Goal: Task Accomplishment & Management: Complete application form

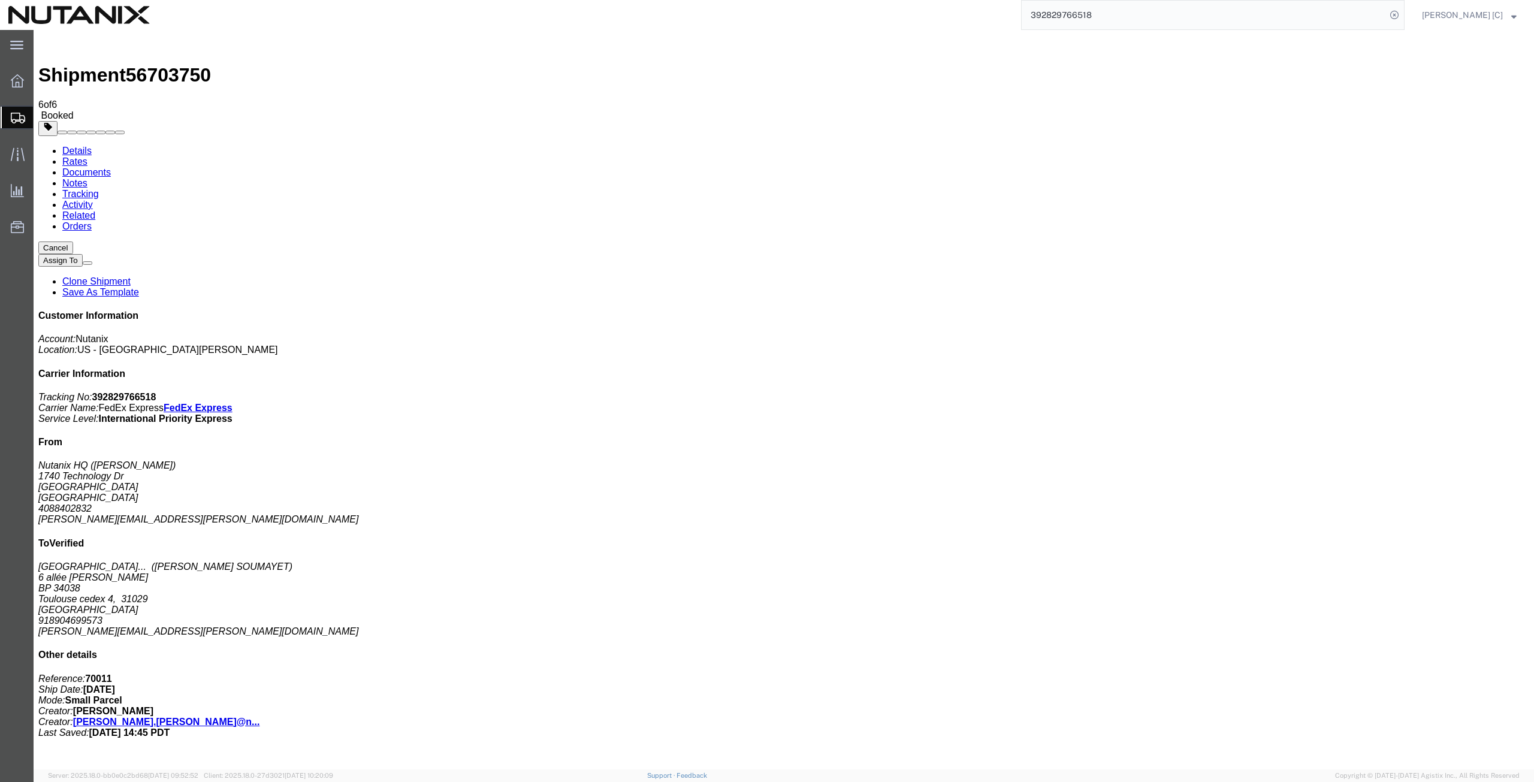
click at [0, 0] on span "Create from Template" at bounding box center [0, 0] width 0 height 0
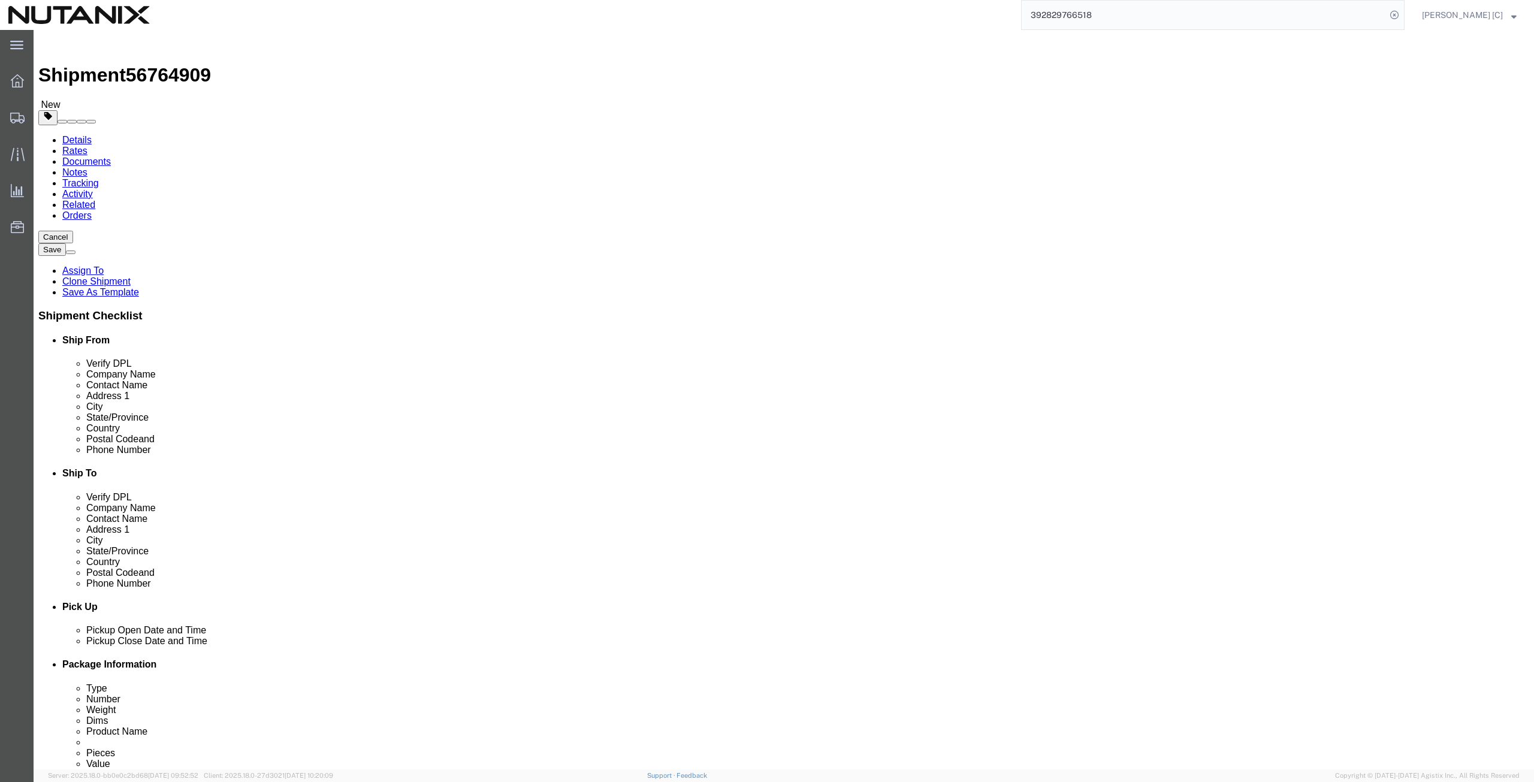
drag, startPoint x: 934, startPoint y: 229, endPoint x: 797, endPoint y: 219, distance: 137.0
click div "Company Name [PERSON_NAME] [PERSON_NAME]"
paste input "[PERSON_NAME]"
type input "[PERSON_NAME]"
drag, startPoint x: 758, startPoint y: 239, endPoint x: 735, endPoint y: 248, distance: 24.8
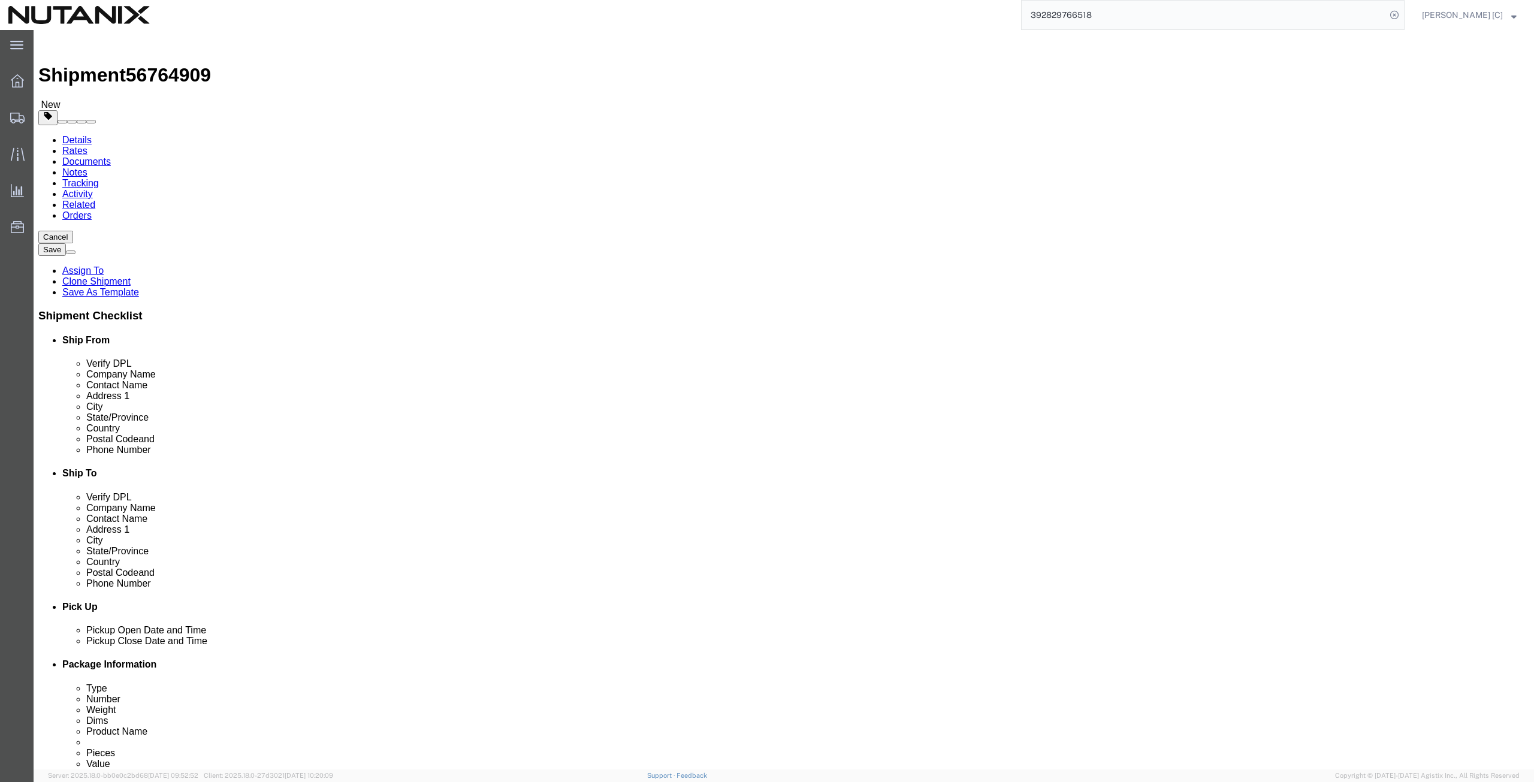
click div "Contact Name [PERSON_NAME] [PERSON_NAME]"
paste input "[PERSON_NAME]"
type input "[PERSON_NAME]"
drag, startPoint x: 948, startPoint y: 273, endPoint x: 741, endPoint y: 276, distance: 206.8
click div "Address [STREET_ADDRESS]"
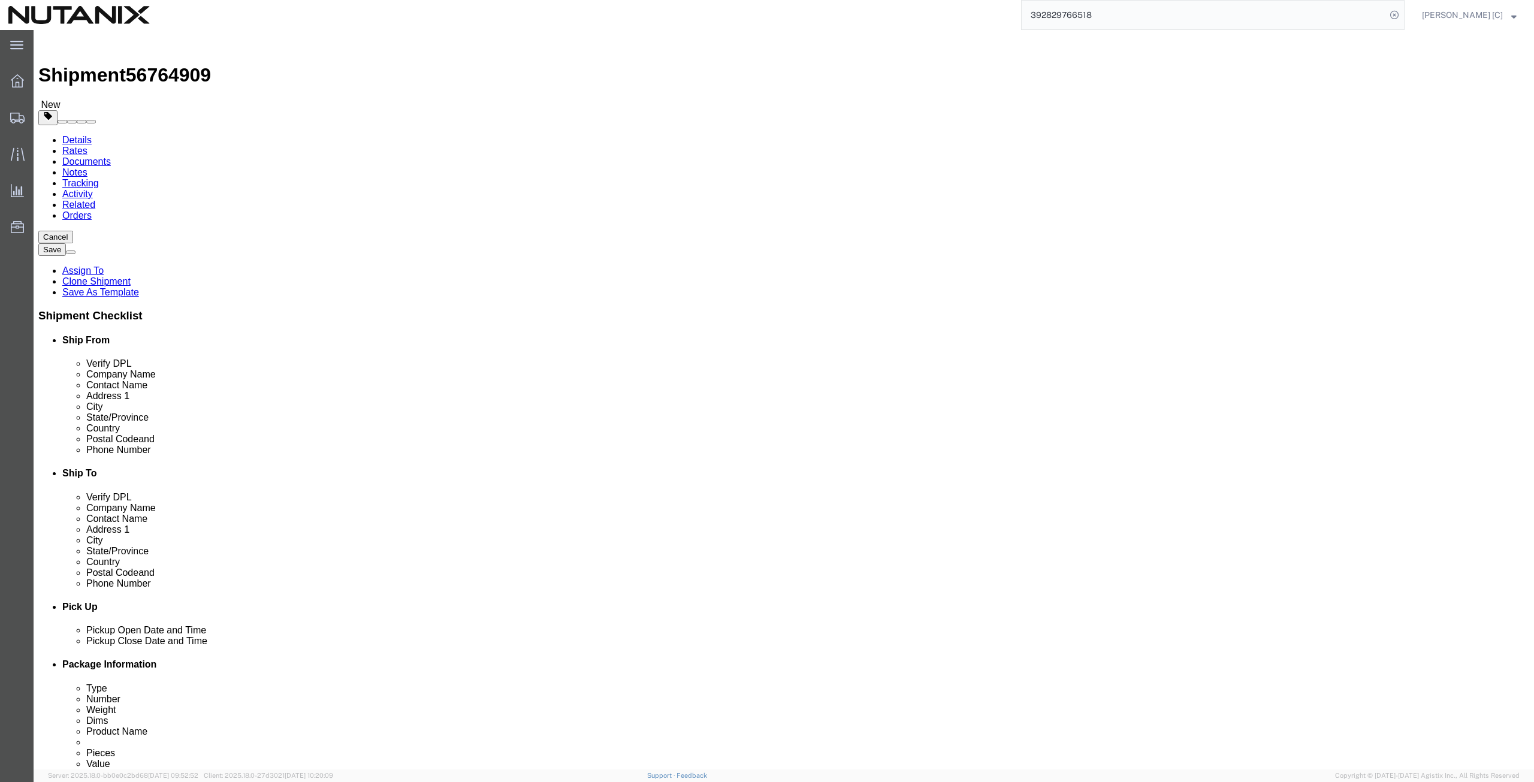
paste input "[STREET_ADDRESS]"
type input "[STREET_ADDRESS]"
drag, startPoint x: 892, startPoint y: 316, endPoint x: 707, endPoint y: 307, distance: 185.4
click div "City [PERSON_NAME]"
paste input "ustin"
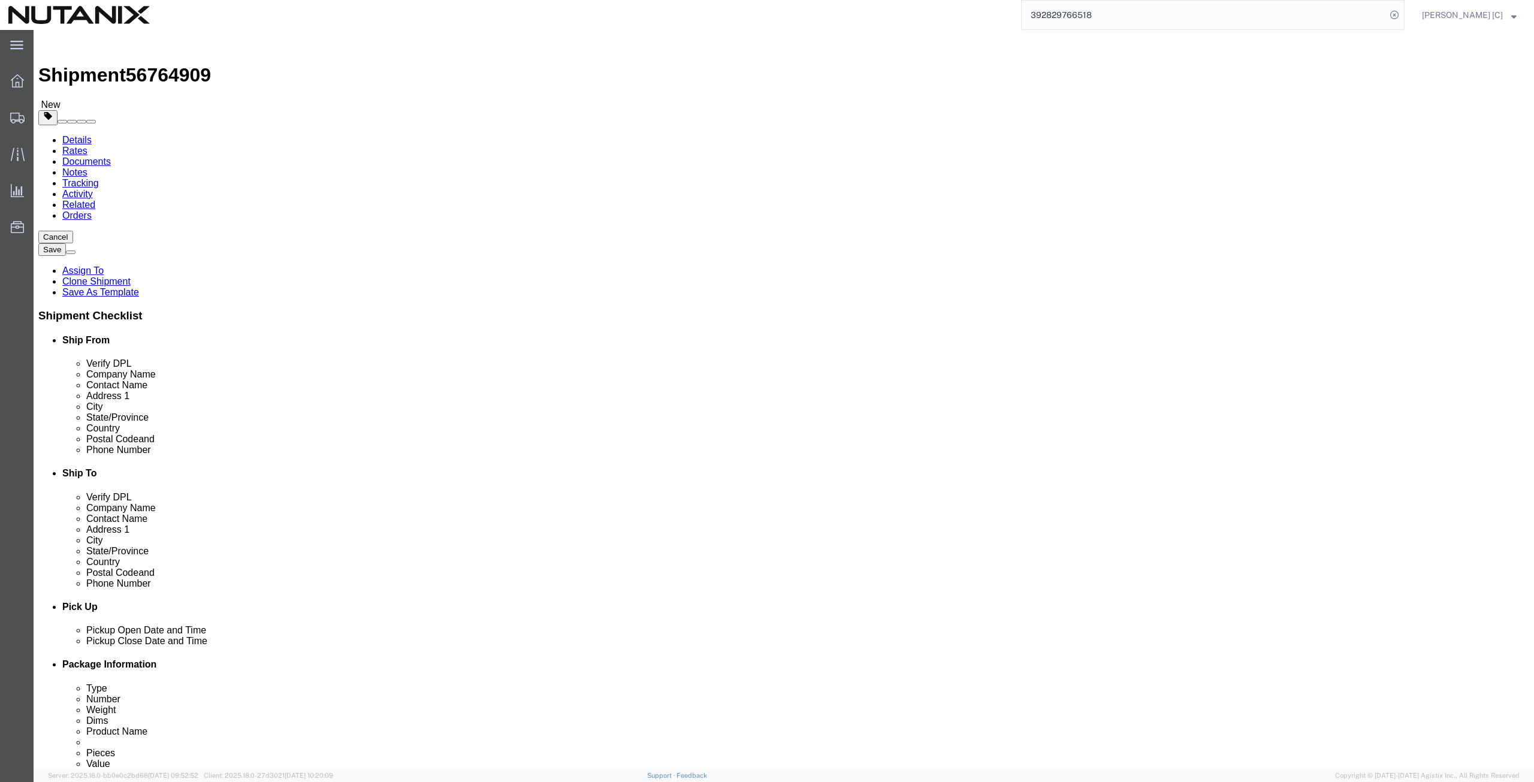
type input "Austin"
drag, startPoint x: 891, startPoint y: 381, endPoint x: 784, endPoint y: 367, distance: 107.0
click div "Location Select Select My Profile Location [GEOGRAPHIC_DATA] - [GEOGRAPHIC_DATA…"
paste input "8739"
type input "78739"
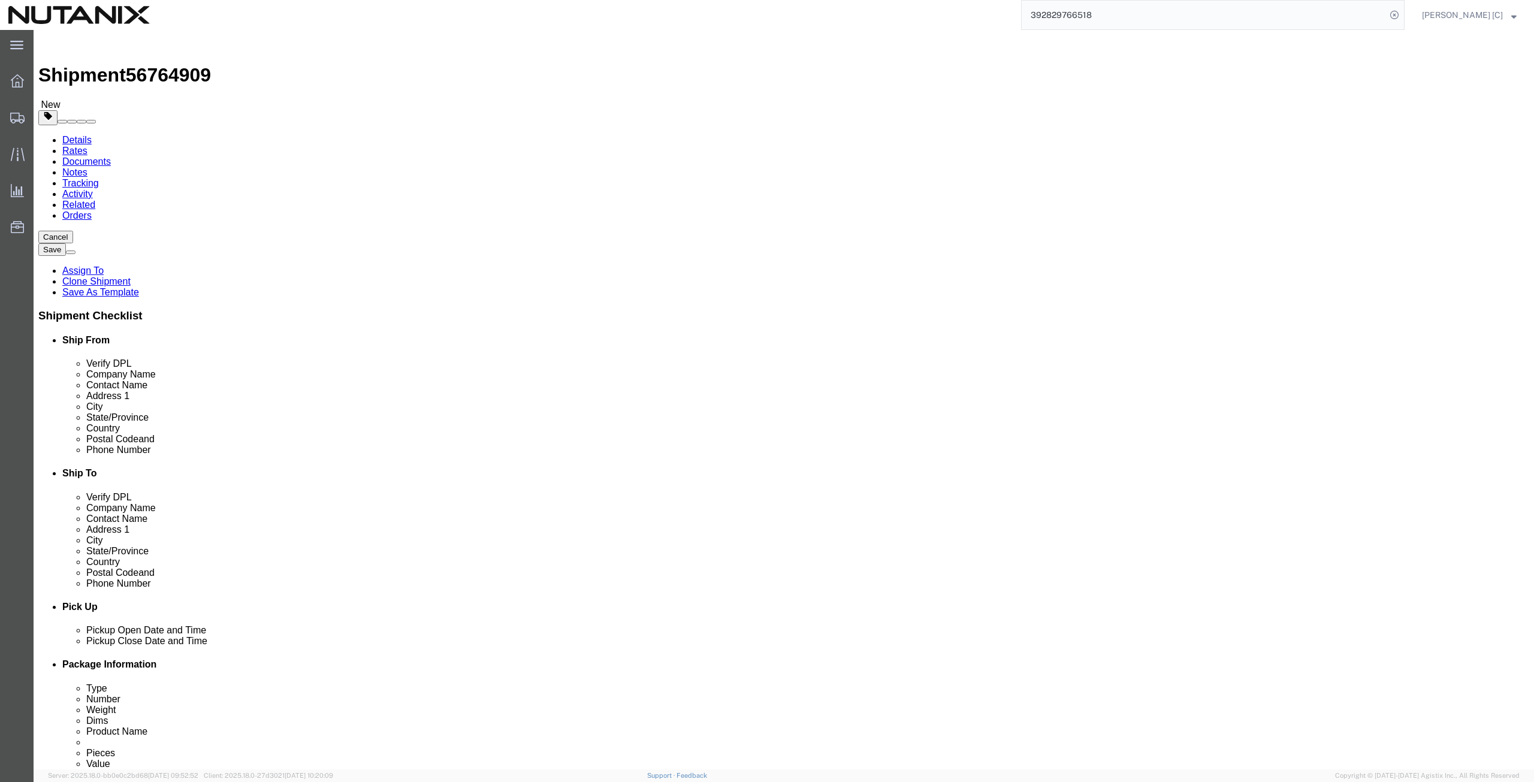
drag, startPoint x: 1009, startPoint y: 425, endPoint x: 653, endPoint y: 440, distance: 355.7
click div "Location Select Select My Profile Location [GEOGRAPHIC_DATA] - [GEOGRAPHIC_DATA…"
paste input "[PERSON_NAME].[PERSON_NAME]"
type input "[PERSON_NAME][EMAIL_ADDRESS][PERSON_NAME][DOMAIN_NAME]"
drag, startPoint x: 927, startPoint y: 408, endPoint x: 781, endPoint y: 434, distance: 147.4
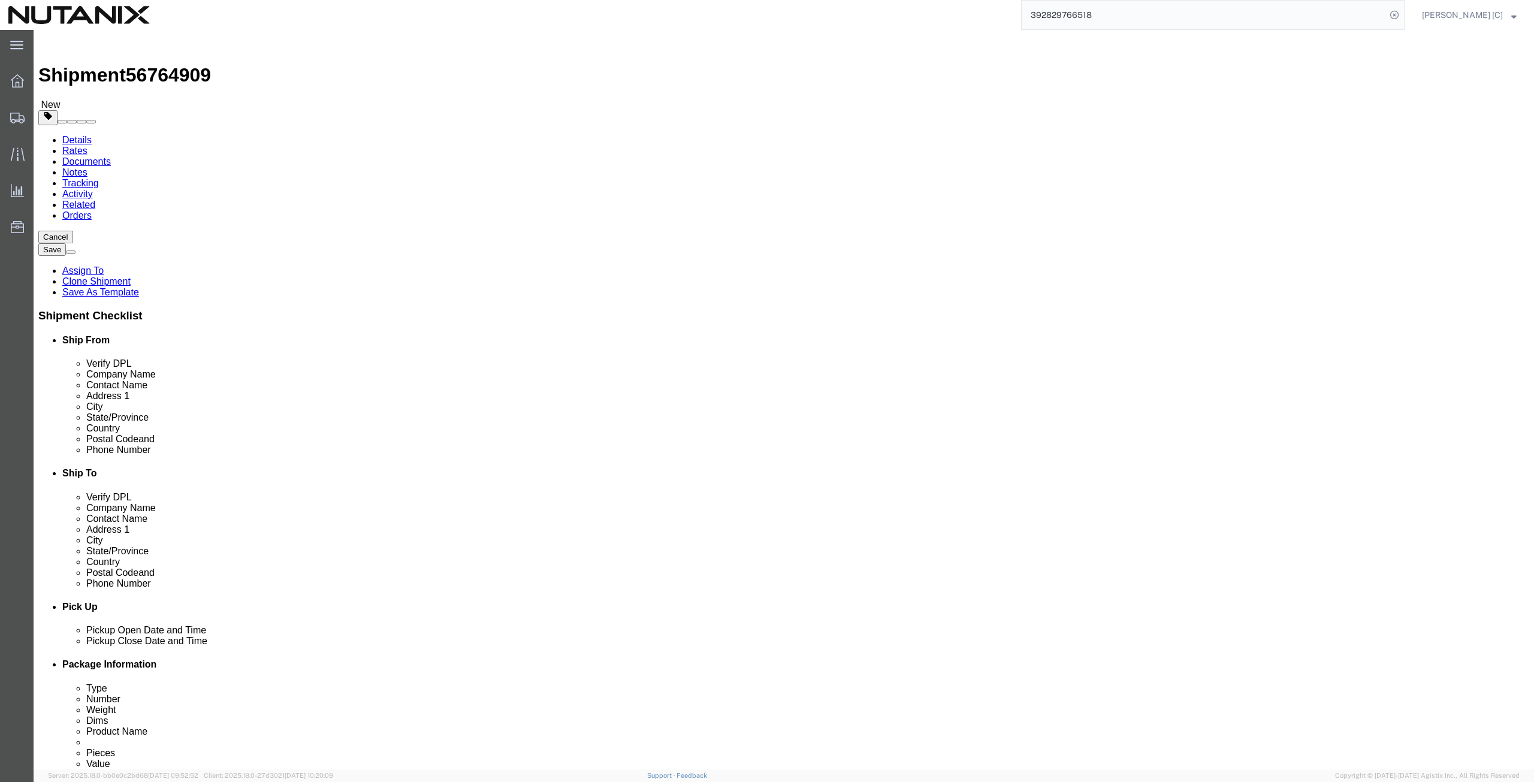
click div "Location Select Select My Profile Location [GEOGRAPHIC_DATA] - [GEOGRAPHIC_DATA…"
type input "[PHONE_NUMBER]"
click div "Location Select Select My Profile Location [GEOGRAPHIC_DATA] - [GEOGRAPHIC_DATA…"
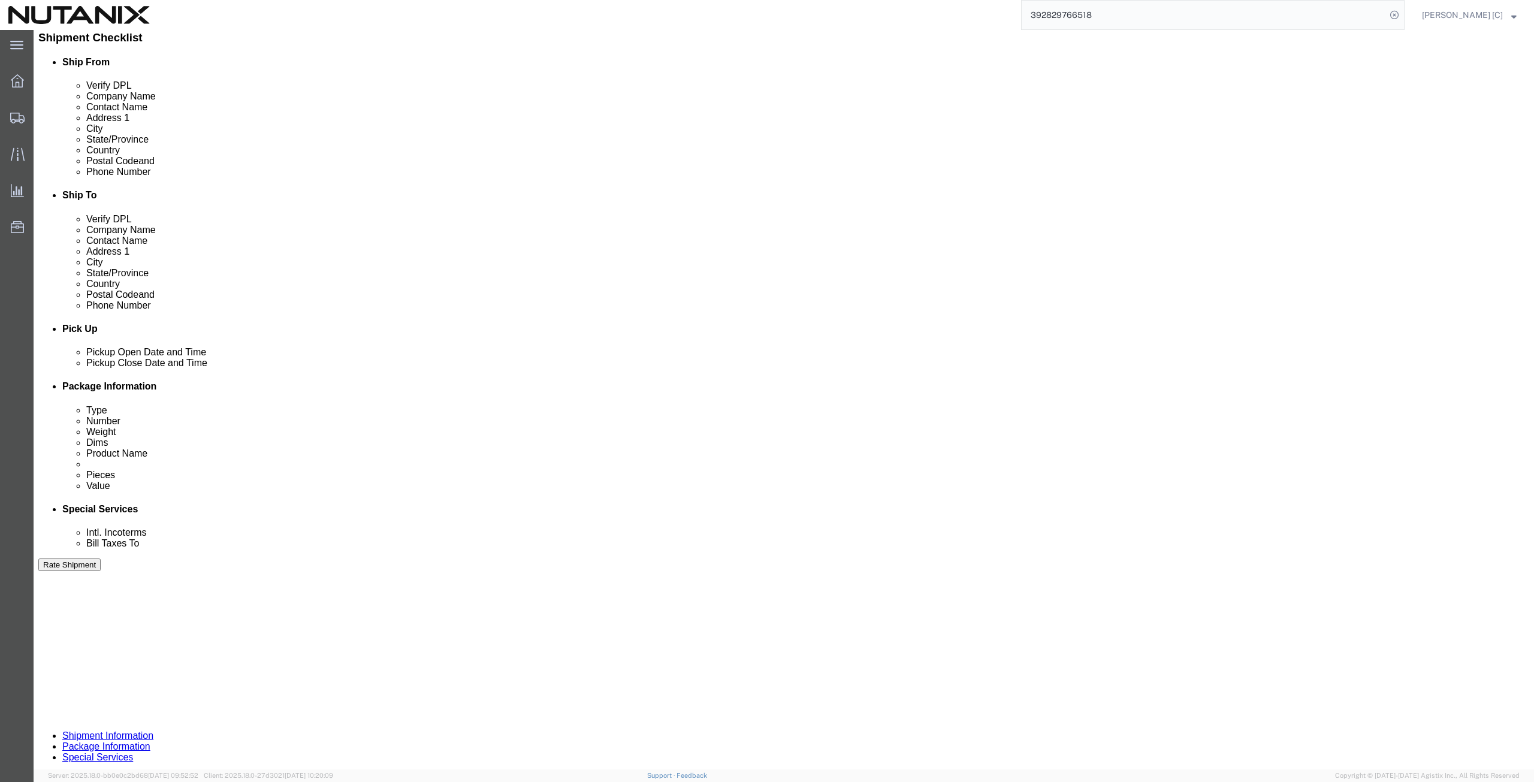
scroll to position [289, 0]
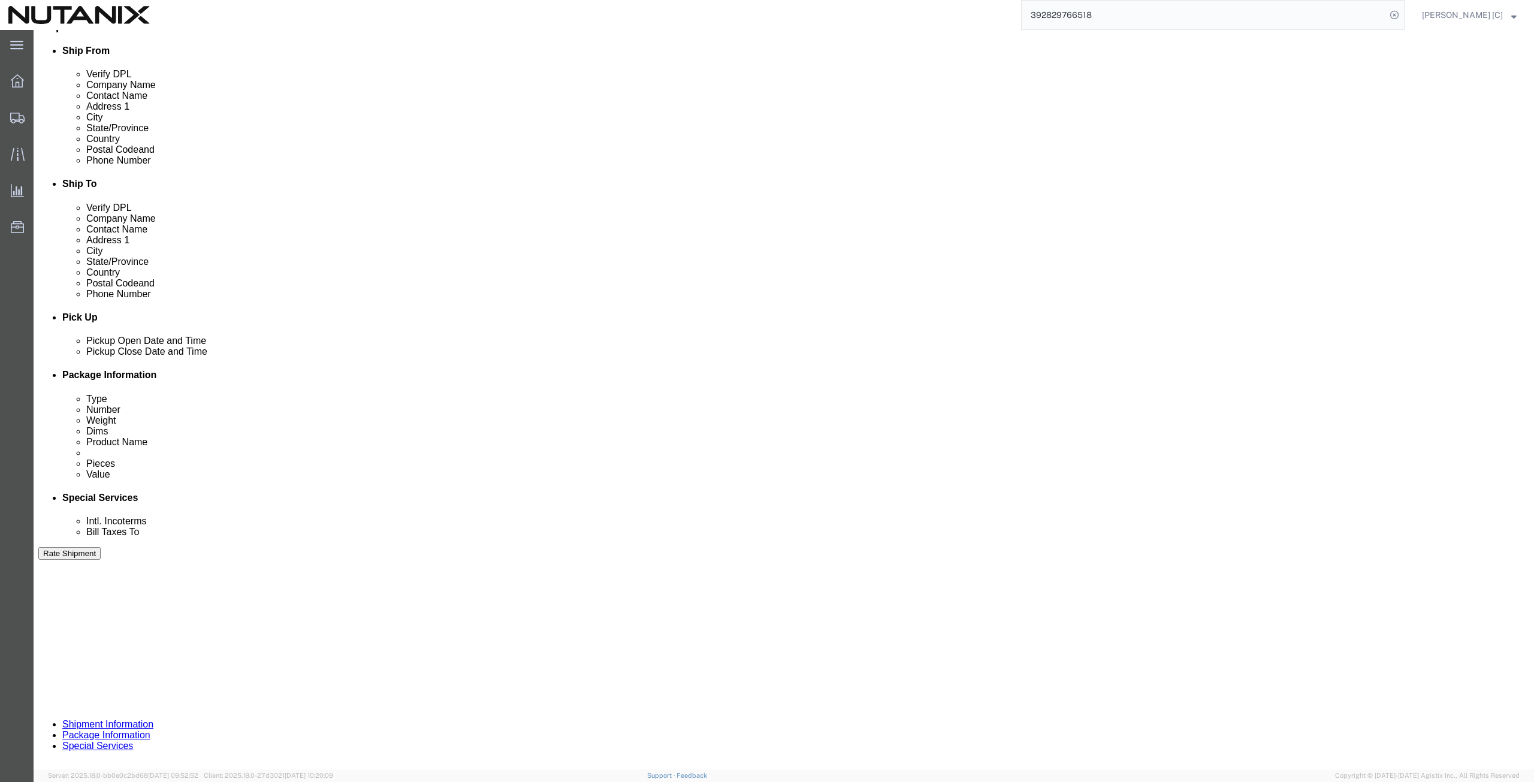
drag, startPoint x: 277, startPoint y: 448, endPoint x: 25, endPoint y: 437, distance: 252.5
click div "Select Account Type Activity ID Airline Appointment Number ASN Batch Request # …"
type input "40001"
click button "Continue"
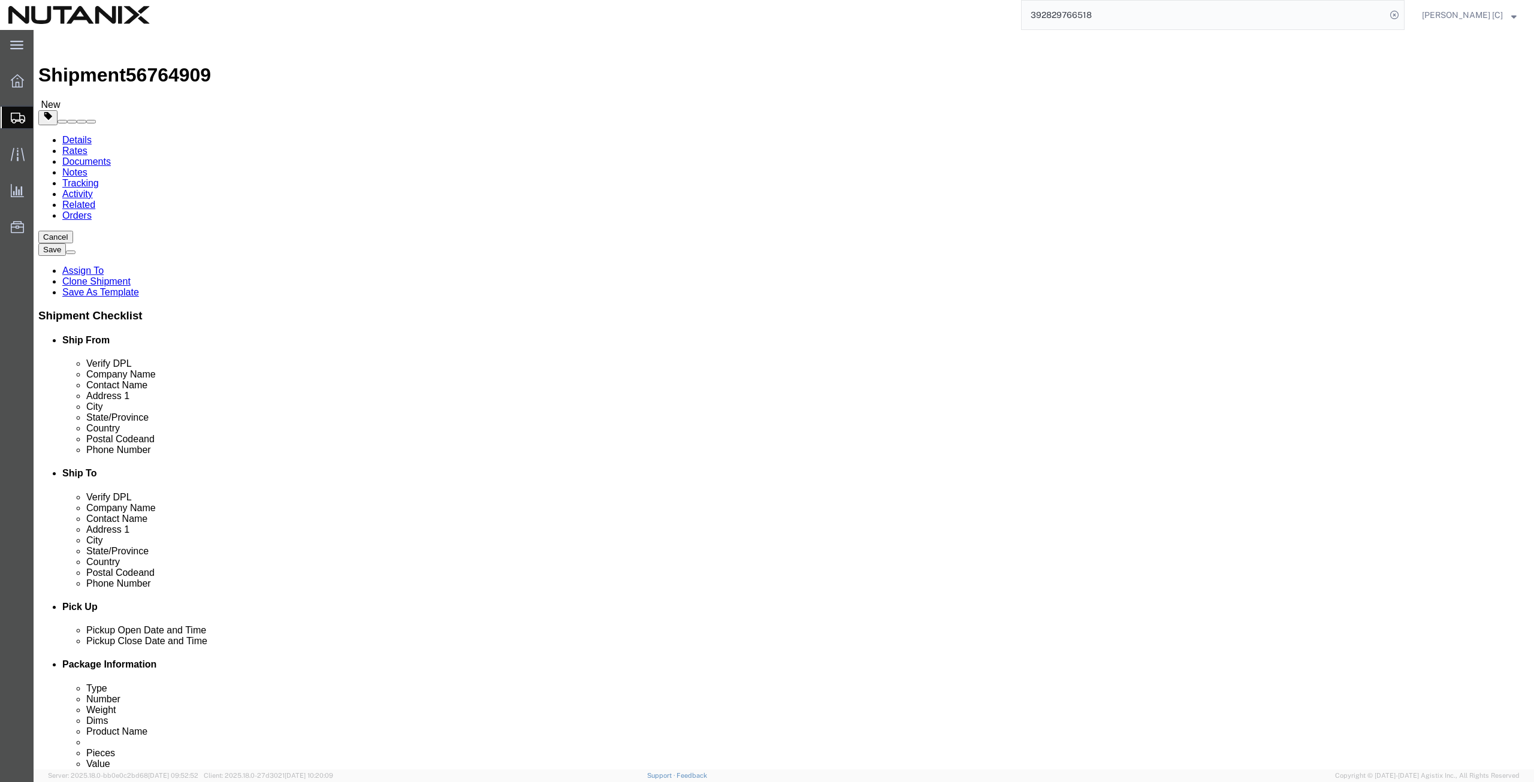
click button "Continue"
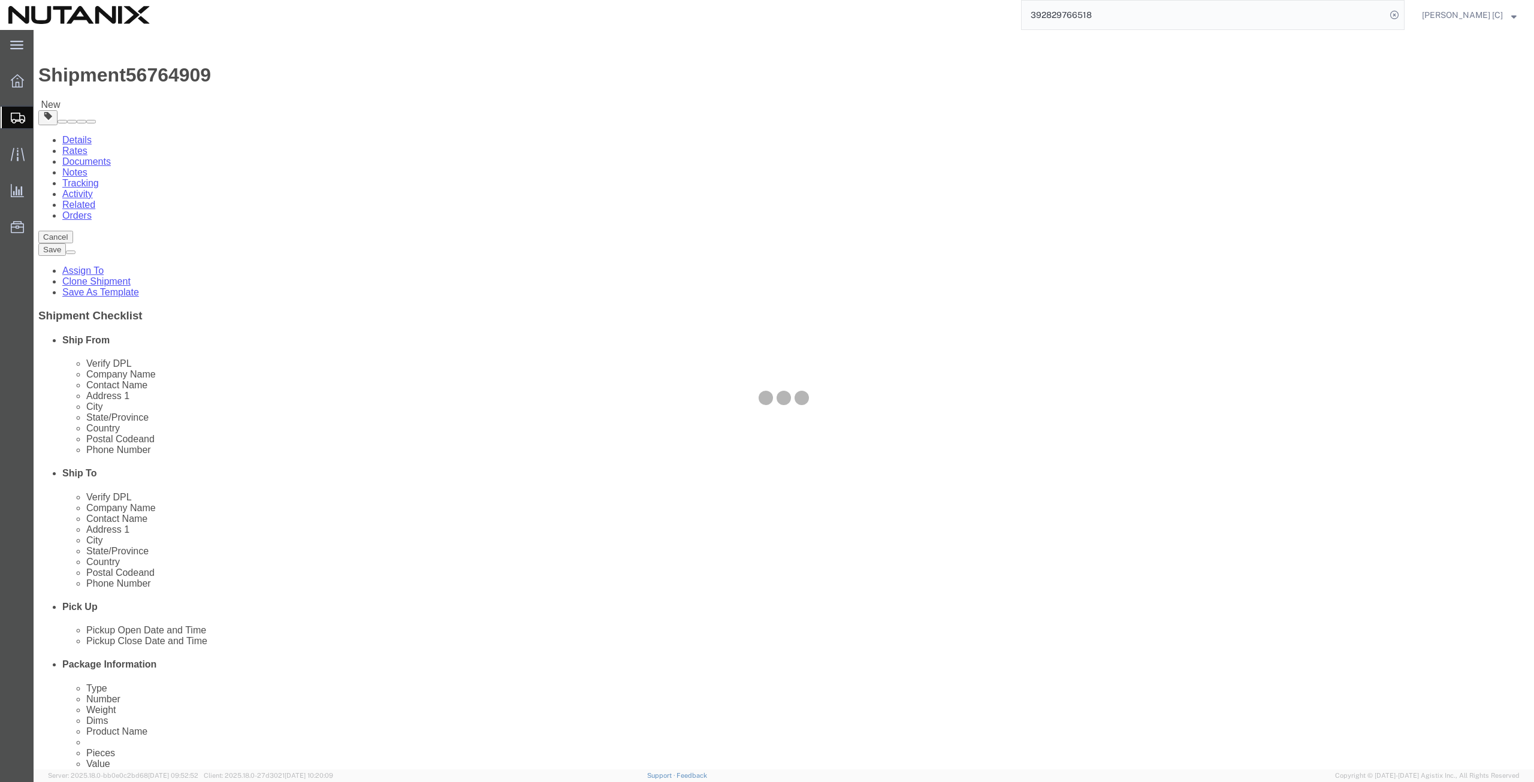
select select
select select "COSTCENTER"
select select "48694"
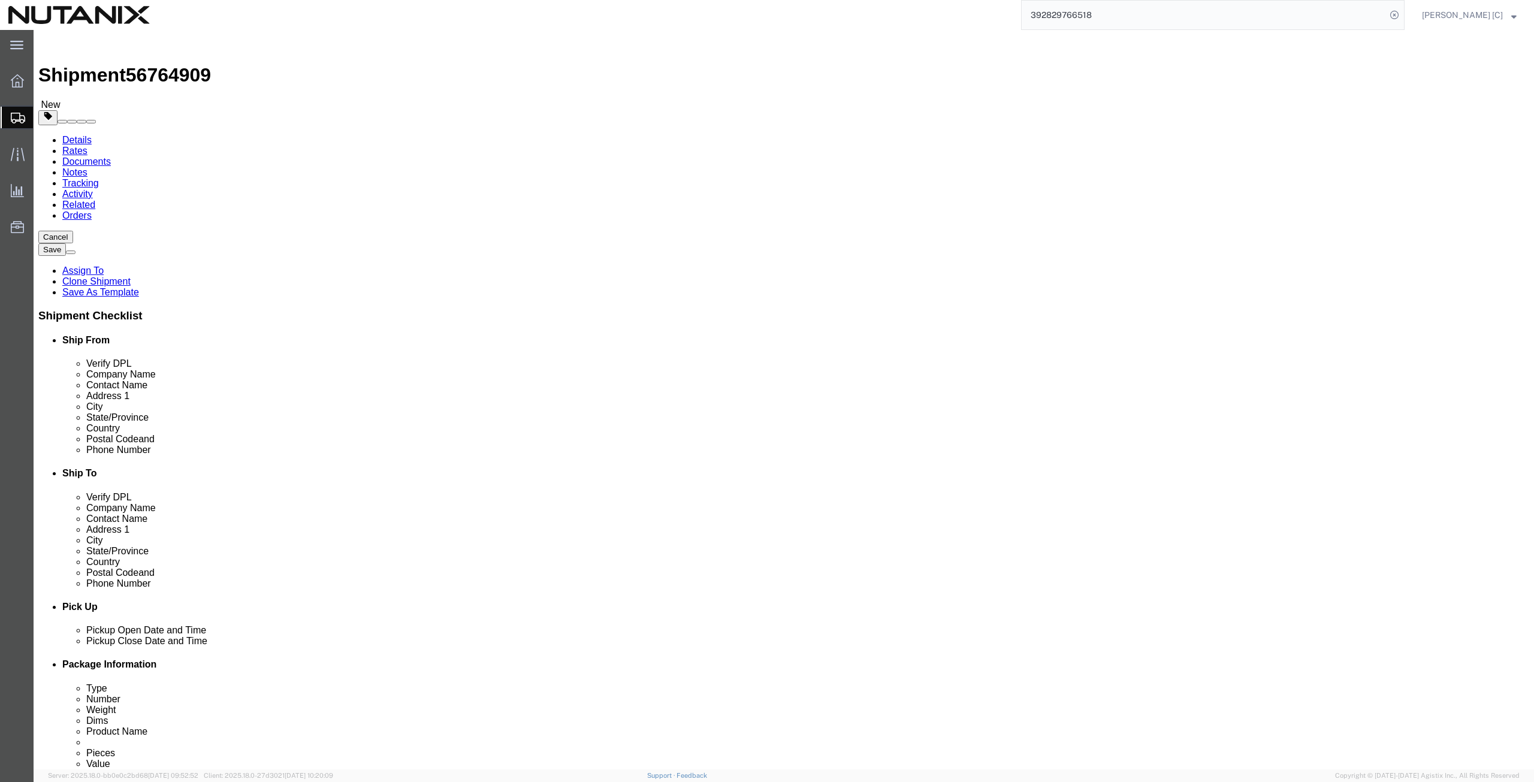
click link "Shipment Information"
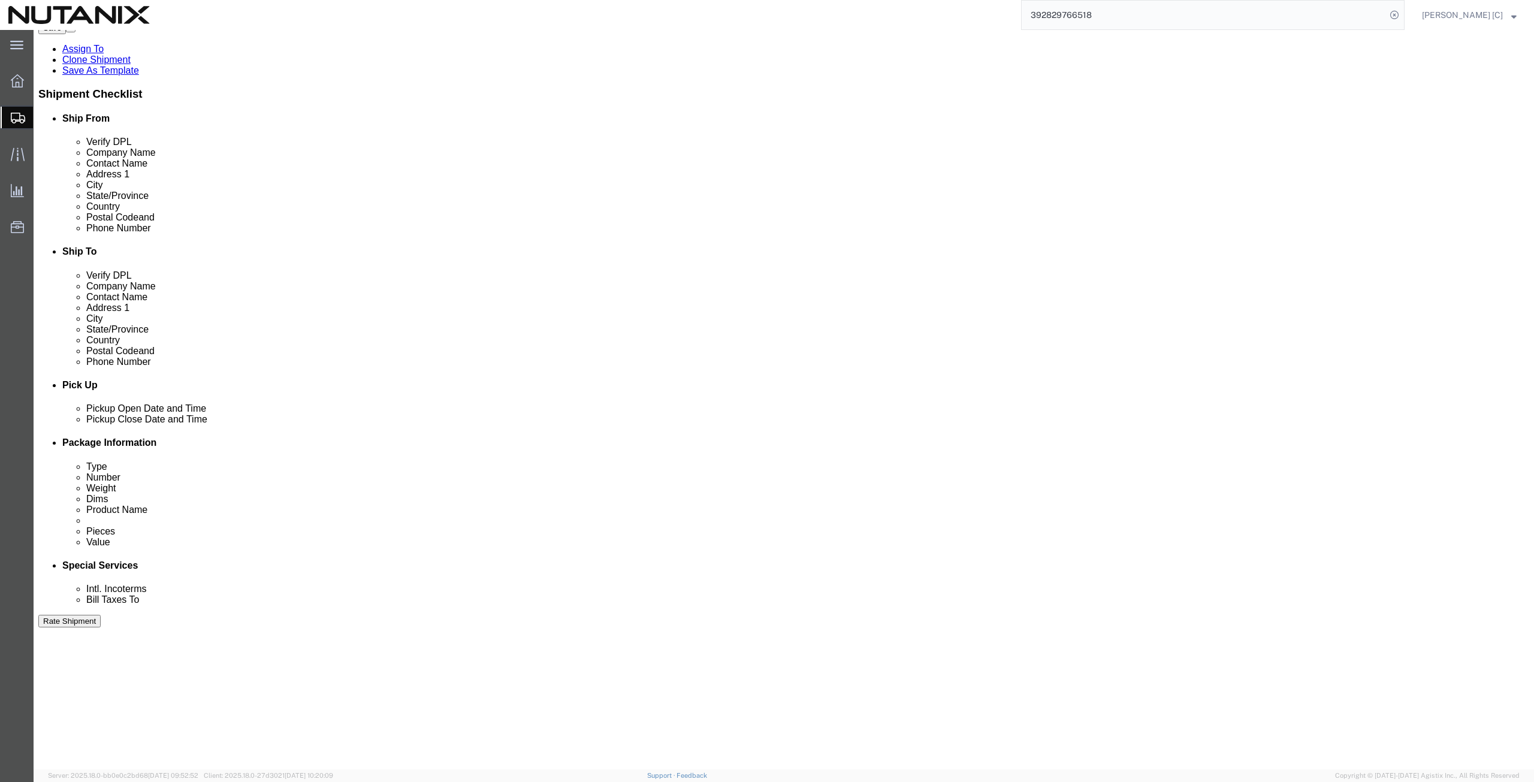
scroll to position [289, 0]
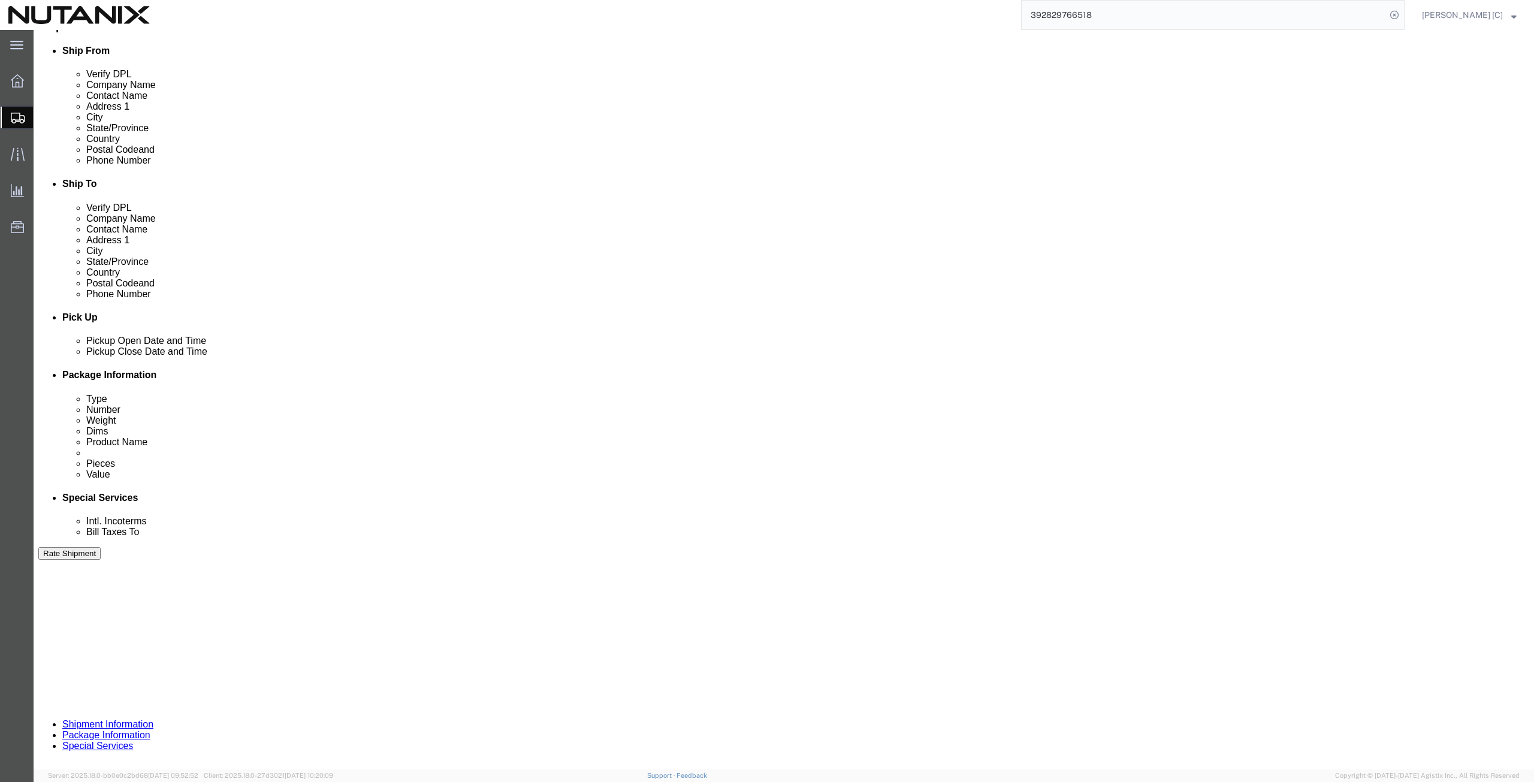
click button "Continue"
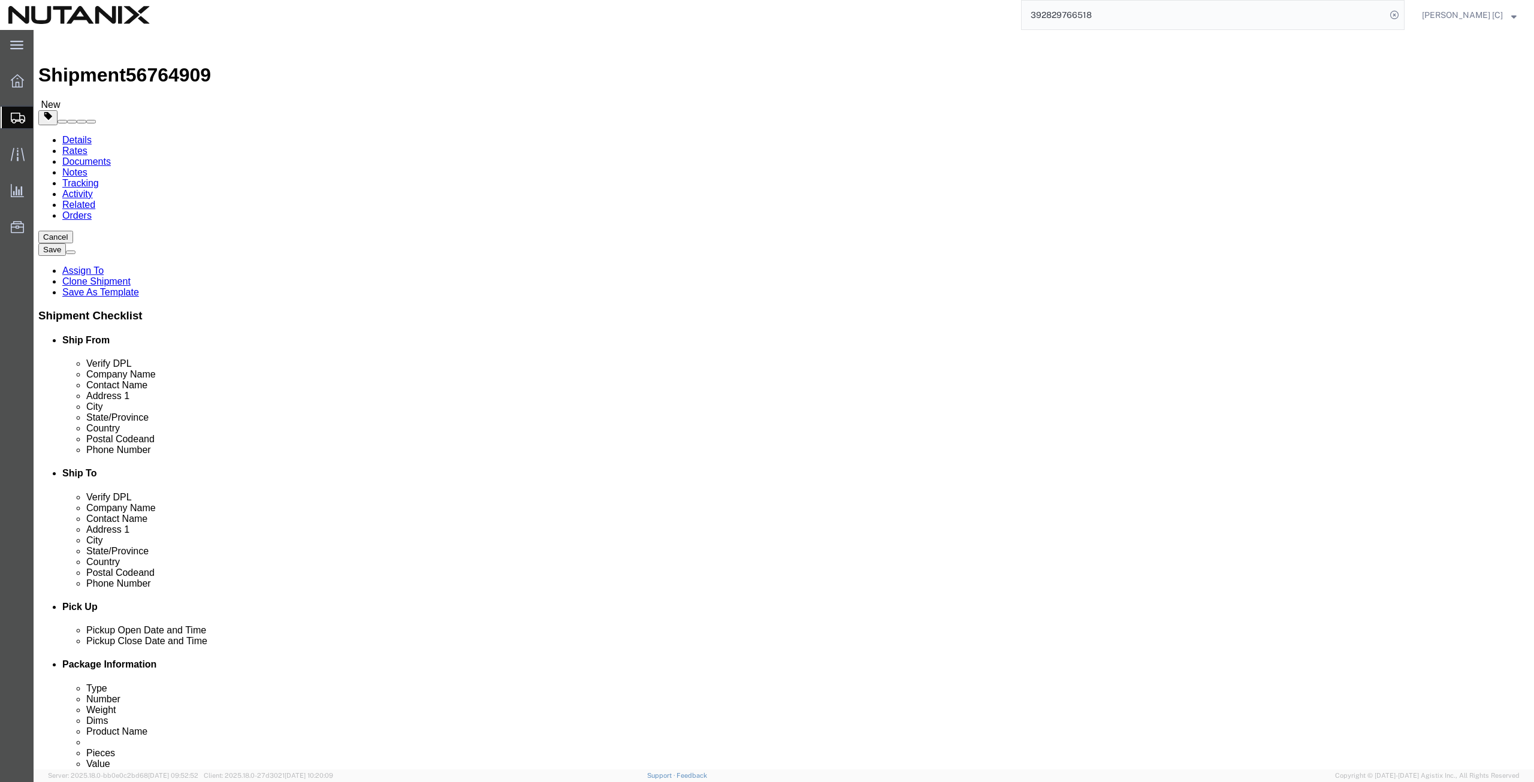
click button "Continue"
click button "Rate Shipment"
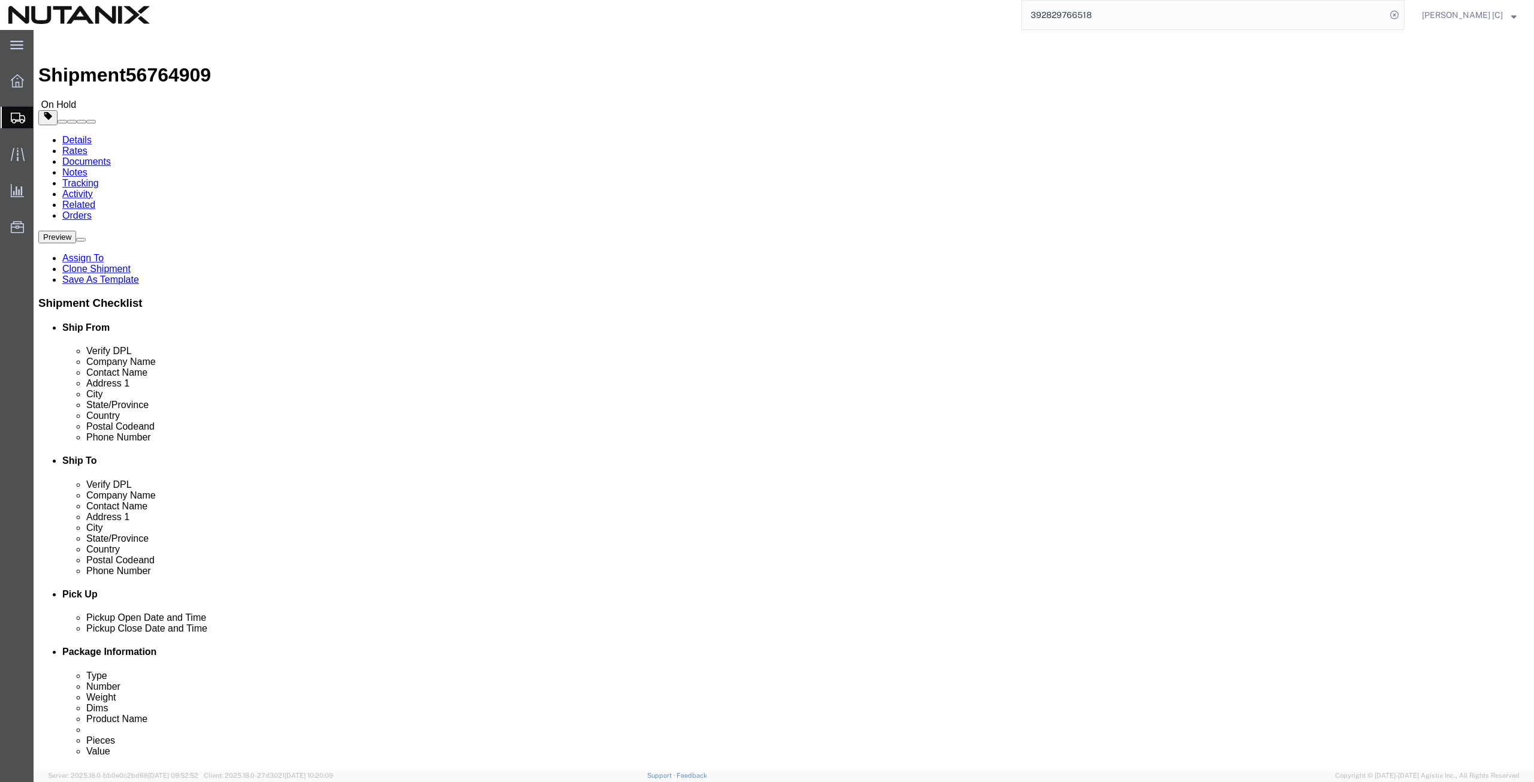
click button "Rate Shipment"
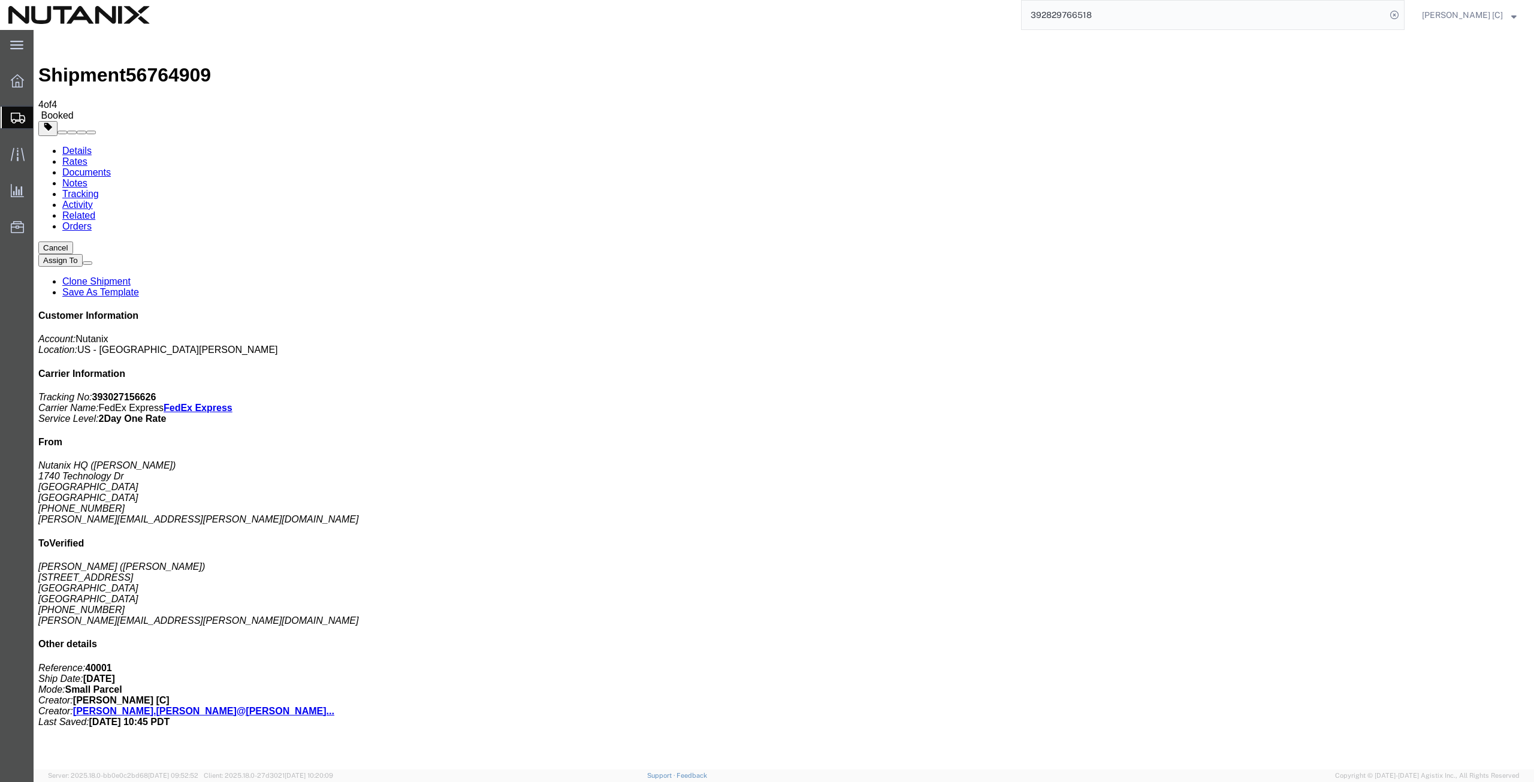
click at [0, 0] on span "Create from Template" at bounding box center [0, 0] width 0 height 0
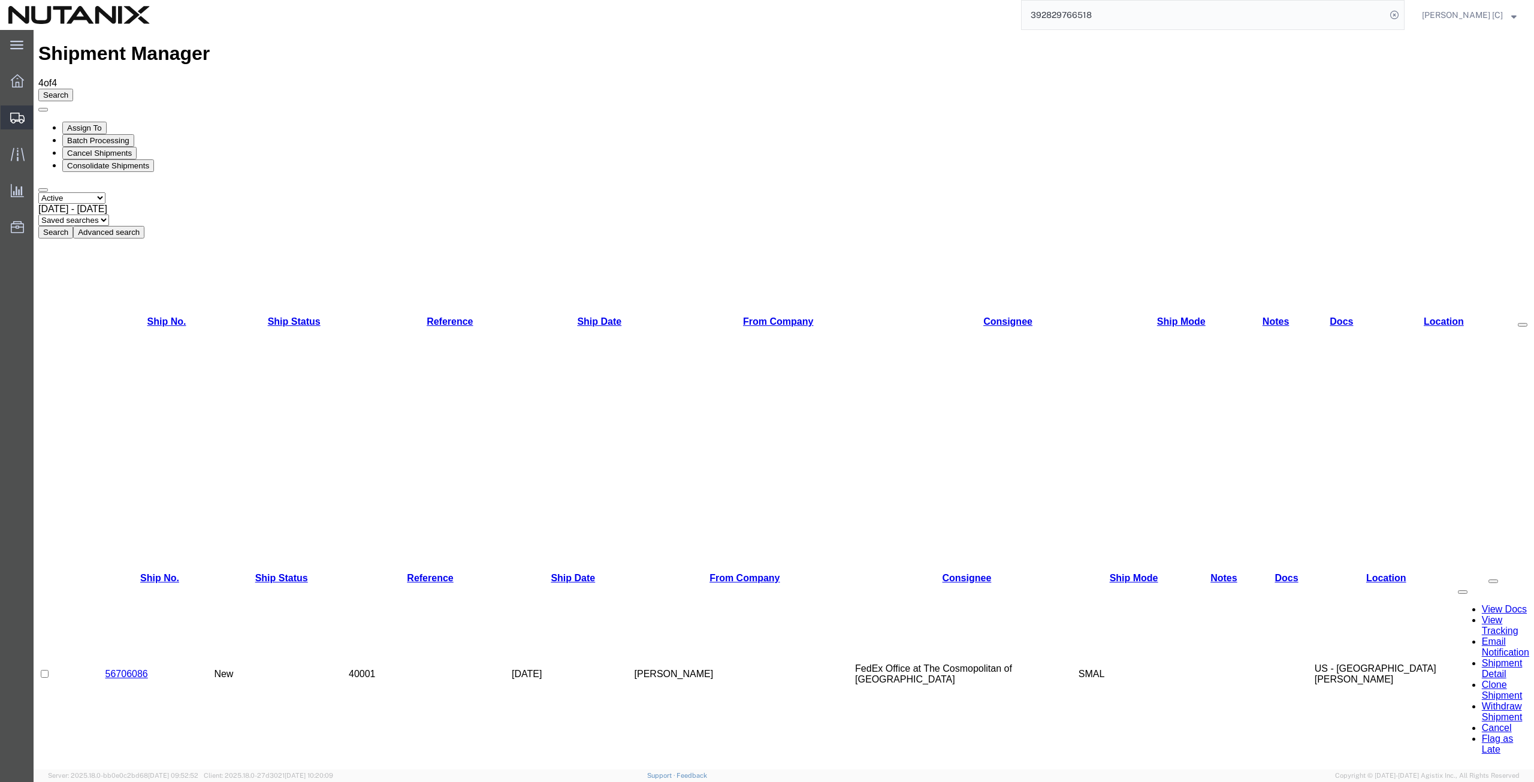
click at [0, 0] on span "Create Shipment" at bounding box center [0, 0] width 0 height 0
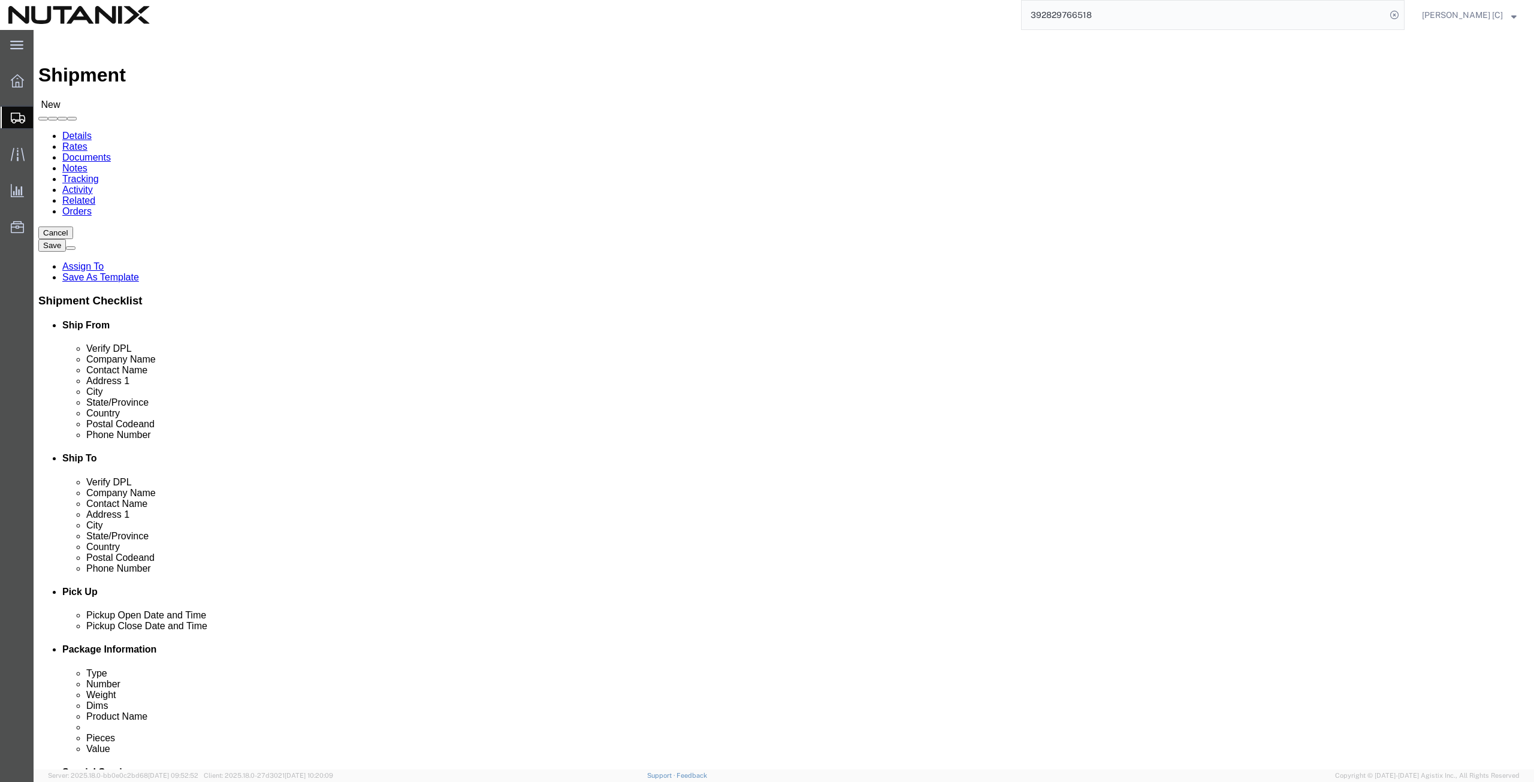
click input "text"
type input "art"
click input "text"
type input "art"
click p "- Nutanix HQ - ([PERSON_NAME]) [STREET_ADDRESS]"
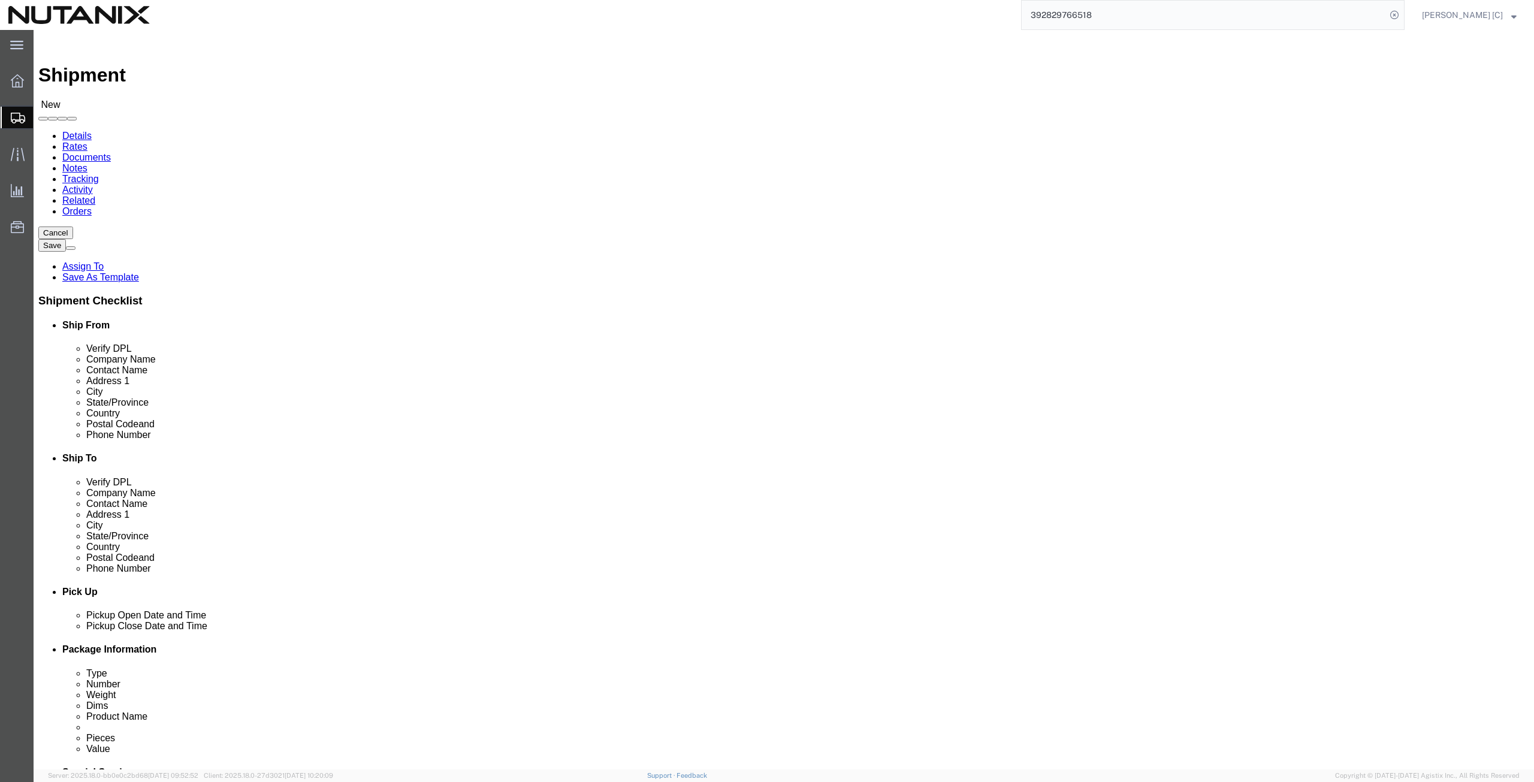
select select "CA"
type input "[PERSON_NAME]"
click input "text"
paste input "[PERSON_NAME]"
type input "[PERSON_NAME]"
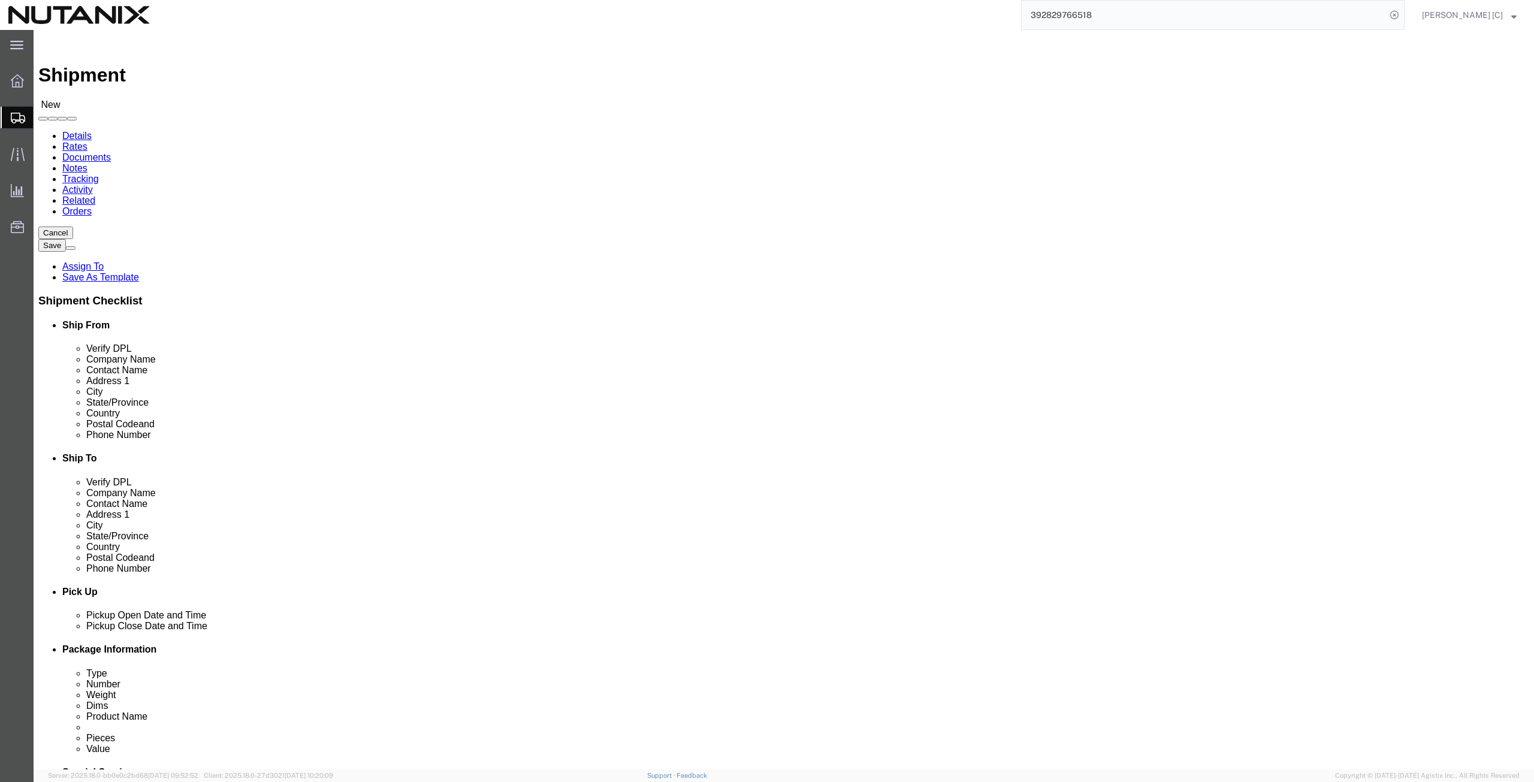
click input "text"
paste input "[PERSON_NAME]"
type input "[PERSON_NAME]"
click input "text"
paste input "[STREET_ADDRESS]"
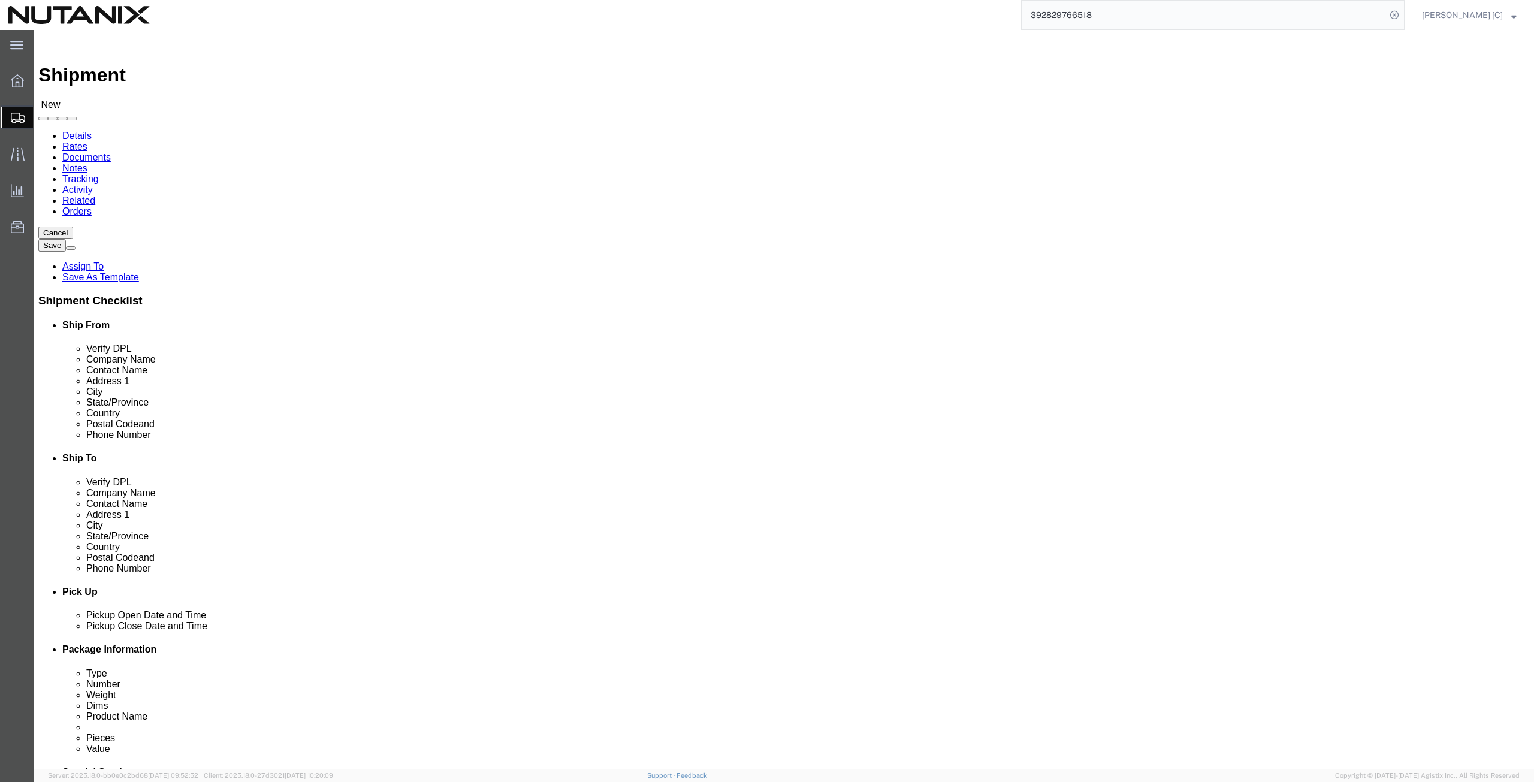
type input "[STREET_ADDRESS]"
click input "text"
paste input "[GEOGRAPHIC_DATA]"
type input "[GEOGRAPHIC_DATA]"
type input "new j"
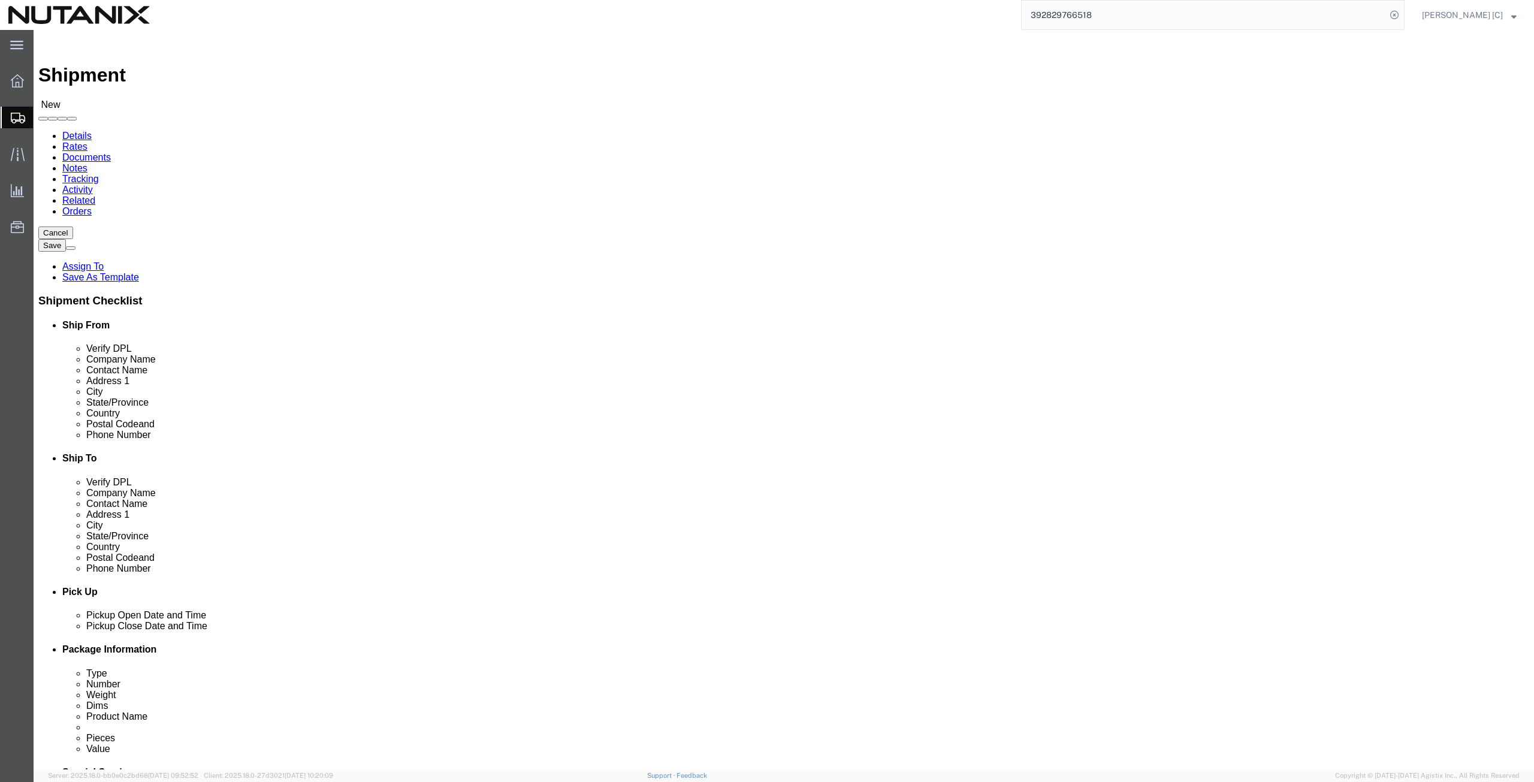
click input "Postal Code"
paste input "07044"
type input "07044"
click input "text"
paste input "[PERSON_NAME][EMAIL_ADDRESS][PERSON_NAME][DOMAIN_NAME]"
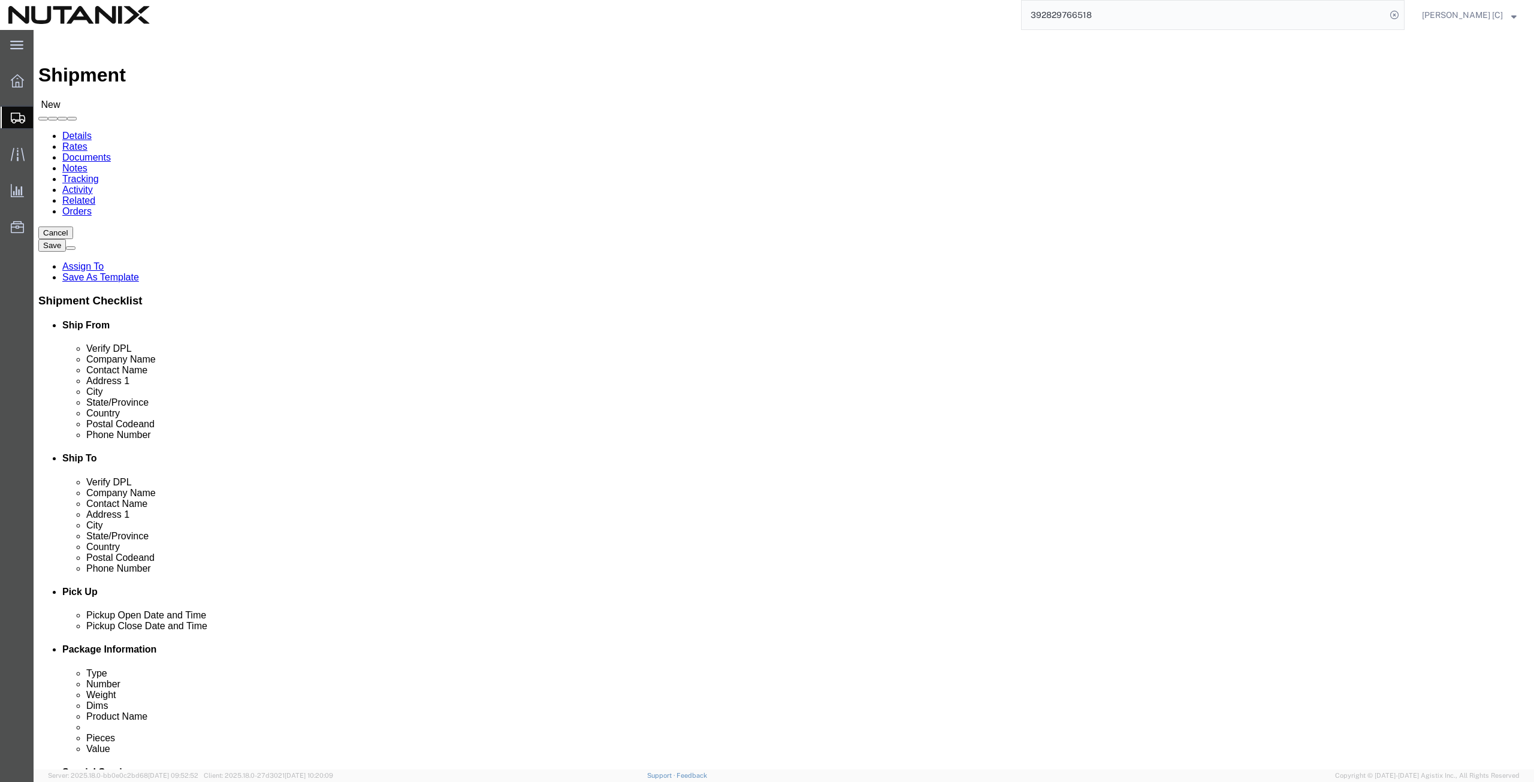
type input "[PERSON_NAME][EMAIL_ADDRESS][PERSON_NAME][DOMAIN_NAME]"
click input "text"
paste input "[PHONE_NUMBER]"
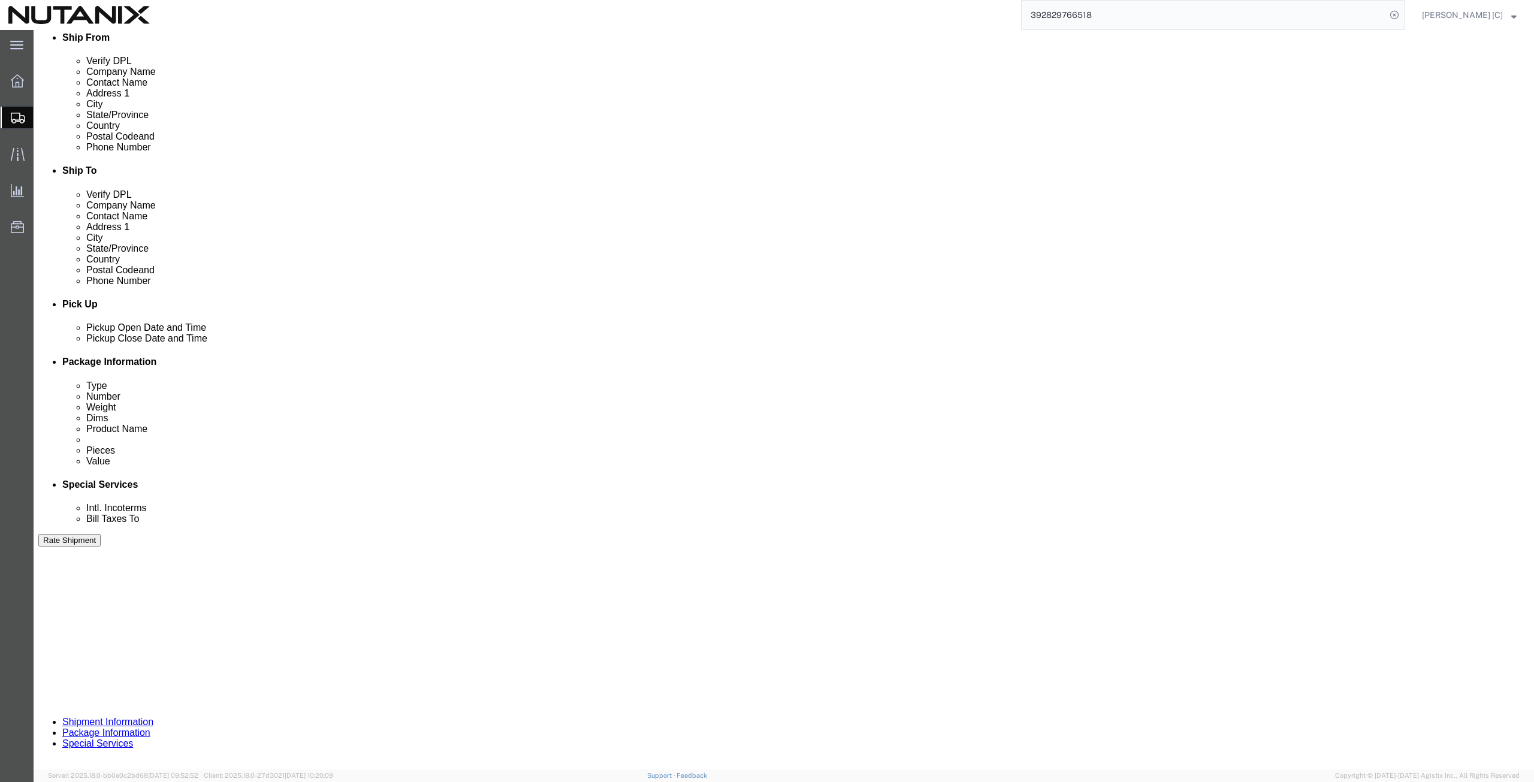
scroll to position [289, 0]
type input "[PHONE_NUMBER]"
click input "text"
type input "70002"
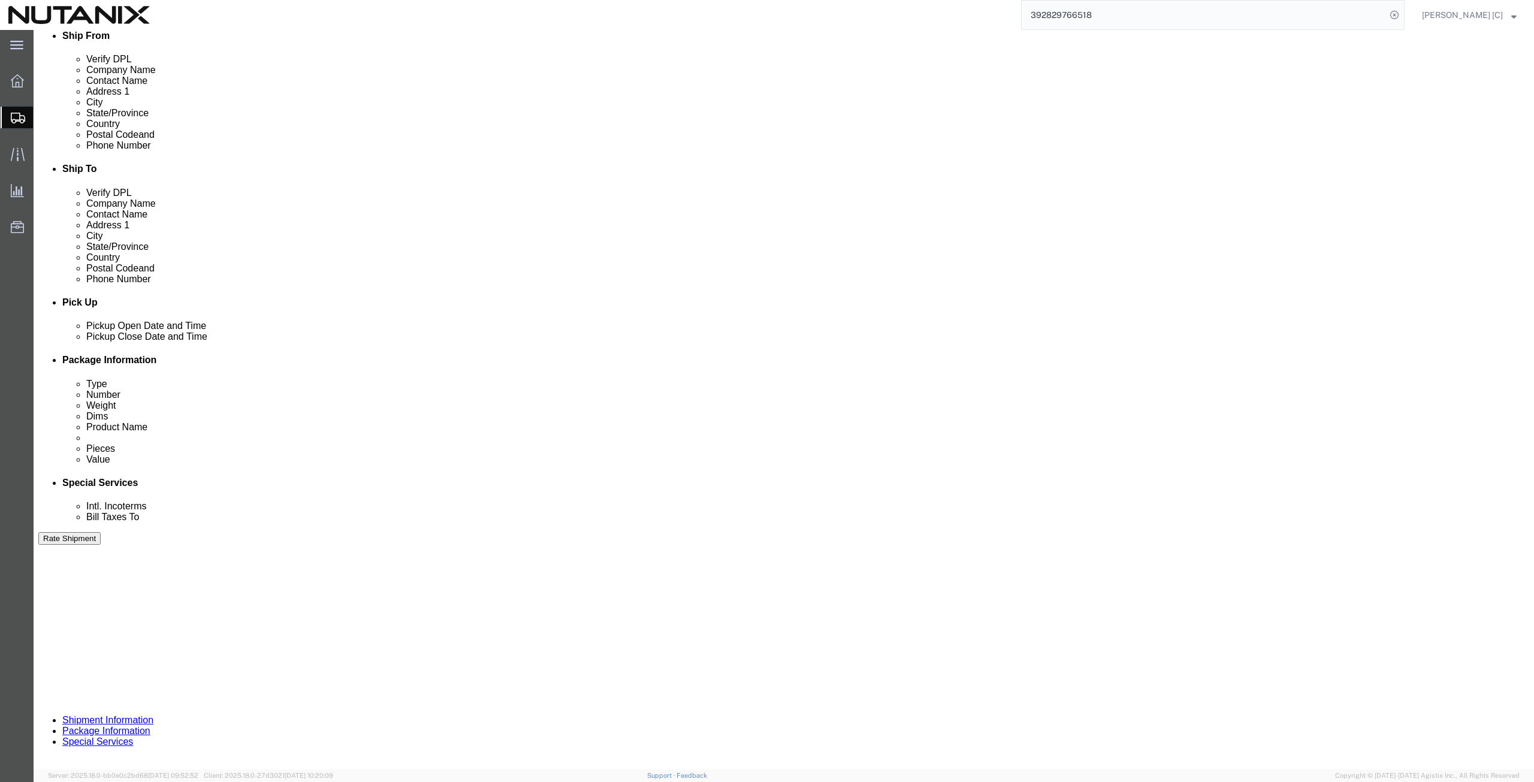
click select "Select Account Type Activity ID Airline Appointment Number ASN Batch Request # …"
select select "PURCHORD"
click select "Select Account Type Activity ID Airline Appointment Number ASN Batch Request # …"
click input "text"
type input "Swag"
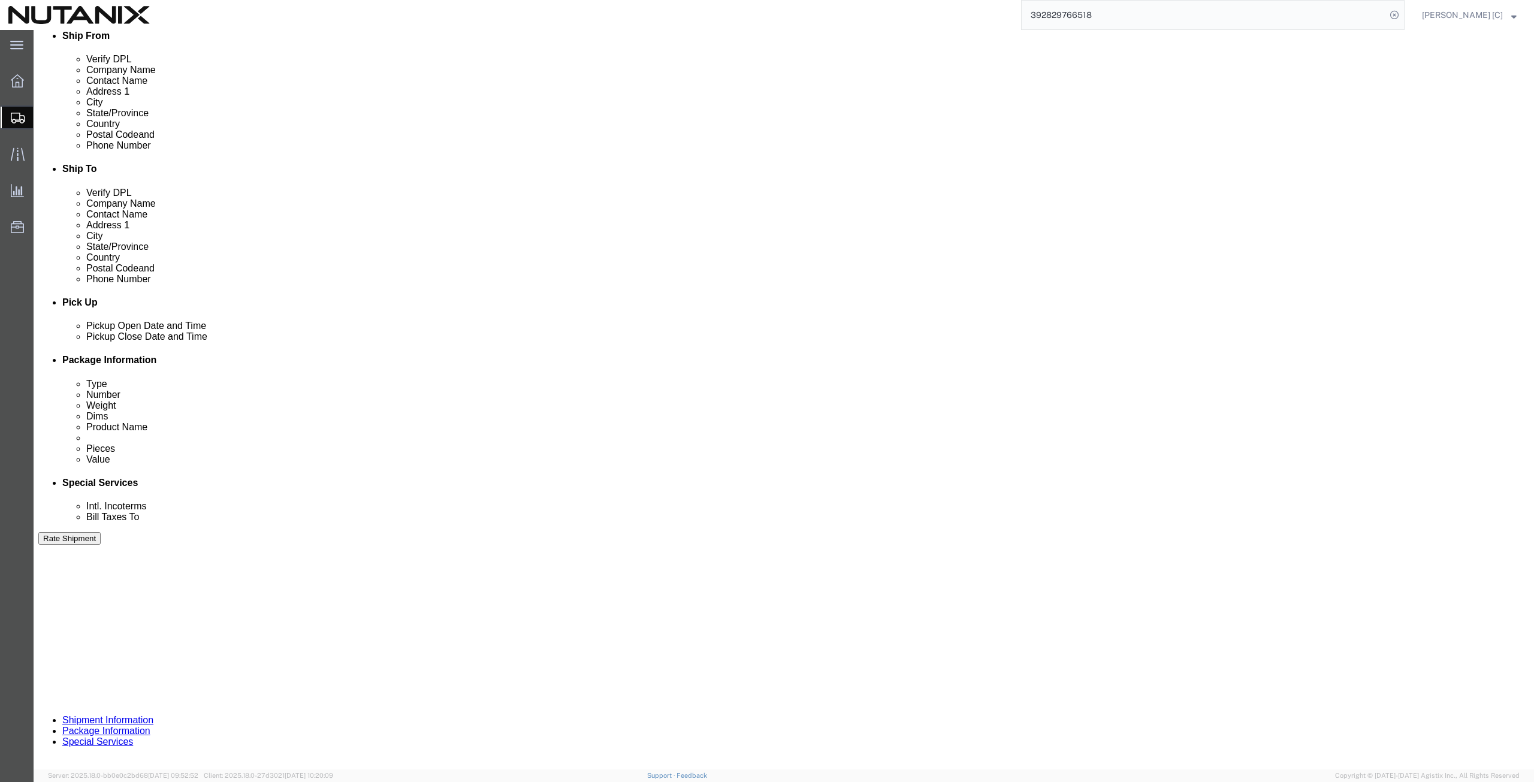
click select "Select Air Less than Truckload Multi-Leg Ocean Freight Rail Small Parcel Truckl…"
select select "SMAL"
click select "Select Air Less than Truckload Multi-Leg Ocean Freight Rail Small Parcel Truckl…"
click button "Continue"
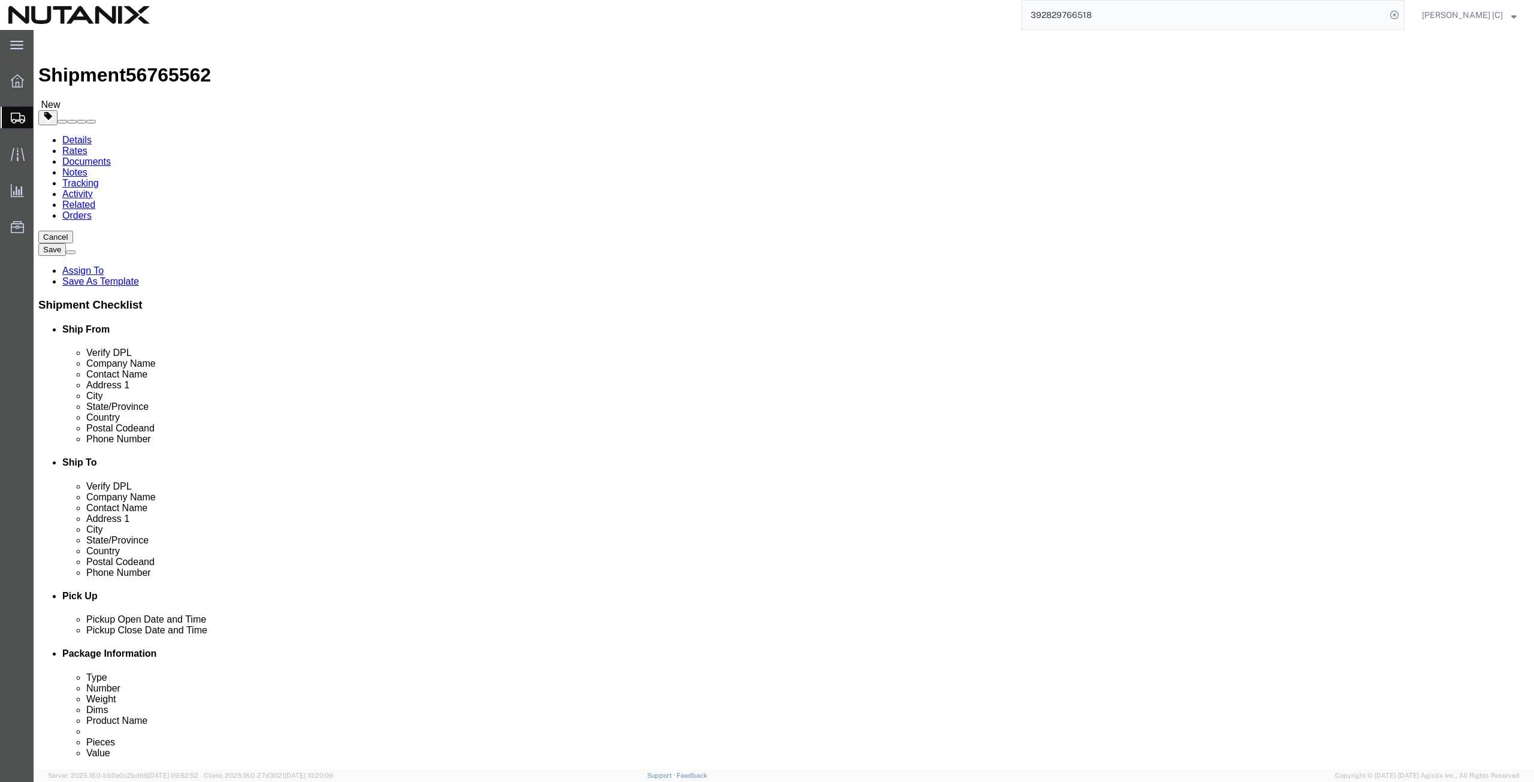
select select "YRPK"
click input "text"
type input "20"
type input "12"
type input "8"
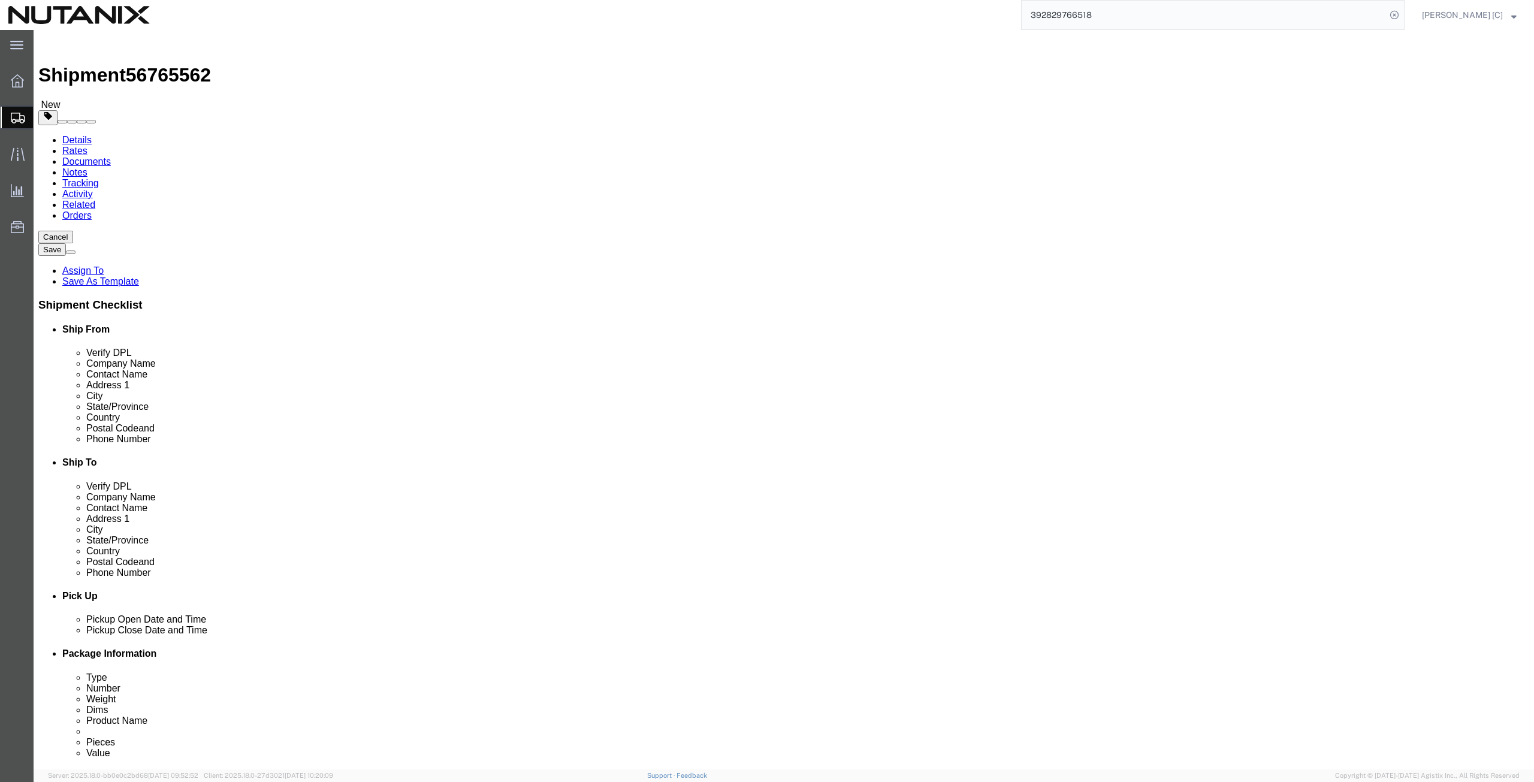
drag, startPoint x: 255, startPoint y: 276, endPoint x: 210, endPoint y: 283, distance: 44.9
click div "Weight 0.00 Select kgs lbs Ship. t°"
type input "4.3"
click link "Add Content"
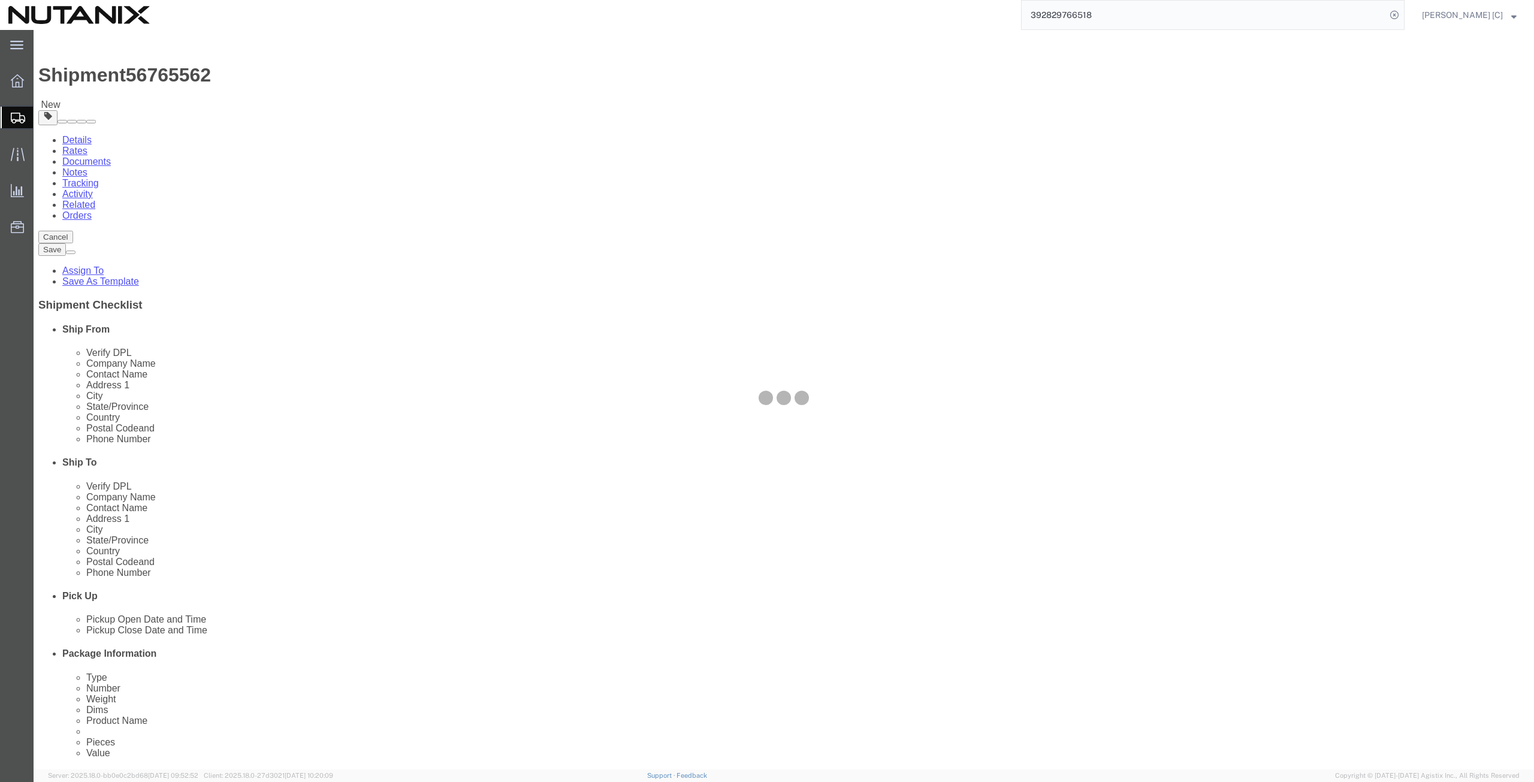
click div
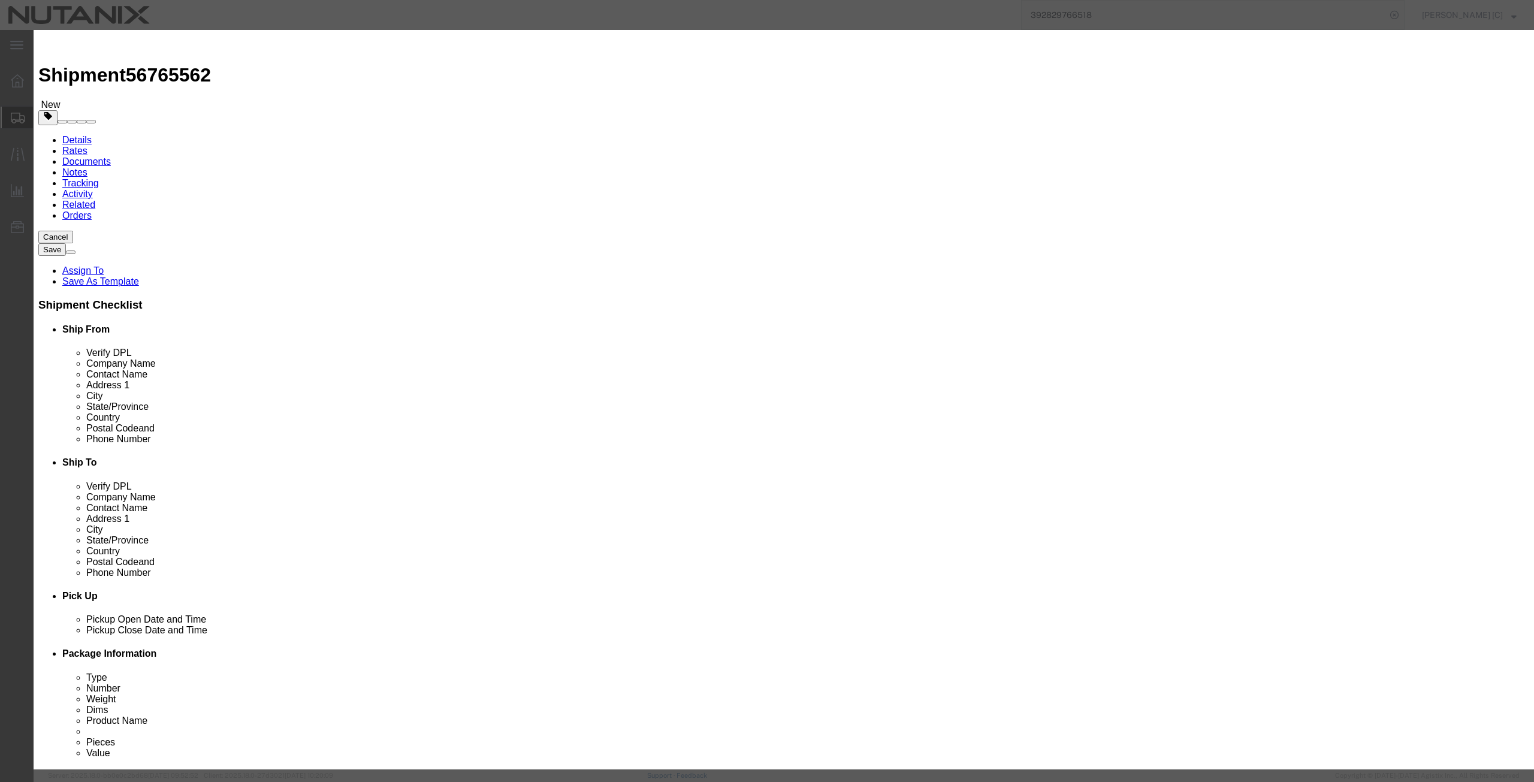
click input "text"
drag, startPoint x: 663, startPoint y: 91, endPoint x: 472, endPoint y: 89, distance: 190.6
click div "Product Name backpack and water bottle backpack"
type input "backpack and water bottle"
click textarea
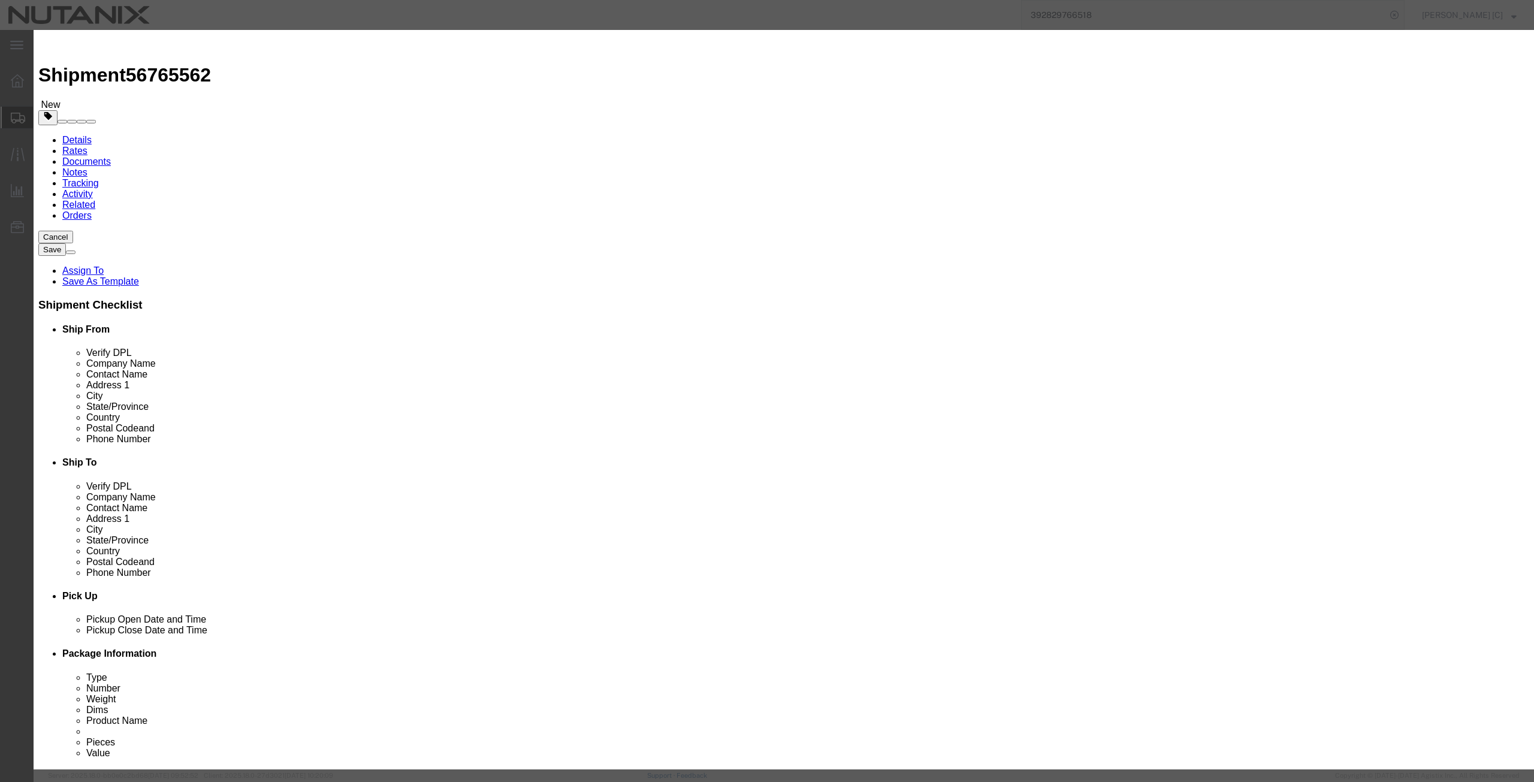
paste textarea "backpack and water bottle"
type textarea "backpack and water bottle"
drag, startPoint x: 563, startPoint y: 117, endPoint x: 542, endPoint y: 105, distance: 24.2
click div "Product Name backpack and water bottle backpack Pieces 0 Select Bag Barrels 100…"
type input "2"
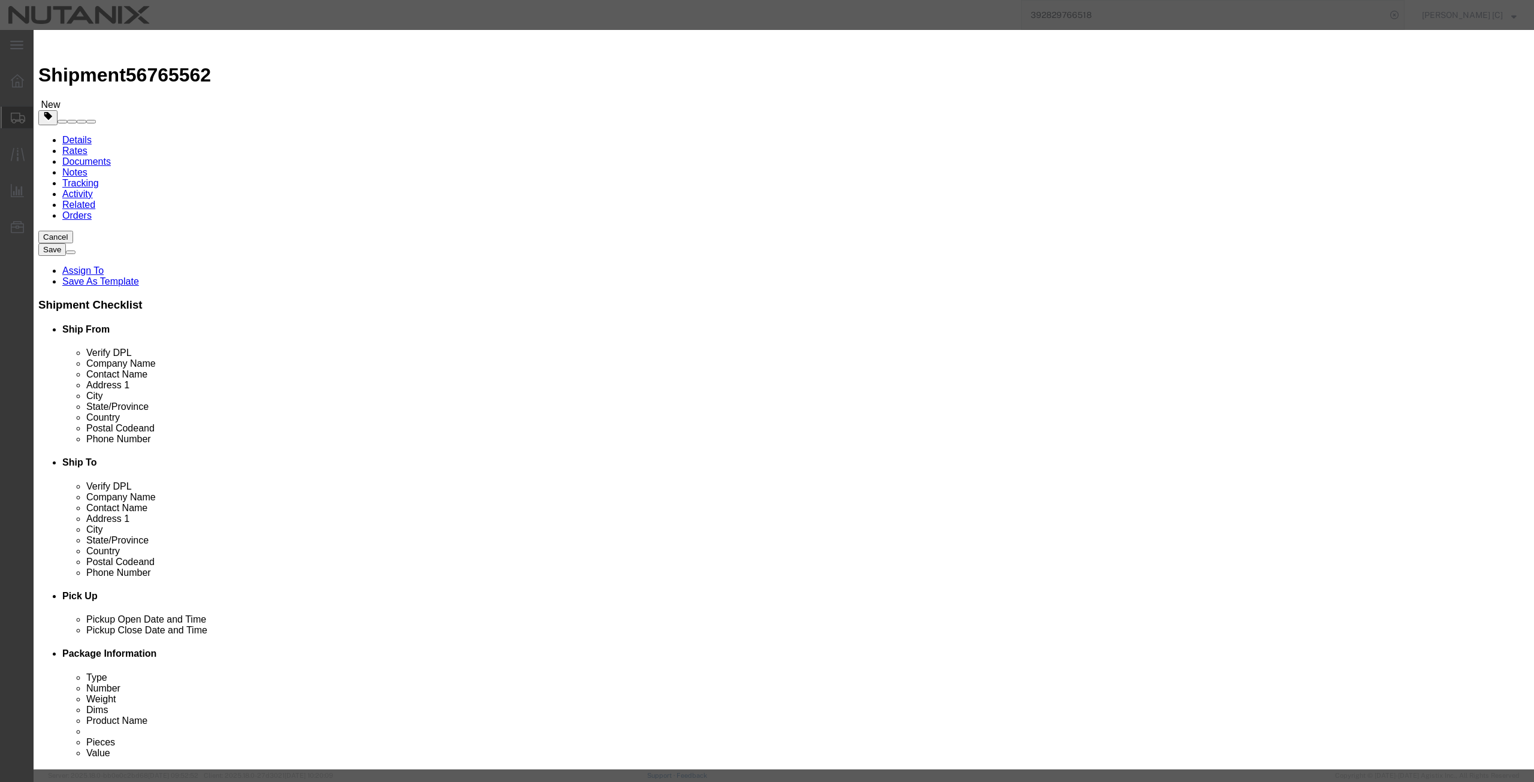
click input "text"
type input "150"
click button "Save & Close"
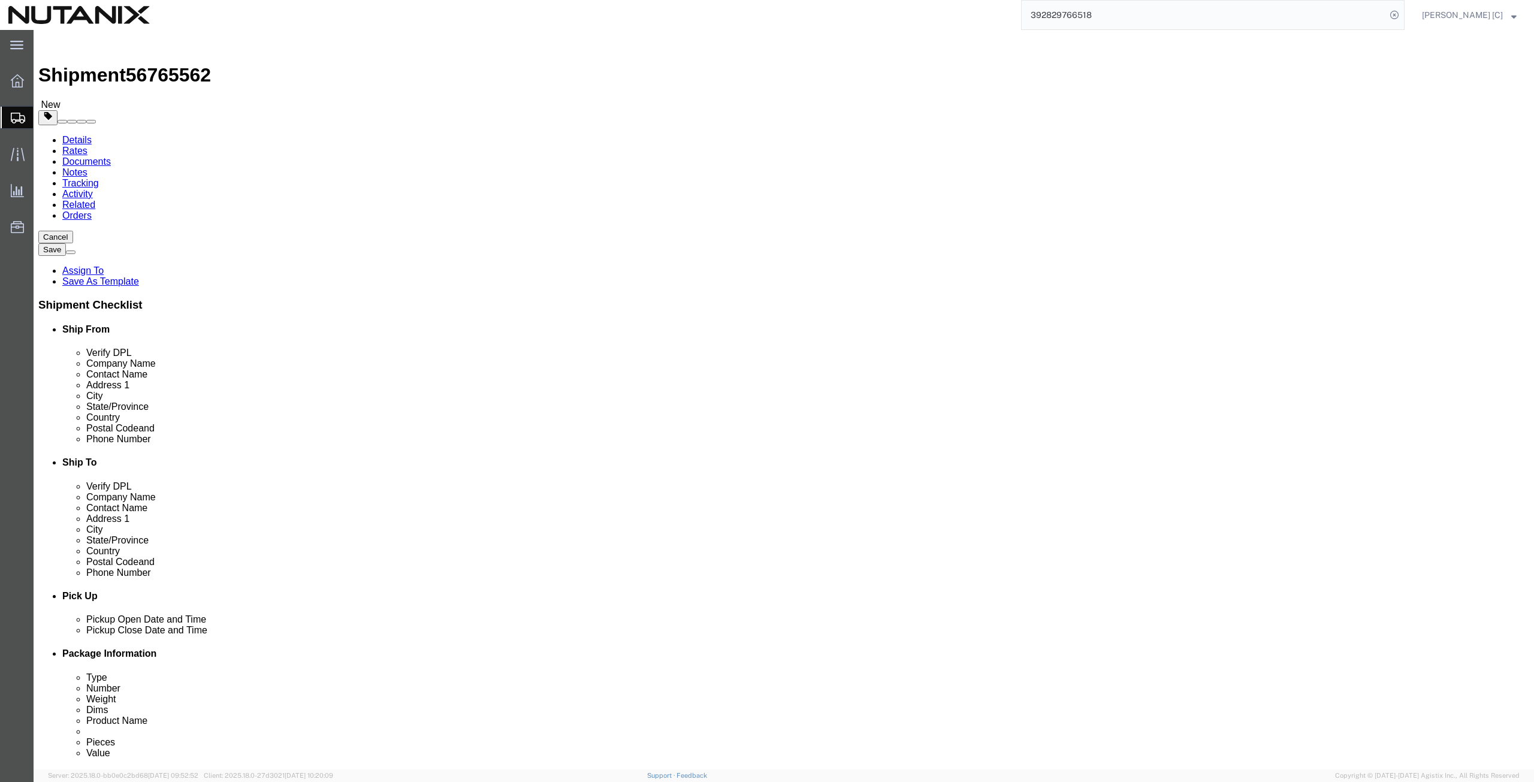
click button "Continue"
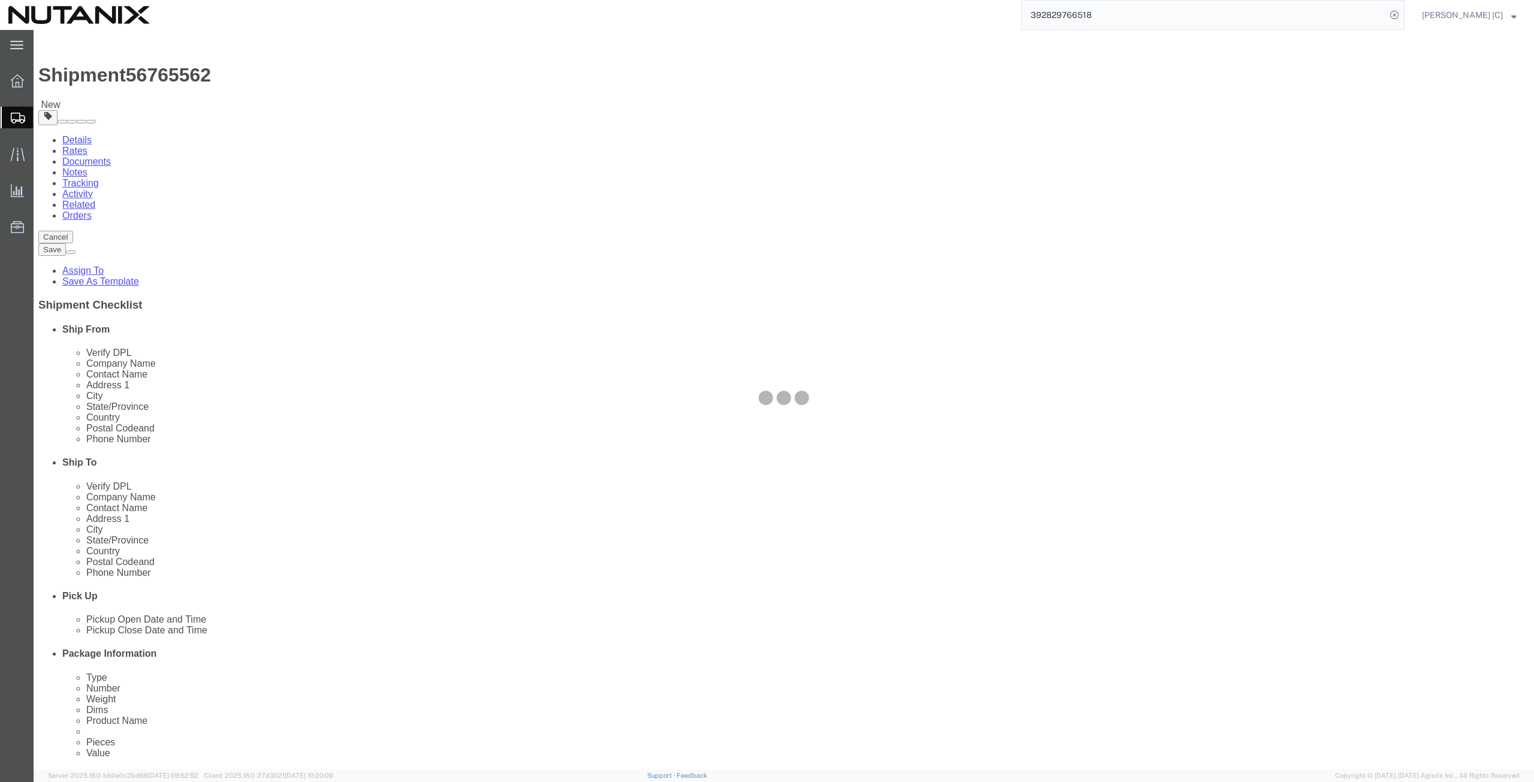
select select
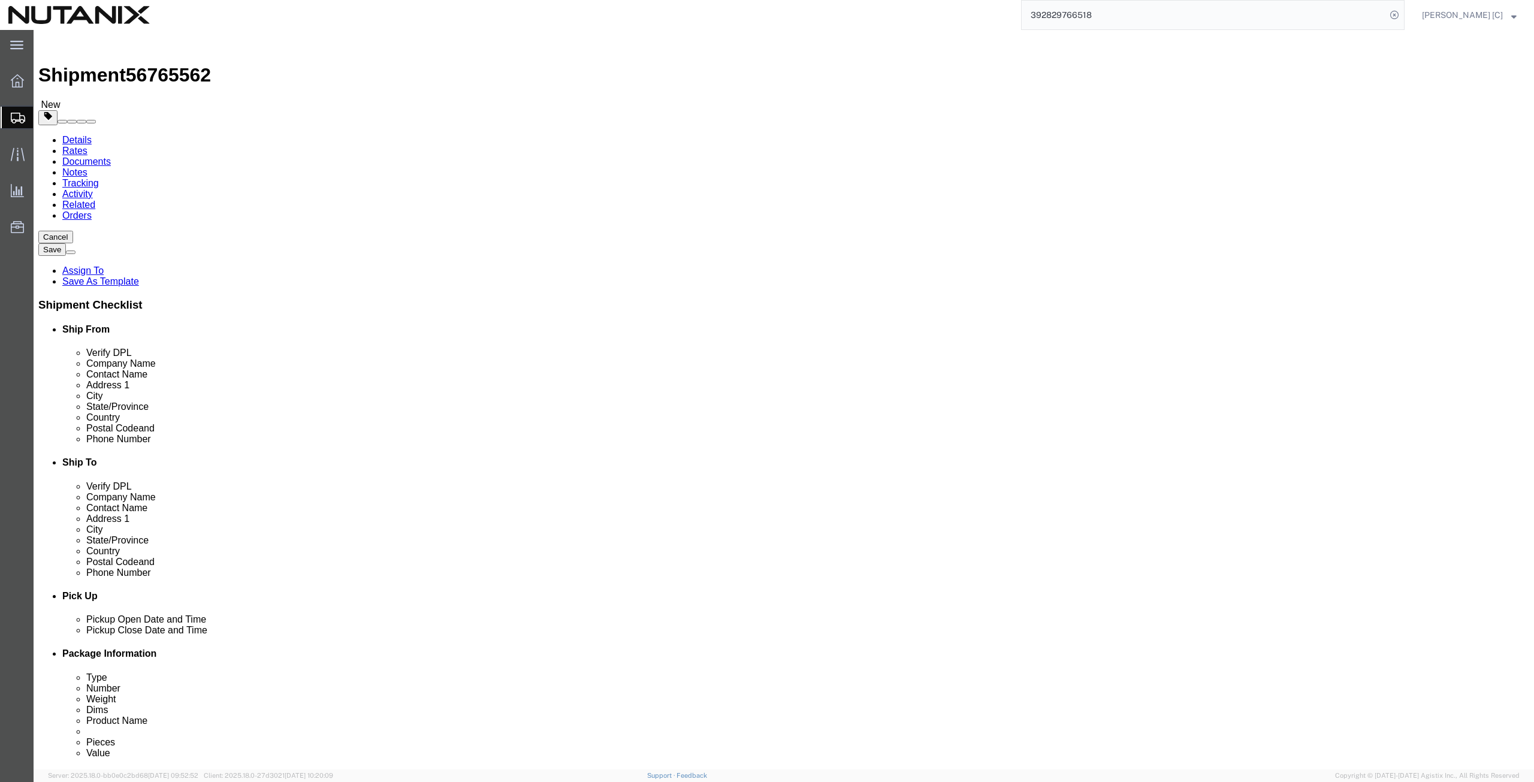
scroll to position [417, 0]
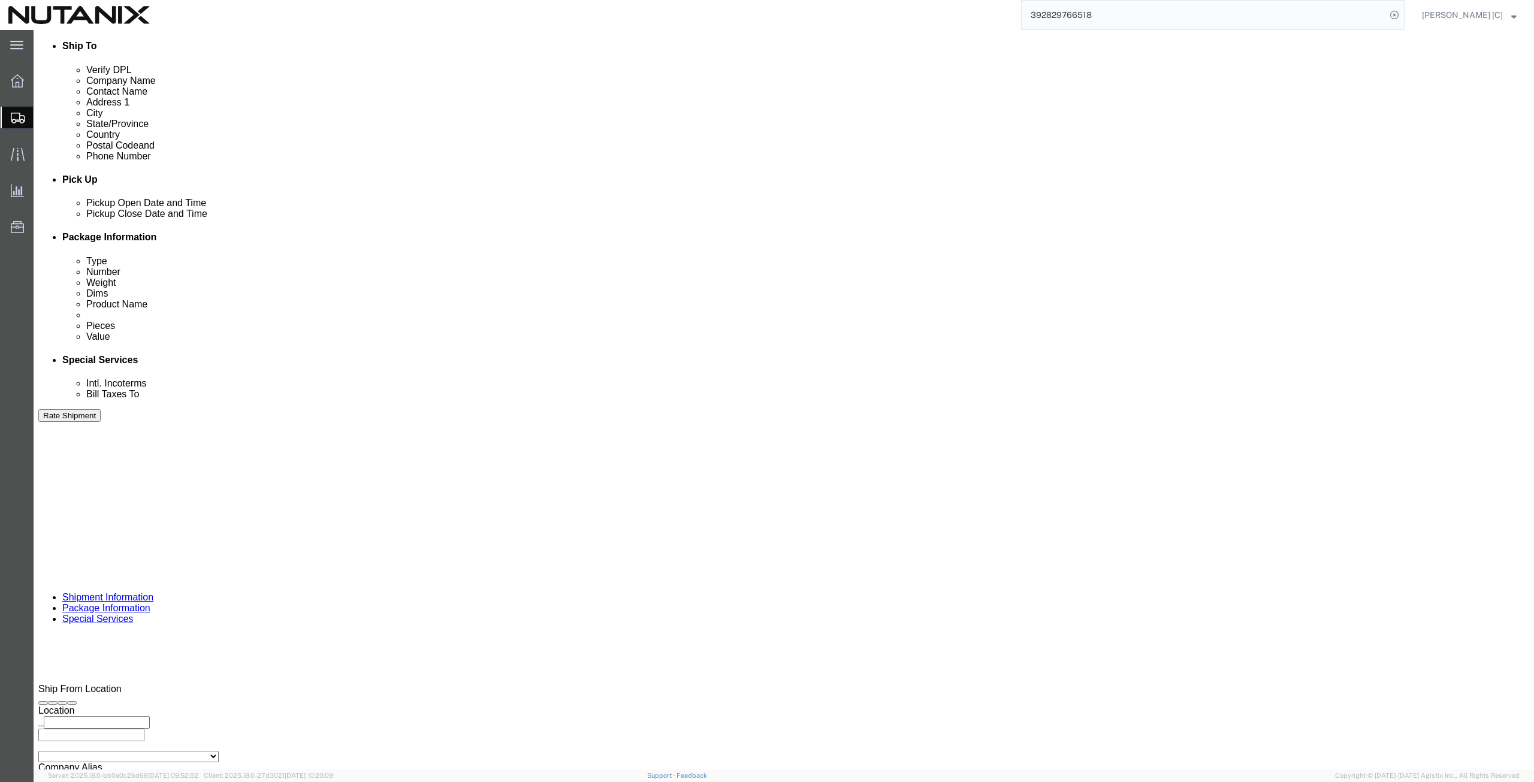
click input "text"
paste input "[PERSON_NAME][EMAIL_ADDRESS][PERSON_NAME][DOMAIN_NAME]"
type input "[PERSON_NAME][EMAIL_ADDRESS][PERSON_NAME][DOMAIN_NAME]"
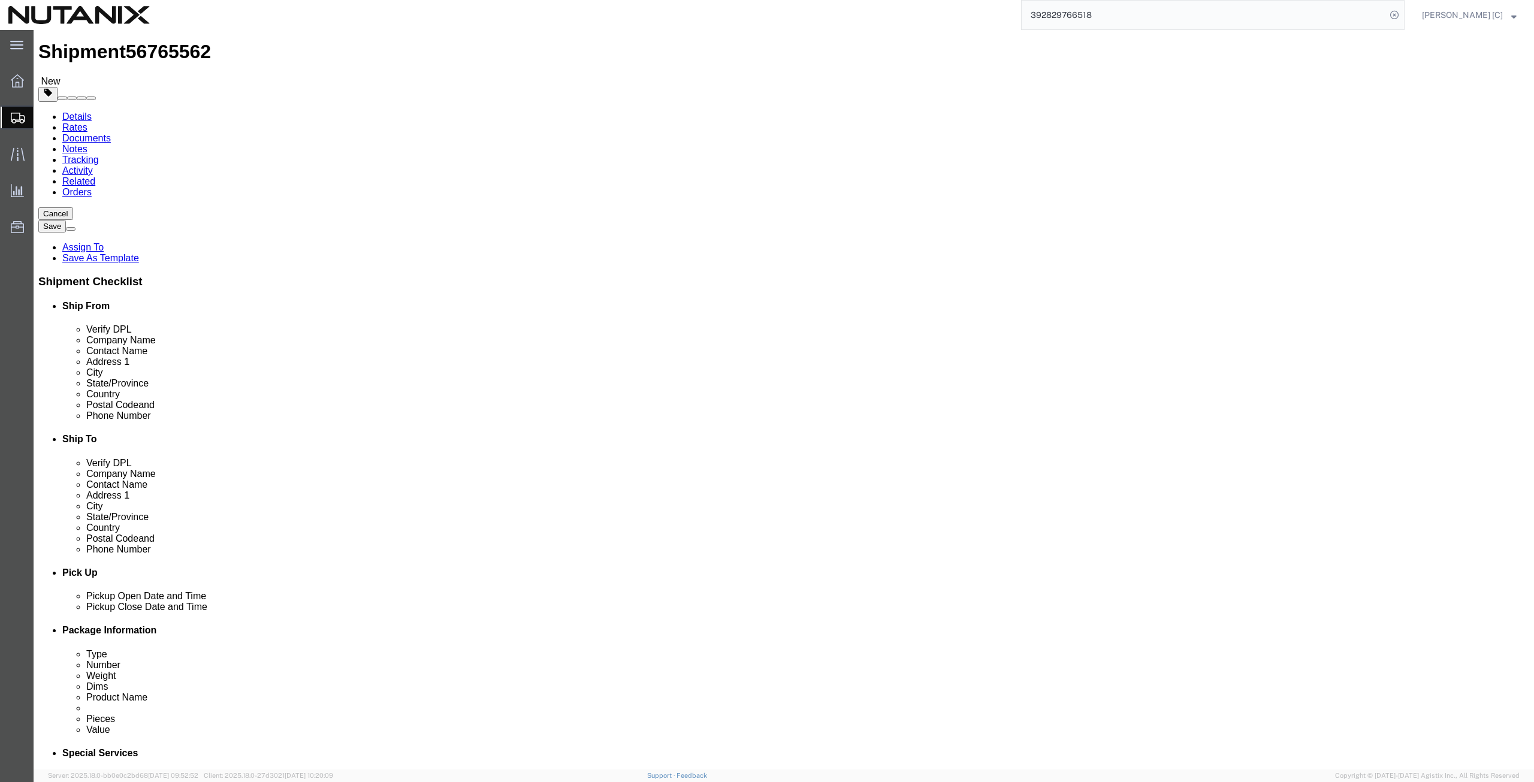
scroll to position [0, 0]
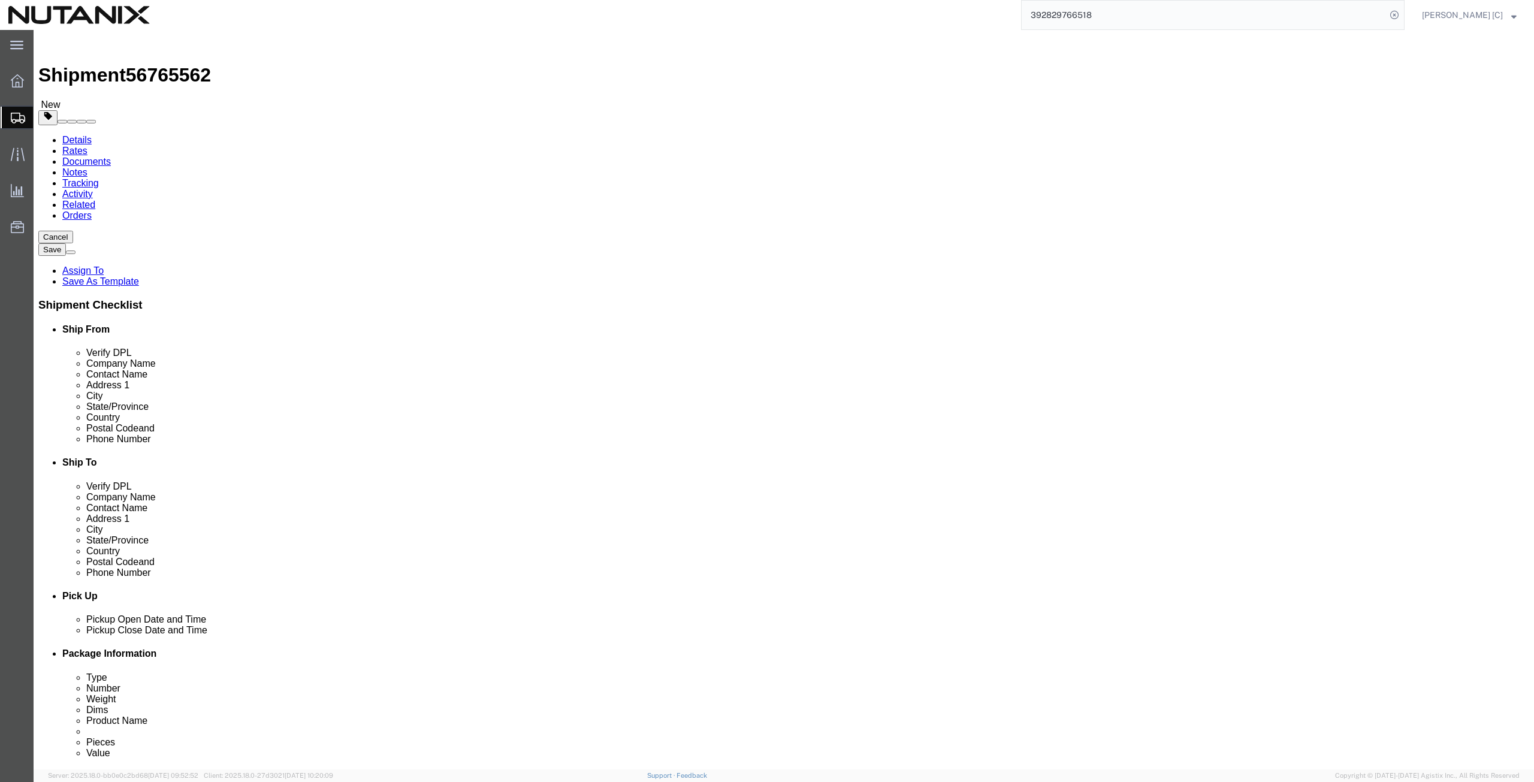
click icon
click button "Rate Shipment"
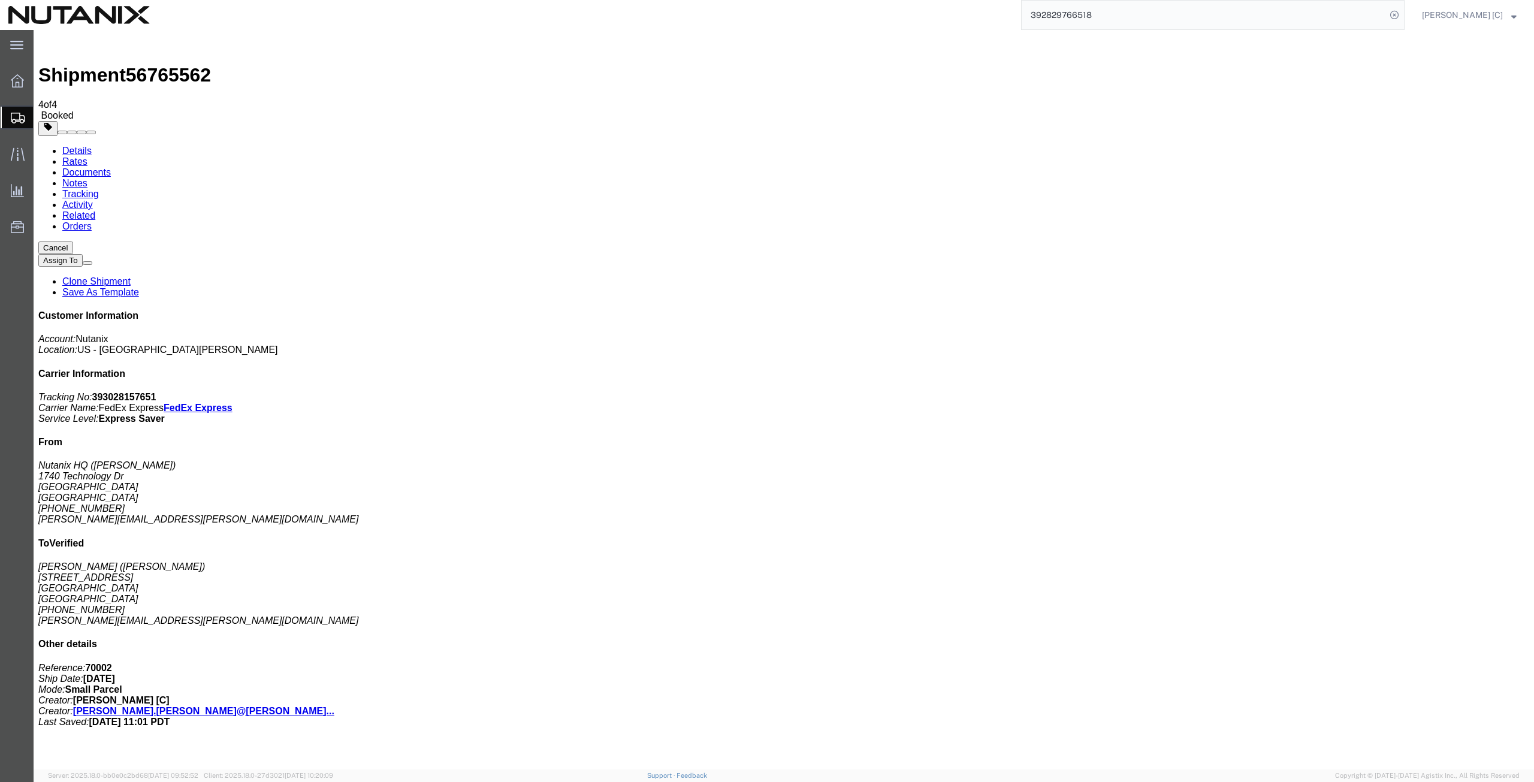
click at [0, 0] on span "Create from Template" at bounding box center [0, 0] width 0 height 0
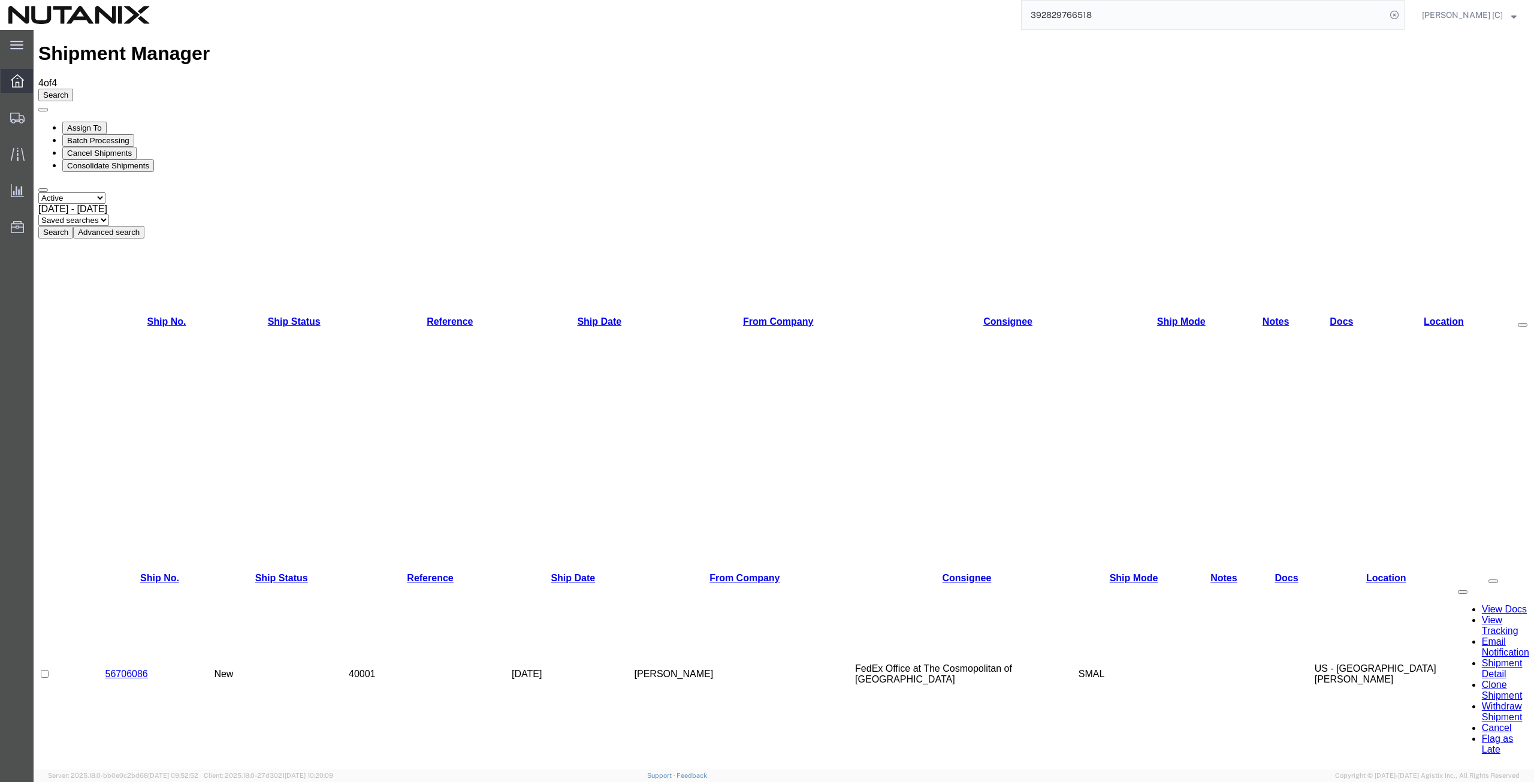
click at [21, 79] on icon at bounding box center [17, 80] width 13 height 13
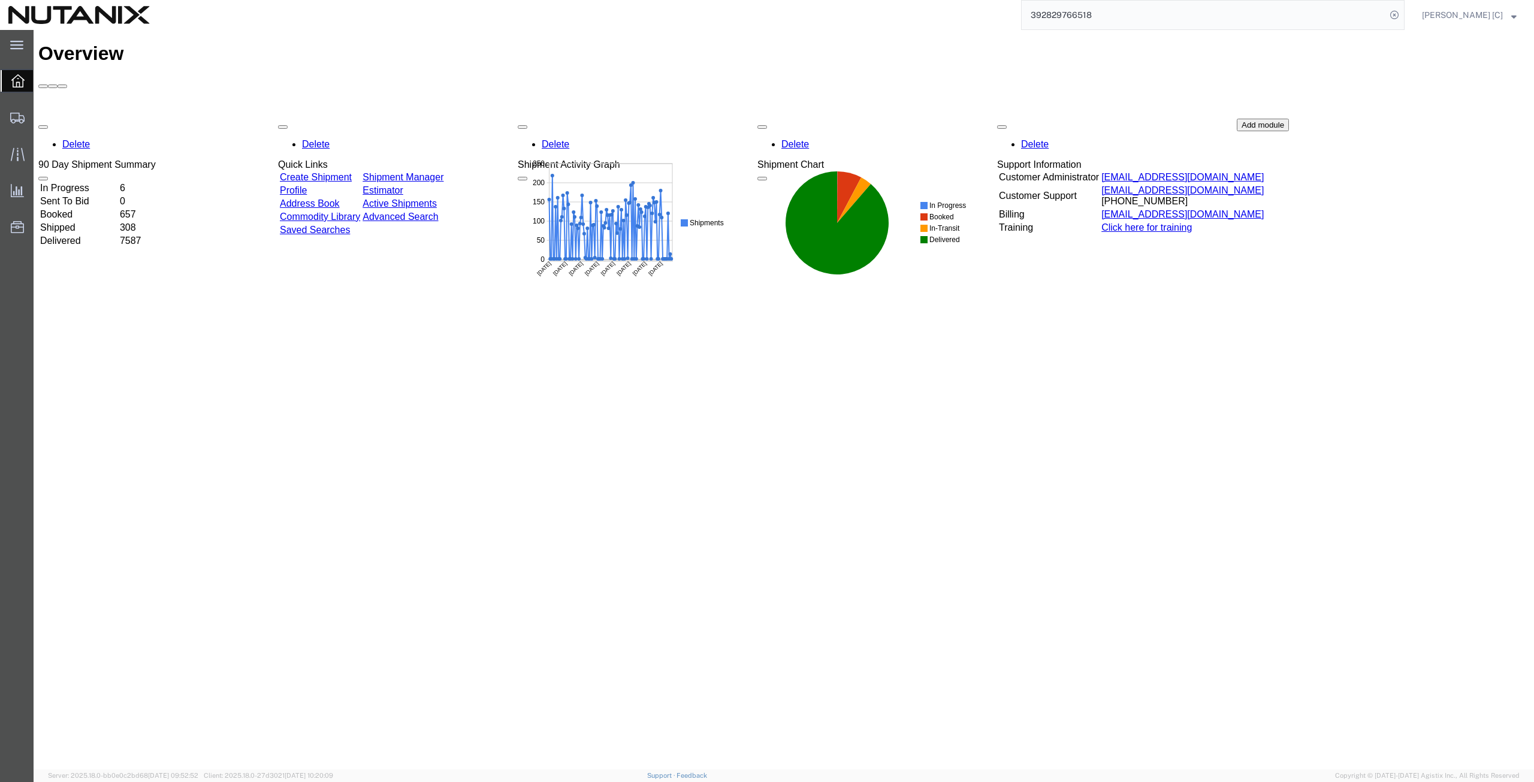
click at [417, 212] on link "Advanced Search" at bounding box center [401, 217] width 76 height 10
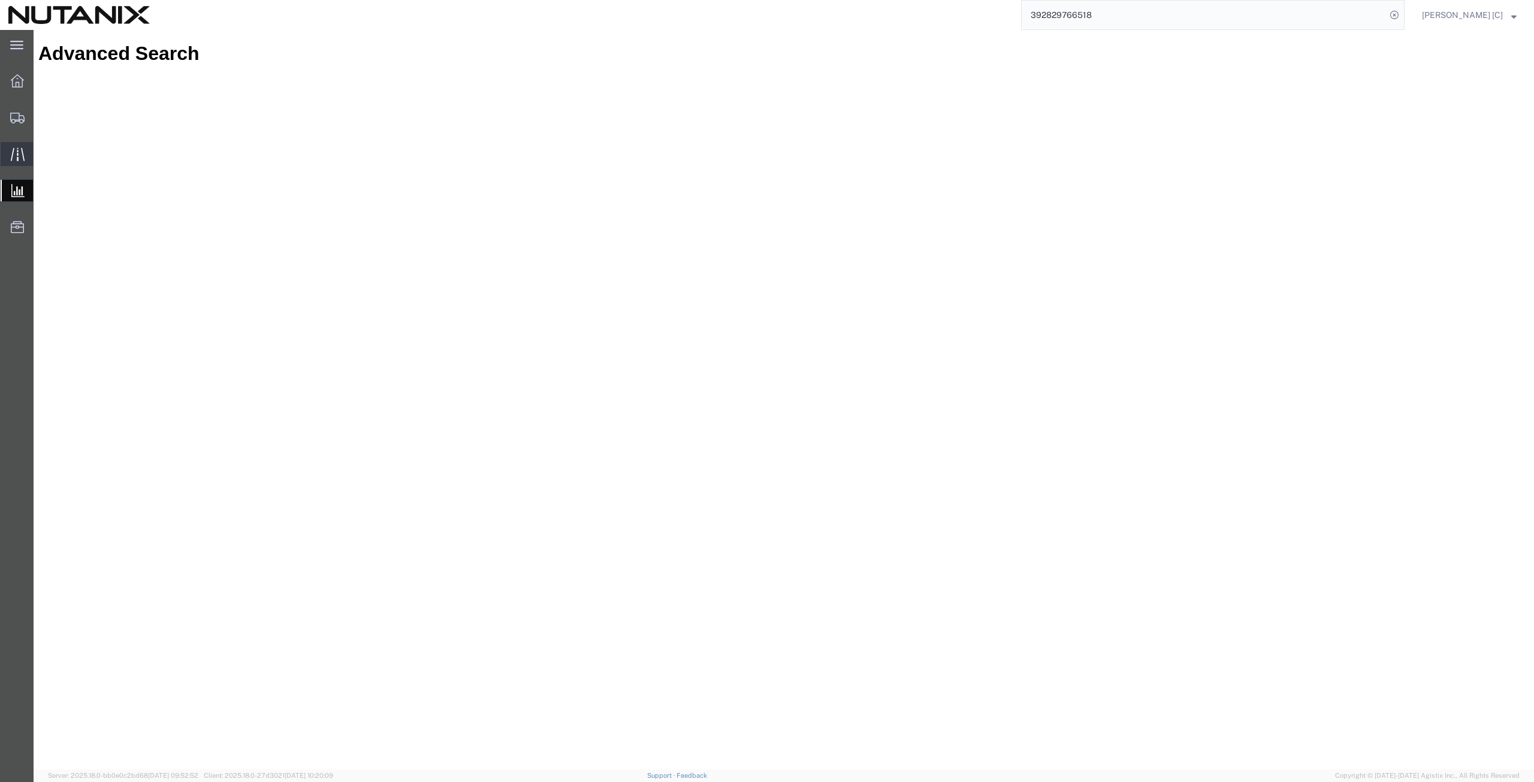
click at [29, 153] on div at bounding box center [18, 154] width 34 height 24
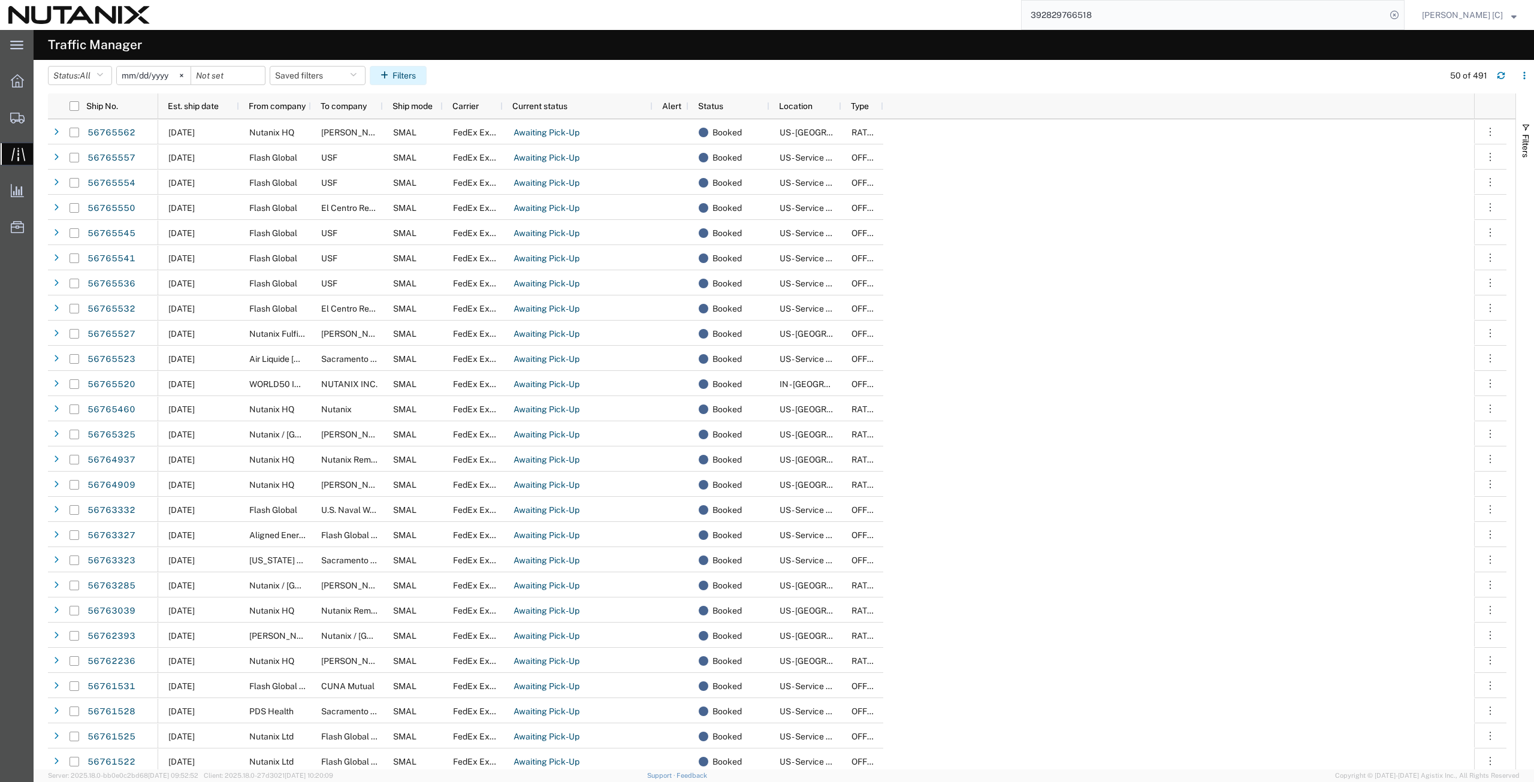
click at [411, 71] on button "Filters" at bounding box center [398, 75] width 57 height 19
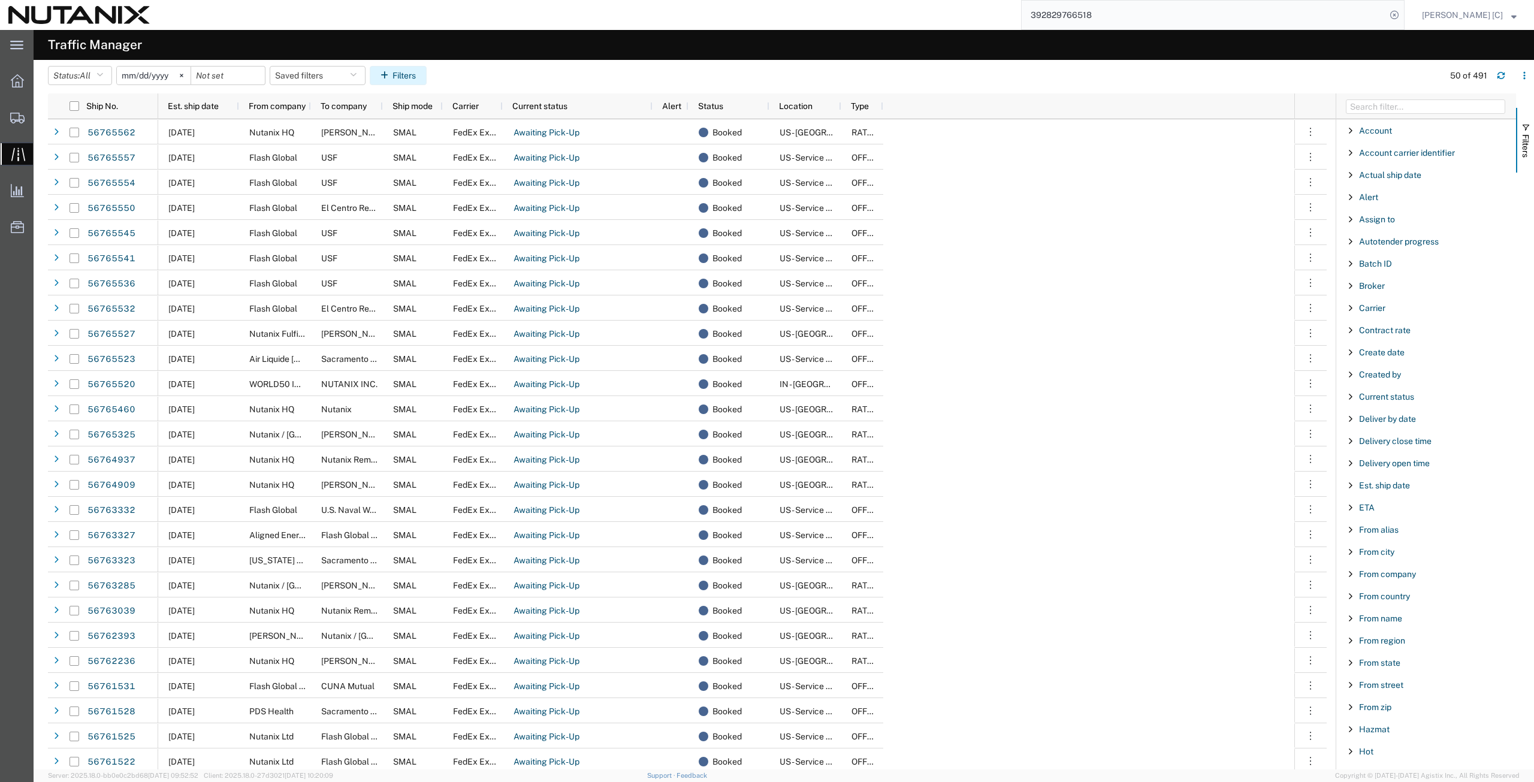
click at [411, 75] on button "Filters" at bounding box center [398, 75] width 57 height 19
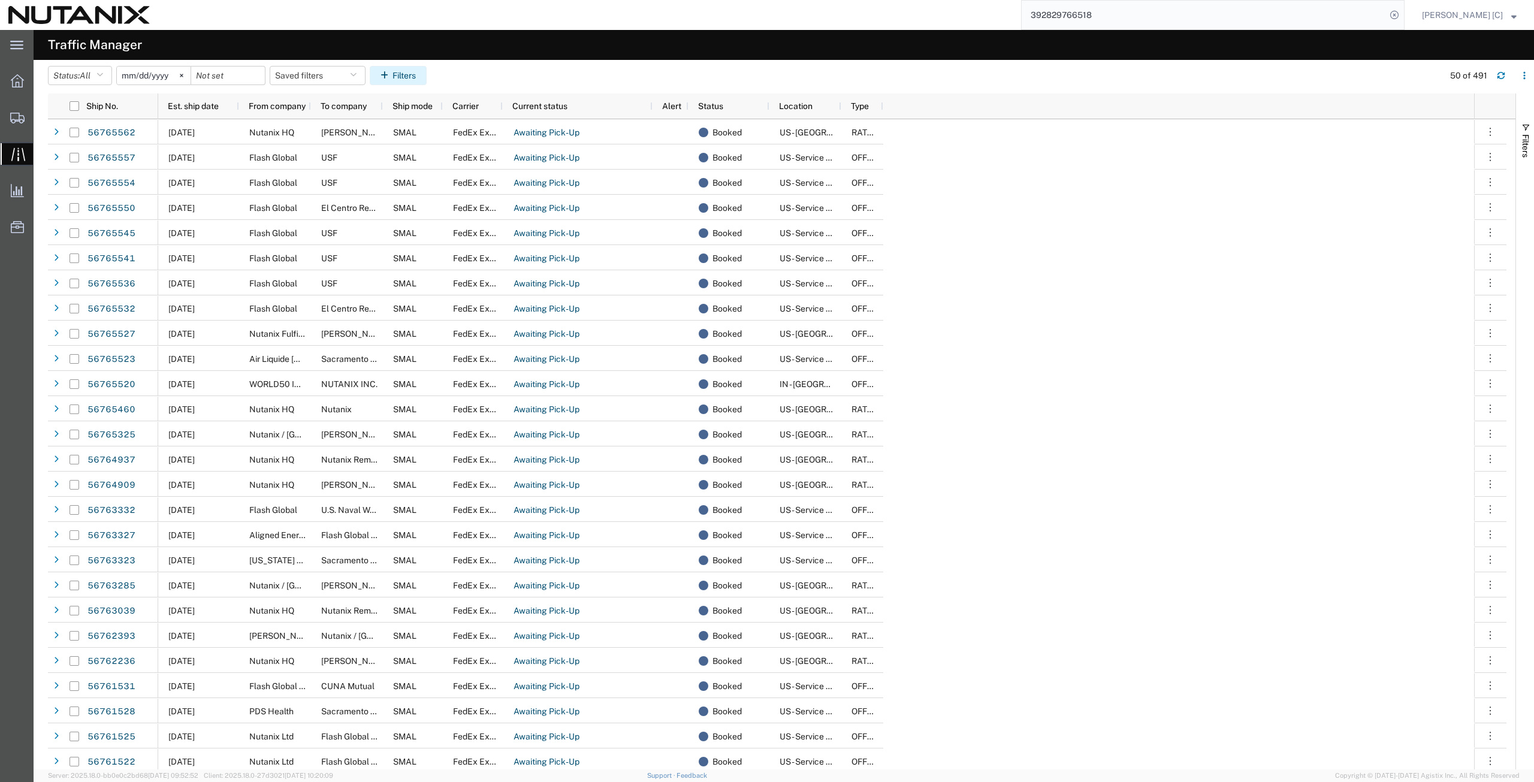
drag, startPoint x: 391, startPoint y: 73, endPoint x: 394, endPoint y: 79, distance: 6.5
click at [393, 79] on icon "button" at bounding box center [387, 75] width 12 height 8
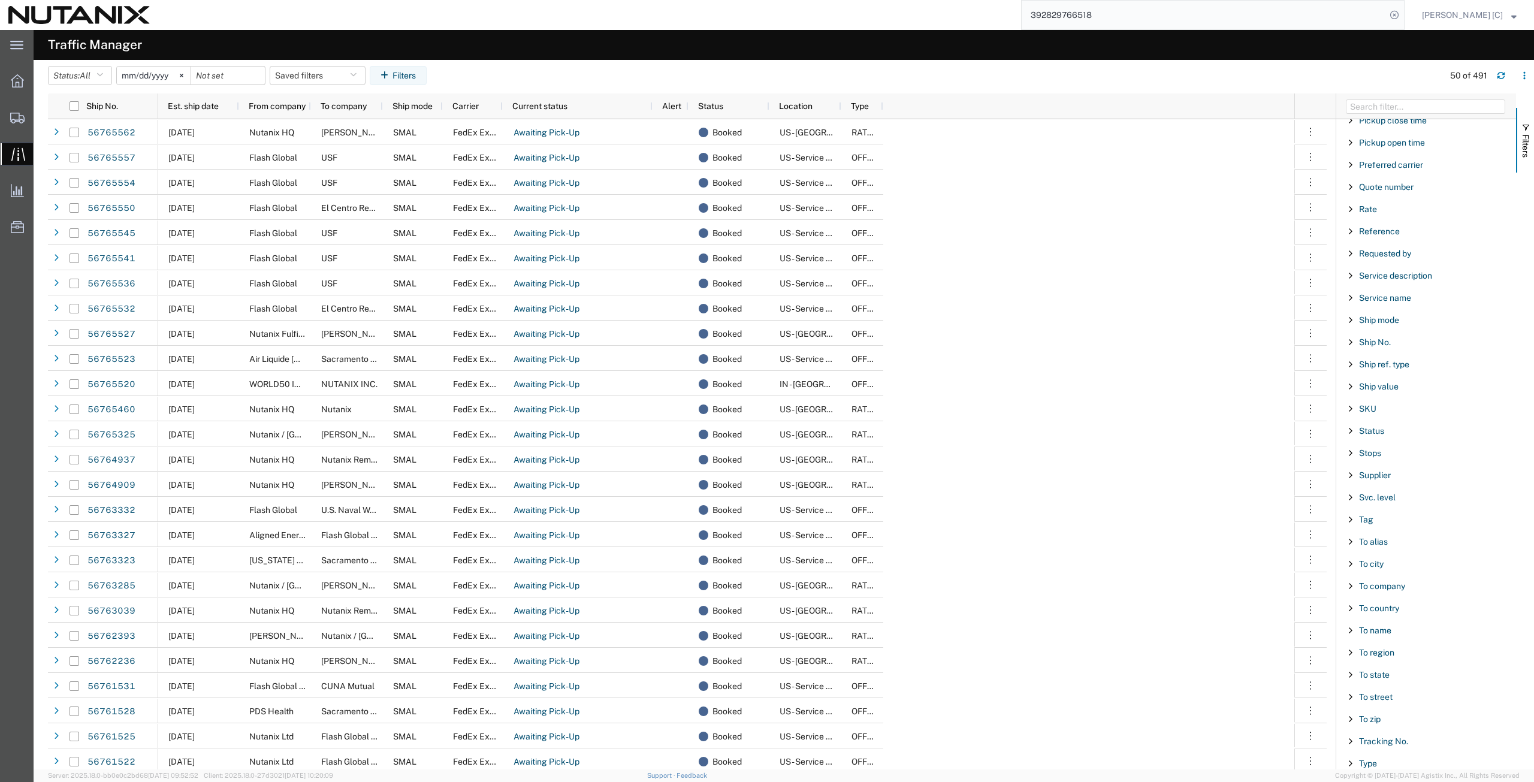
scroll to position [835, 0]
click at [1348, 581] on span "Filter List 67 Filters" at bounding box center [1351, 582] width 10 height 10
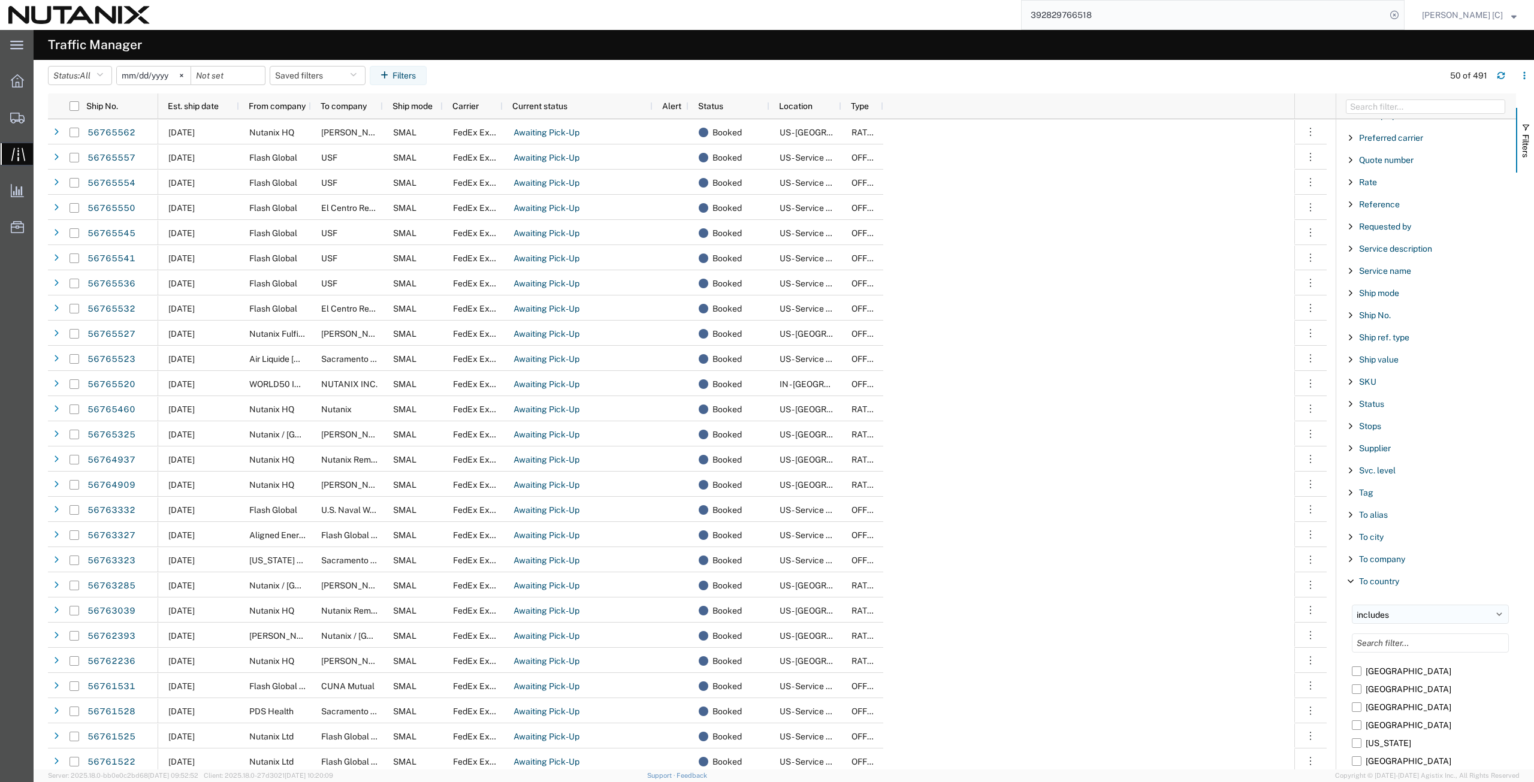
click at [1365, 617] on select "includes excludes" at bounding box center [1430, 614] width 157 height 19
click at [1471, 572] on div "To country" at bounding box center [1426, 582] width 180 height 22
click at [1383, 584] on span "To country" at bounding box center [1379, 582] width 40 height 10
click at [1391, 615] on select "includes excludes" at bounding box center [1430, 614] width 157 height 19
click at [1352, 605] on select "includes excludes" at bounding box center [1430, 614] width 157 height 19
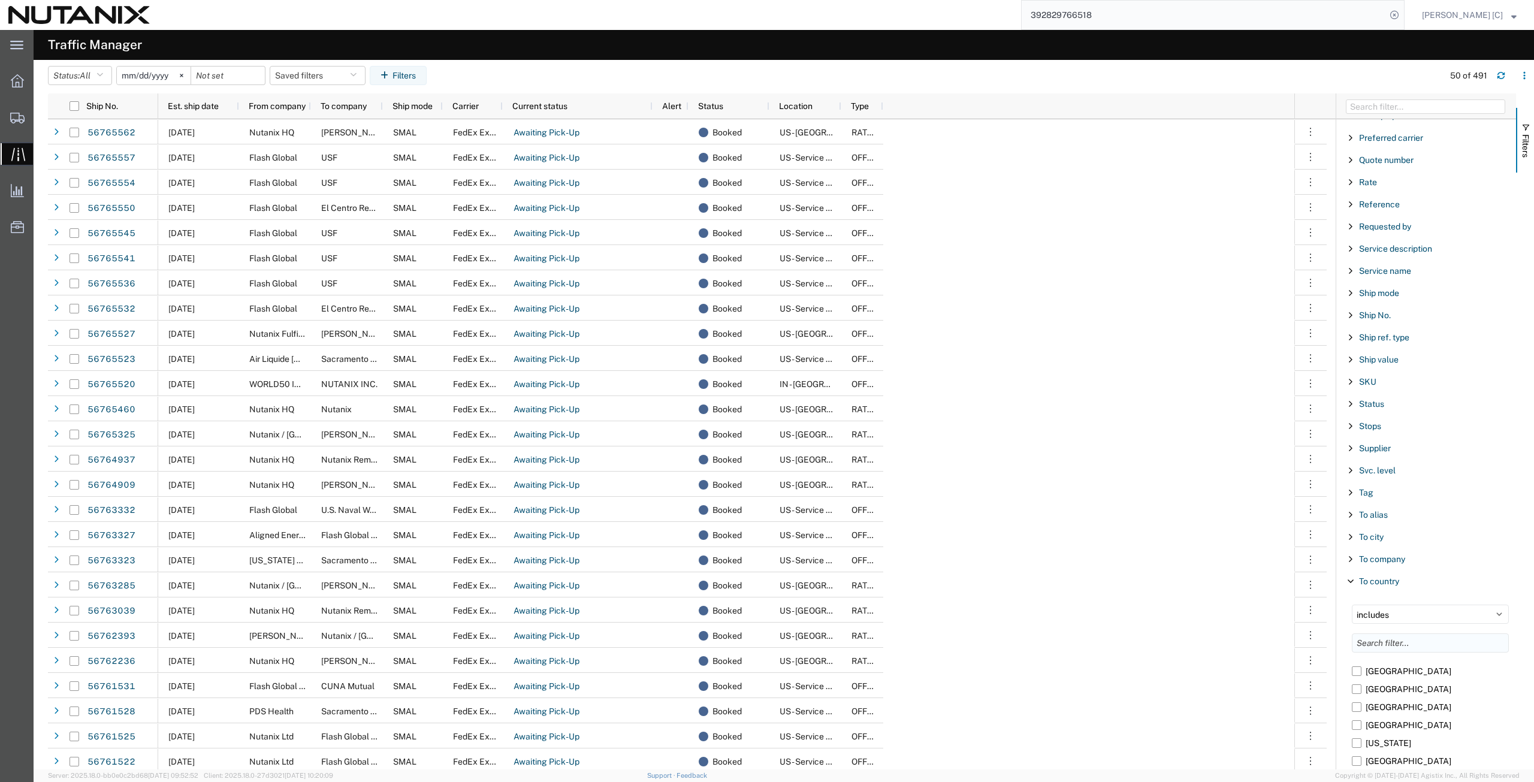
click at [1384, 641] on input "Filter List 67 Filters" at bounding box center [1430, 642] width 157 height 19
type input "U.A.E."
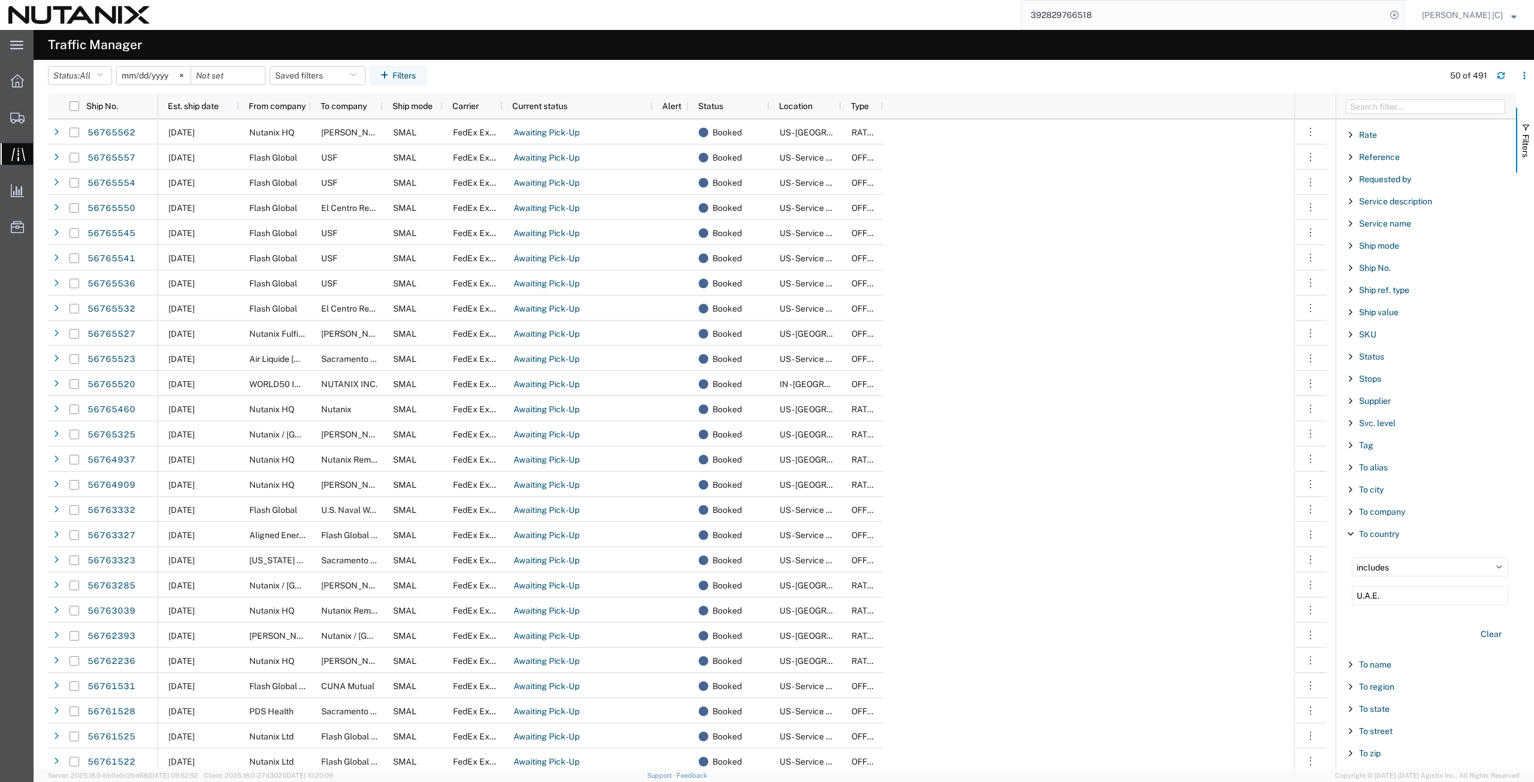
scroll to position [944, 0]
click at [1410, 538] on input "U.A.E." at bounding box center [1430, 534] width 157 height 19
click at [1505, 73] on button "button" at bounding box center [1501, 75] width 19 height 19
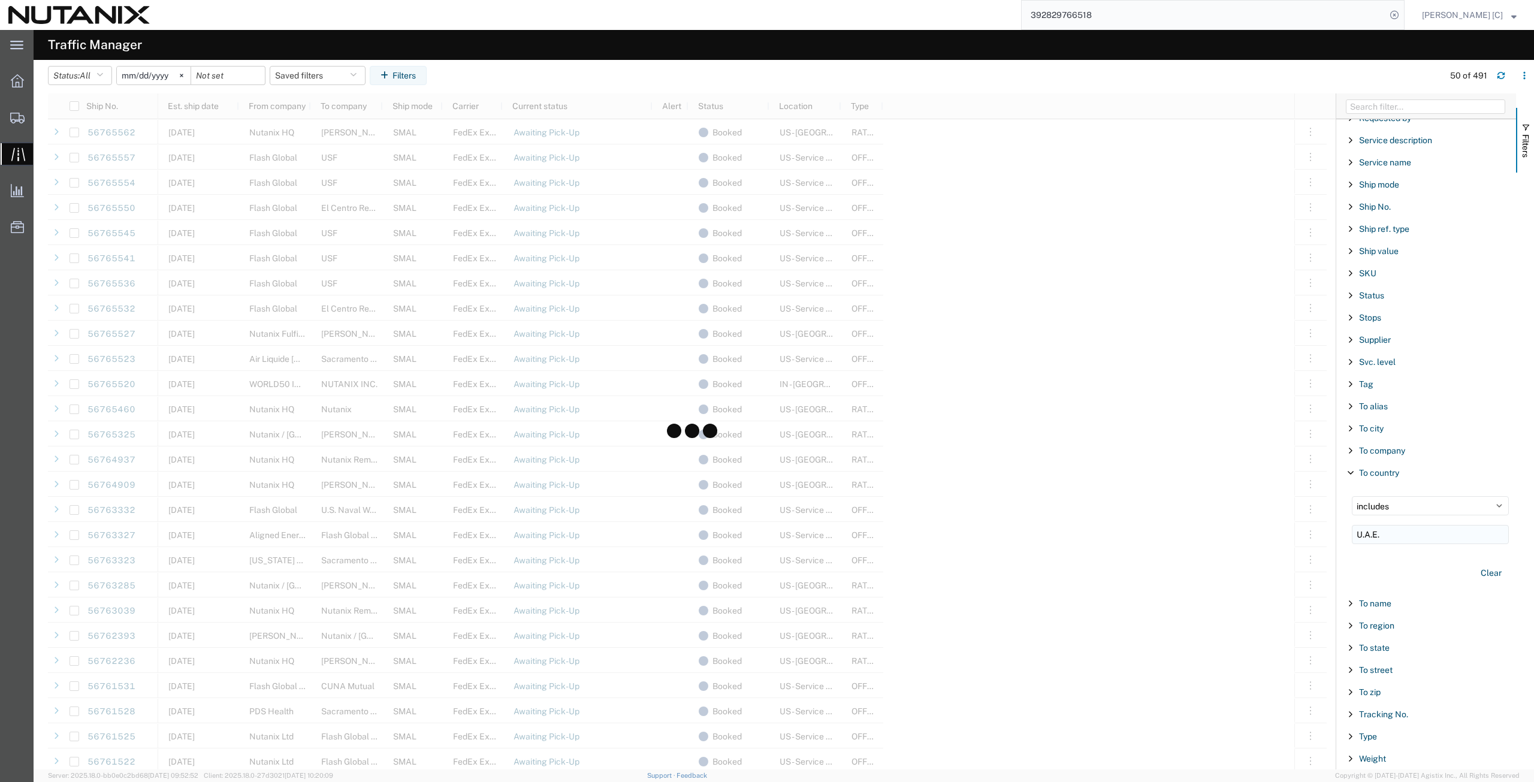
click at [1401, 537] on input "U.A.E." at bounding box center [1430, 534] width 157 height 19
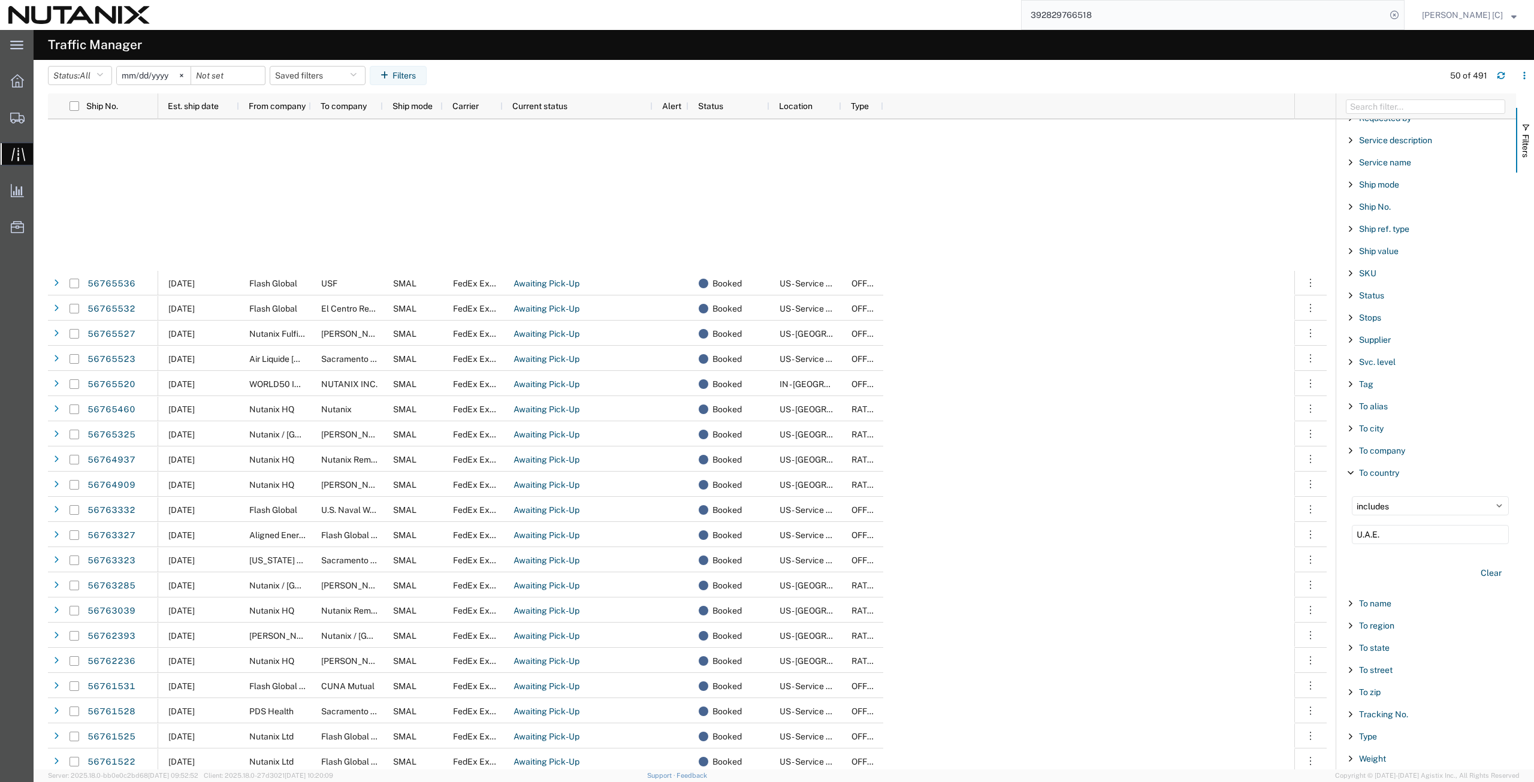
scroll to position [420, 0]
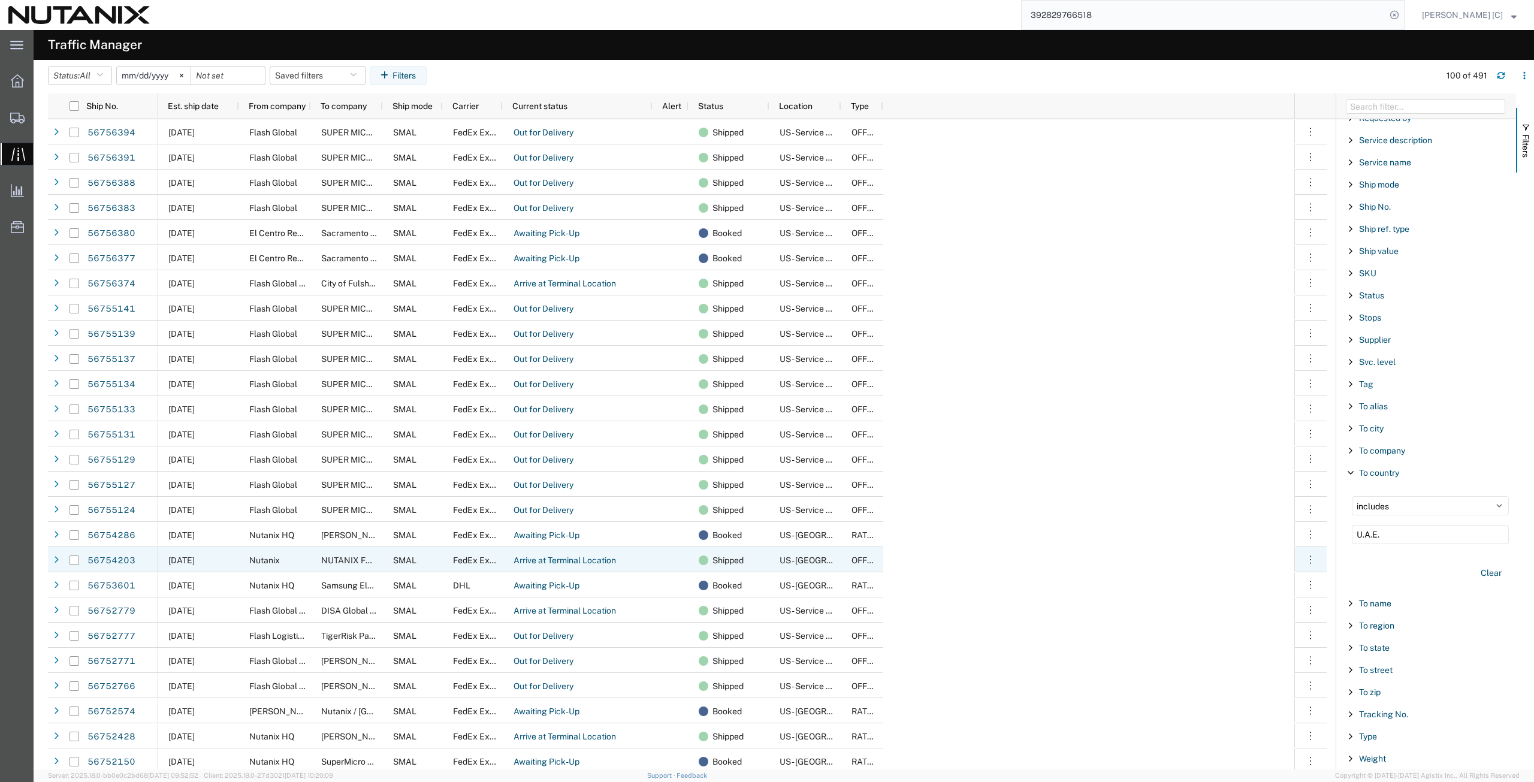
scroll to position [1538, 0]
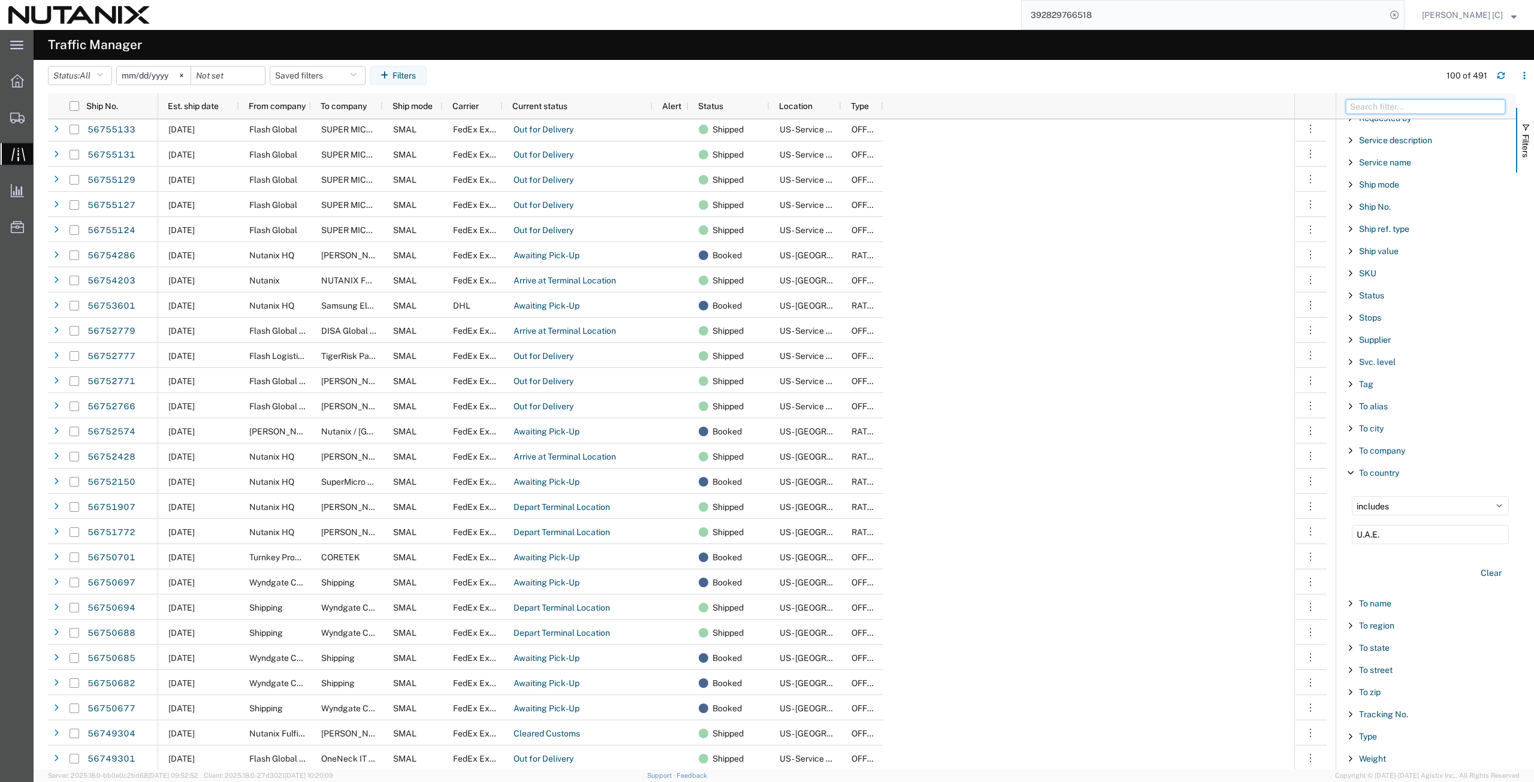
click at [1396, 107] on input "Filter Columns Input" at bounding box center [1425, 106] width 159 height 14
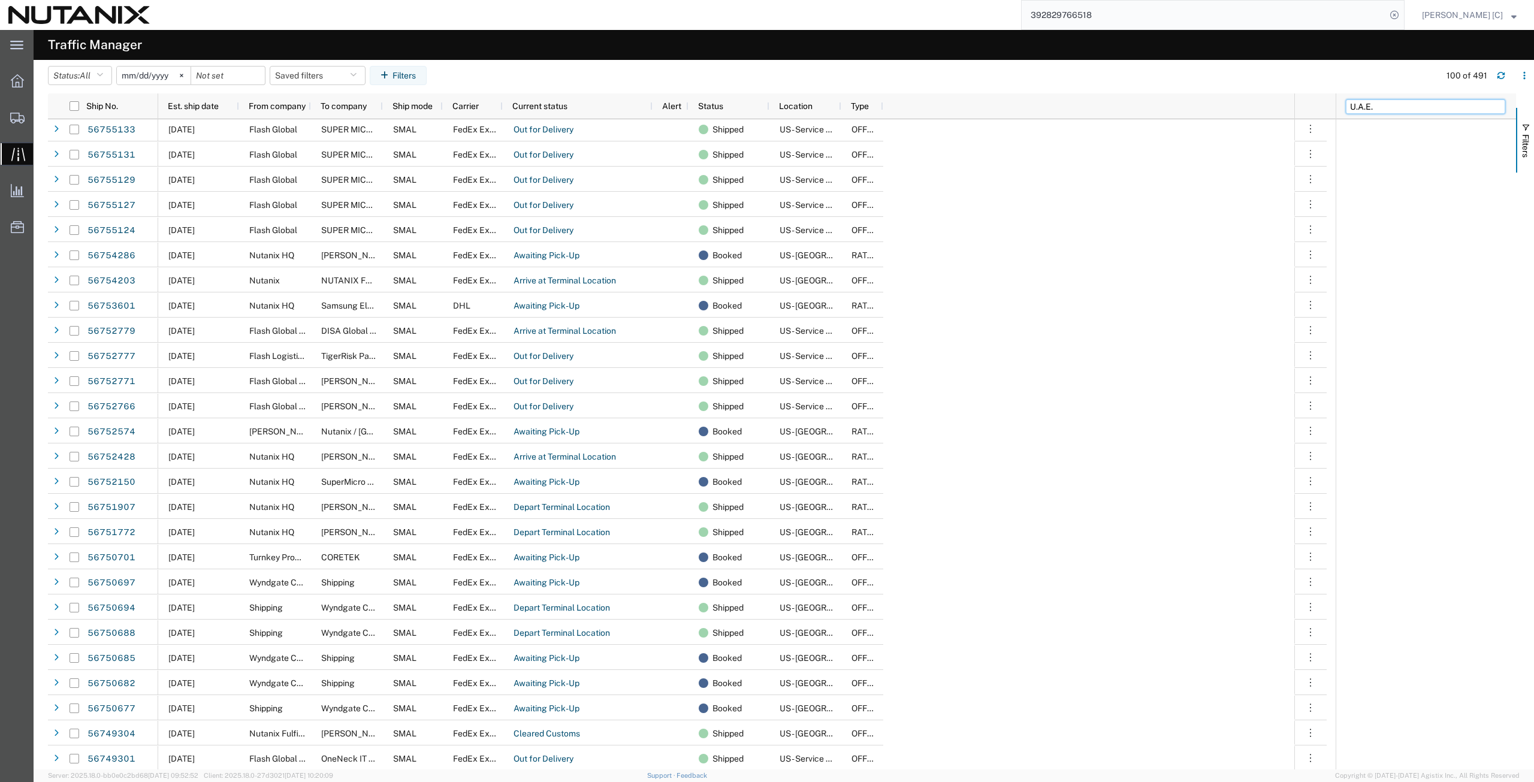
type input "U.A.E."
click at [1387, 102] on input "U.A.E." at bounding box center [1425, 106] width 159 height 14
drag, startPoint x: 1384, startPoint y: 109, endPoint x: 1273, endPoint y: 117, distance: 111.1
click at [1273, 117] on div "Ship No. Est. ship date From company To company Ship mode Carrier Current statu…" at bounding box center [791, 431] width 1486 height 676
click at [1386, 71] on agx-table-filter-chips "Status: All All Arrive at Delivery Location Arrive at Pick-Up Location Arrive a…" at bounding box center [741, 80] width 1386 height 28
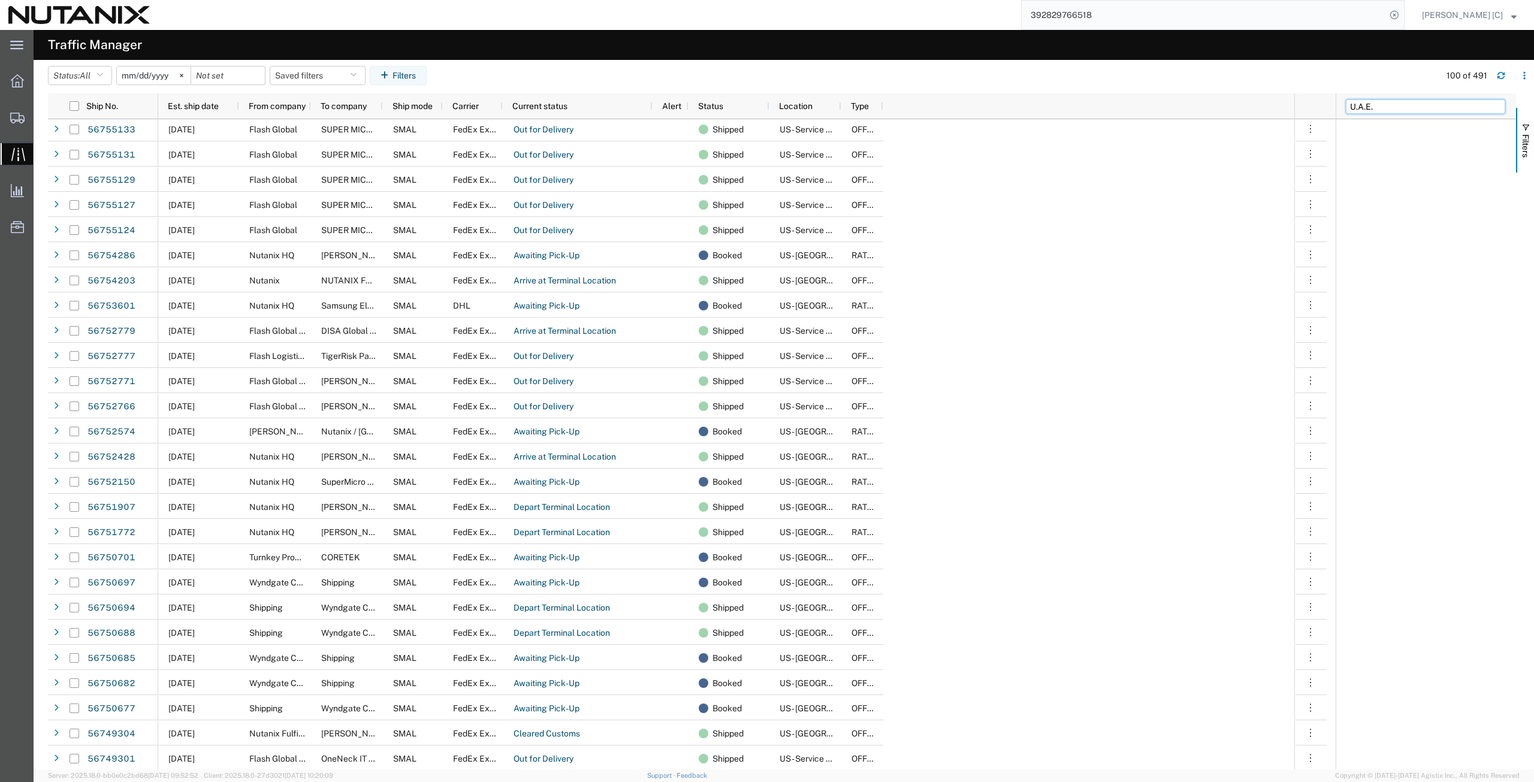
click at [1384, 106] on input "U.A.E." at bounding box center [1425, 106] width 159 height 14
drag, startPoint x: 1396, startPoint y: 107, endPoint x: 1217, endPoint y: 121, distance: 179.7
click at [1220, 121] on div "Ship No. Est. ship date From company To company Ship mode Carrier Current statu…" at bounding box center [791, 431] width 1486 height 676
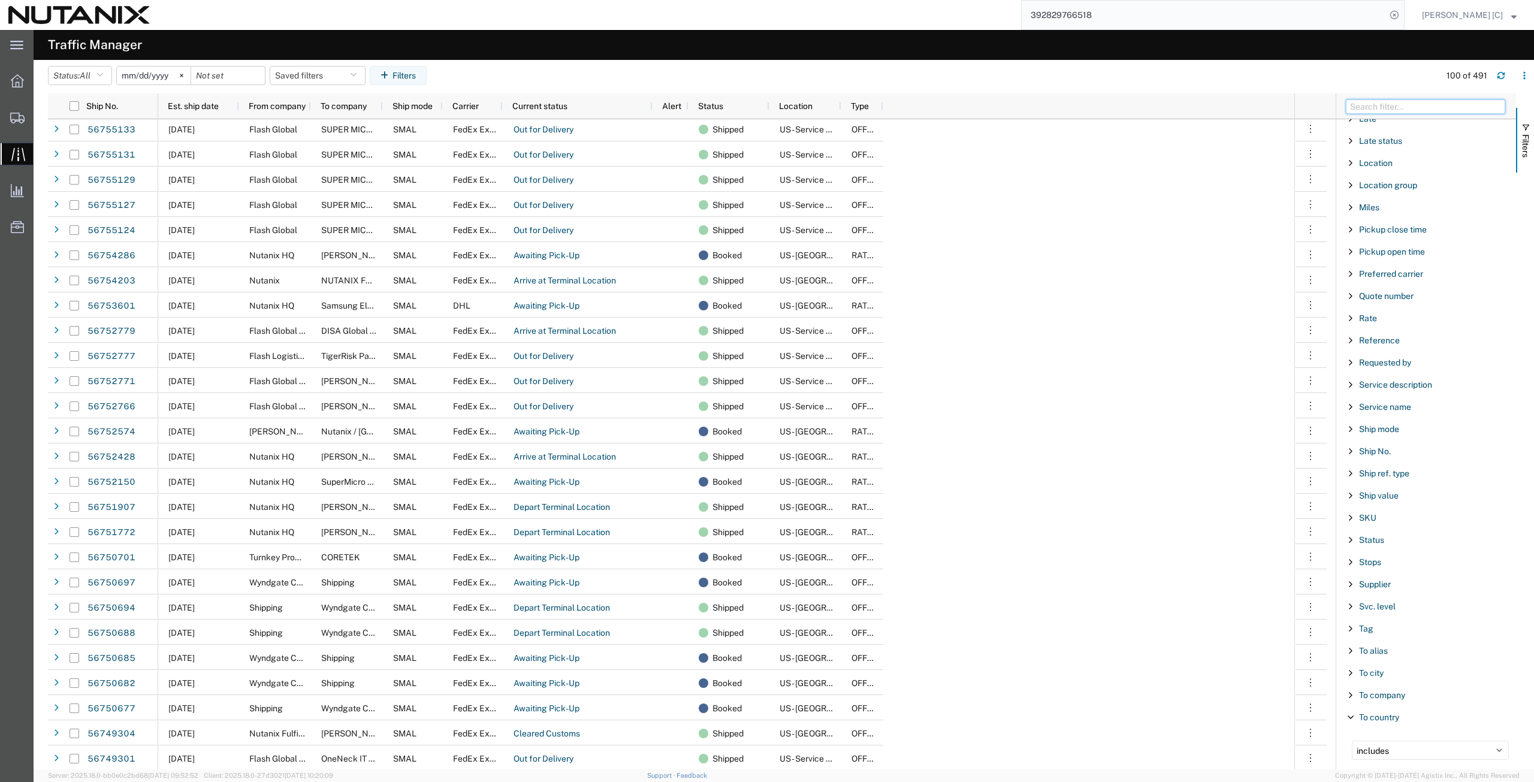
scroll to position [944, 0]
drag, startPoint x: 1396, startPoint y: 535, endPoint x: 1315, endPoint y: 527, distance: 80.6
click at [1315, 527] on div "Ship No. Est. ship date From company To company Ship mode Carrier Current statu…" at bounding box center [791, 431] width 1486 height 676
type input "[GEOGRAPHIC_DATA]"
click at [1353, 565] on label "[GEOGRAPHIC_DATA]" at bounding box center [1430, 563] width 157 height 18
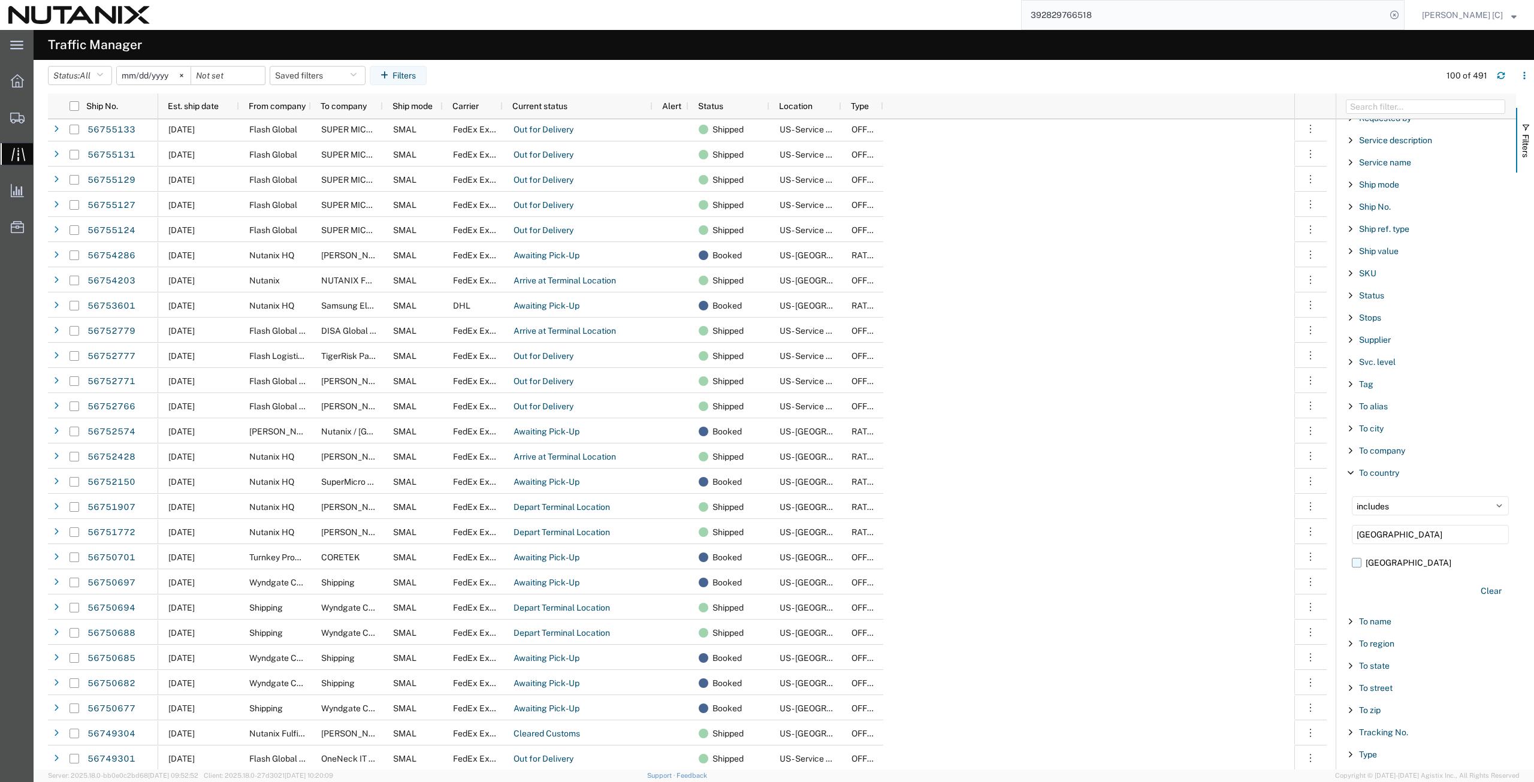
click at [0, 0] on input "[GEOGRAPHIC_DATA]" at bounding box center [0, 0] width 0 height 0
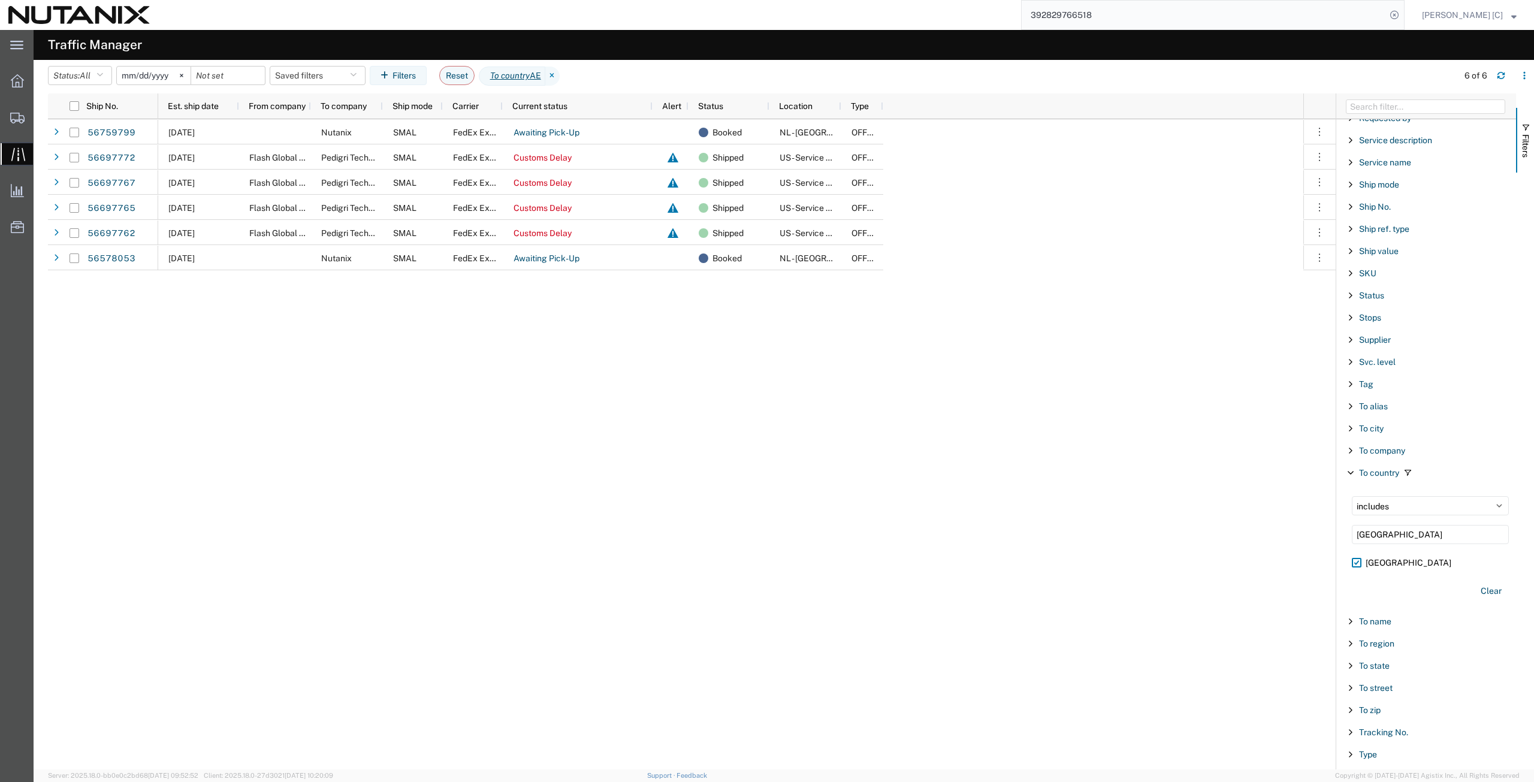
click at [162, 79] on input "[DATE]" at bounding box center [154, 76] width 74 height 18
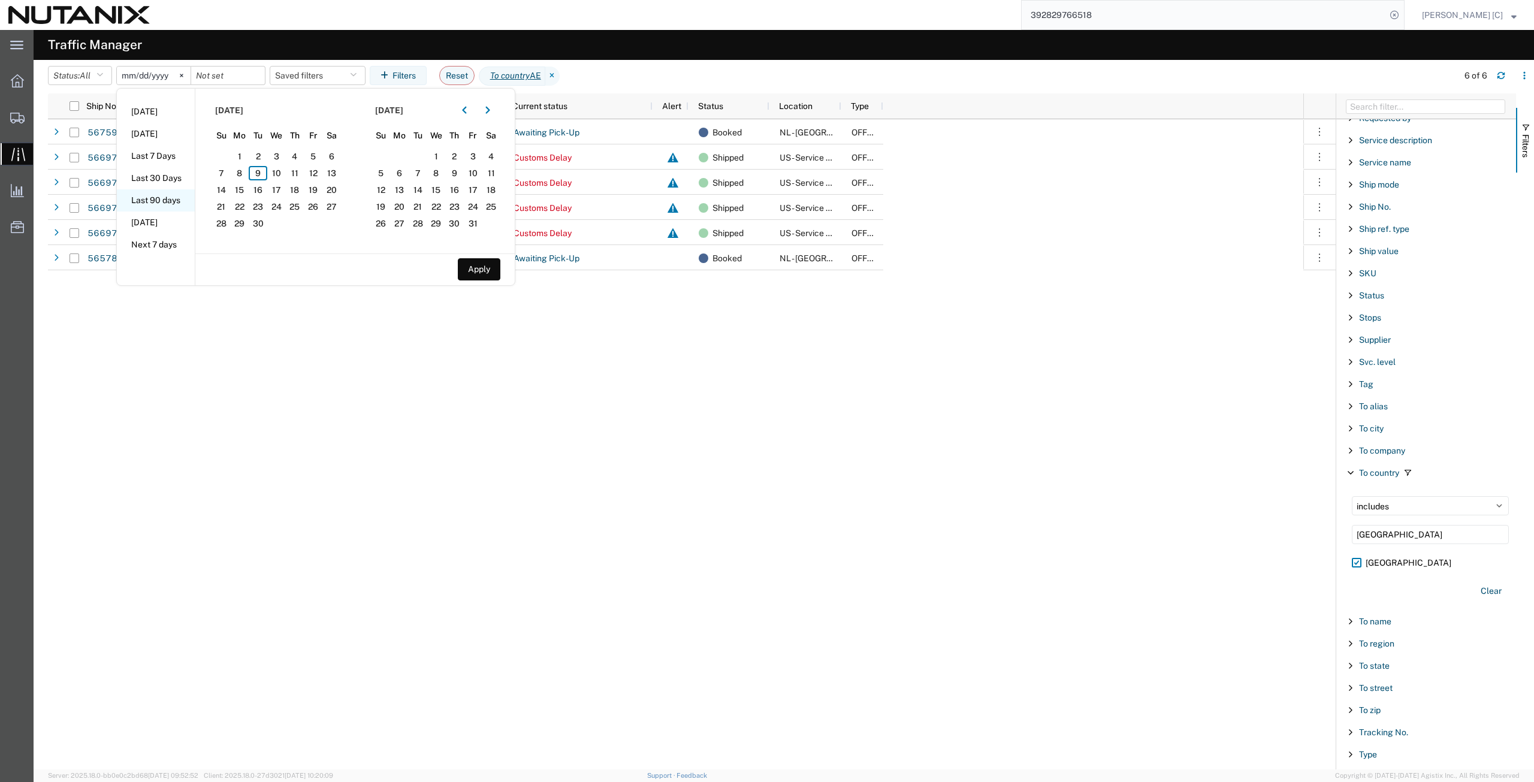
click at [158, 201] on li "Last 90 days" at bounding box center [156, 200] width 78 height 22
type input "[DATE]"
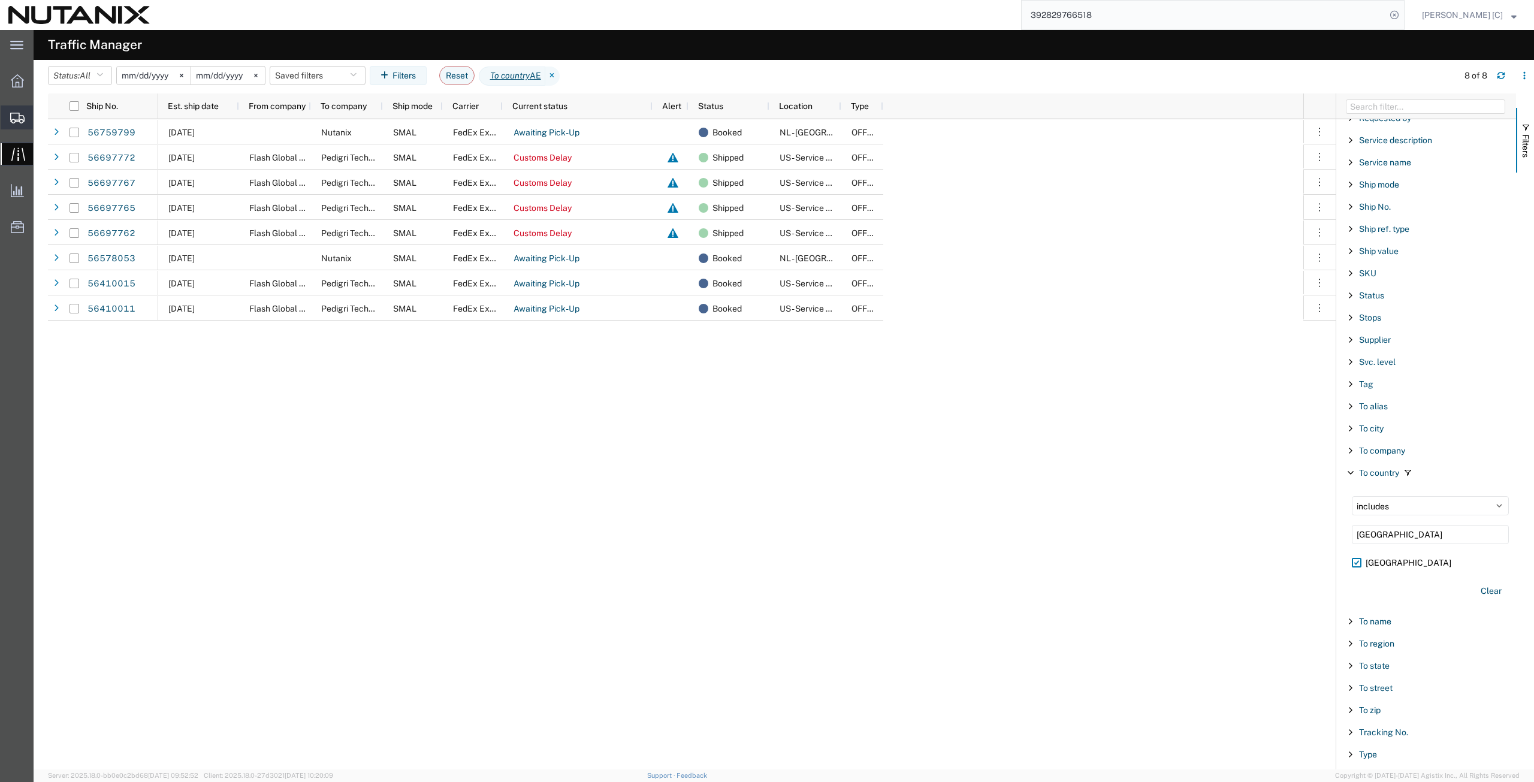
click at [0, 0] on span "Create from Template" at bounding box center [0, 0] width 0 height 0
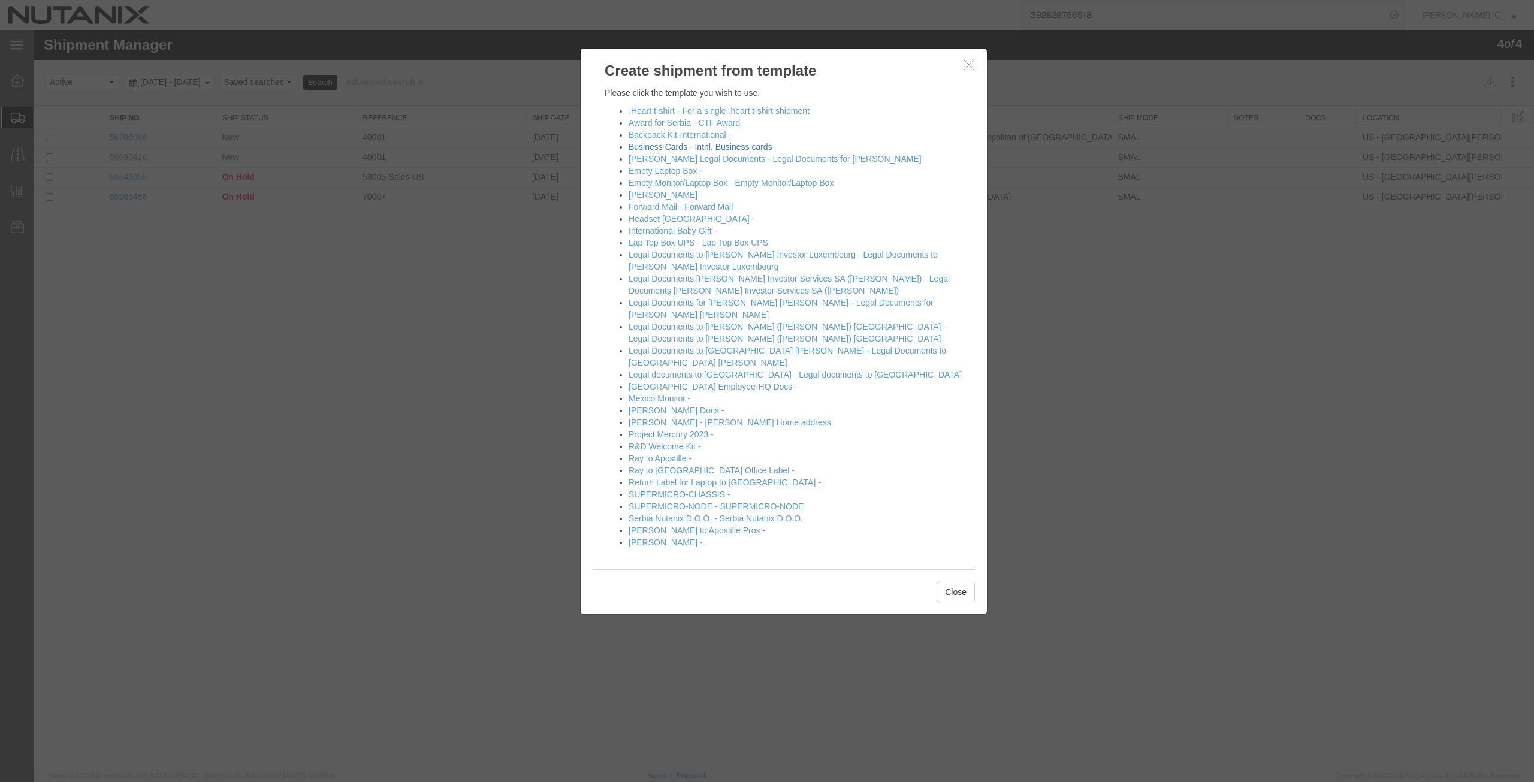
click at [656, 147] on link "Business Cards - Intnl. Business cards" at bounding box center [701, 147] width 144 height 10
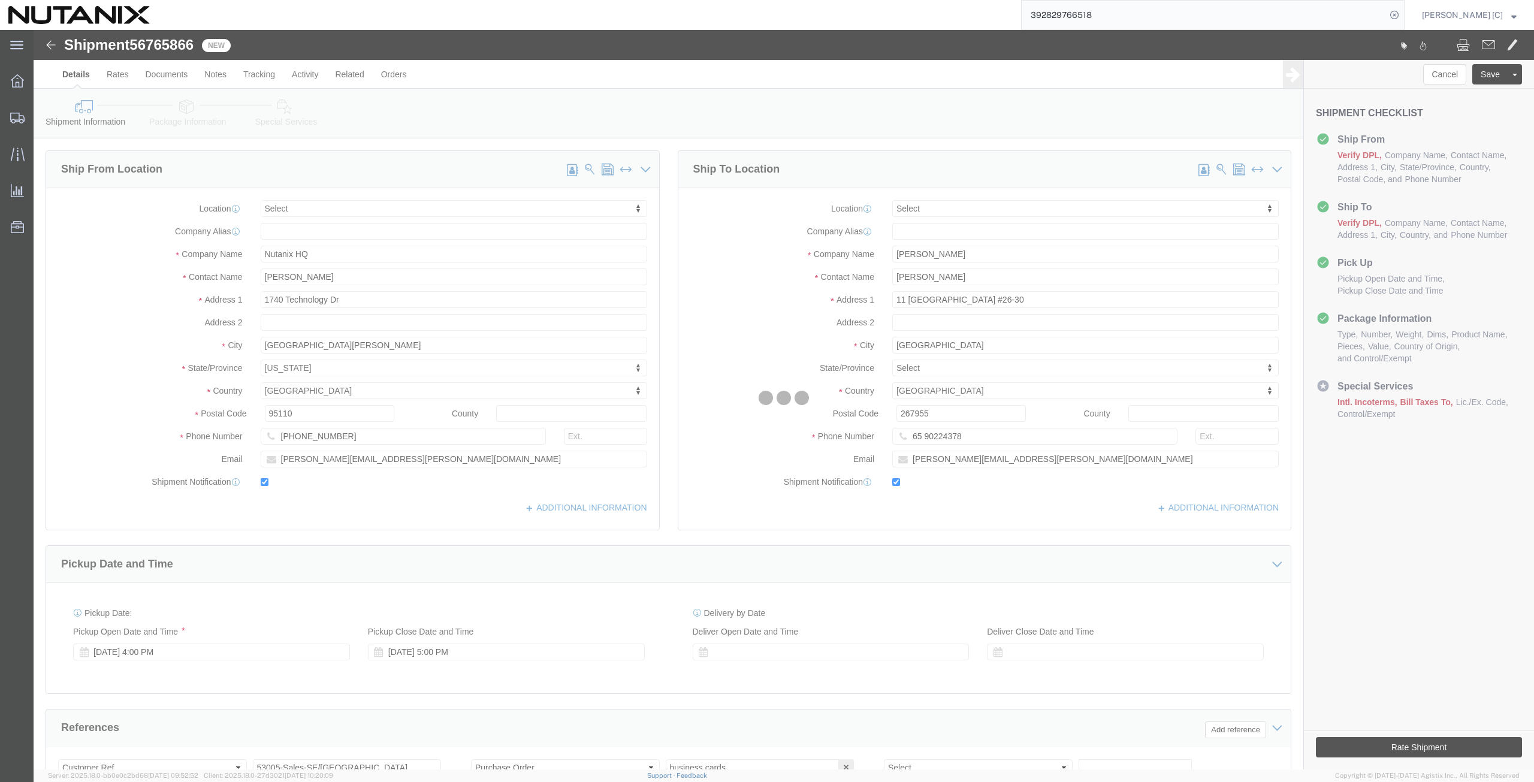
select select
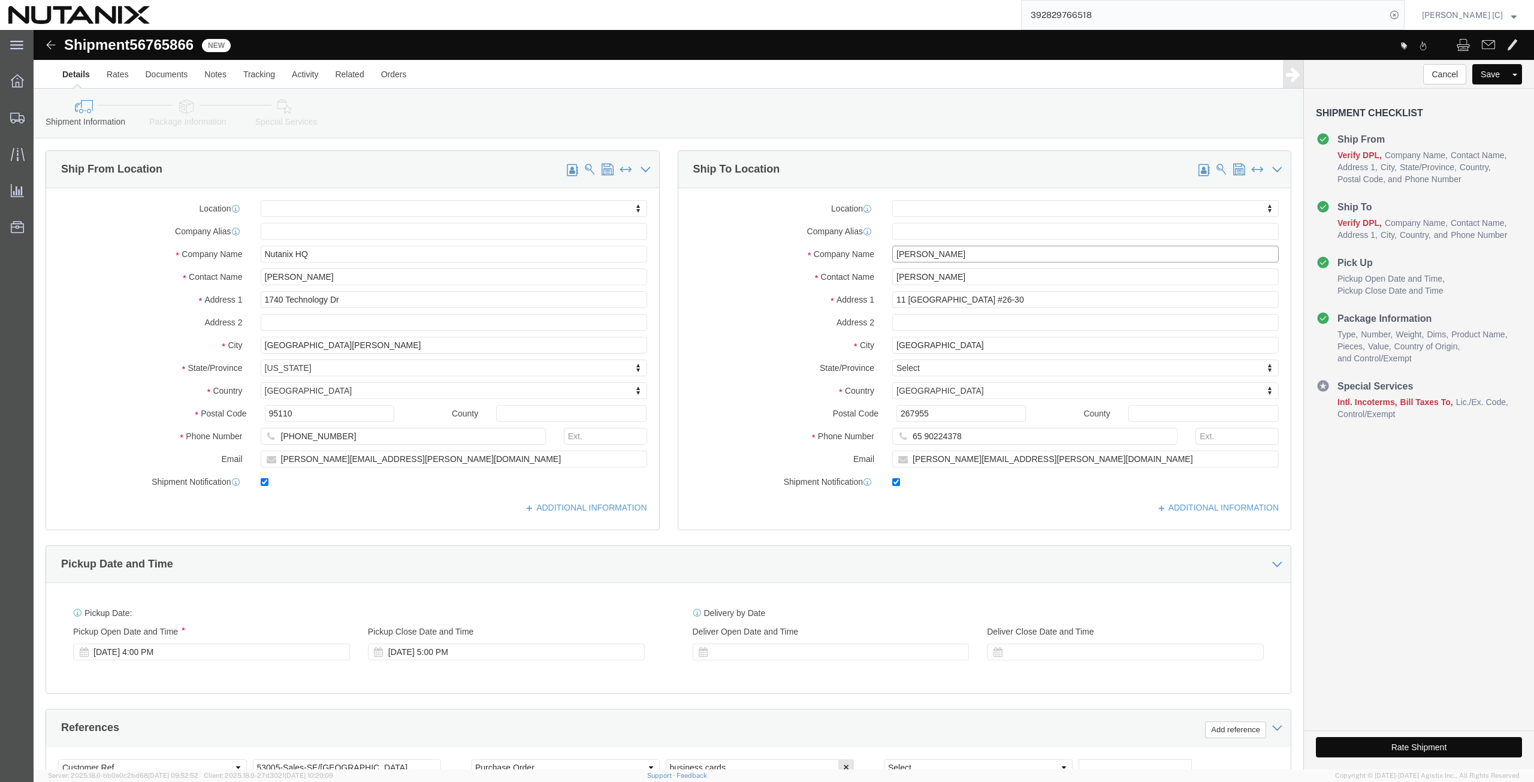
drag, startPoint x: 912, startPoint y: 224, endPoint x: 765, endPoint y: 219, distance: 146.9
click div "Company Name [PERSON_NAME]"
paste input "[PERSON_NAME]"
type input "[PERSON_NAME]"
drag, startPoint x: 913, startPoint y: 249, endPoint x: 811, endPoint y: 248, distance: 101.9
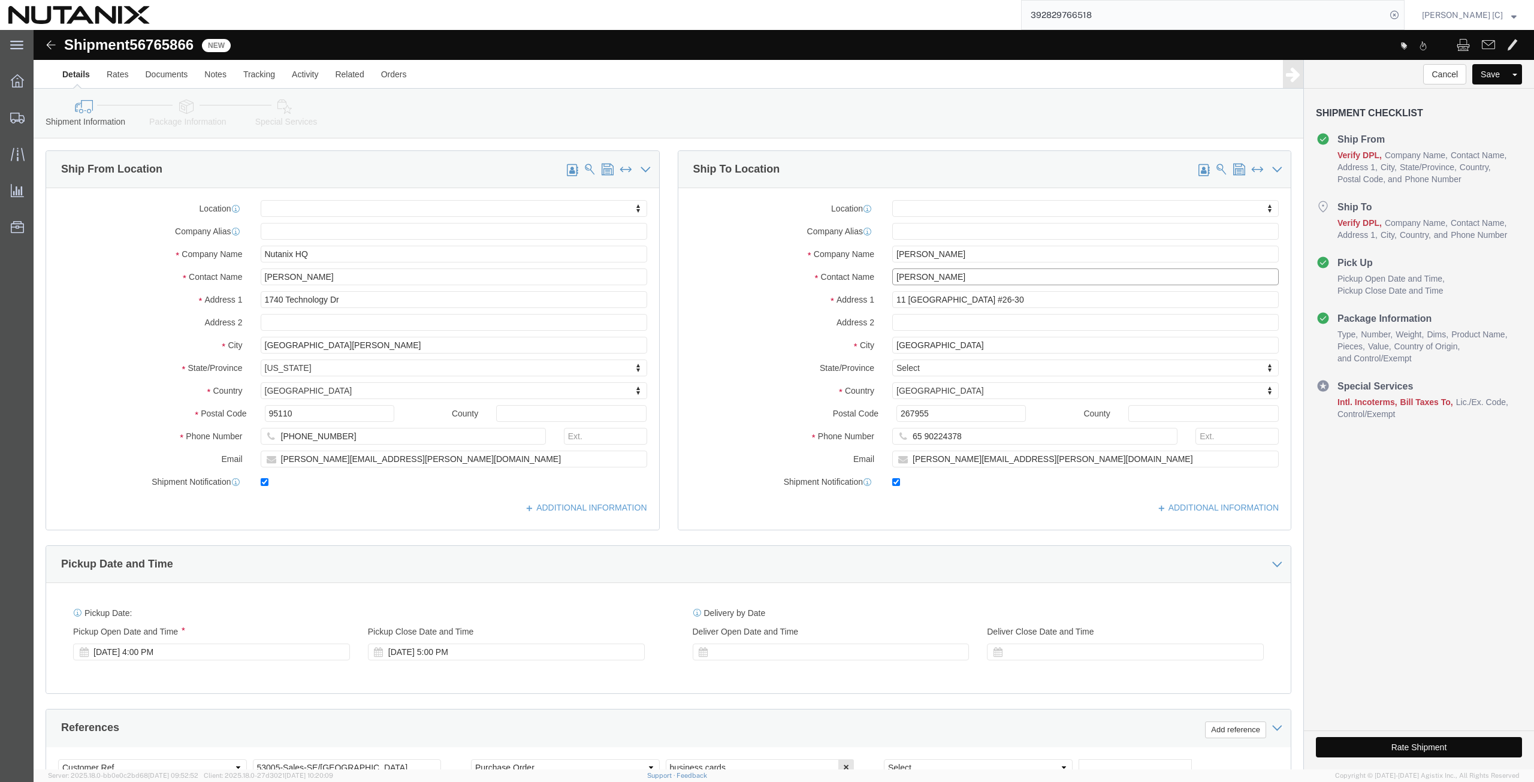
click div "Contact Name [PERSON_NAME]"
paste input "[PERSON_NAME]"
type input "[PERSON_NAME]"
drag, startPoint x: 964, startPoint y: 267, endPoint x: 799, endPoint y: 277, distance: 165.7
click div "Address [STREET_ADDRESS]"
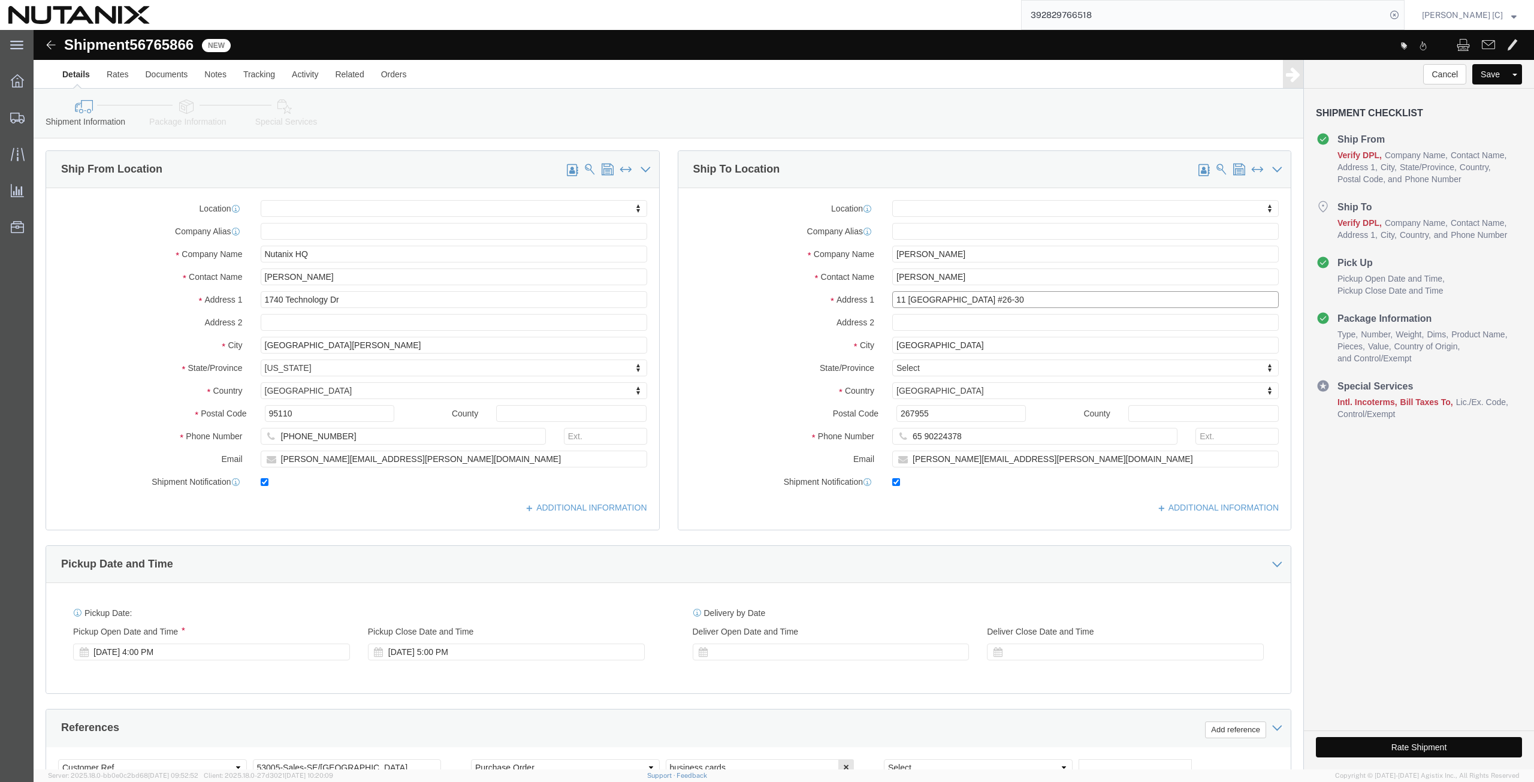
paste input "JBC4, [GEOGRAPHIC_DATA]"
type input "JBC4, [GEOGRAPHIC_DATA]"
select select
click input "text"
paste input "Cluster N, 37th Floor."
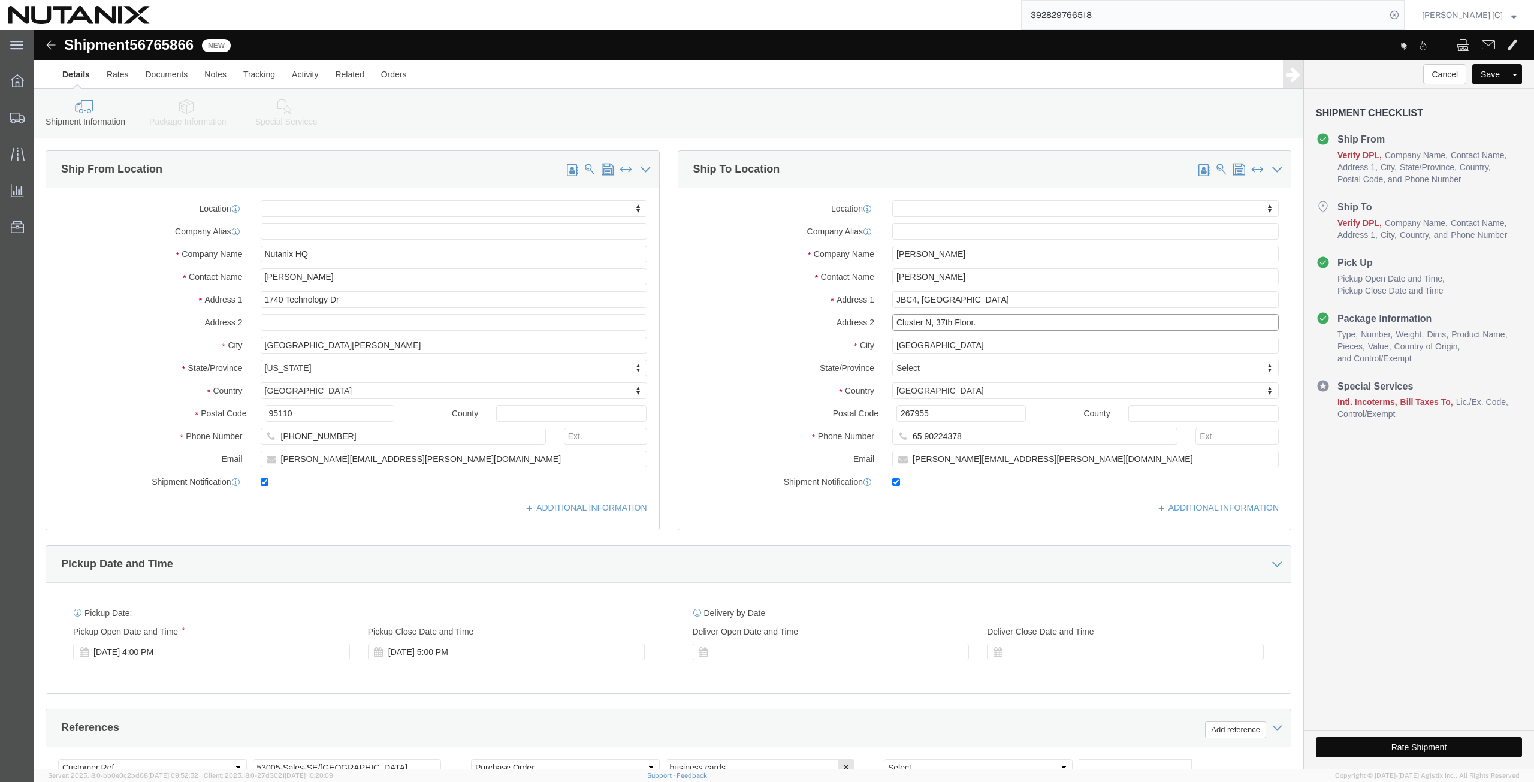
type input "Cluster N, 37th Floor."
click input "[GEOGRAPHIC_DATA]"
drag, startPoint x: 918, startPoint y: 318, endPoint x: 806, endPoint y: 325, distance: 112.3
click div "Location My Profile Location [GEOGRAPHIC_DATA] - [GEOGRAPHIC_DATA] [GEOGRAPHIC_…"
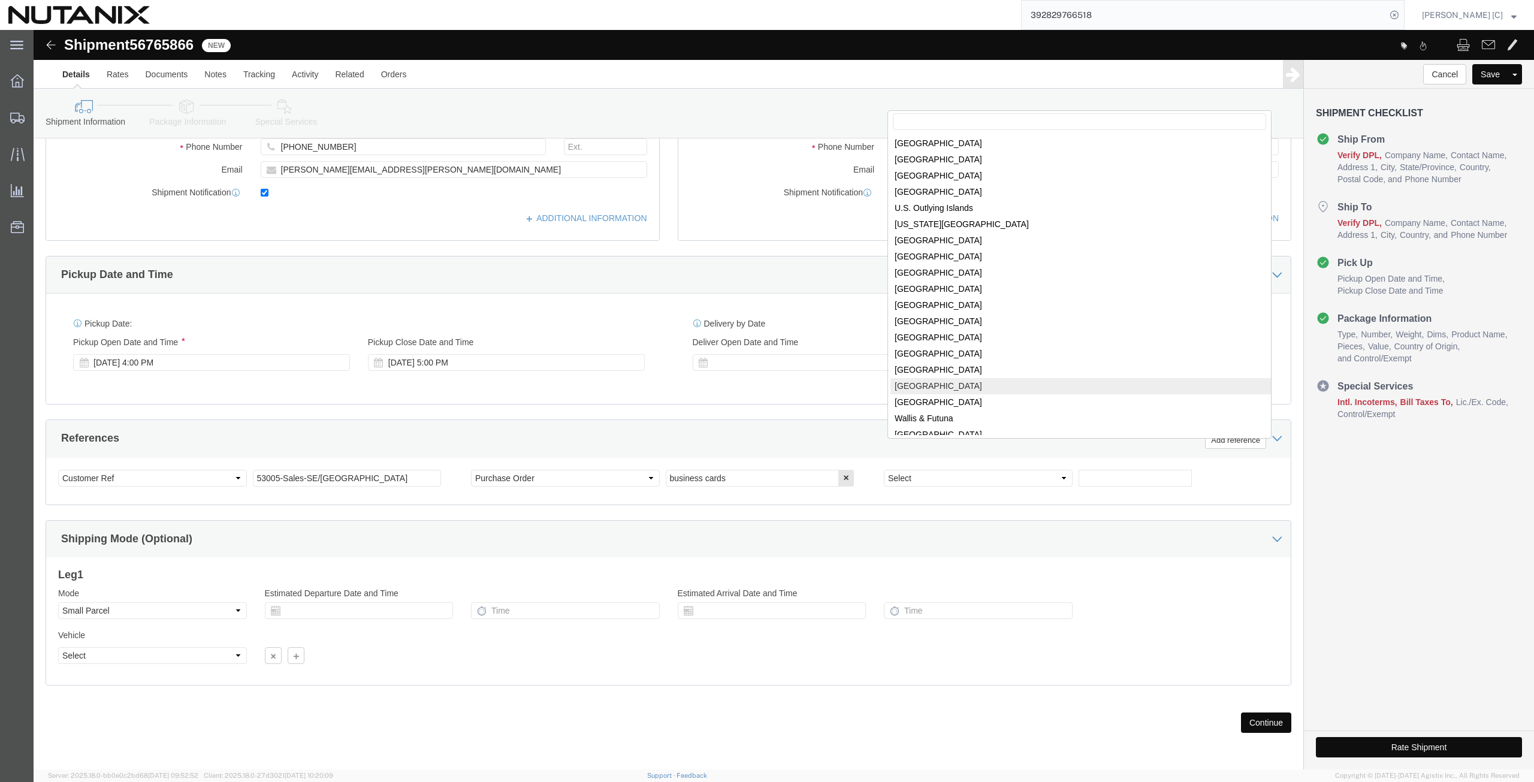
scroll to position [3827, 0]
select select
select select "AE"
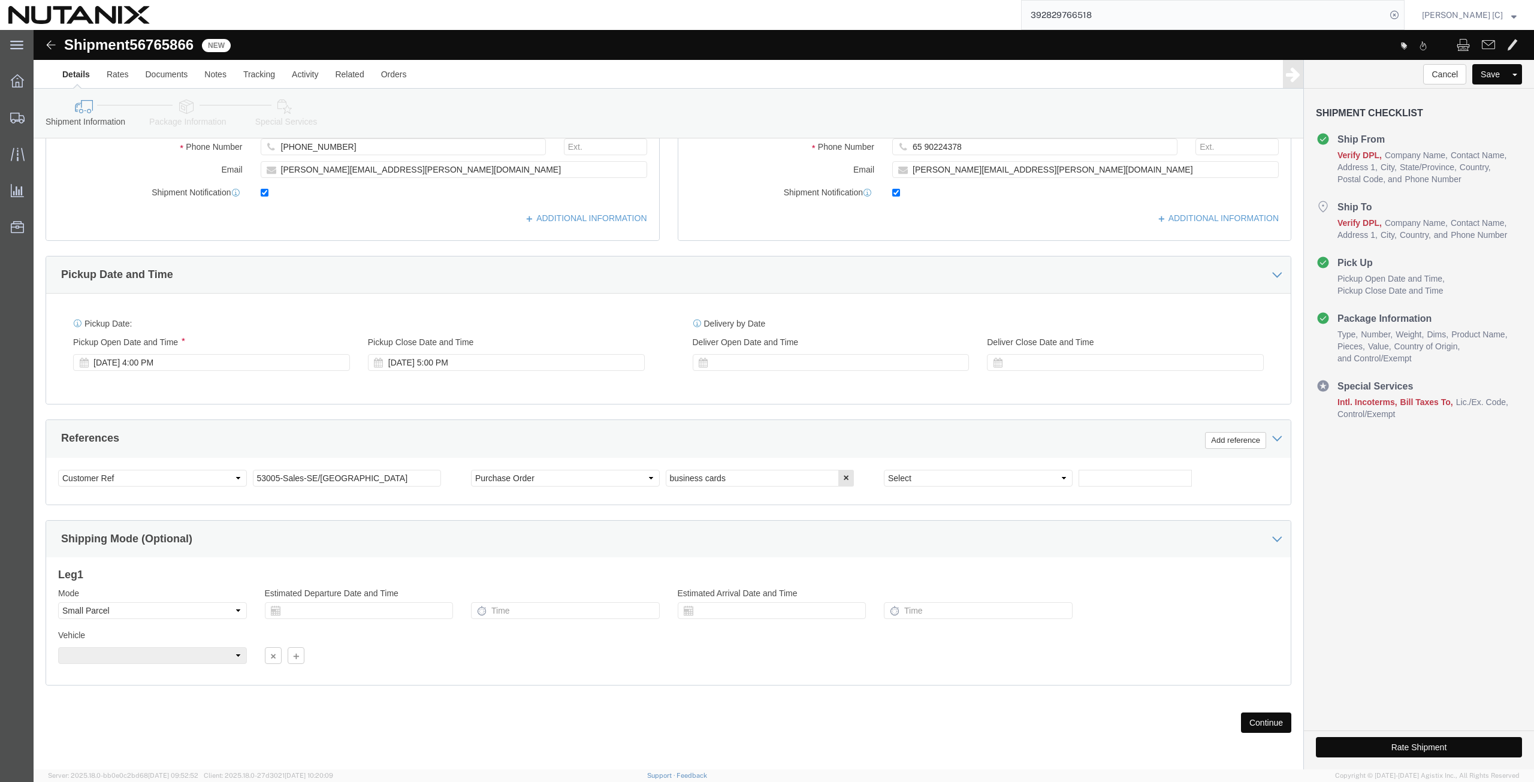
scroll to position [10, 0]
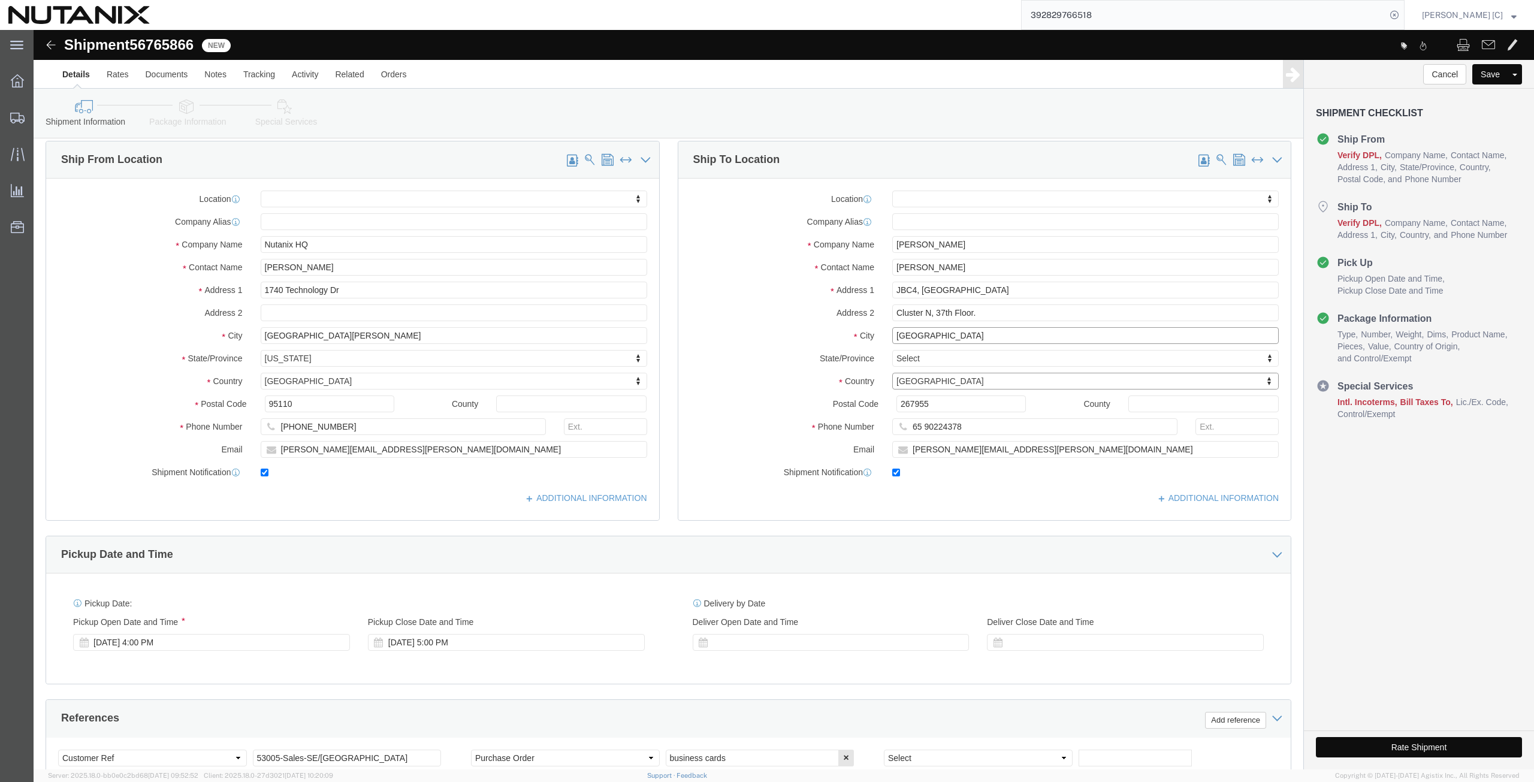
drag, startPoint x: 902, startPoint y: 303, endPoint x: 827, endPoint y: 297, distance: 75.2
click div "Location My Profile Location [GEOGRAPHIC_DATA] - [GEOGRAPHIC_DATA] [GEOGRAPHIC_…"
type input "[GEOGRAPHIC_DATA]"
select select
click label "Address 2"
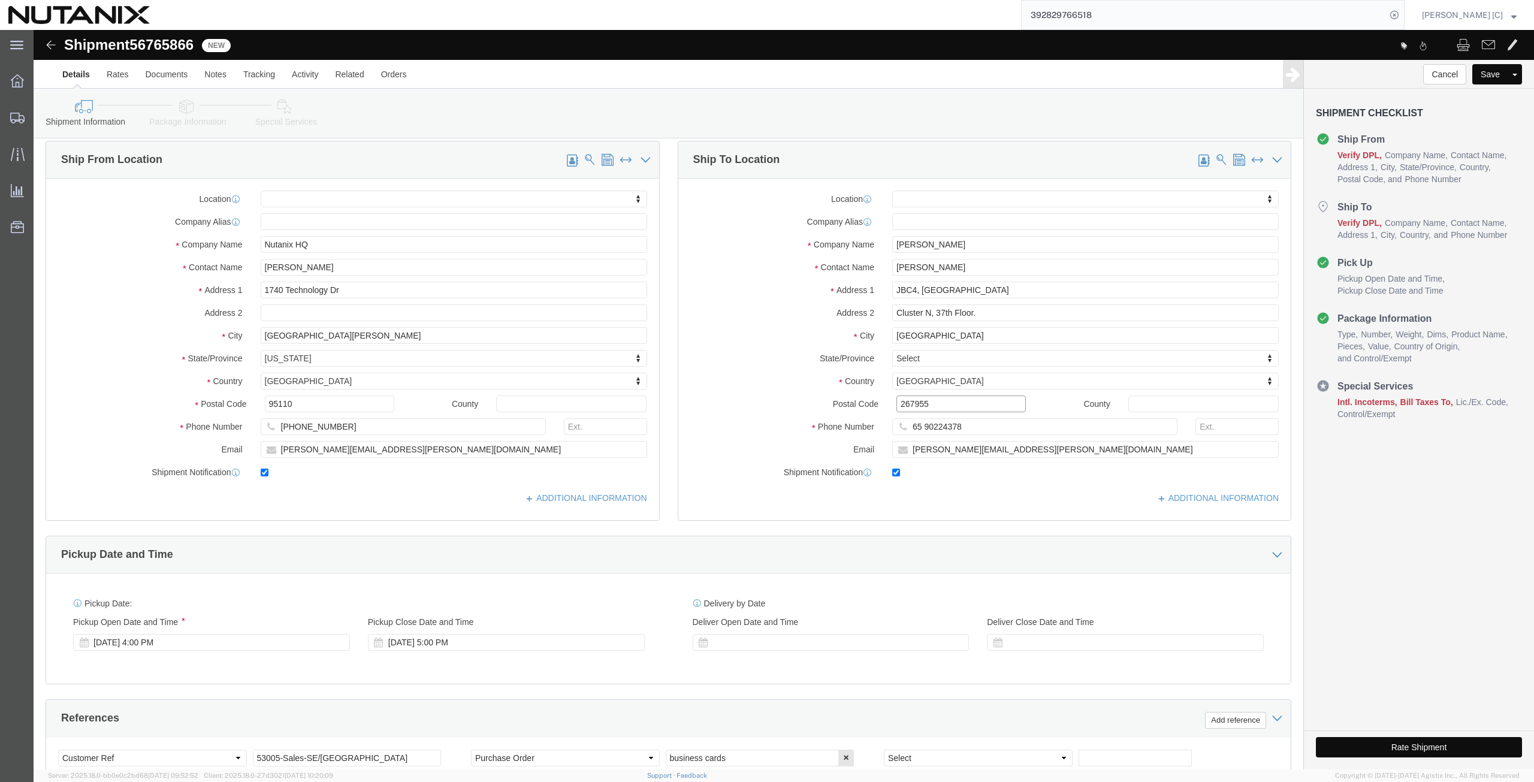
drag, startPoint x: 850, startPoint y: 373, endPoint x: 776, endPoint y: 367, distance: 74.0
click div "Postal Code 267955"
select select
drag, startPoint x: 936, startPoint y: 393, endPoint x: 825, endPoint y: 386, distance: 111.1
click div "Location My Profile Location [GEOGRAPHIC_DATA] - [GEOGRAPHIC_DATA] [GEOGRAPHIC_…"
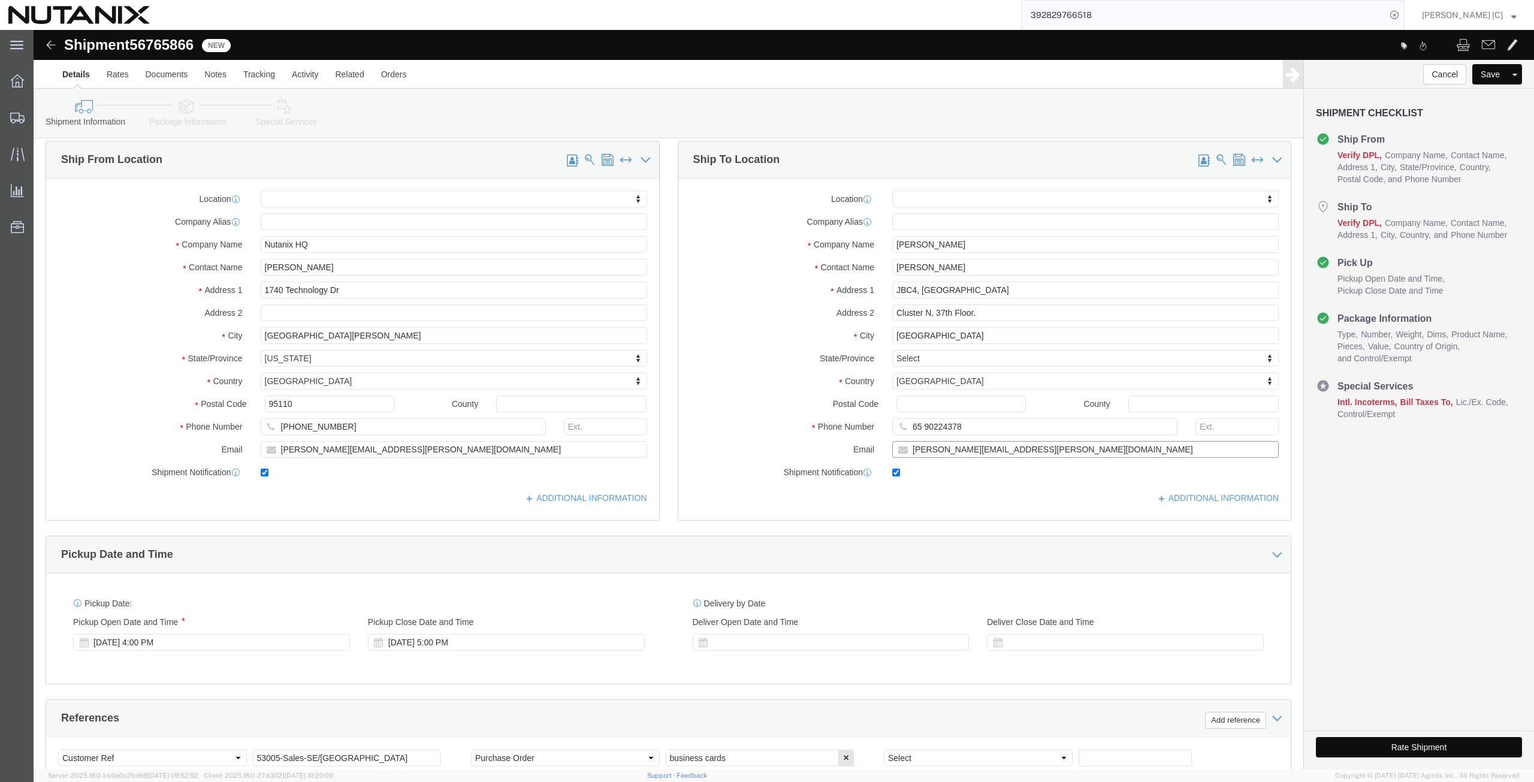
drag, startPoint x: 985, startPoint y: 421, endPoint x: 819, endPoint y: 403, distance: 167.0
click div "Location My Profile Location [GEOGRAPHIC_DATA] - [GEOGRAPHIC_DATA] [GEOGRAPHIC_…"
paste input "amal.fakih"
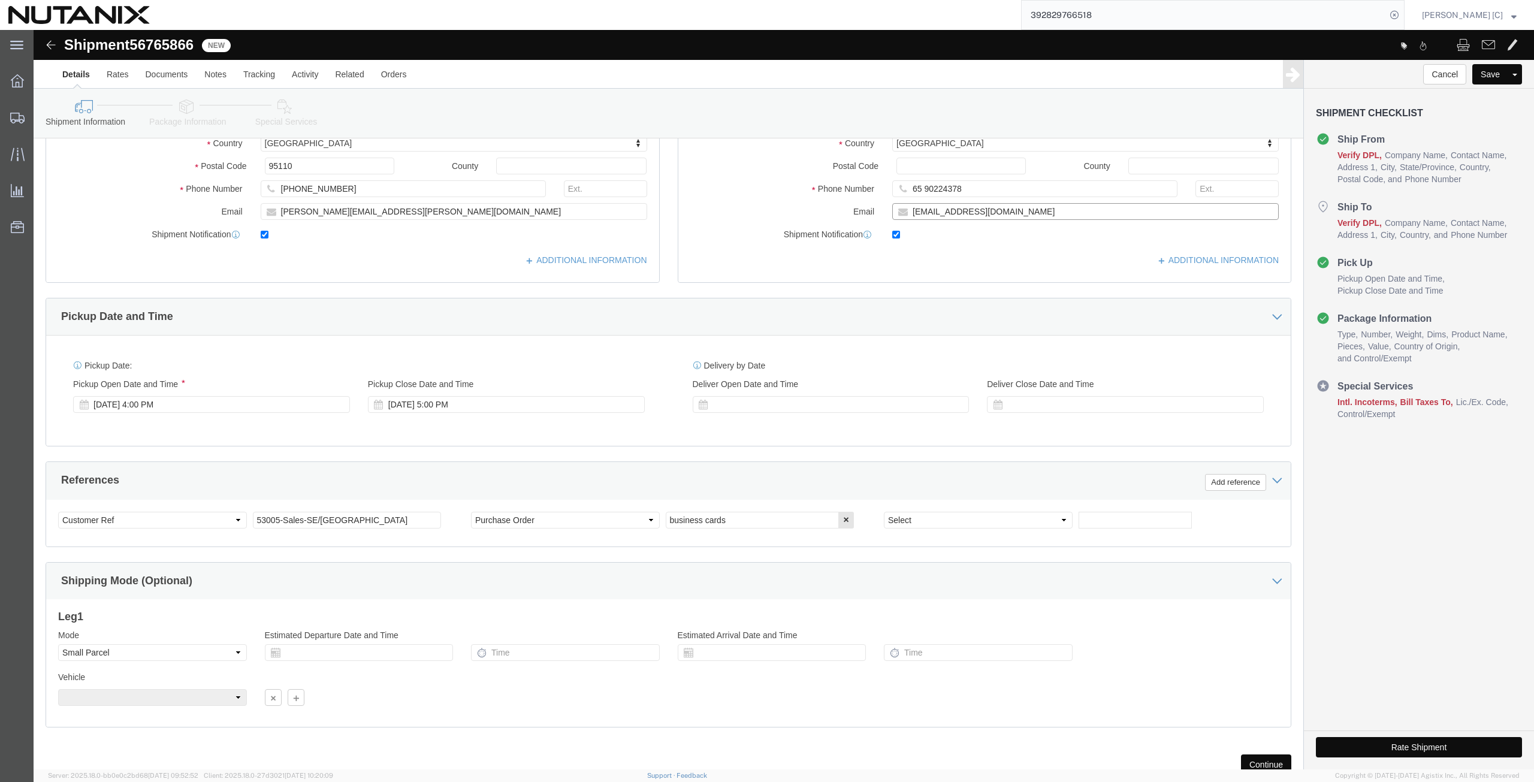
scroll to position [289, 0]
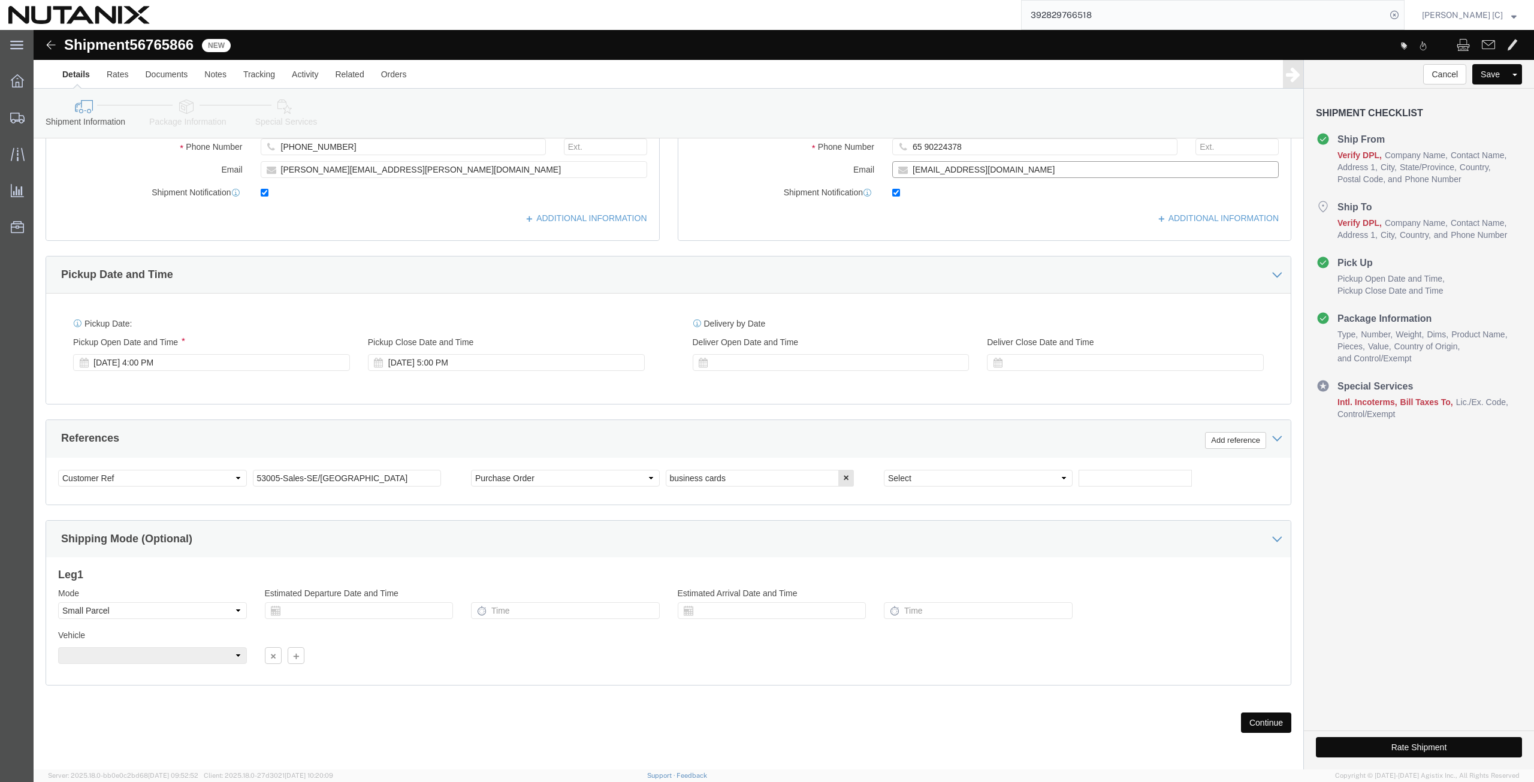
type input "[EMAIL_ADDRESS][DOMAIN_NAME]"
drag, startPoint x: 324, startPoint y: 452, endPoint x: 286, endPoint y: 448, distance: 38.0
click input "53005-Sales-SE/[GEOGRAPHIC_DATA]"
type input "53005-Sales-SE/U.A.E."
click button "Continue"
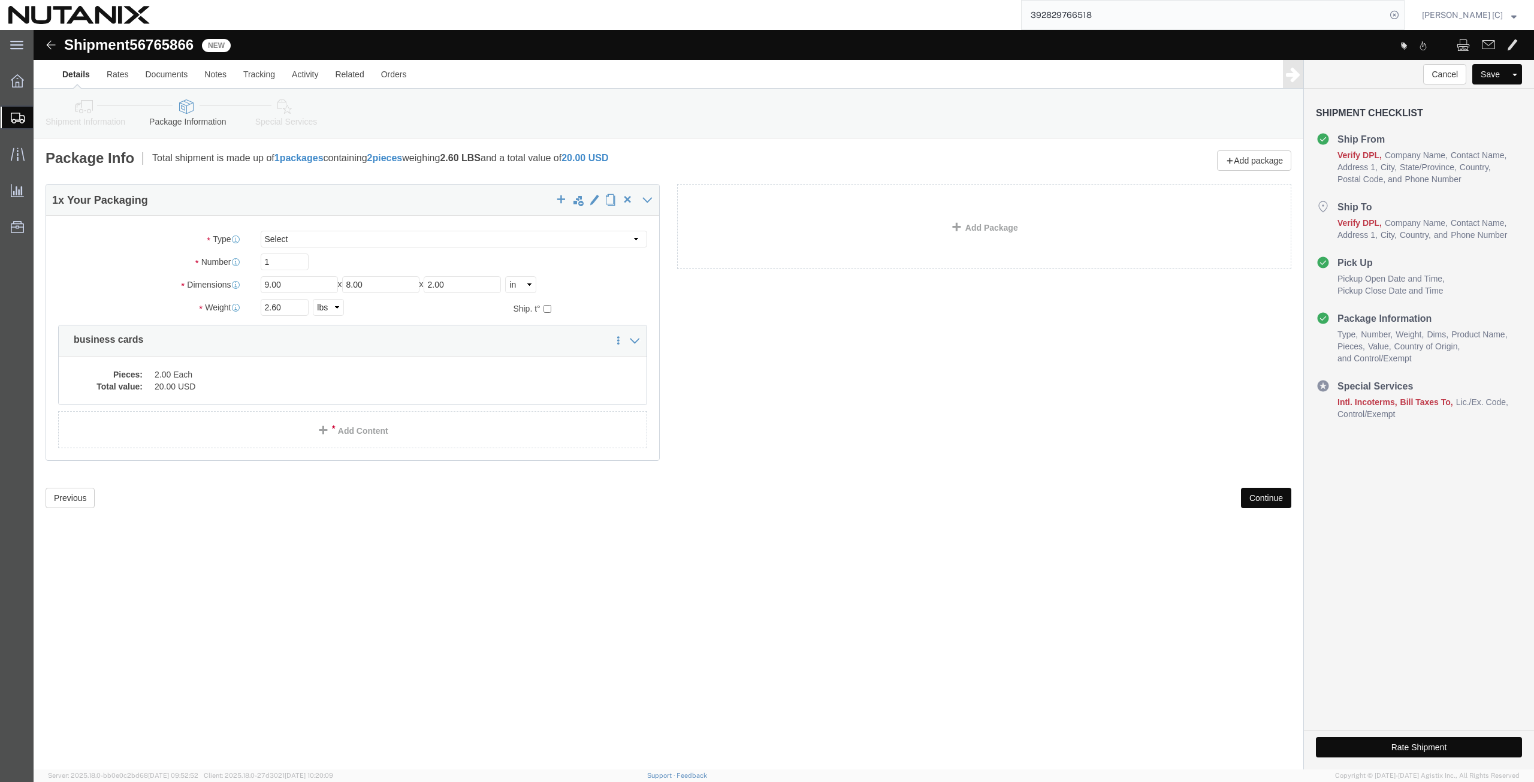
click button "Continue"
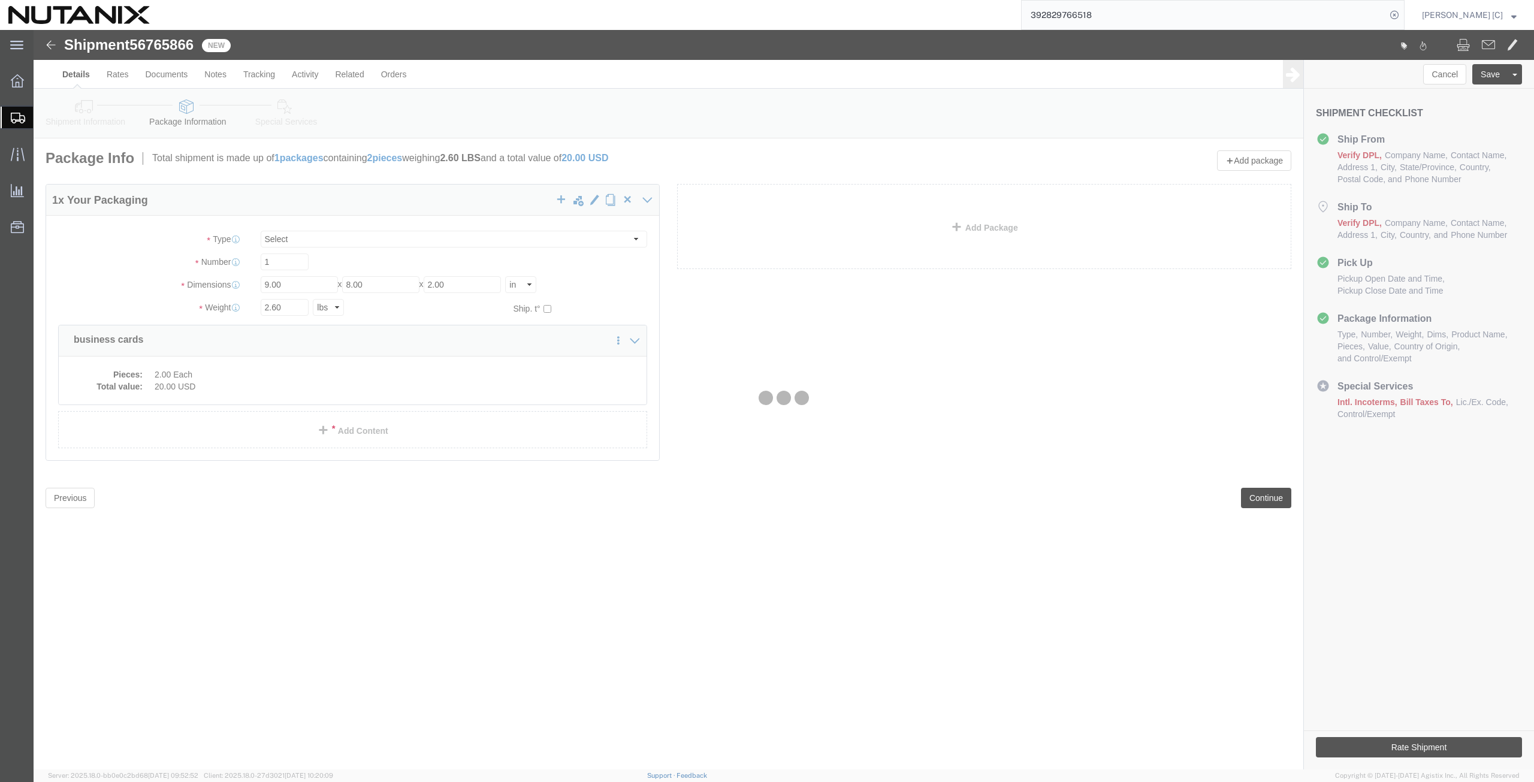
select select
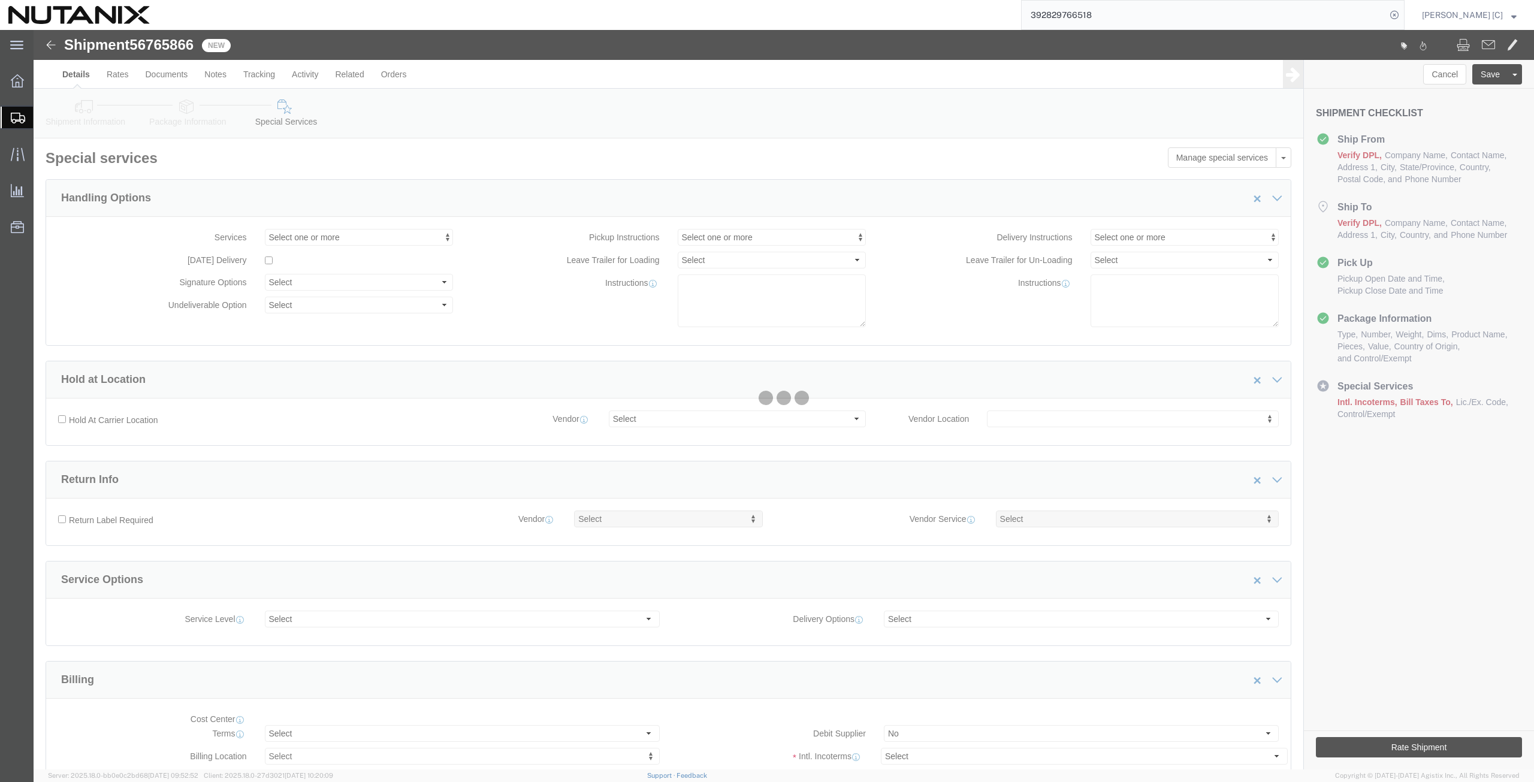
select select "COSTCENTER"
select select "48694"
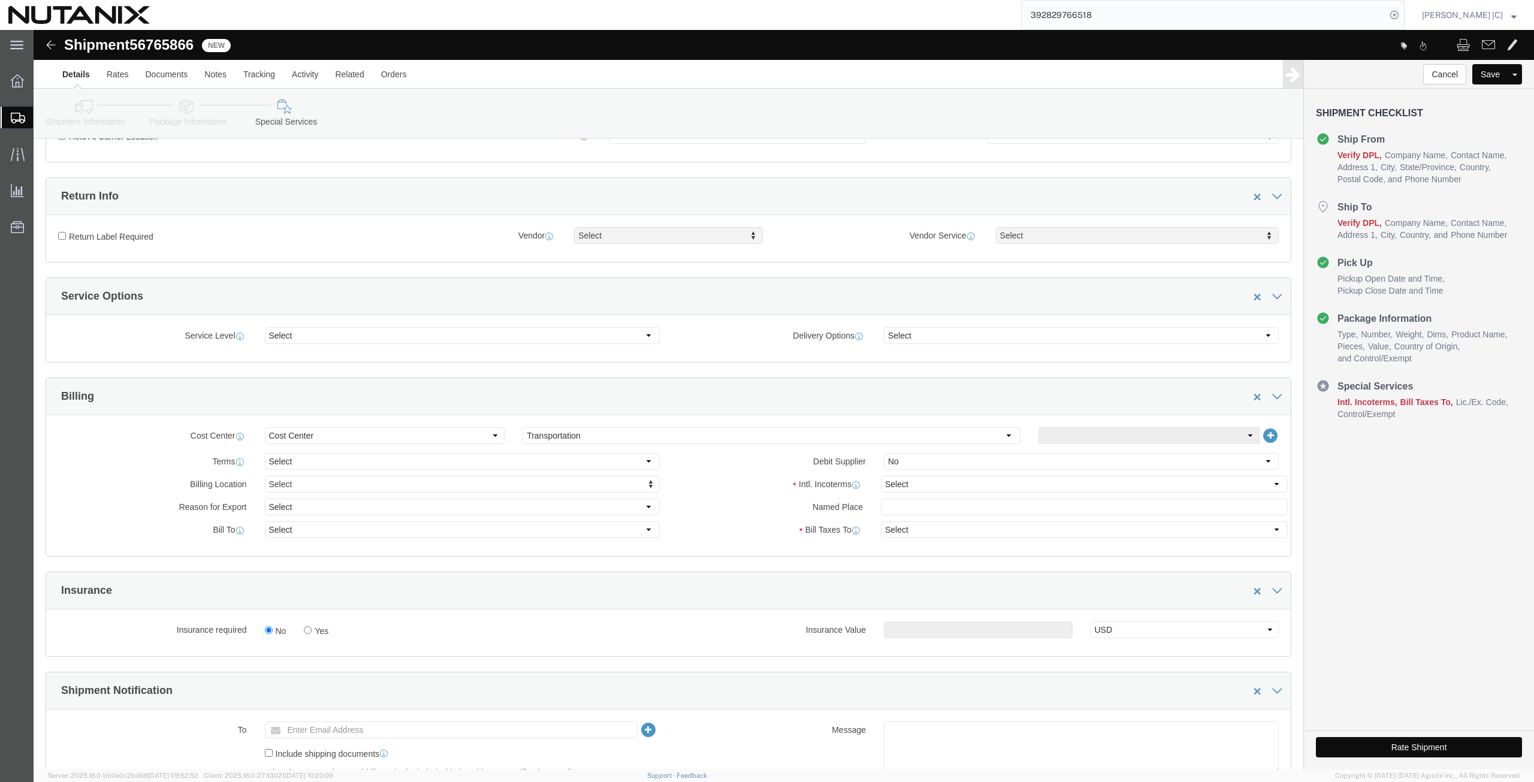
scroll to position [420, 0]
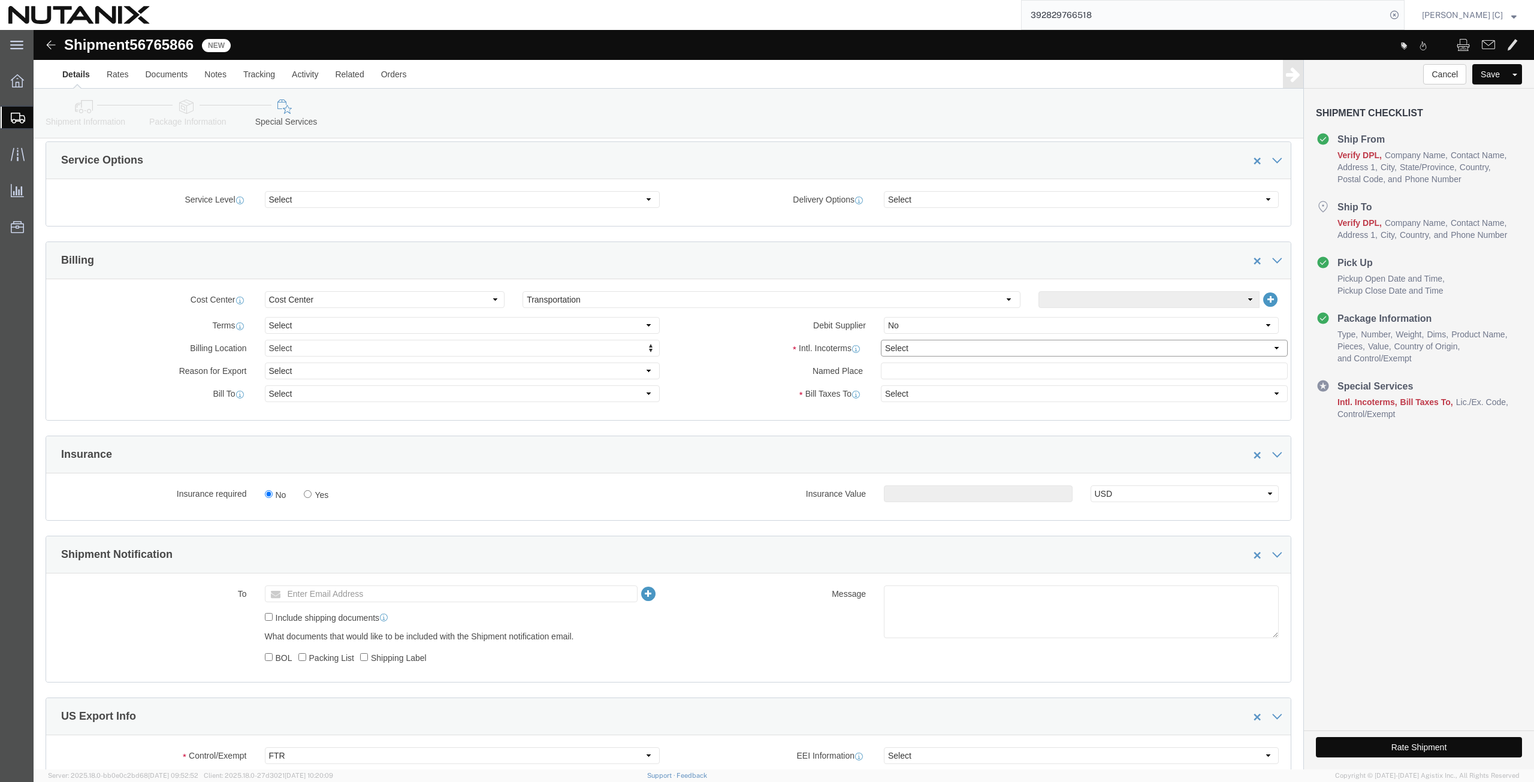
click select "Select Carriage Insurance Paid Carriage Paid To Cost and Freight Cost Insurance…"
select select "DDP"
click select "Select Carriage Insurance Paid Carriage Paid To Cost and Freight Cost Insurance…"
select select "SHIP"
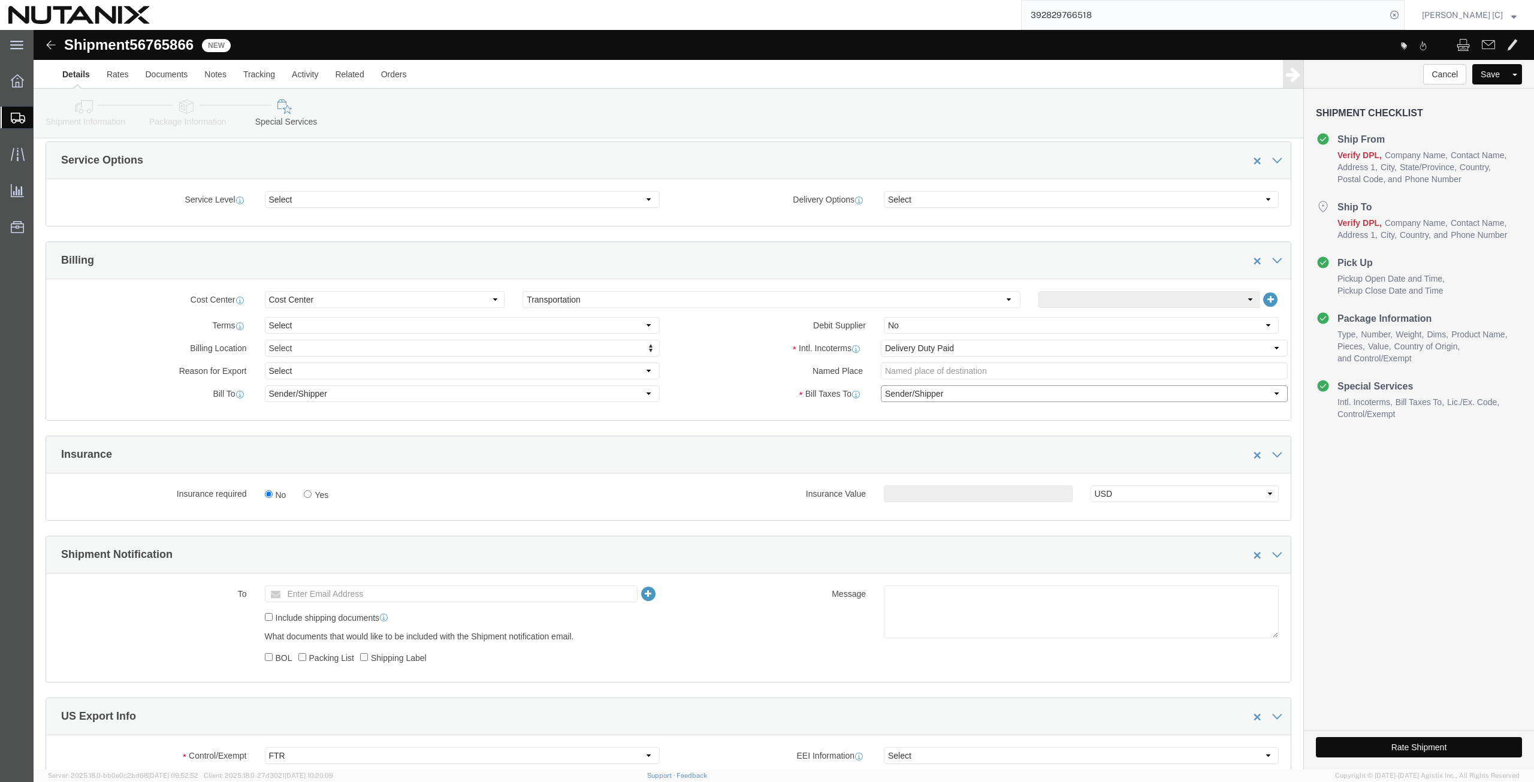
click select "Select Recipient Account Sender/Shipper Third Party Account"
click div "Cost Center Select Buyer Cost Center Department Operations Number Order Number …"
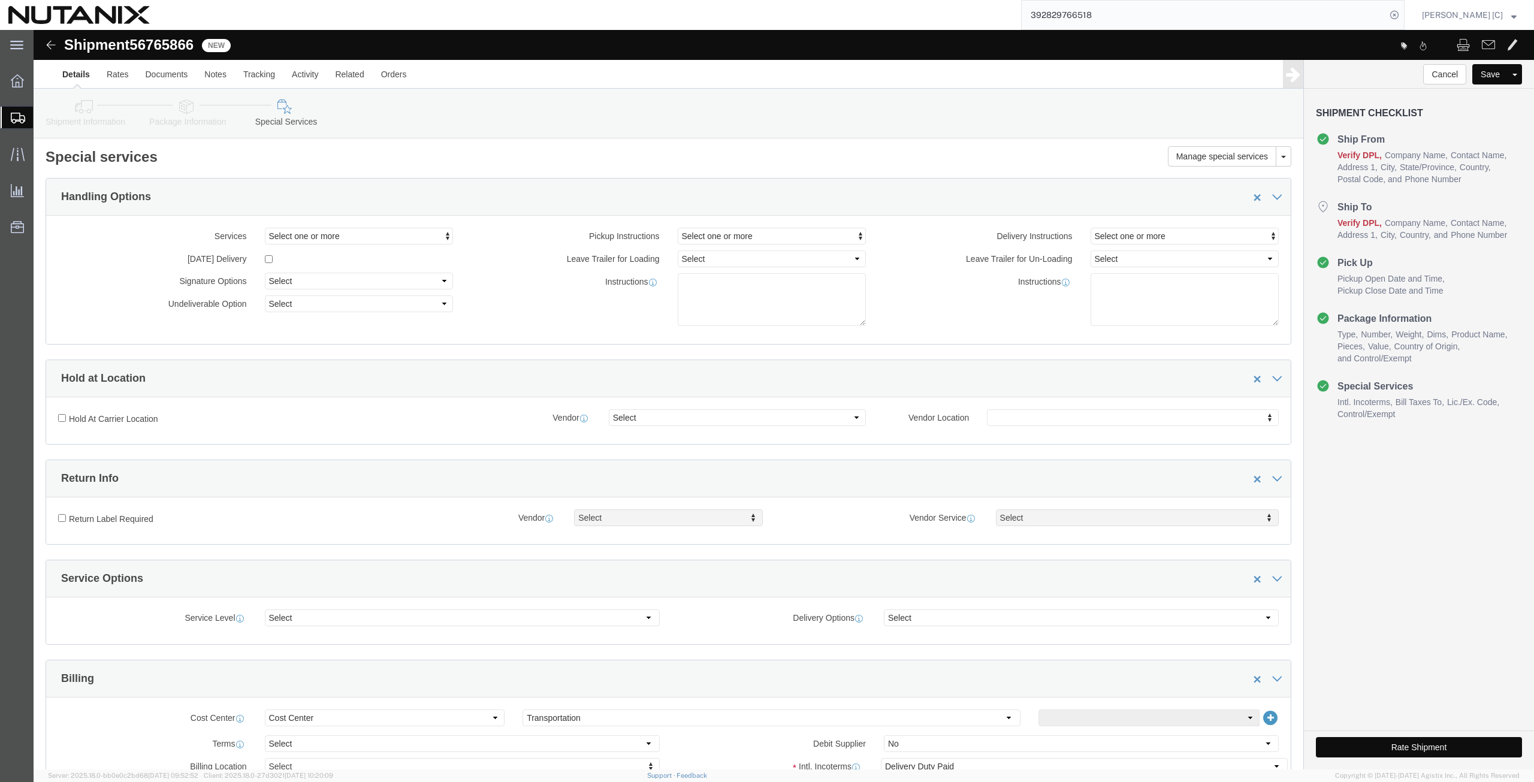
scroll to position [0, 0]
click icon
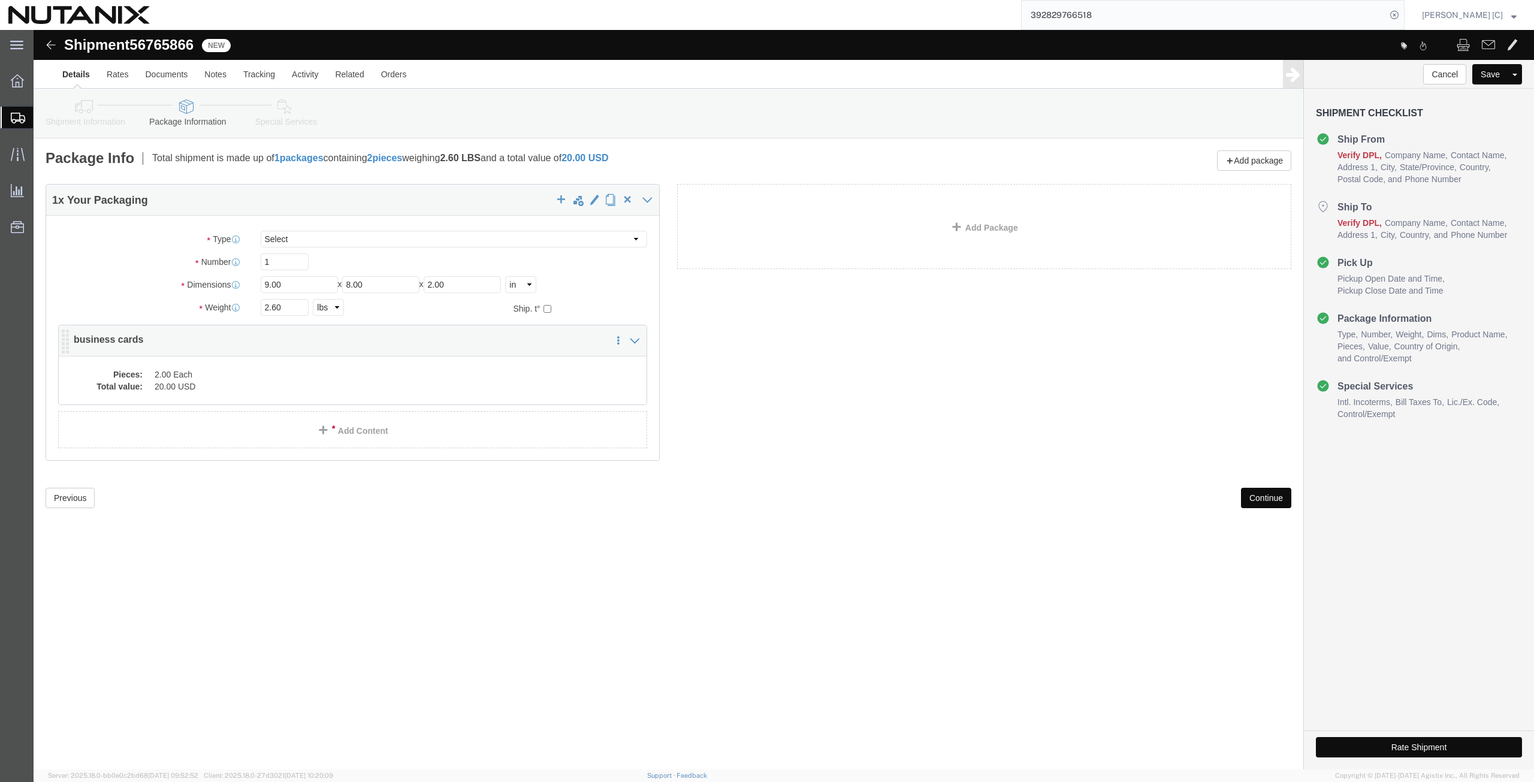
click dd "20.00 USD"
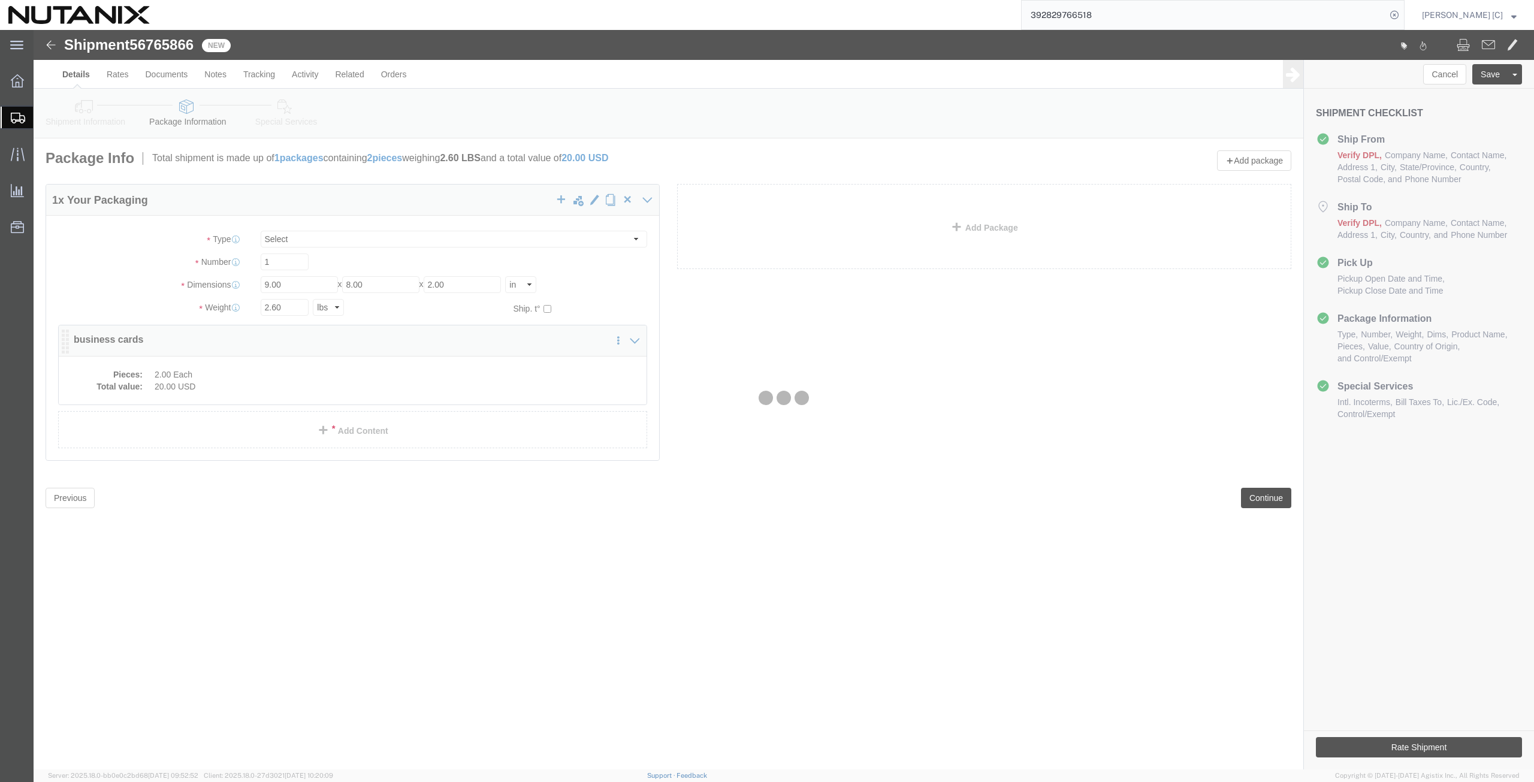
click div
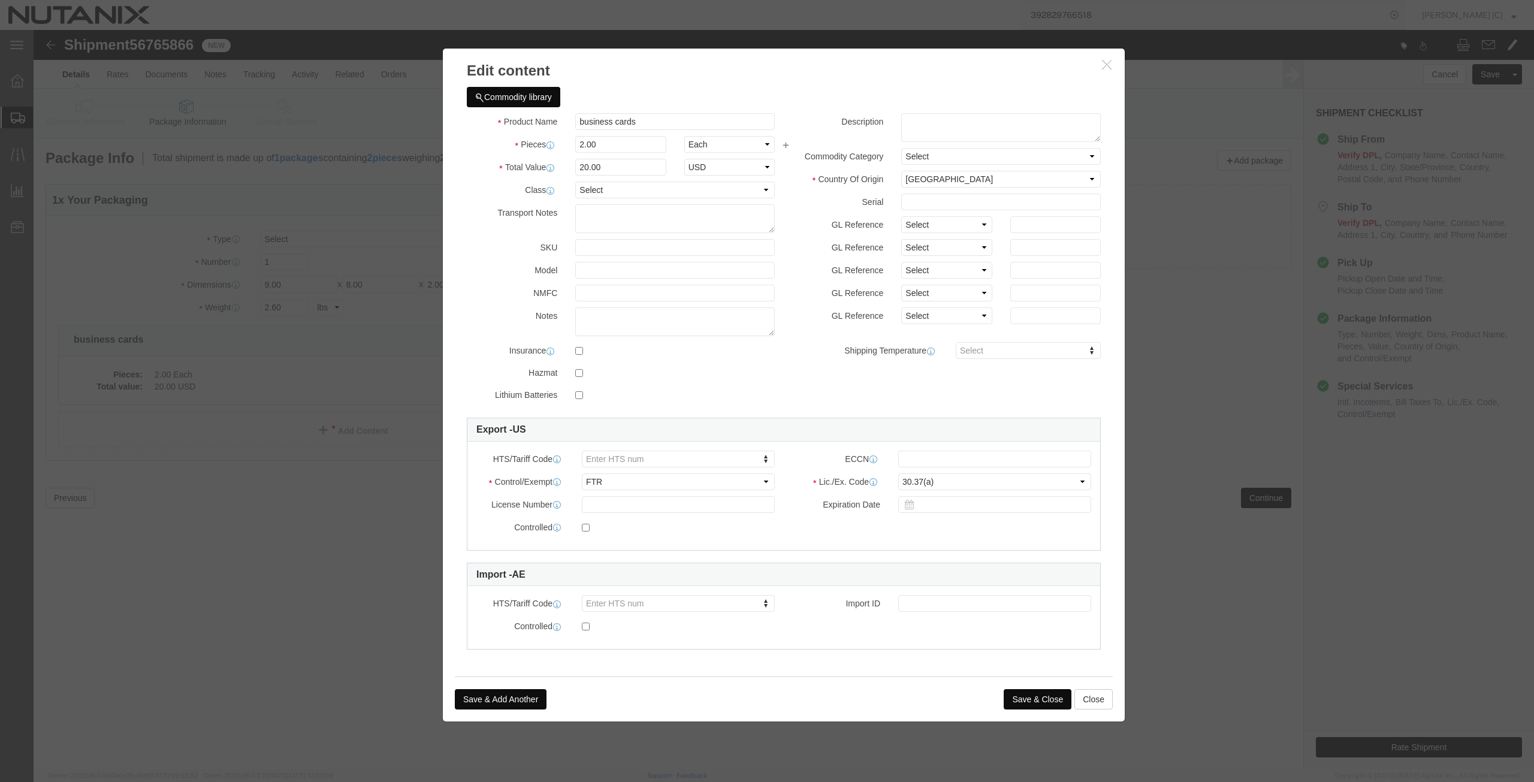
click button "Save & Close"
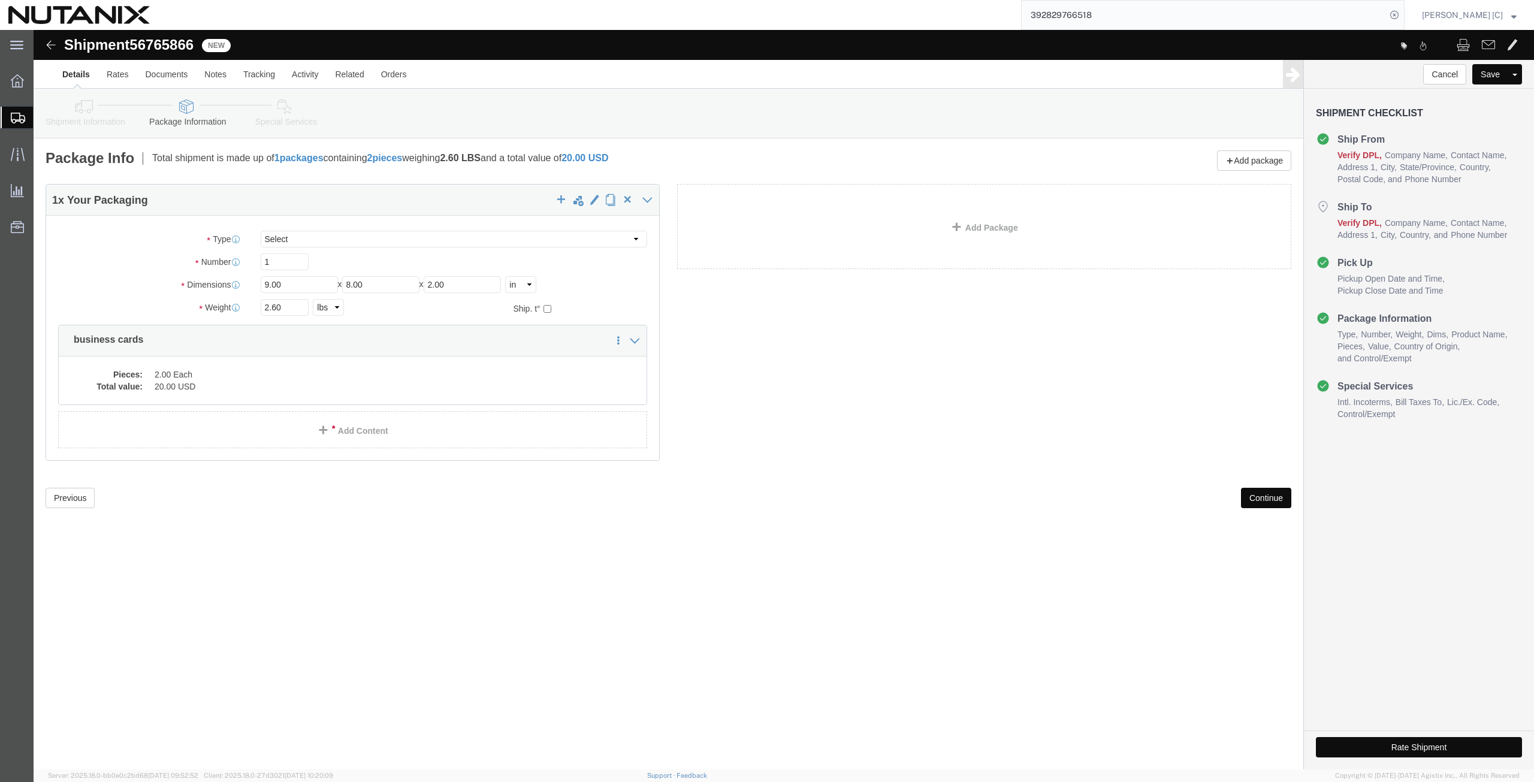
click button "Continue"
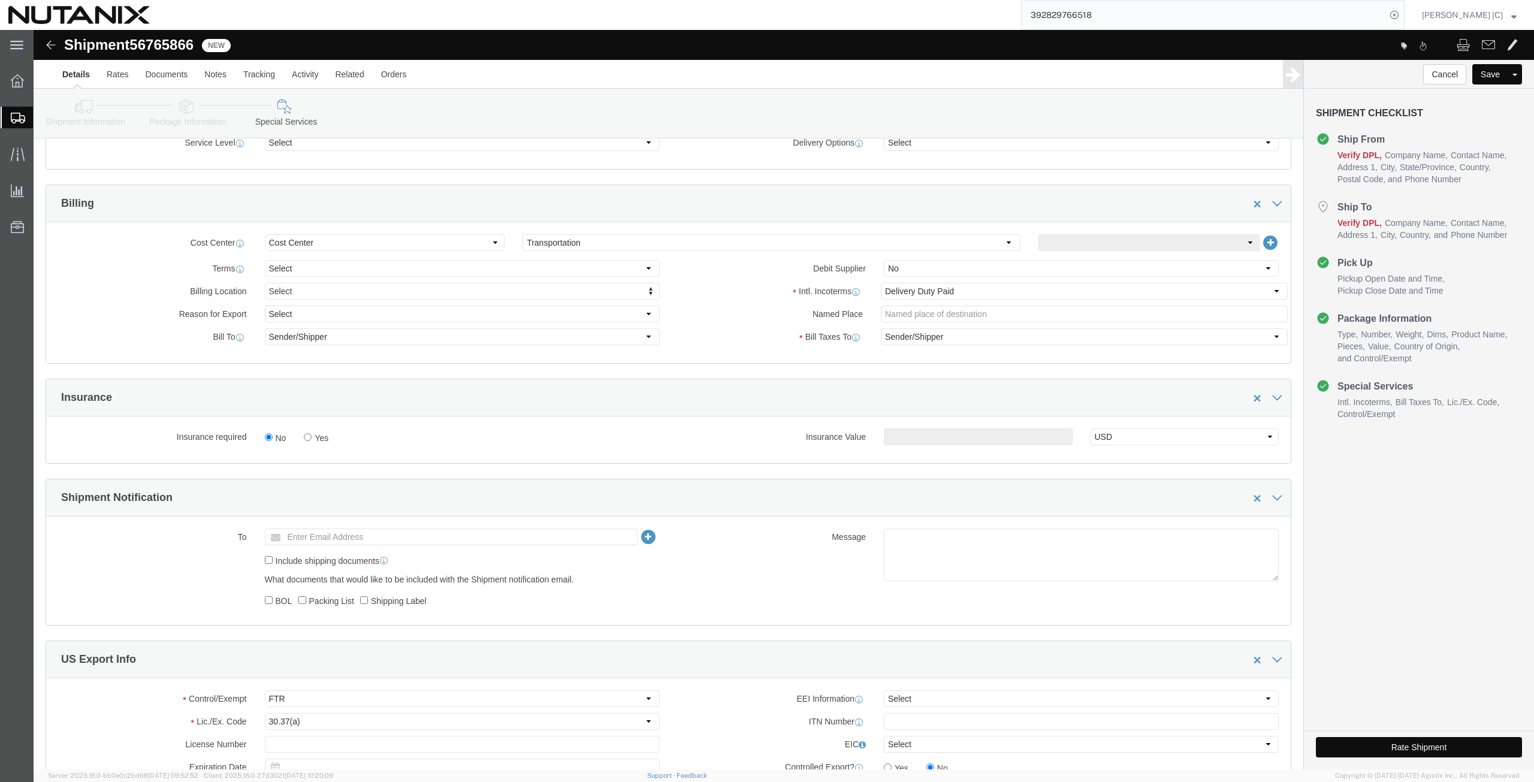
scroll to position [585, 0]
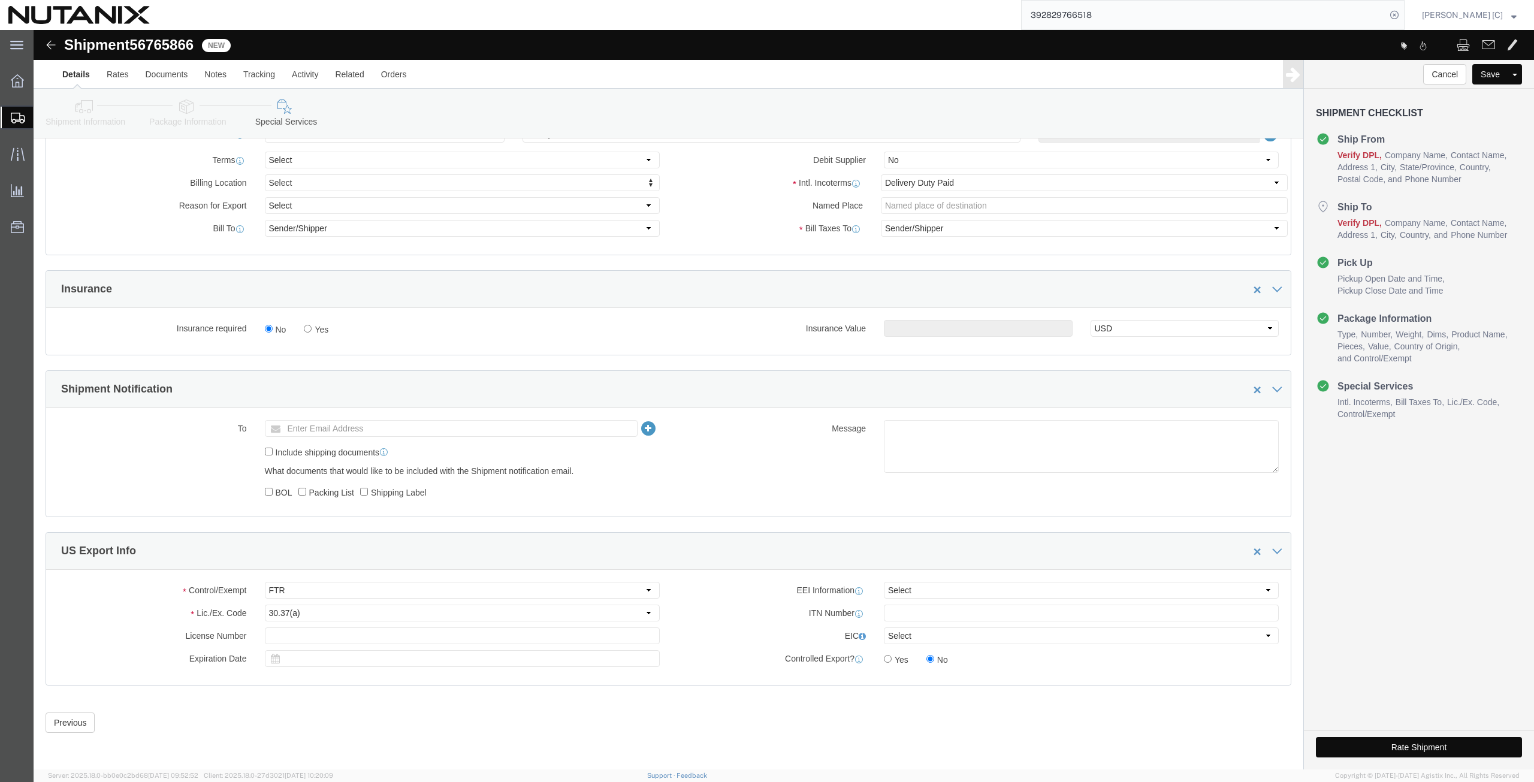
click button "Rate Shipment"
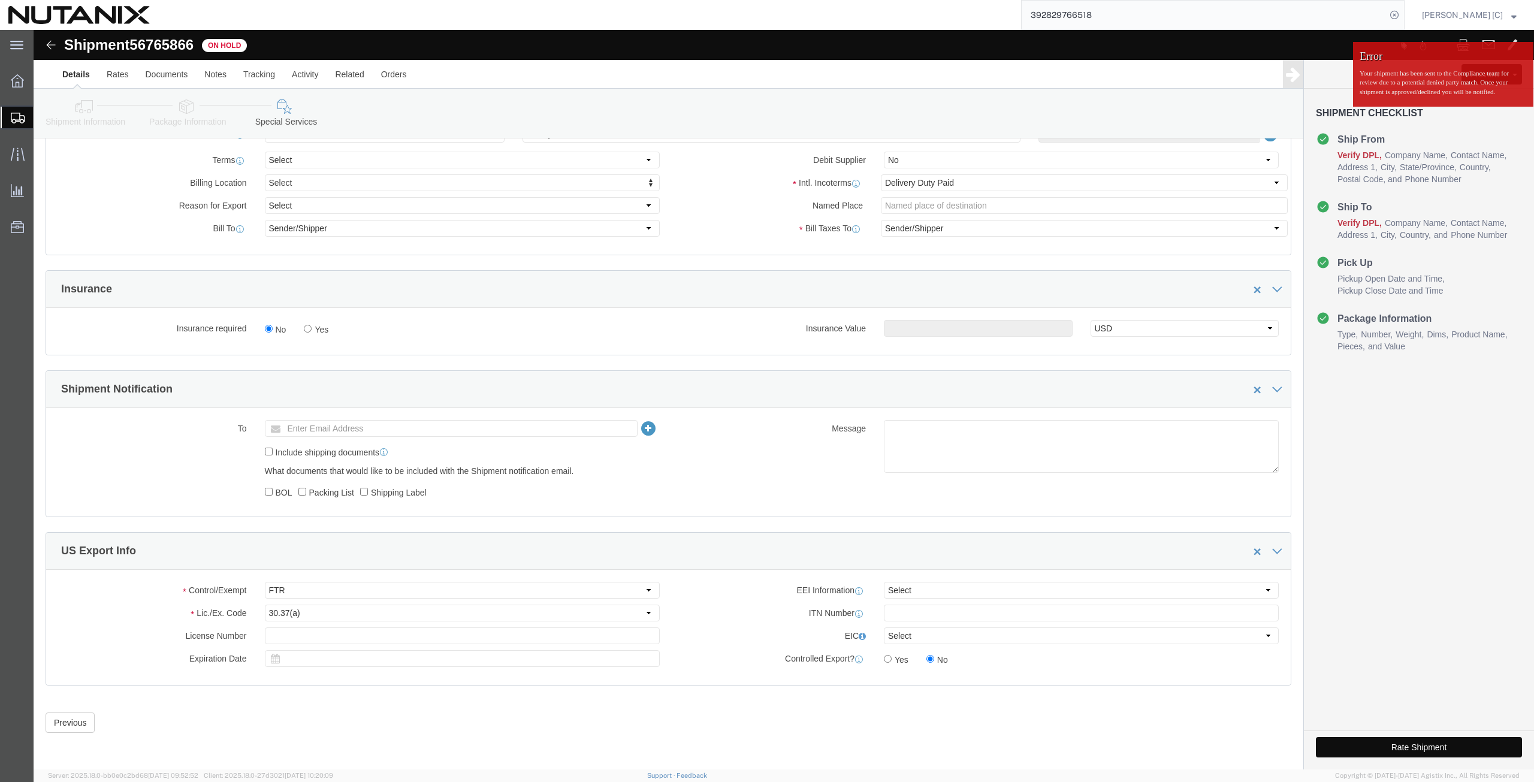
drag, startPoint x: 1351, startPoint y: 715, endPoint x: 949, endPoint y: 714, distance: 402.7
click button "Rate Shipment"
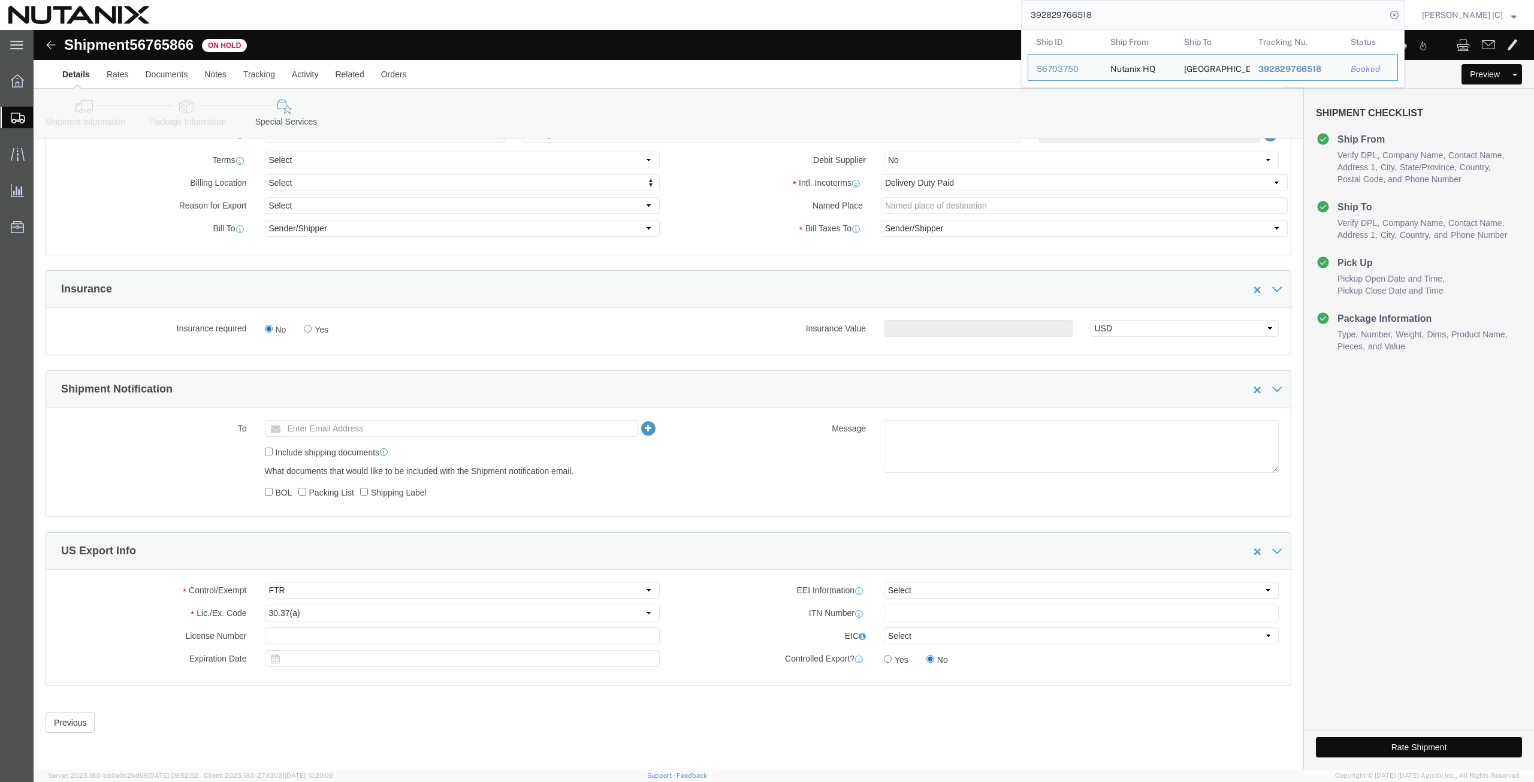
drag, startPoint x: 1146, startPoint y: 20, endPoint x: 971, endPoint y: 20, distance: 175.0
click at [971, 20] on div "392829766518 Ship ID Ship From Ship To Tracking Nu. Status Ship ID 56703750 Shi…" at bounding box center [781, 15] width 1247 height 30
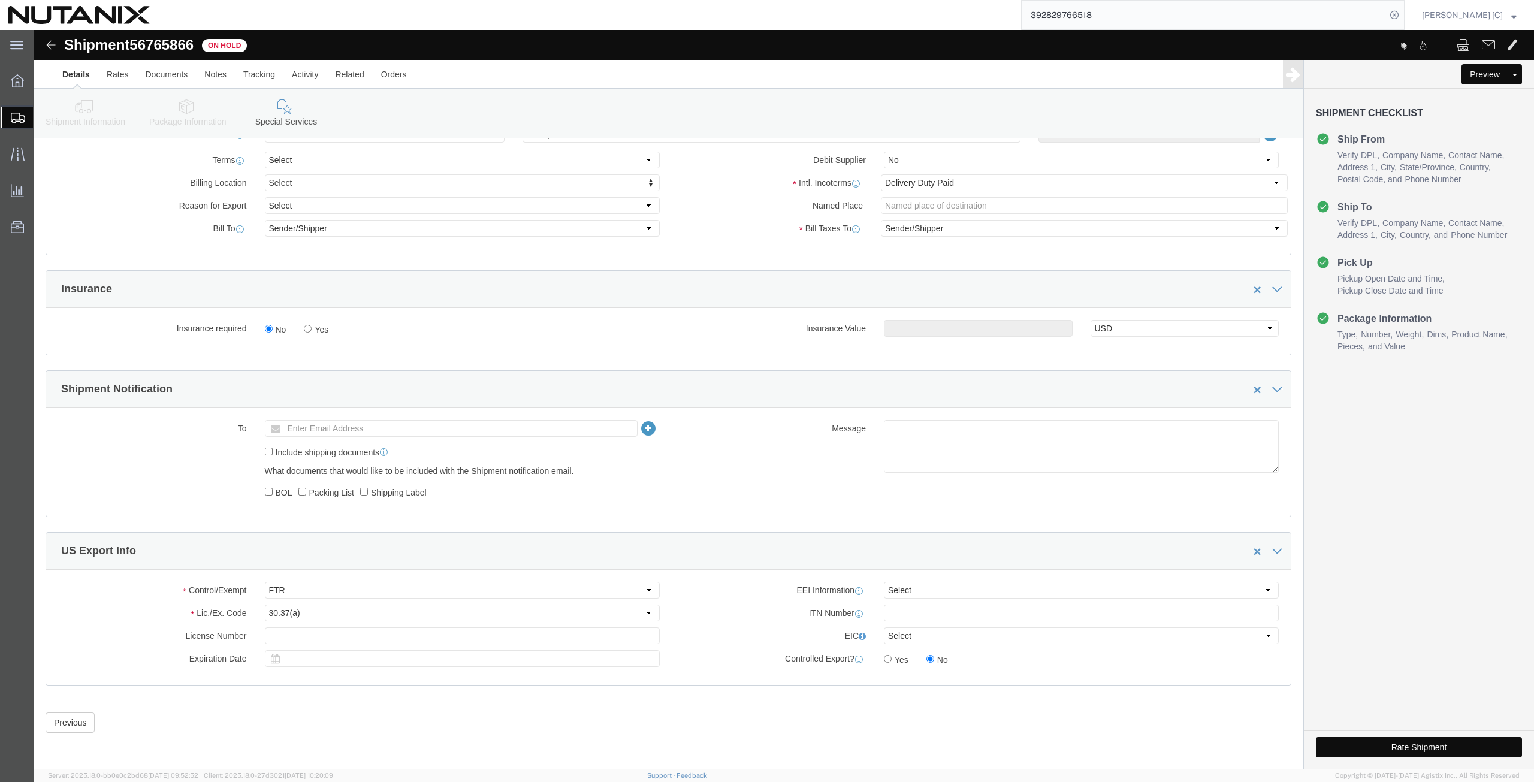
paste input "289117451170"
click at [1109, 14] on input "289117451170" at bounding box center [1204, 15] width 364 height 29
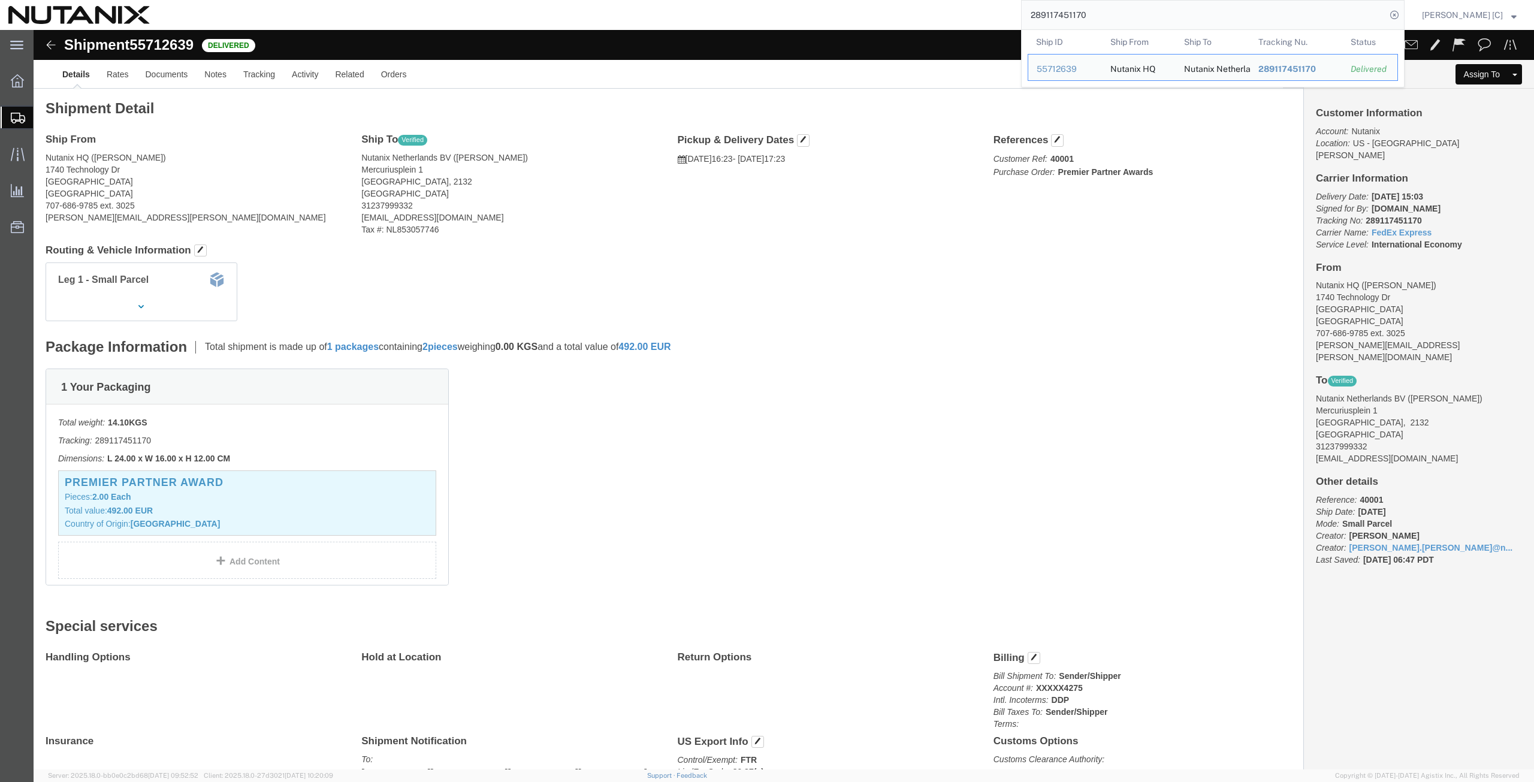
drag, startPoint x: 1121, startPoint y: 19, endPoint x: 1023, endPoint y: 18, distance: 97.7
click at [1023, 18] on div "289117451170 Ship ID Ship From Ship To Tracking Nu. Status Ship ID 55712639 Shi…" at bounding box center [781, 15] width 1247 height 30
click at [1105, 13] on input "289117451170" at bounding box center [1204, 15] width 364 height 29
drag, startPoint x: 1116, startPoint y: 17, endPoint x: 928, endPoint y: 12, distance: 188.2
paste input "6193075525"
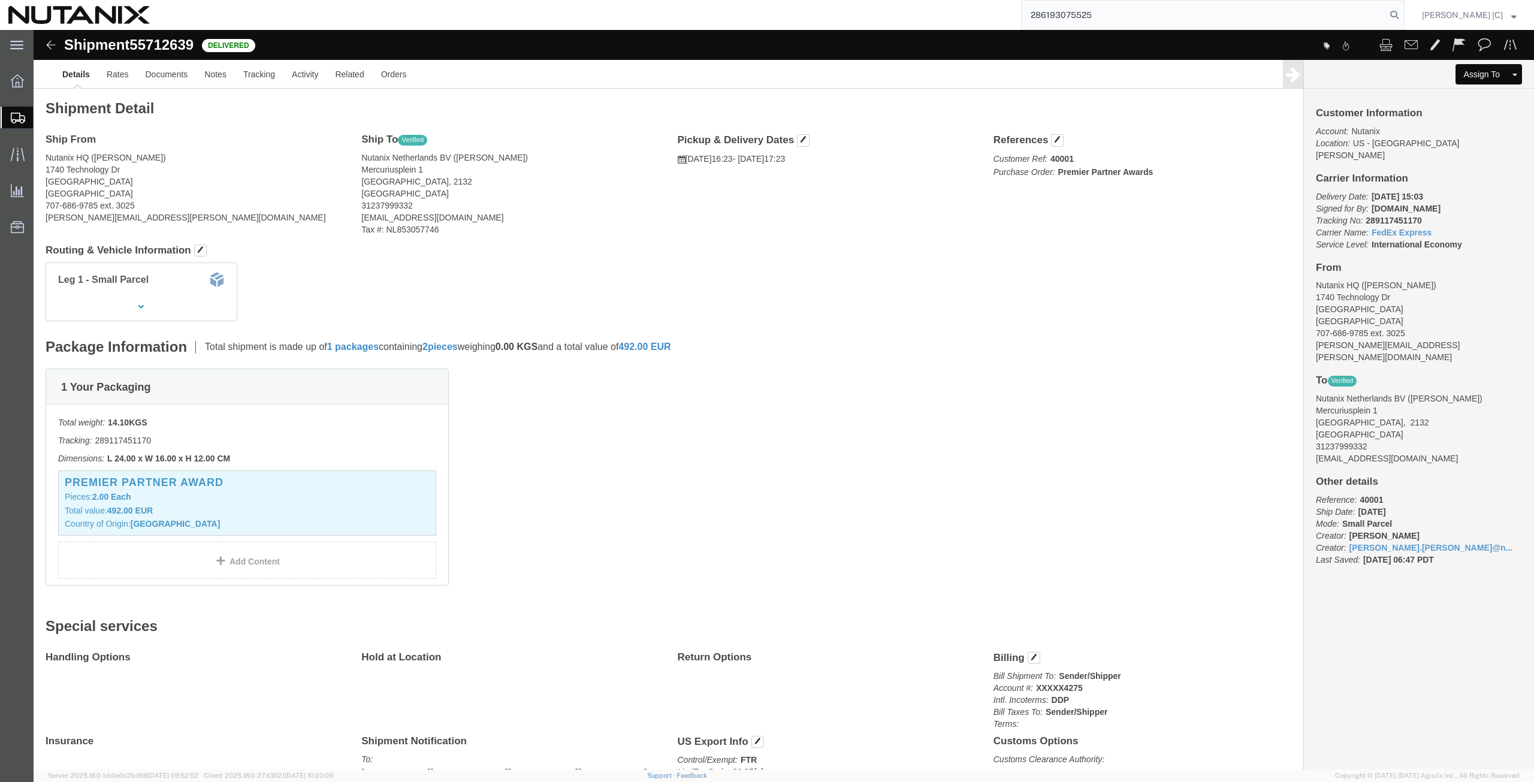
type input "286193075525"
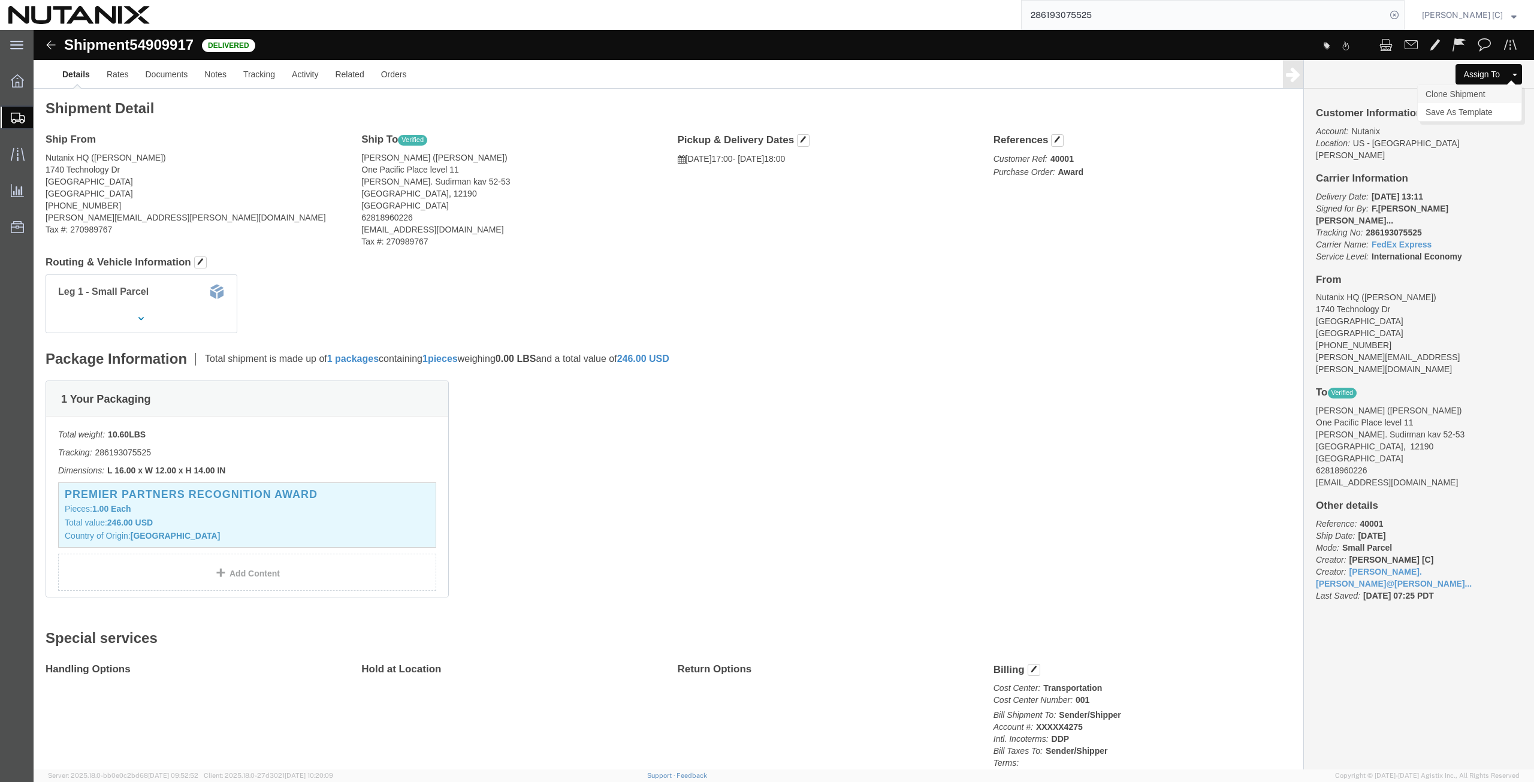
click link "Clone Shipment"
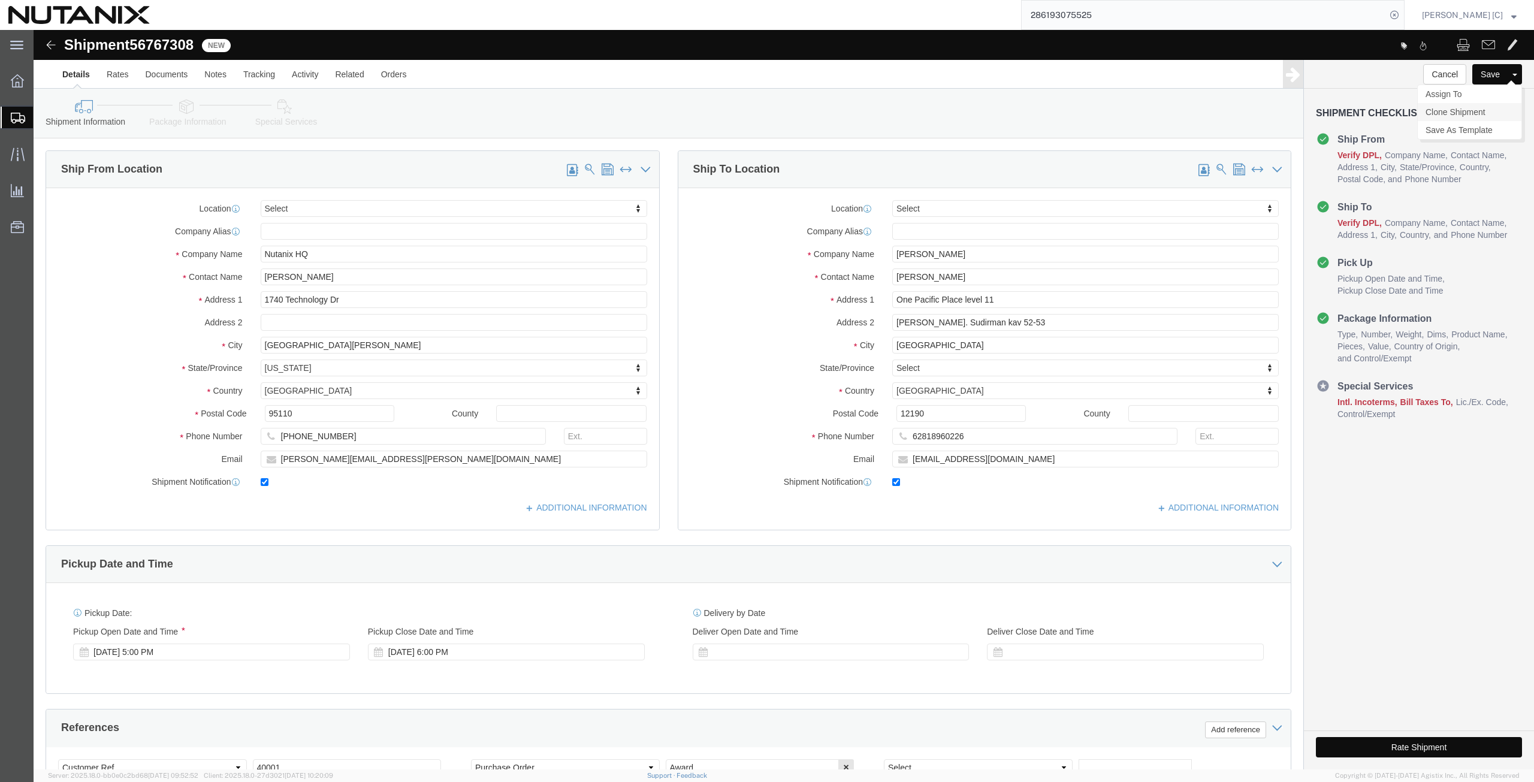
click link "Clone Shipment"
drag, startPoint x: 923, startPoint y: 223, endPoint x: 752, endPoint y: 251, distance: 173.0
click div "Location Select Select My Profile Location [GEOGRAPHIC_DATA] - [GEOGRAPHIC_DATA…"
paste input "[PERSON_NAME]"
type input "[PERSON_NAME]"
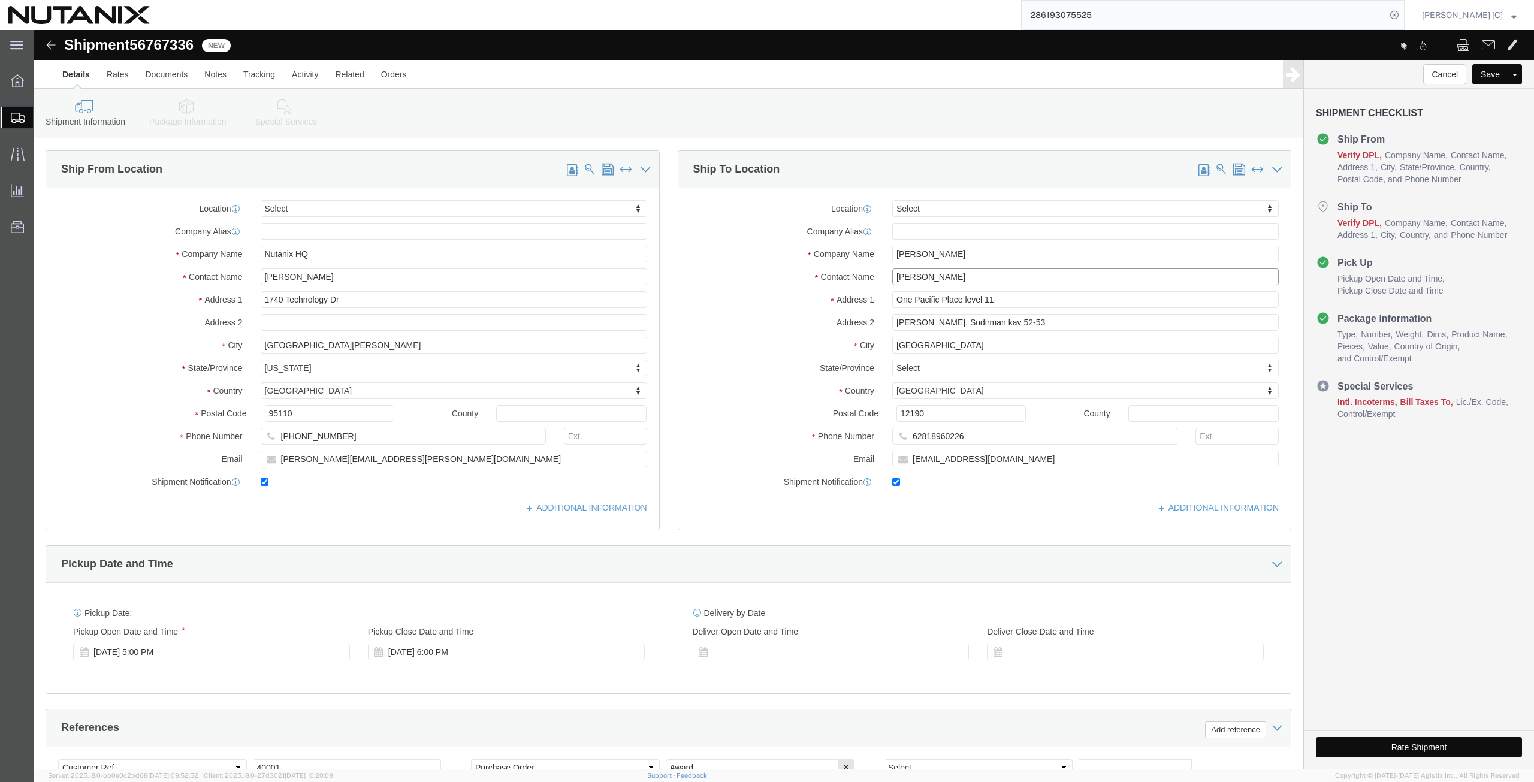
drag, startPoint x: 933, startPoint y: 249, endPoint x: 641, endPoint y: 231, distance: 292.4
click div "Location Select Select My Profile Location [GEOGRAPHIC_DATA] - [GEOGRAPHIC_DATA…"
paste input "[PERSON_NAME]"
type input "[PERSON_NAME]"
drag, startPoint x: 995, startPoint y: 426, endPoint x: 447, endPoint y: 425, distance: 547.8
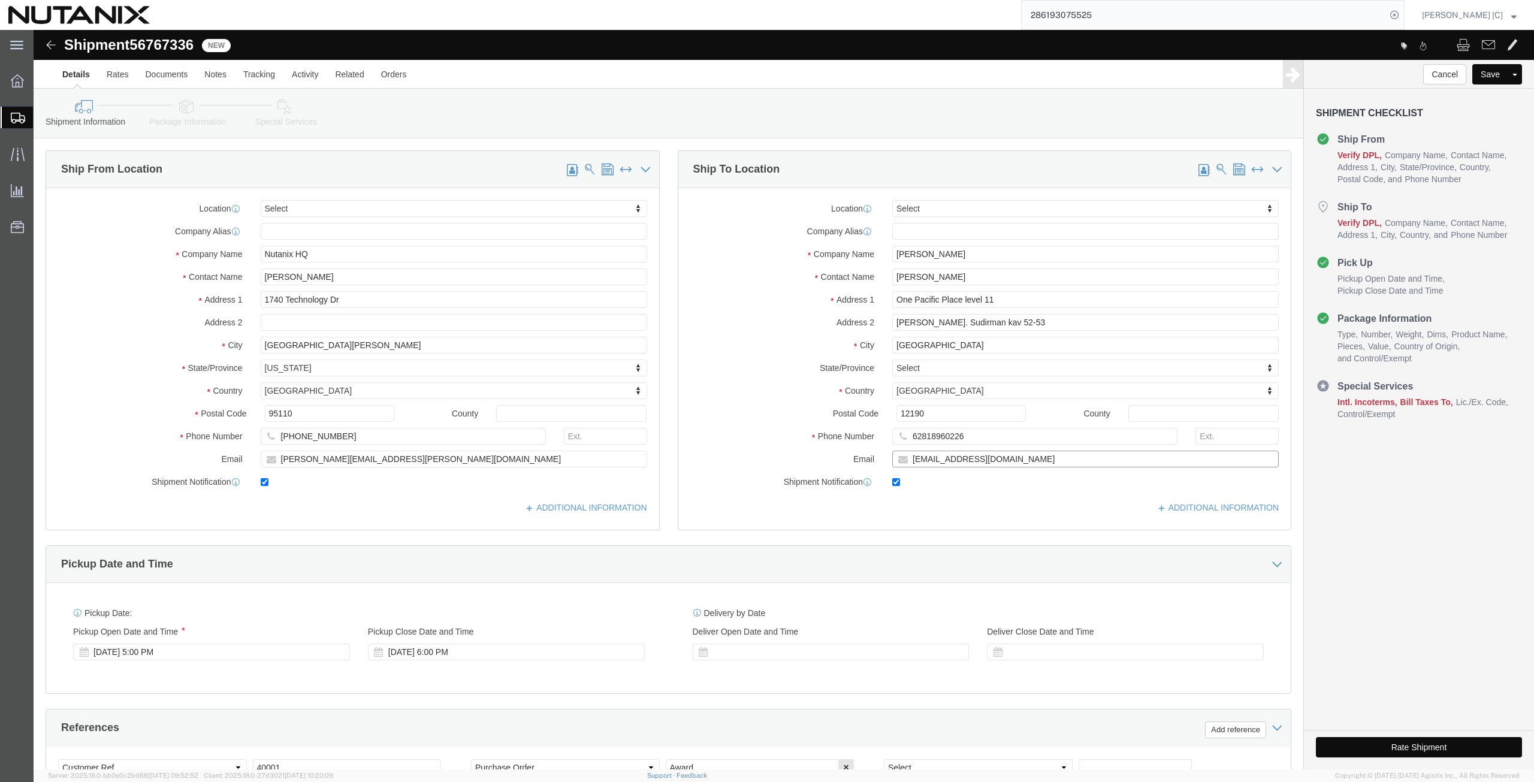
click div "Ship From Location Location Select Select My Profile Location [GEOGRAPHIC_DATA]…"
paste input "[PERSON_NAME].chansingh"
type input "[PERSON_NAME][EMAIL_ADDRESS][DOMAIN_NAME]"
drag, startPoint x: 939, startPoint y: 404, endPoint x: 720, endPoint y: 405, distance: 219.3
click div "Phone Number [PHONE_NUMBER]"
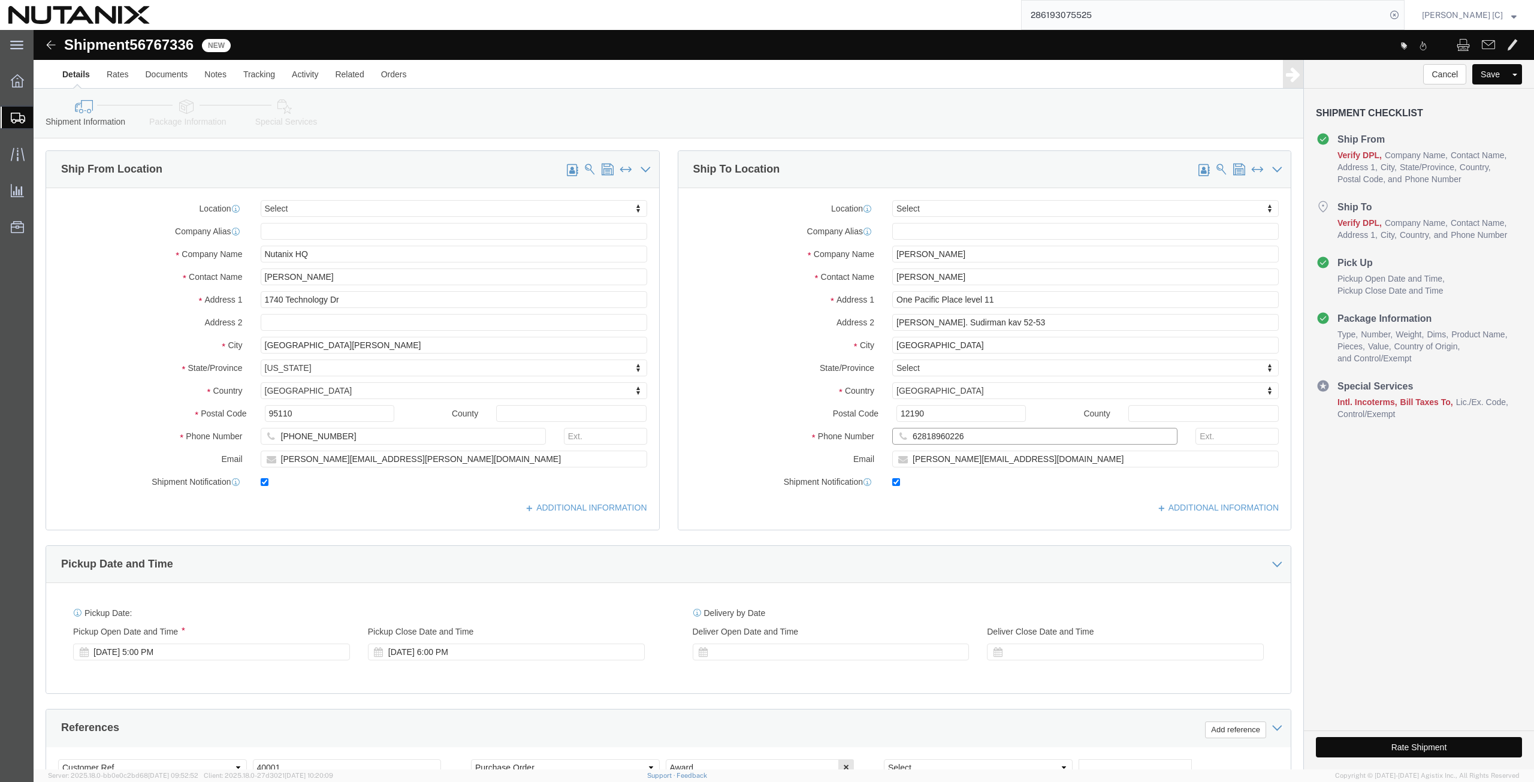
paste input "591168452"
type input "6591168452"
drag, startPoint x: 979, startPoint y: 271, endPoint x: 822, endPoint y: 270, distance: 157.0
click div "Address [STREET_ADDRESS]"
paste input "[STREET_ADDRESS]. #33-11, S(189767)"
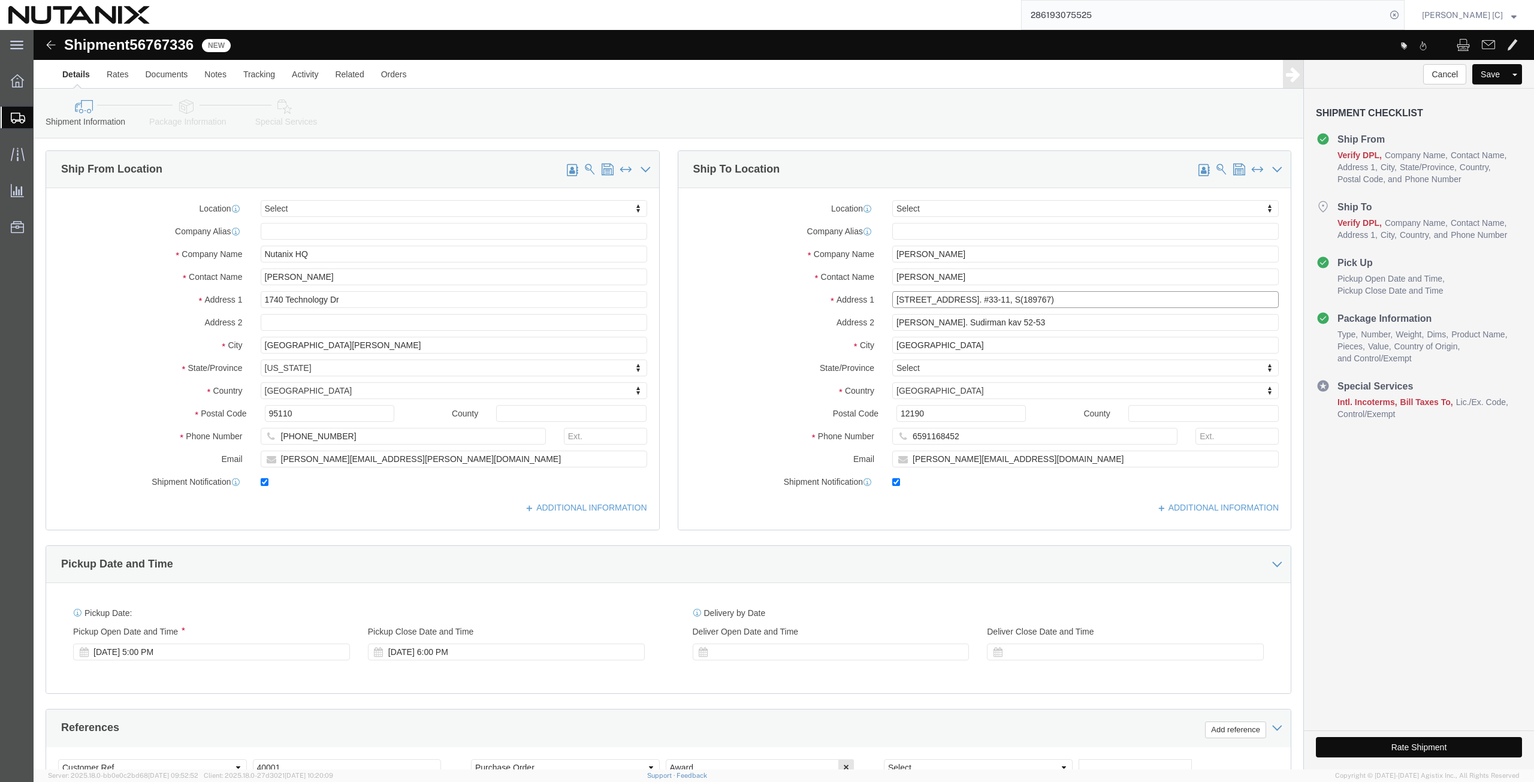
type input "[STREET_ADDRESS]. #33-11, S(189767)"
drag, startPoint x: 894, startPoint y: 316, endPoint x: 827, endPoint y: 314, distance: 67.2
click div "City [GEOGRAPHIC_DATA]"
paste input "[GEOGRAPHIC_DATA]"
type input "[GEOGRAPHIC_DATA]"
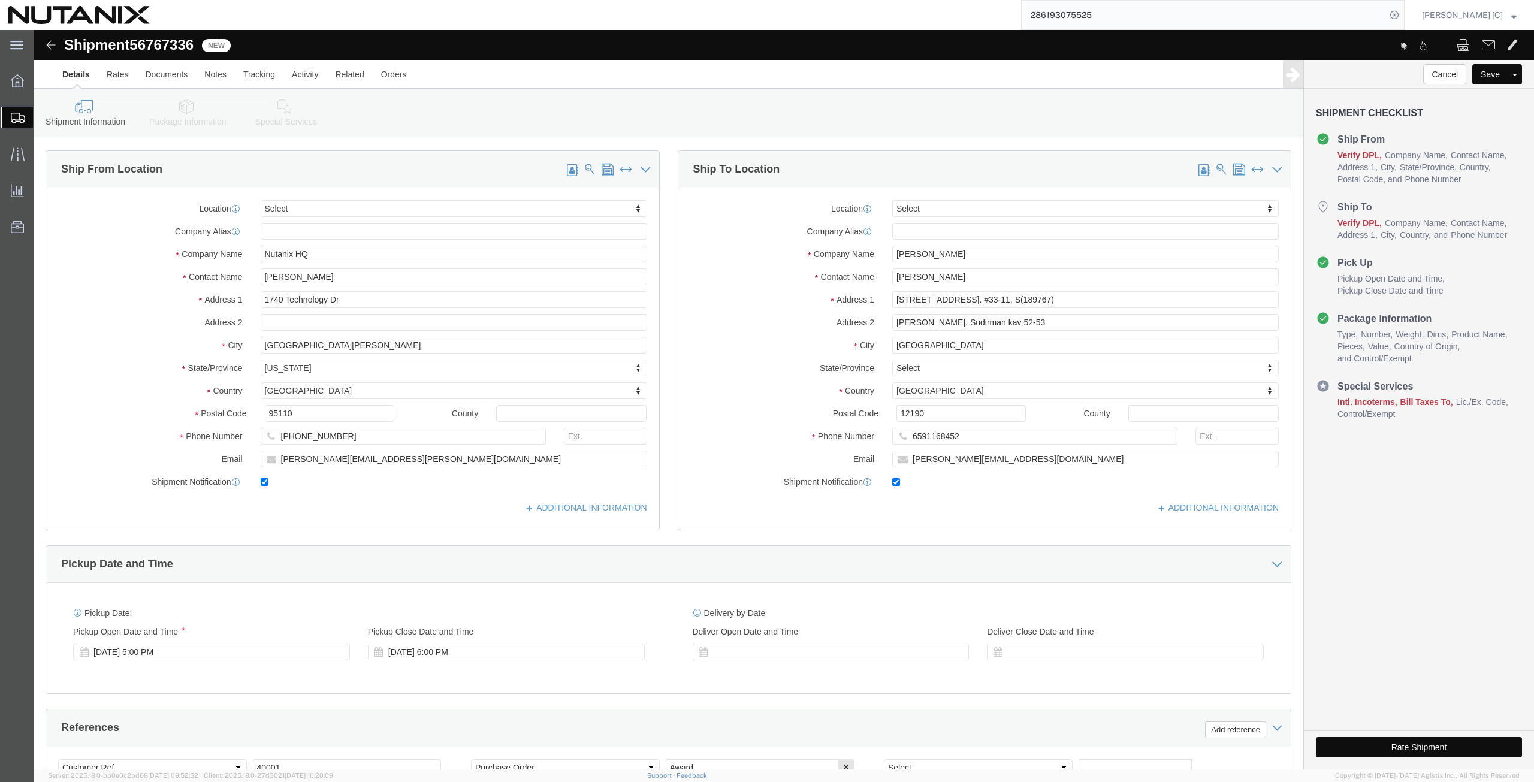
click label "Address 2"
drag, startPoint x: 1012, startPoint y: 271, endPoint x: 984, endPoint y: 272, distance: 28.2
click input "[STREET_ADDRESS]. #33-11, S(189767)"
drag, startPoint x: 1007, startPoint y: 268, endPoint x: 980, endPoint y: 268, distance: 27.0
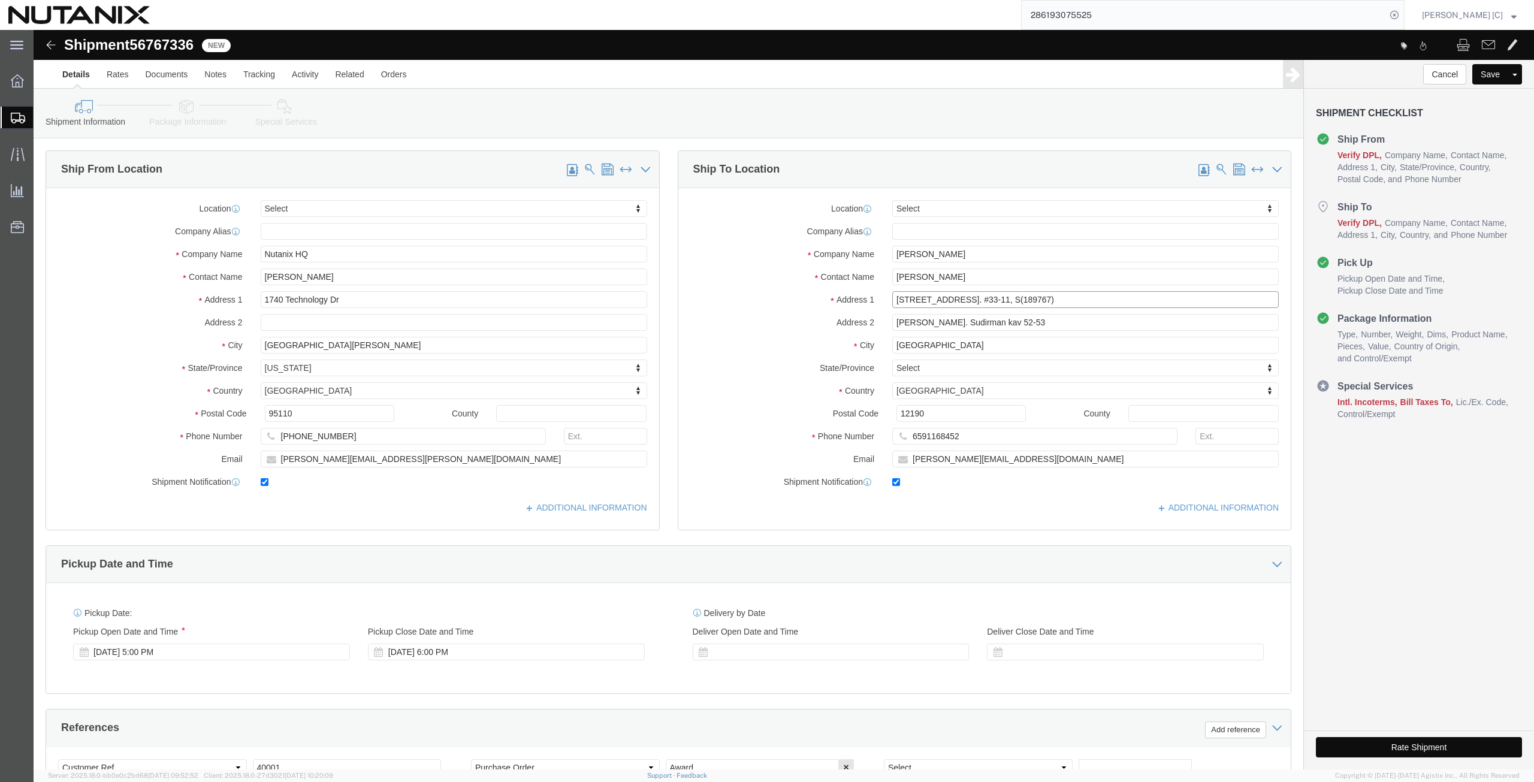
click input "[STREET_ADDRESS]. #33-11, S(189767)"
drag, startPoint x: 899, startPoint y: 387, endPoint x: 774, endPoint y: 388, distance: 124.7
click div "Postal Code 12190"
paste input "89767"
type input "189767"
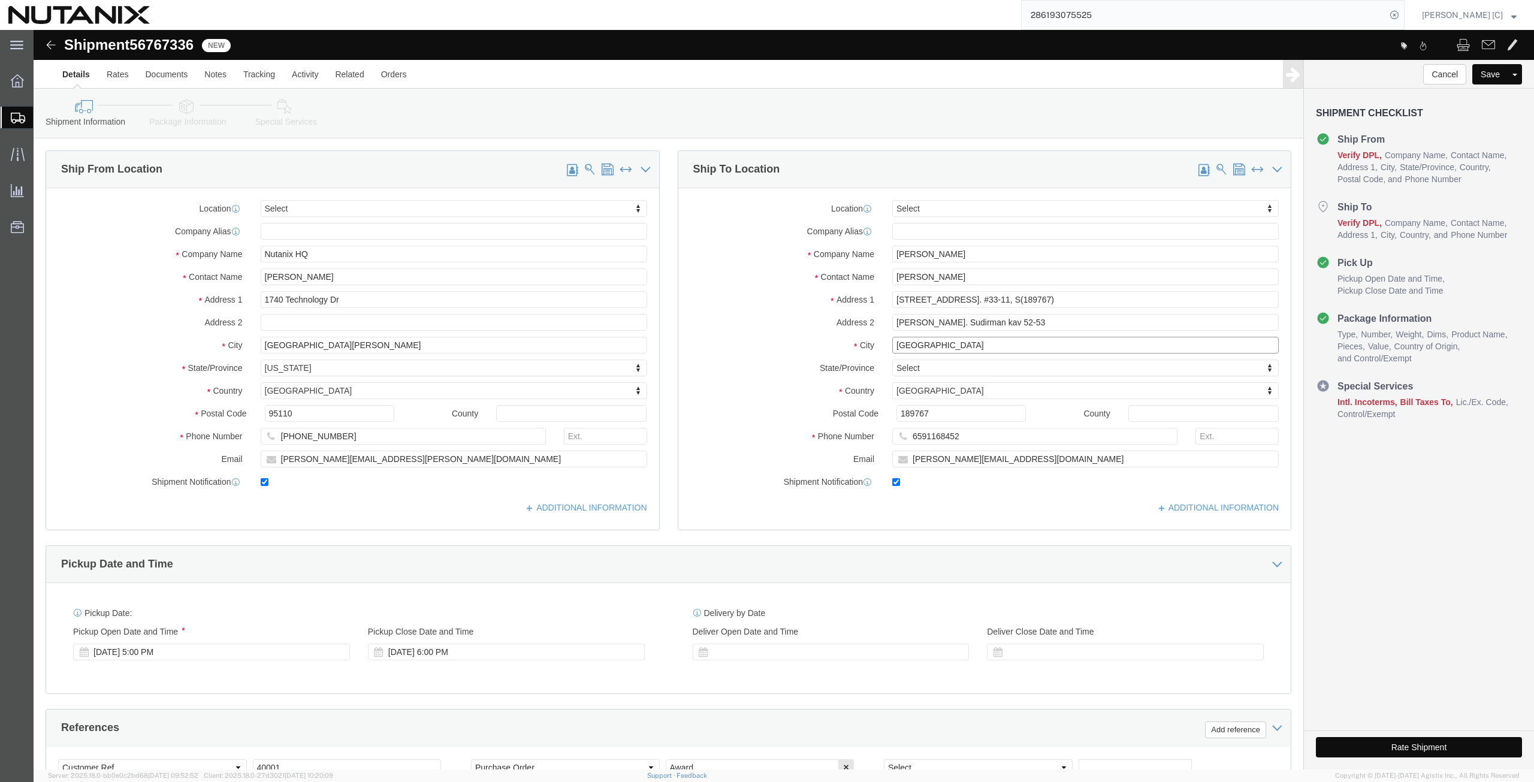
drag, startPoint x: 903, startPoint y: 313, endPoint x: 853, endPoint y: 316, distance: 49.8
click div "Singapore [GEOGRAPHIC_DATA]"
drag, startPoint x: 900, startPoint y: 321, endPoint x: 903, endPoint y: 327, distance: 6.2
click input "[GEOGRAPHIC_DATA]"
drag, startPoint x: 906, startPoint y: 316, endPoint x: 829, endPoint y: 300, distance: 77.7
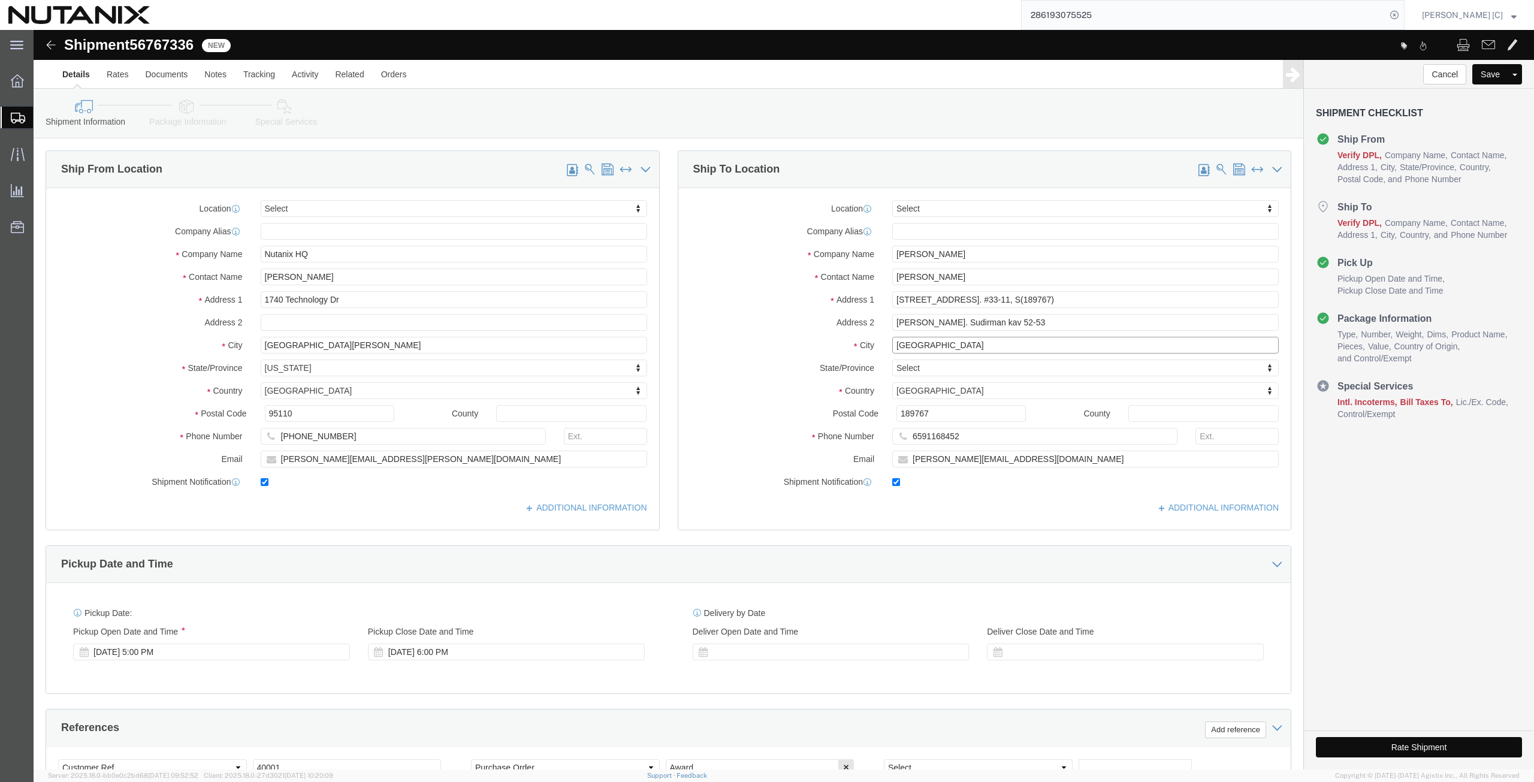
click div "Location Select Select My Profile Location [GEOGRAPHIC_DATA] - [GEOGRAPHIC_DATA…"
type input "[GEOGRAPHIC_DATA]"
select select "SG"
click div
click div "Location Select Select My Profile Location [GEOGRAPHIC_DATA] - [GEOGRAPHIC_DATA…"
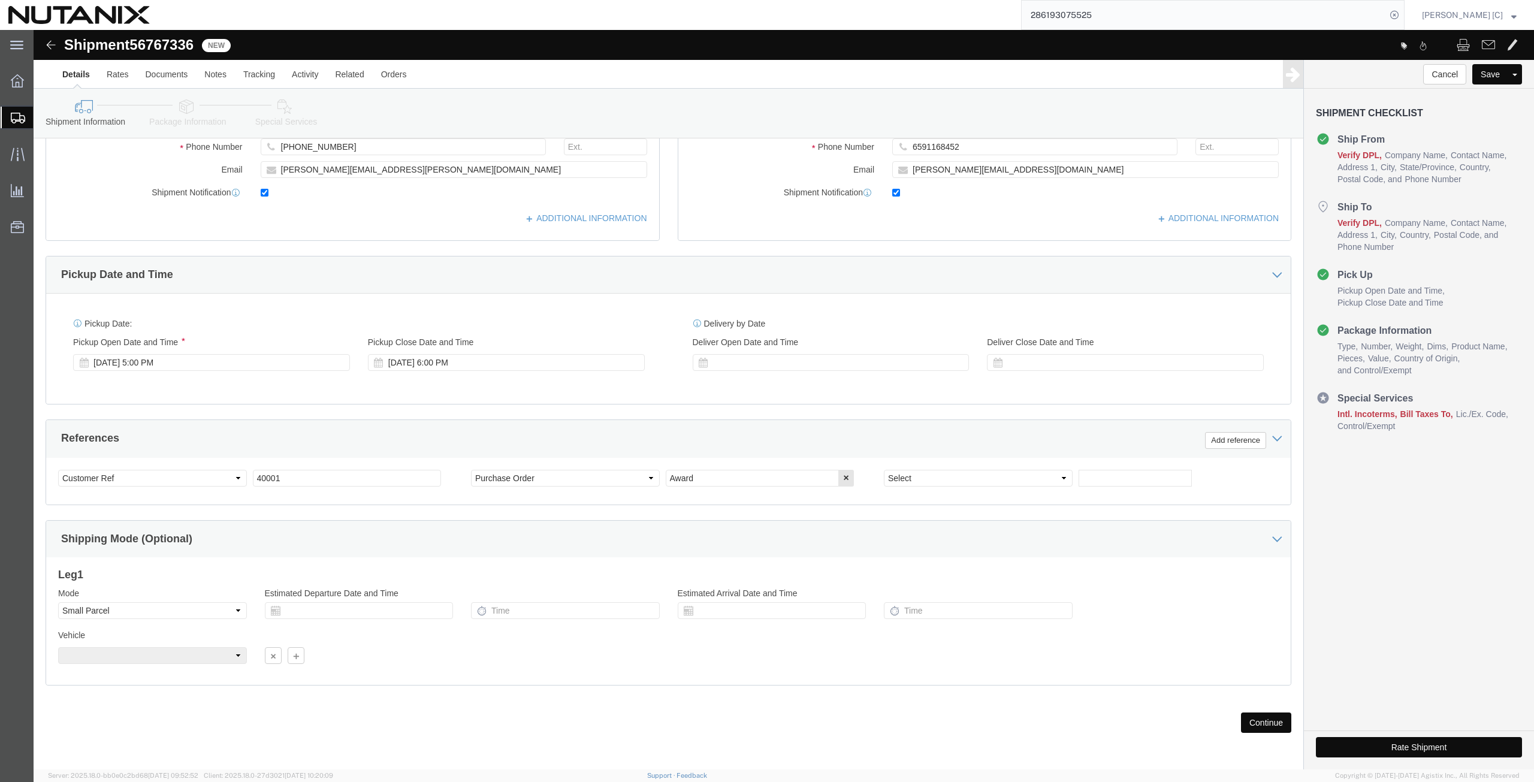
scroll to position [10, 0]
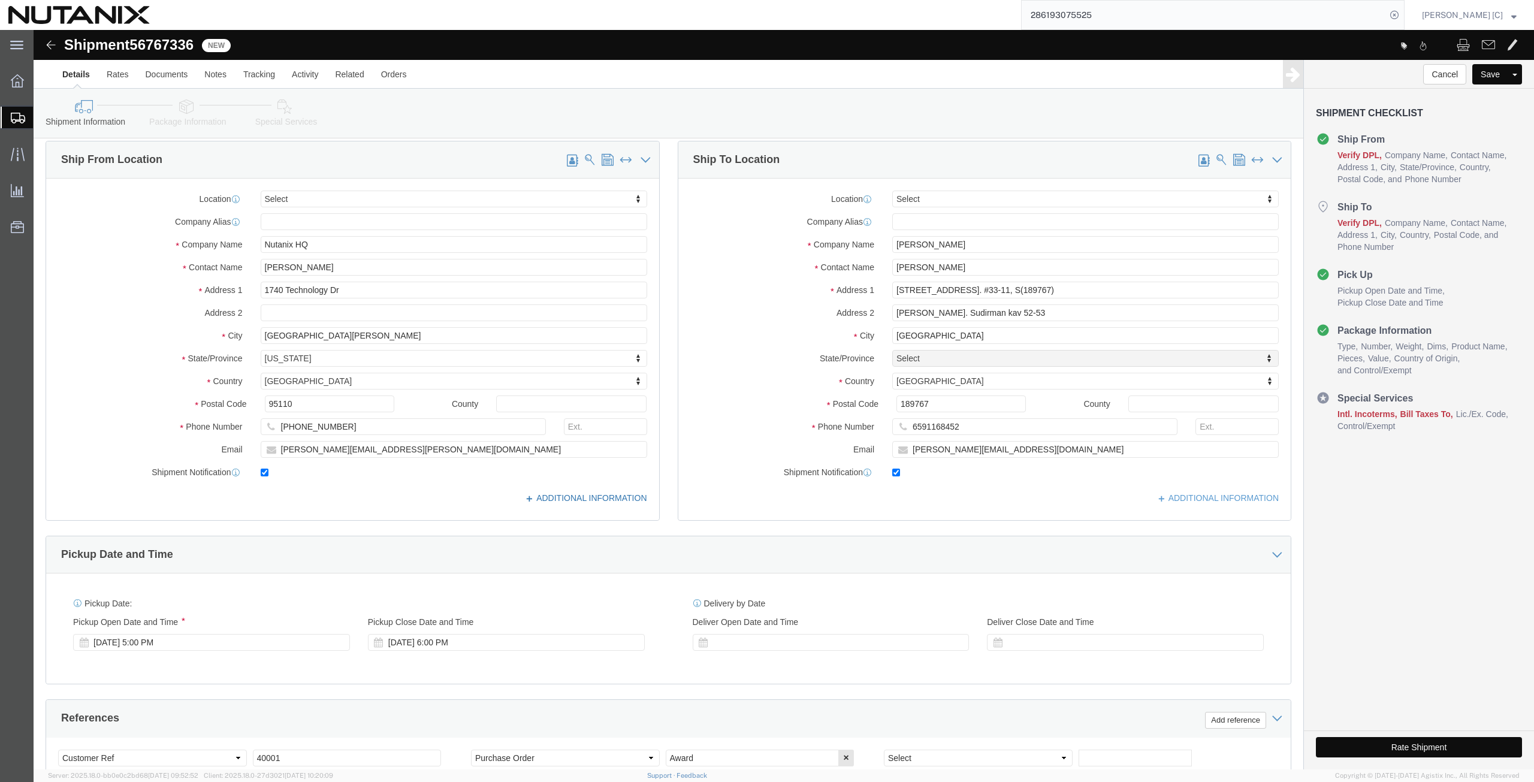
click icon
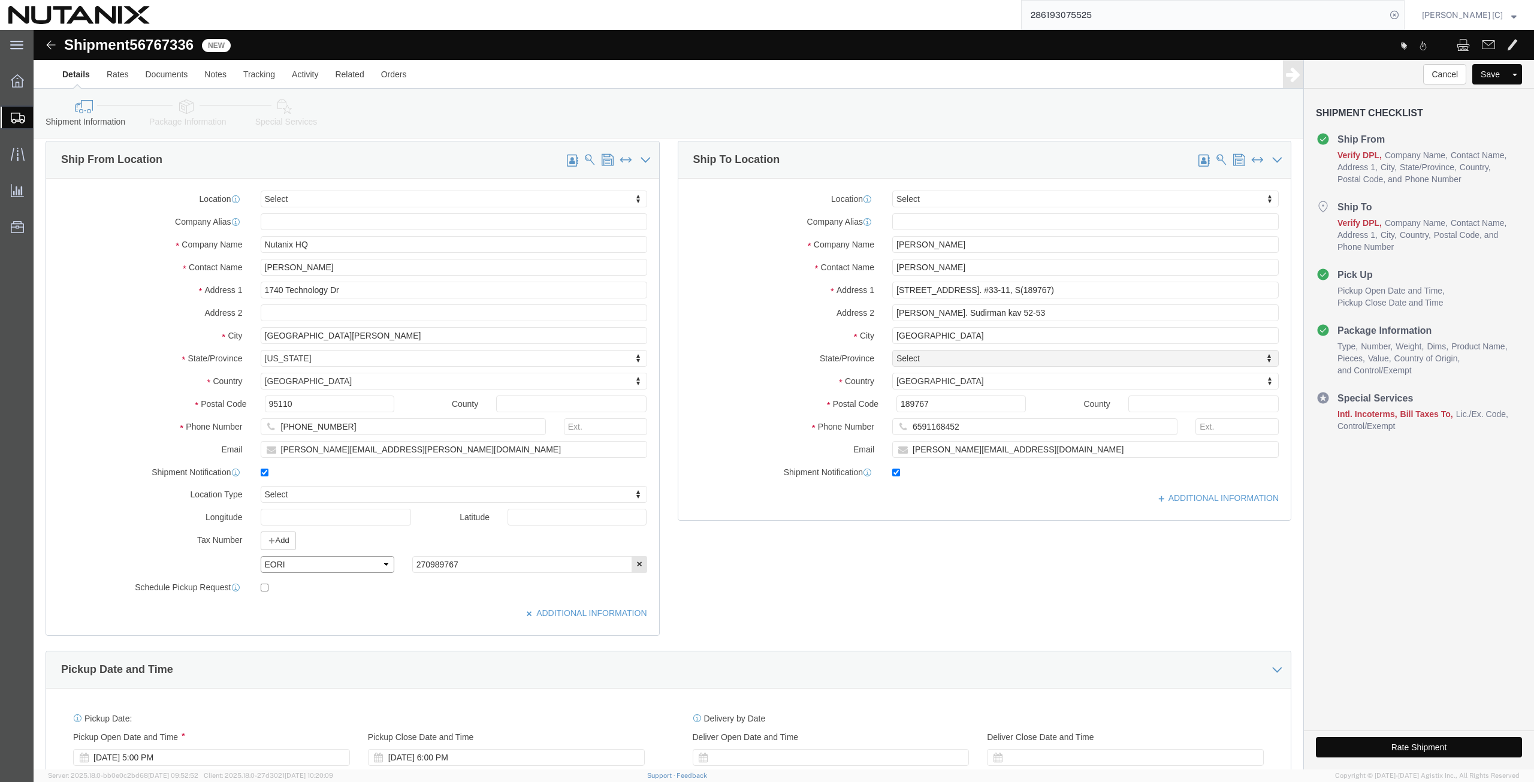
click select "Select EIN EORI TIN VAT Other"
select select "EIN"
click select "Select EIN EORI TIN VAT Other"
click link "ADDITIONAL INFORMATION"
click select "Select EIN EORI TIN VAT Other"
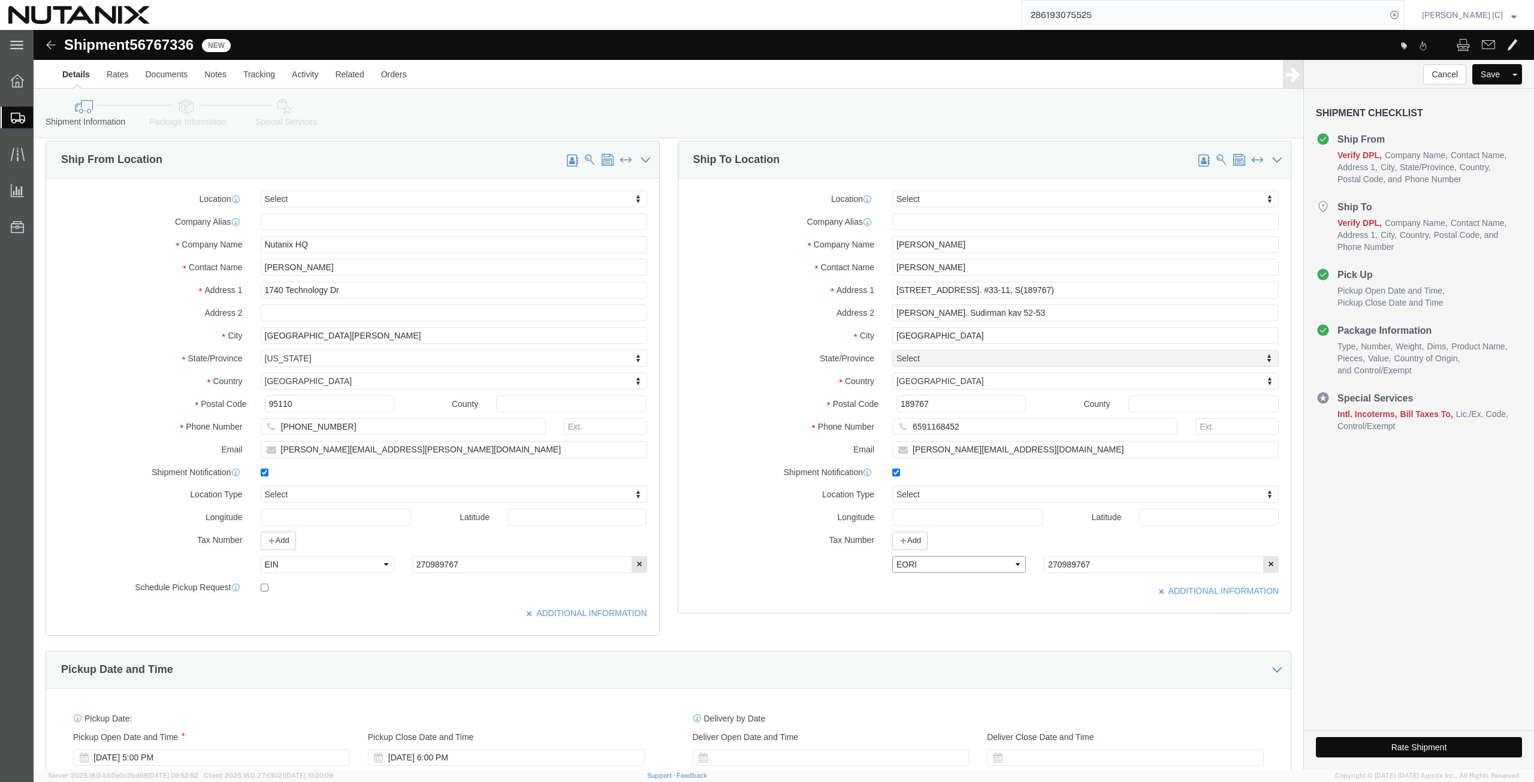
select select "EIN"
click select "Select EIN EORI TIN VAT Other"
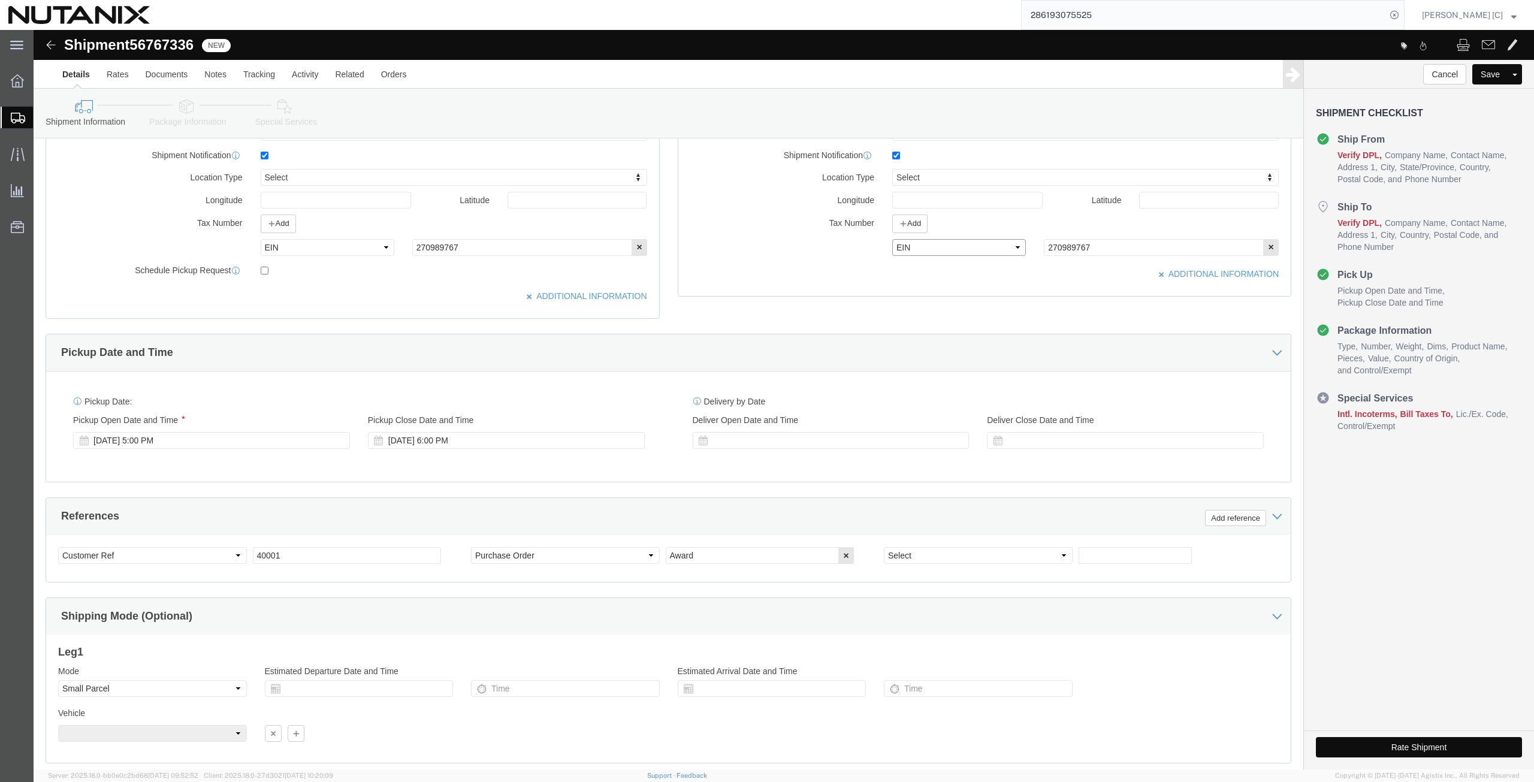
scroll to position [405, 0]
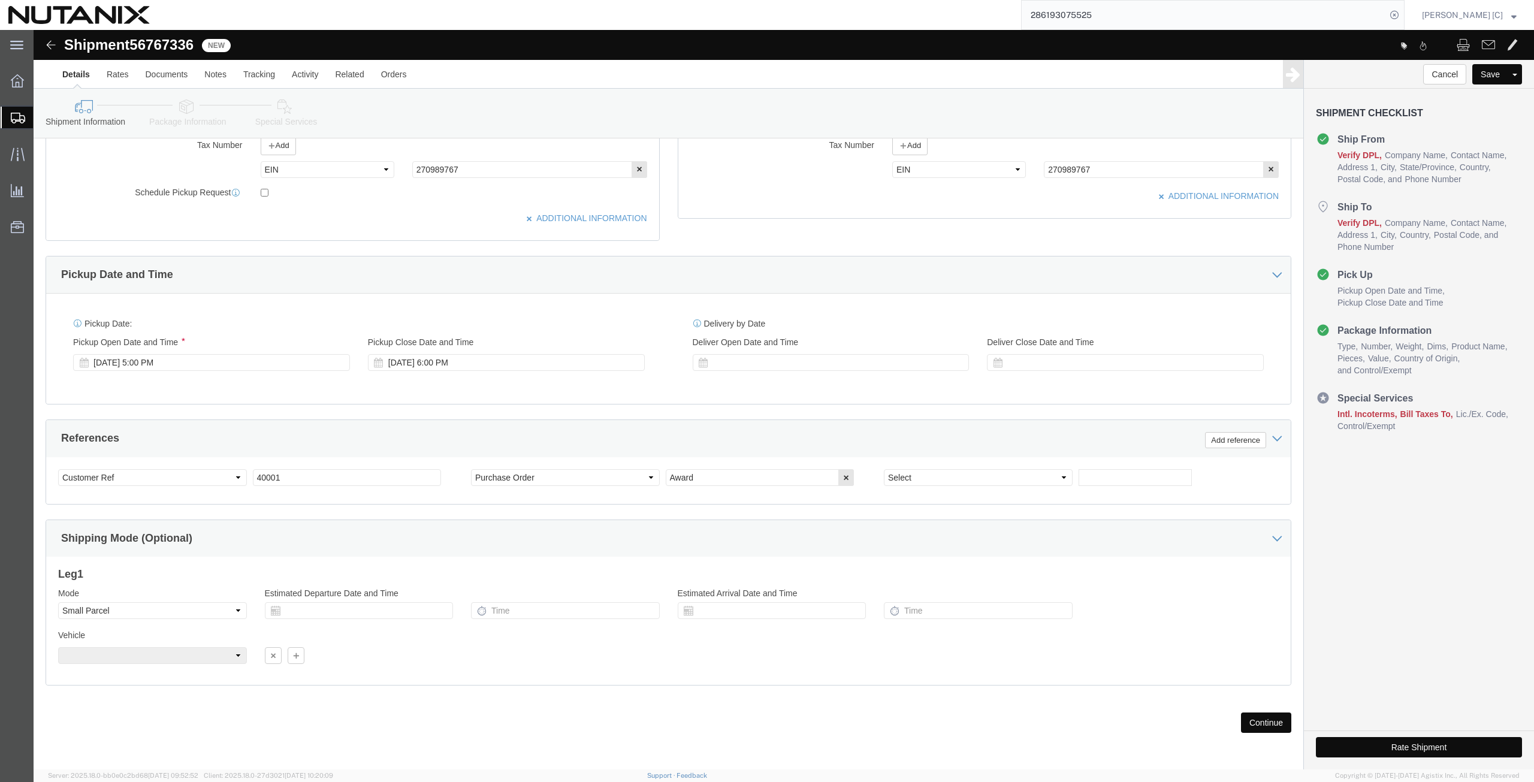
click button "Continue"
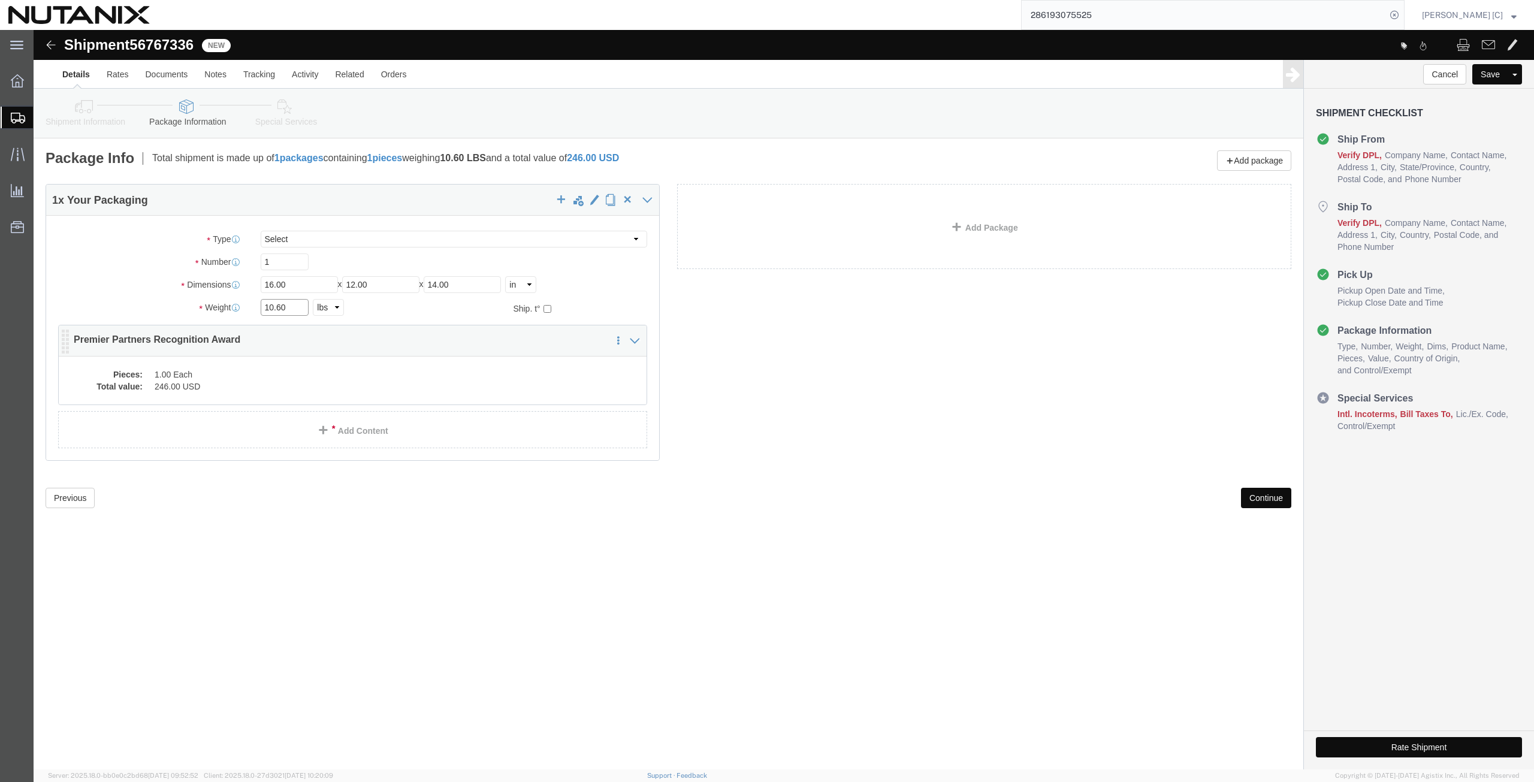
drag, startPoint x: 255, startPoint y: 277, endPoint x: 153, endPoint y: 318, distance: 109.5
click div "Package Type Select Envelope Large Box Medium Box PAK Rack Small Box Tube Your …"
click div "1 x Your Packaging Package Type Select Envelope Large Box Medium Box PAK Rack S…"
click input "10.60"
drag, startPoint x: 254, startPoint y: 280, endPoint x: 212, endPoint y: 290, distance: 43.8
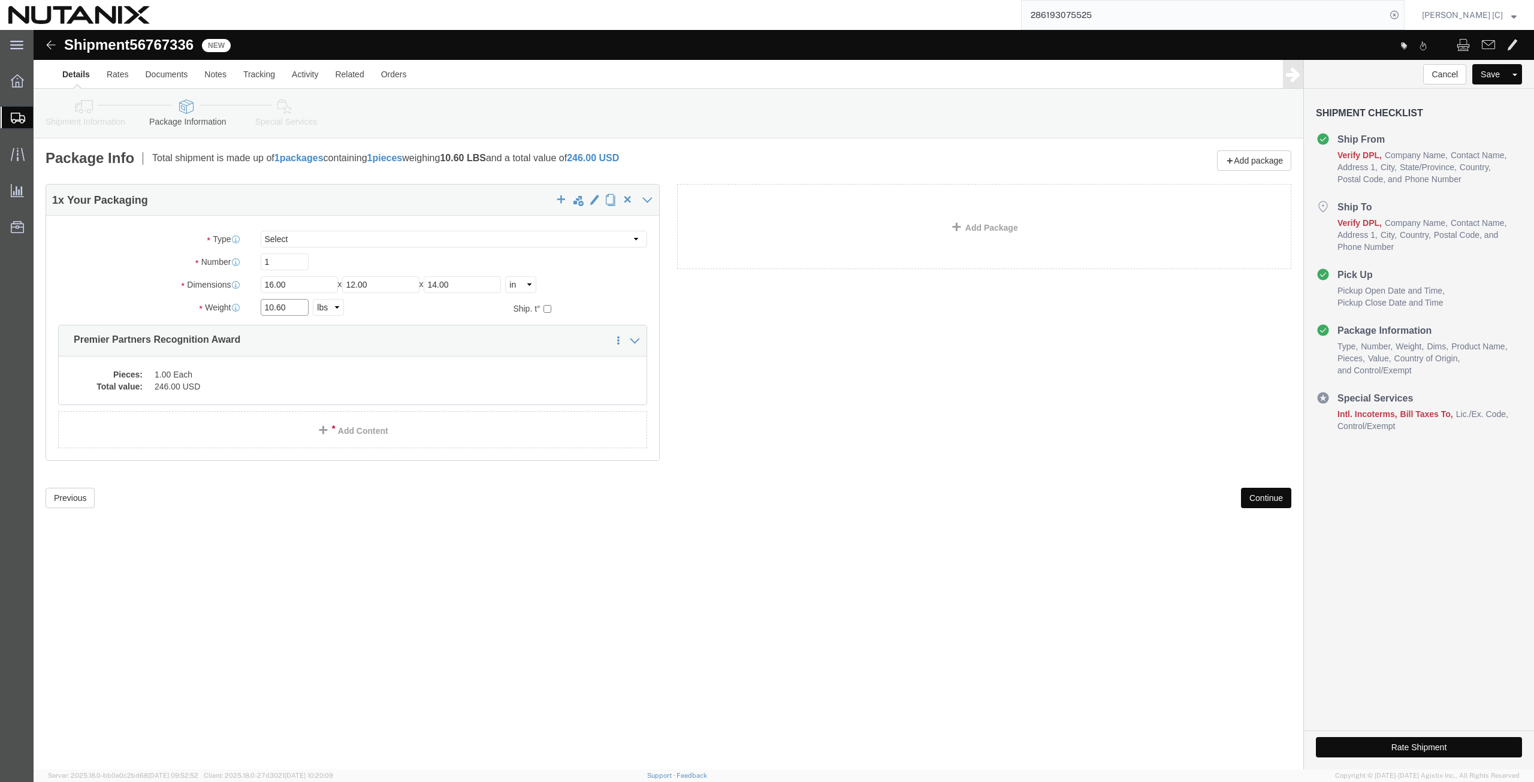
click div "Package Type Select Envelope Large Box Medium Box PAK Rack Small Box Tube Your …"
type input "5.9"
click div "Pieces: 1.00 Each Total value: 246.00 USD"
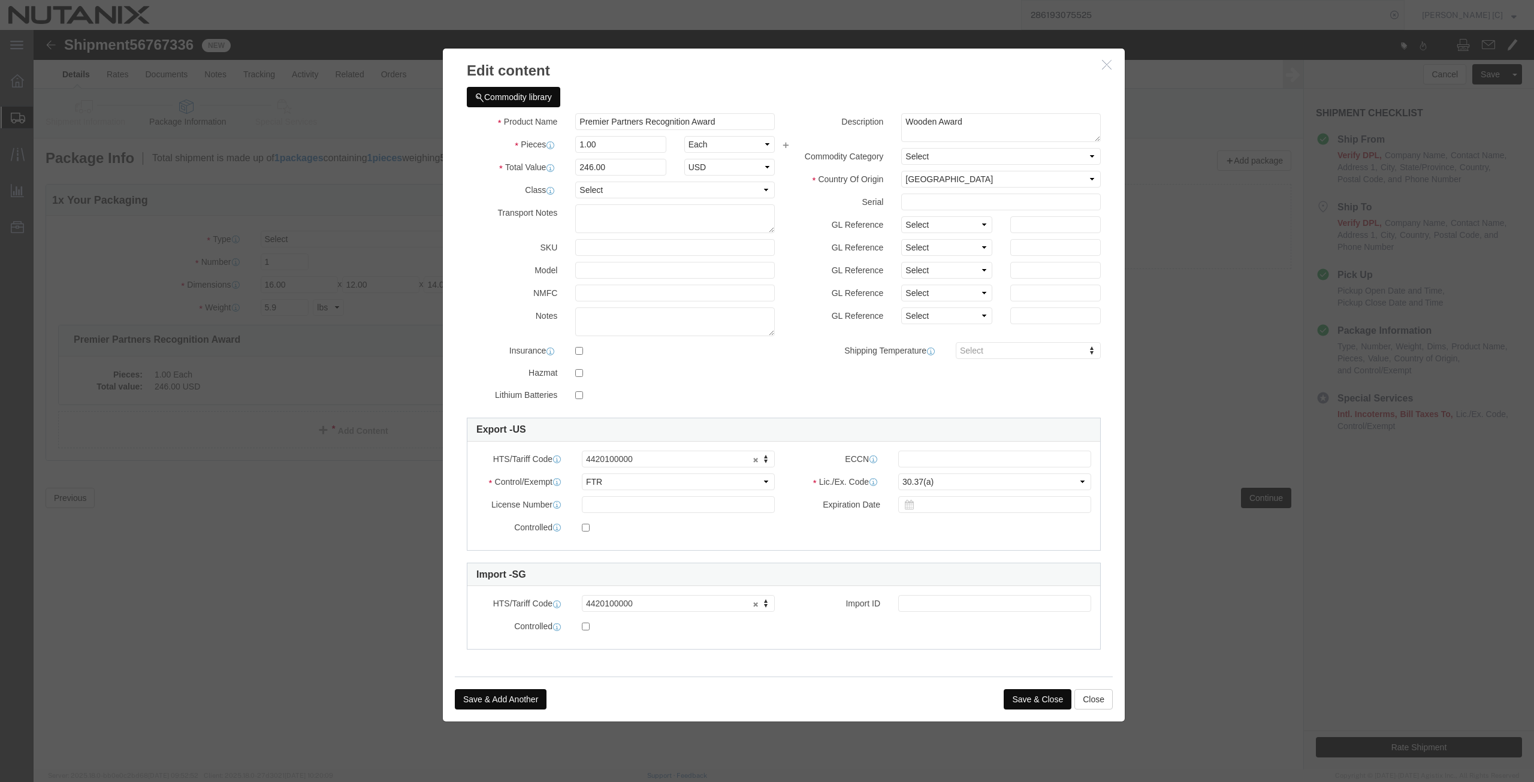
click button "Save & Close"
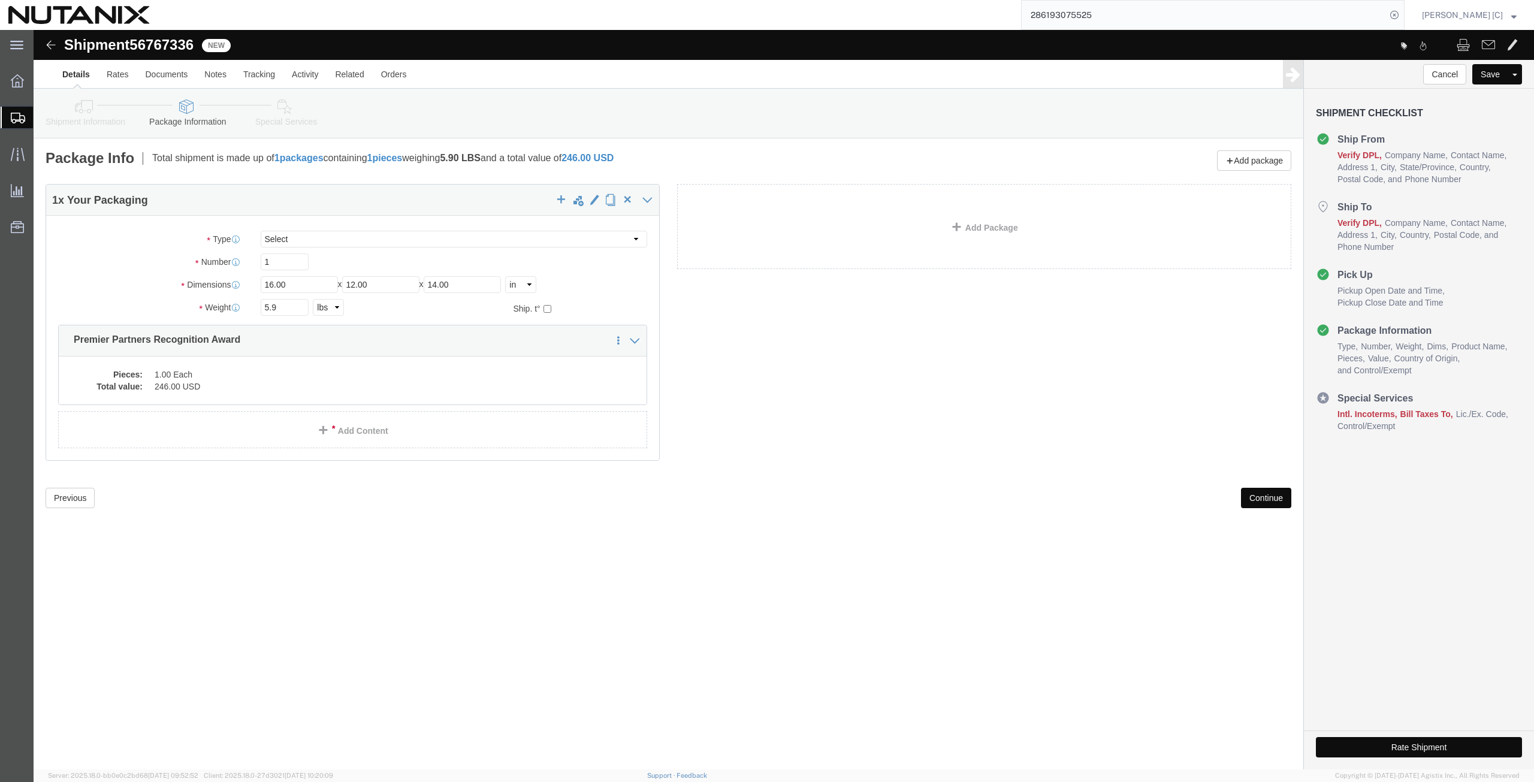
click button "Continue"
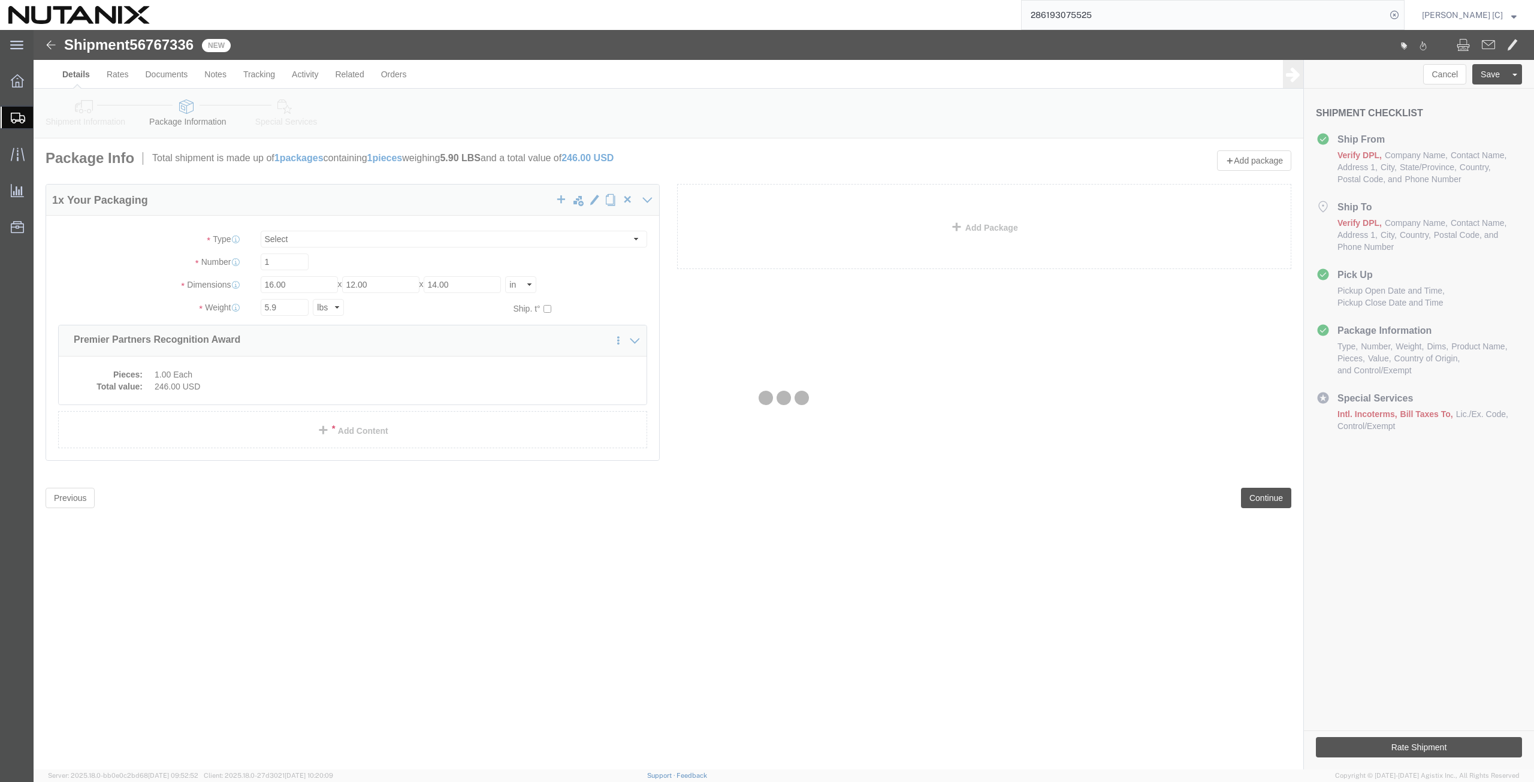
select select
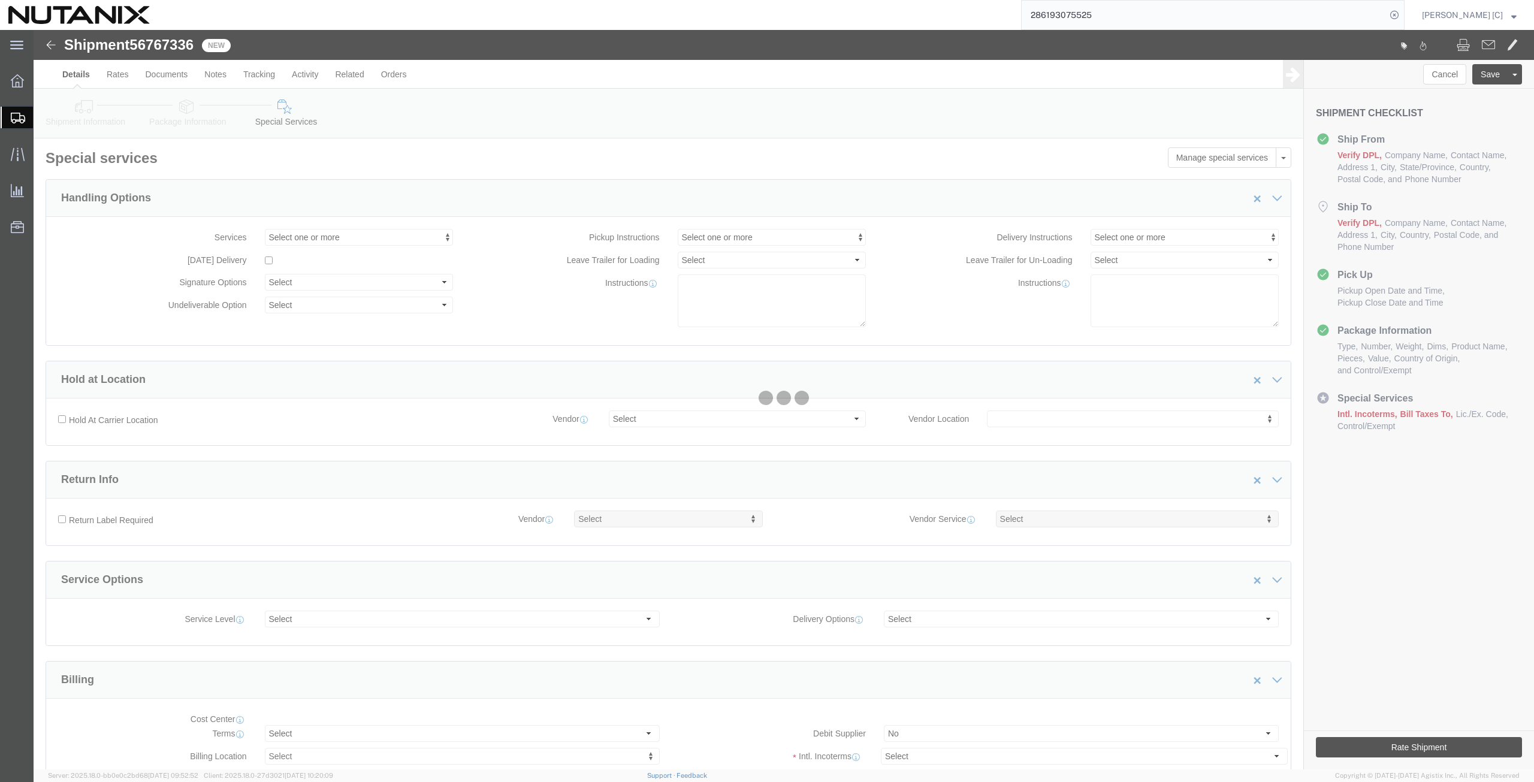
select select "COSTCENTER"
select select "48694"
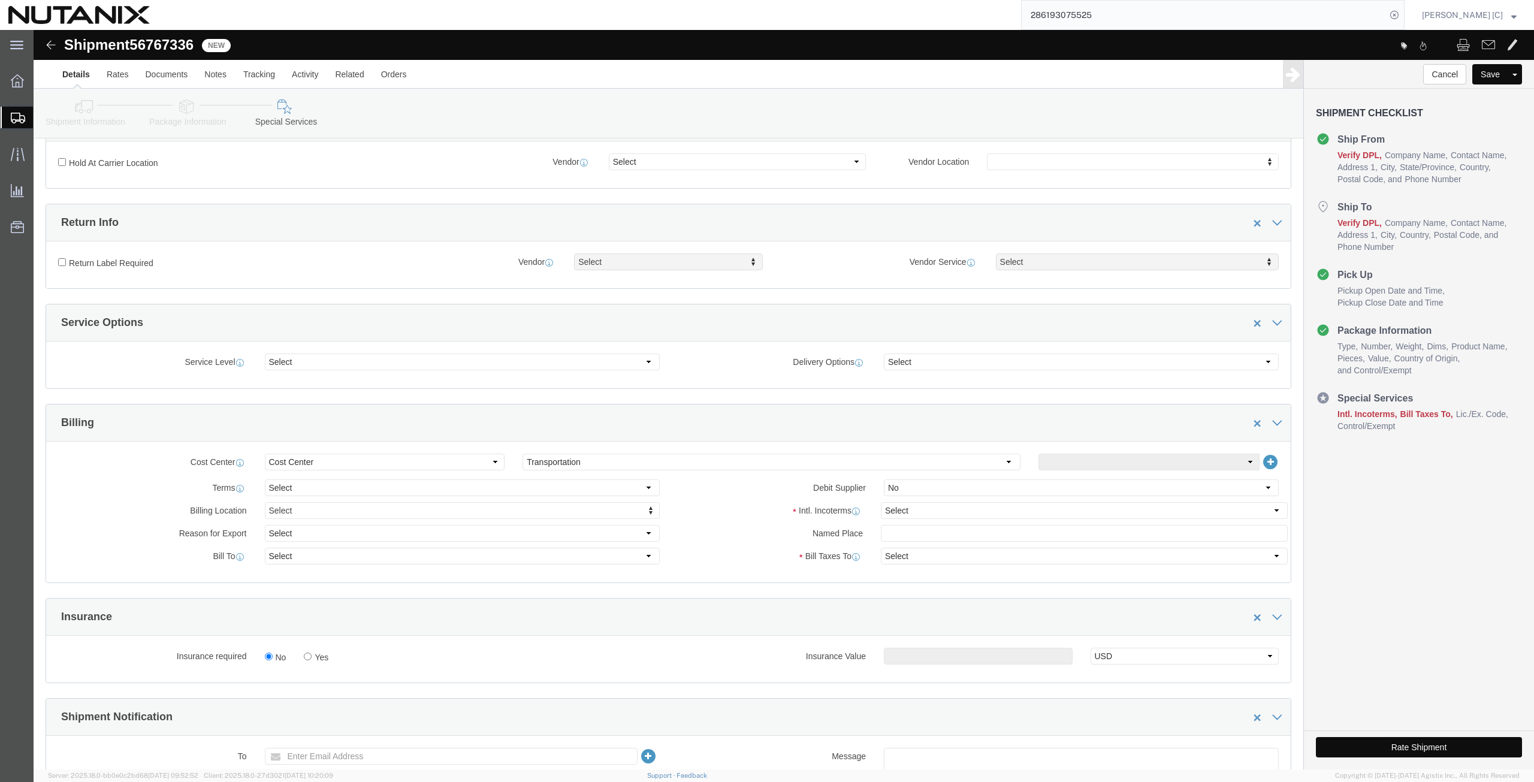
scroll to position [280, 0]
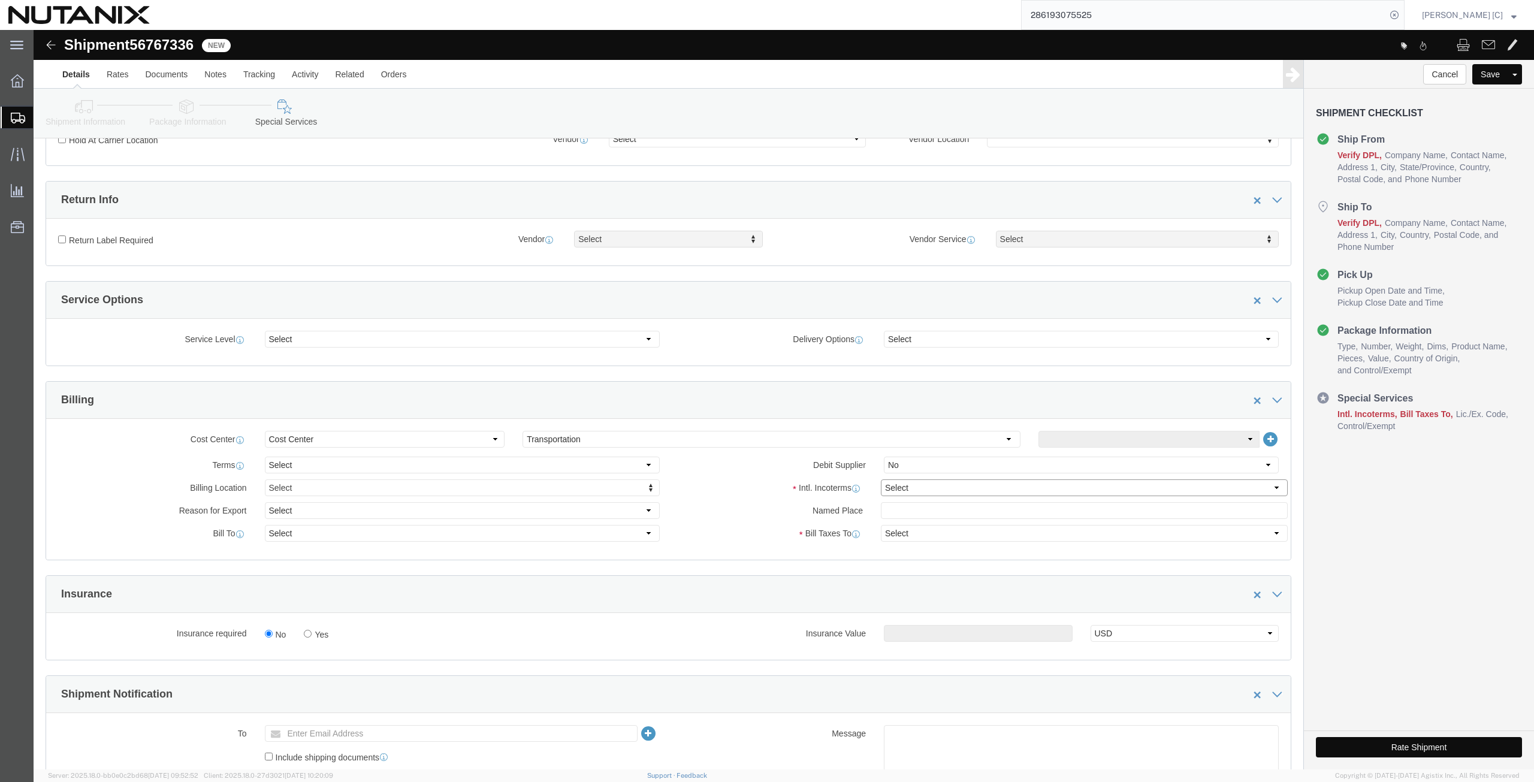
click select "Select Carriage Insurance Paid Carriage Paid To Cost and Freight Cost Insurance…"
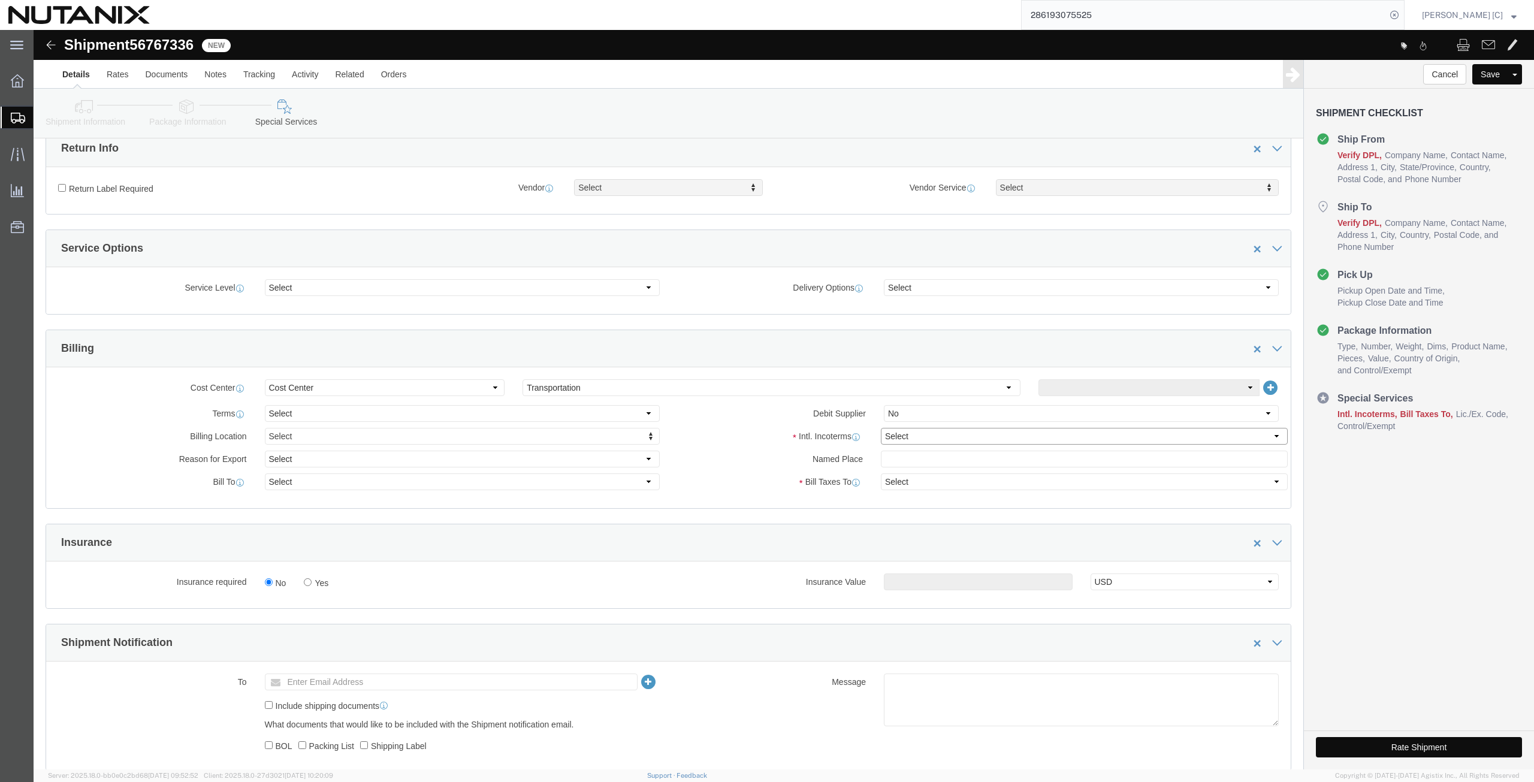
scroll to position [305, 0]
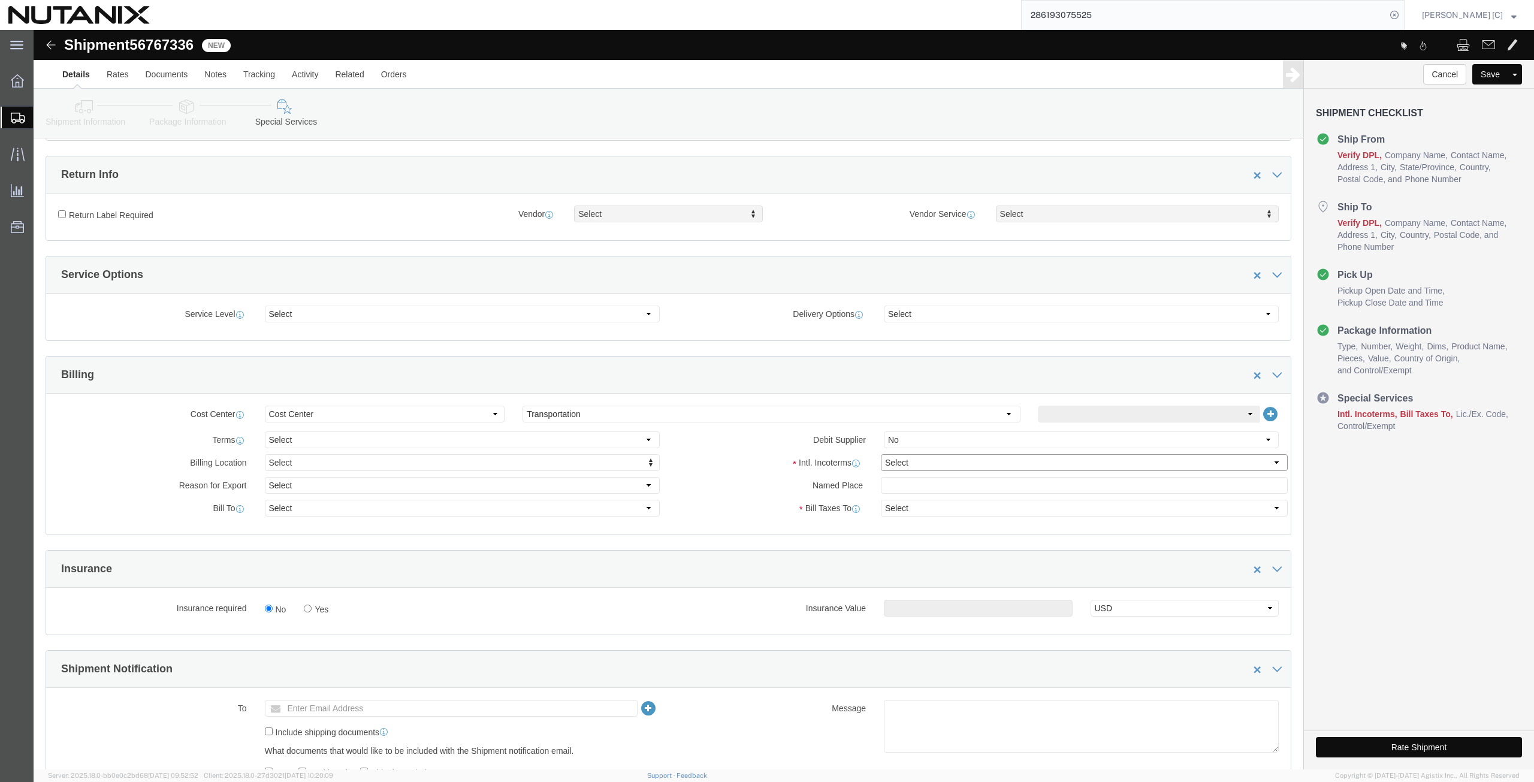
click select "Select Carriage Insurance Paid Carriage Paid To Cost and Freight Cost Insurance…"
select select "DDP"
click select "Select Carriage Insurance Paid Carriage Paid To Cost and Freight Cost Insurance…"
select select "SHIP"
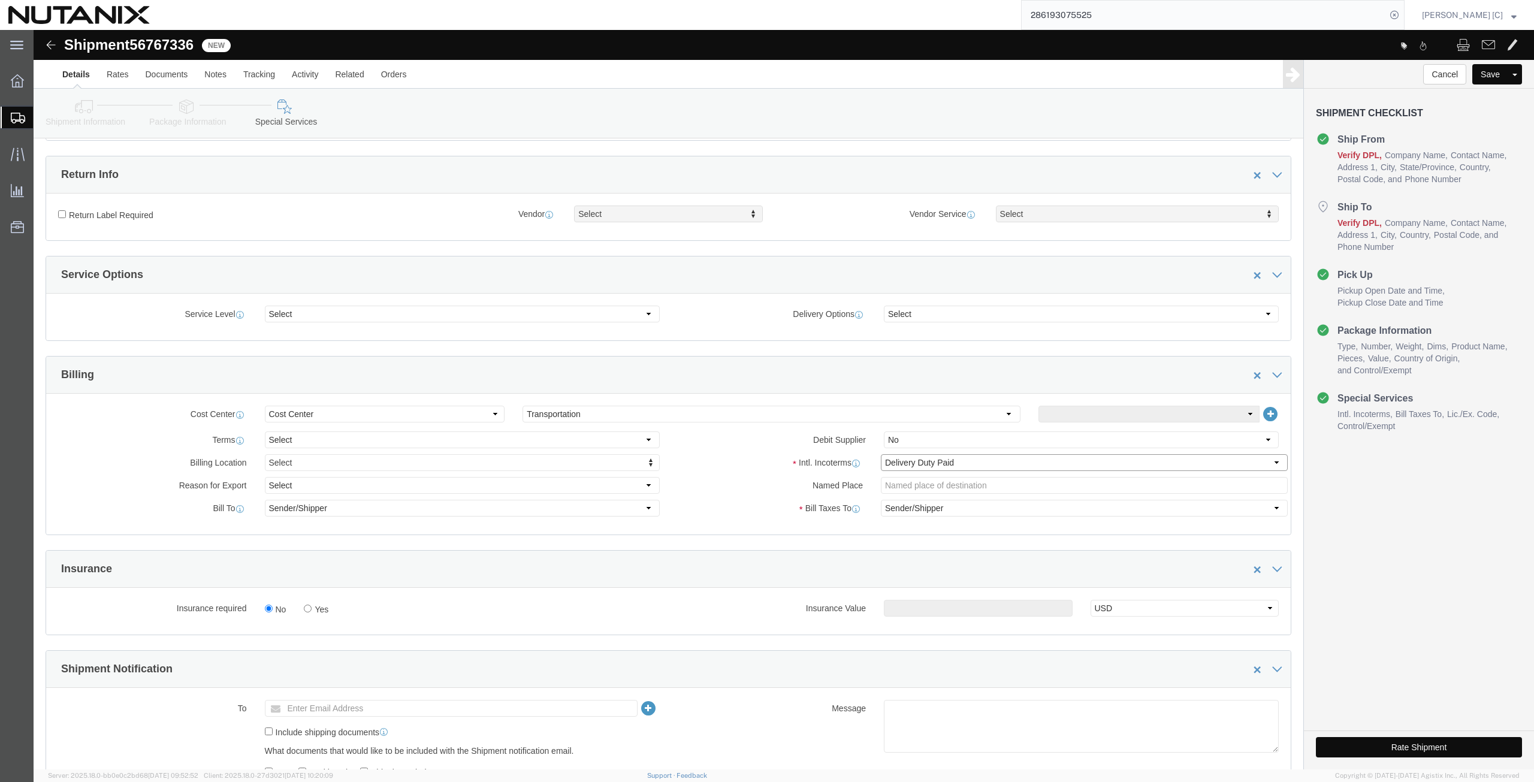
scroll to position [585, 0]
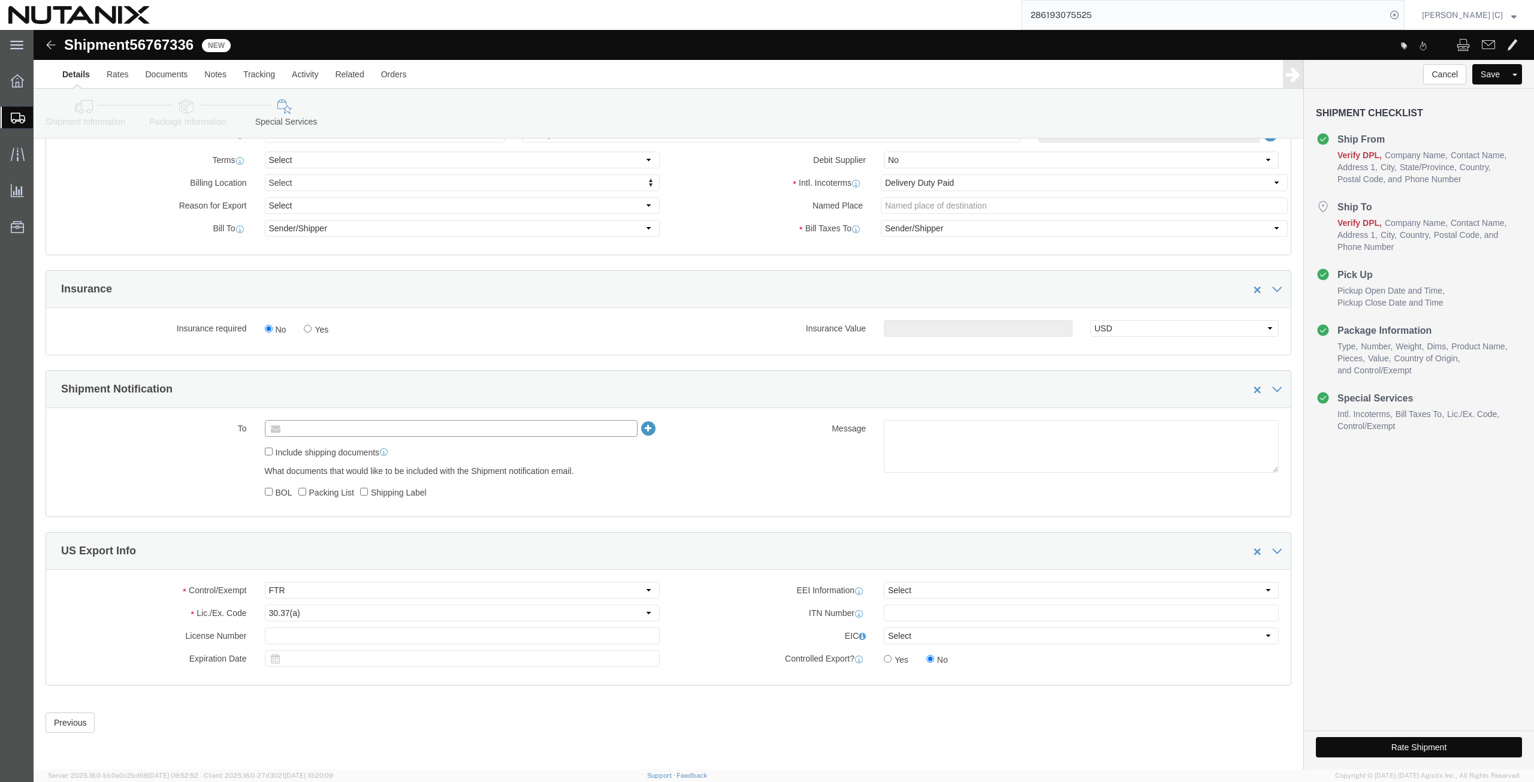
click input "text"
type input "[PERSON_NAME]"
type input "[PERSON_NAME][EMAIL_ADDRESS][PERSON_NAME][DOMAIN_NAME]"
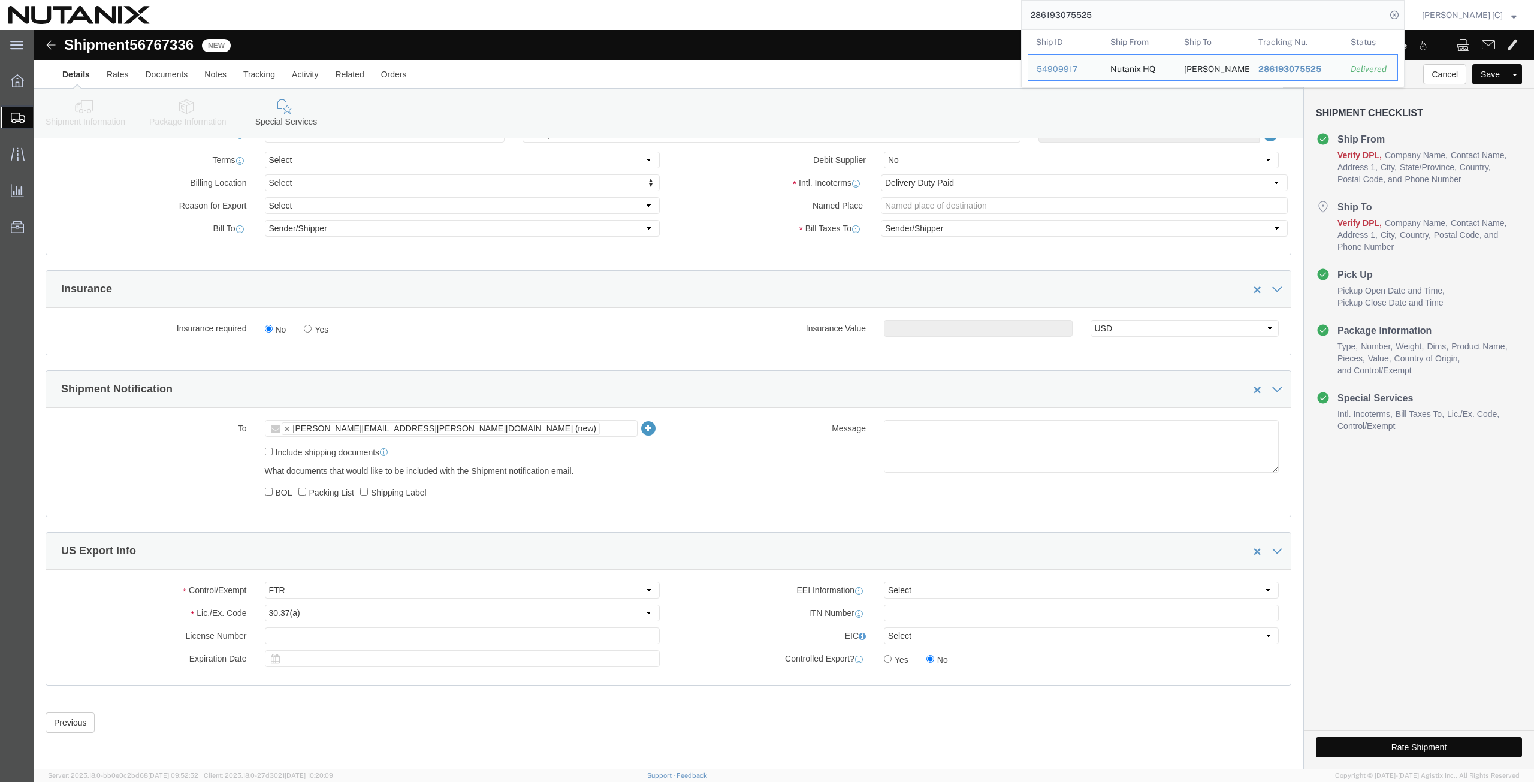
drag, startPoint x: 1112, startPoint y: 10, endPoint x: 1007, endPoint y: 0, distance: 104.7
click at [1008, 0] on div "286193075525 Ship ID Ship From Ship To Tracking Nu. Status Ship ID 54909917 Shi…" at bounding box center [781, 15] width 1247 height 30
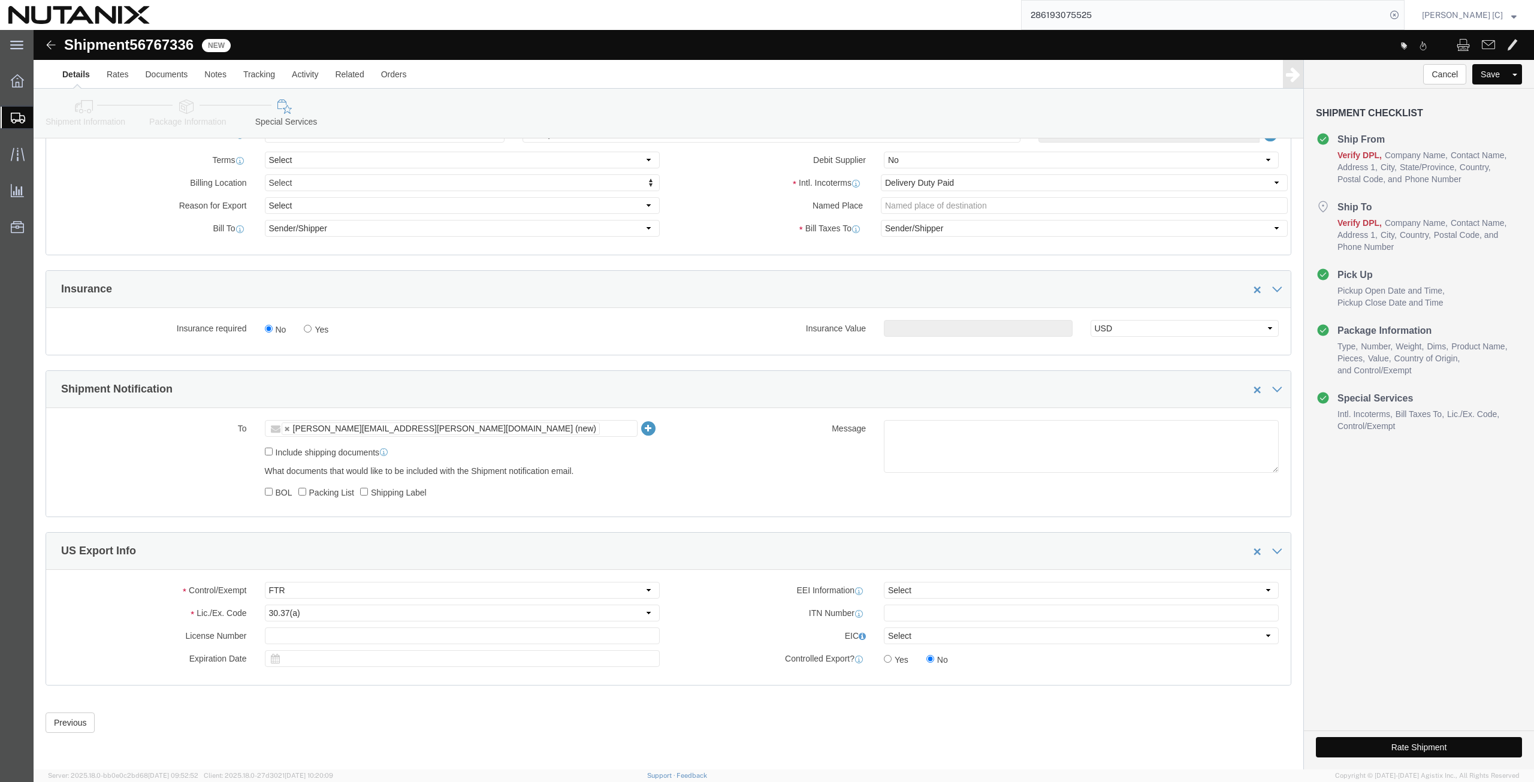
paste input "39277959058"
type input "392779590585"
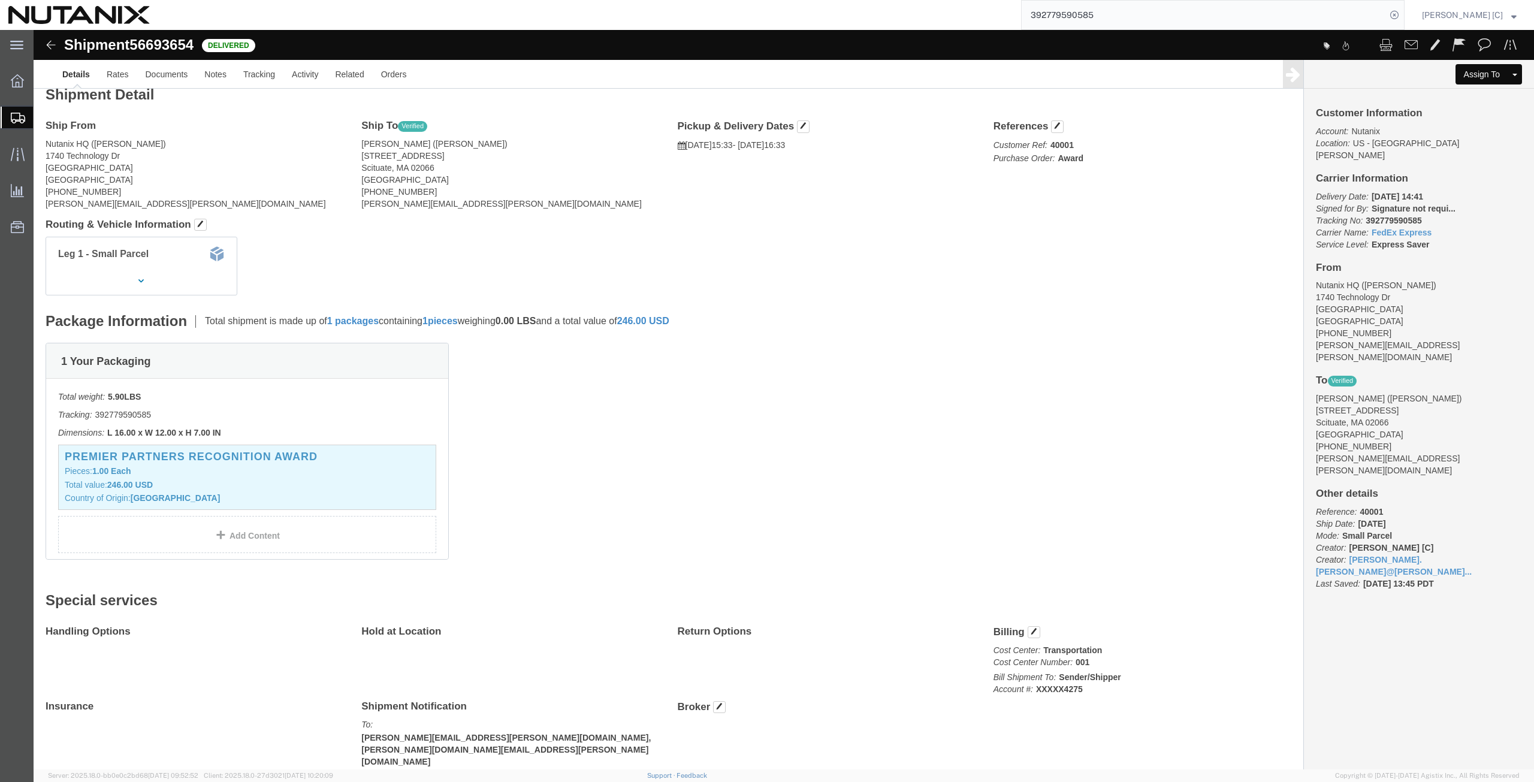
scroll to position [25, 0]
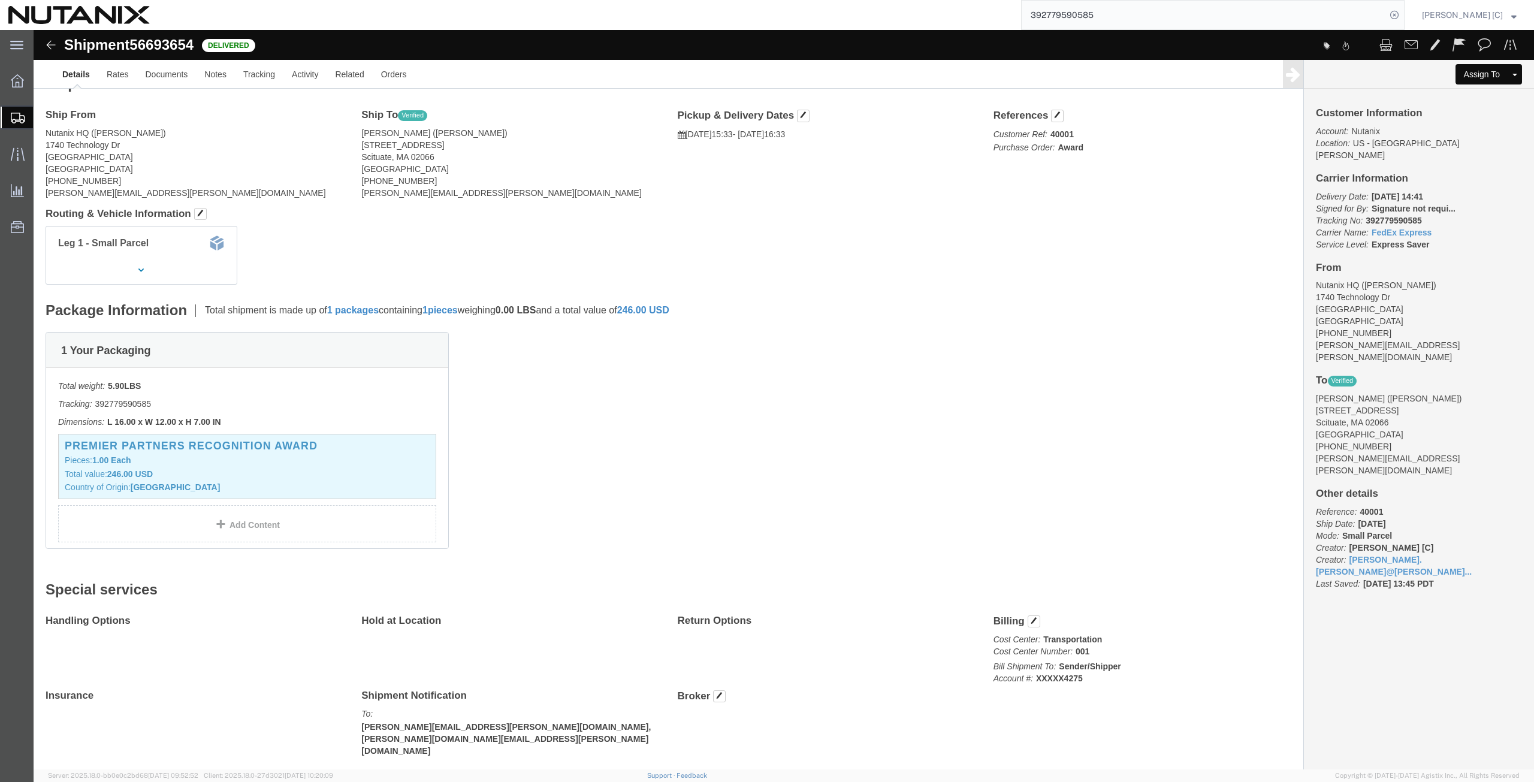
click at [0, 0] on span "Shipment Manager" at bounding box center [0, 0] width 0 height 0
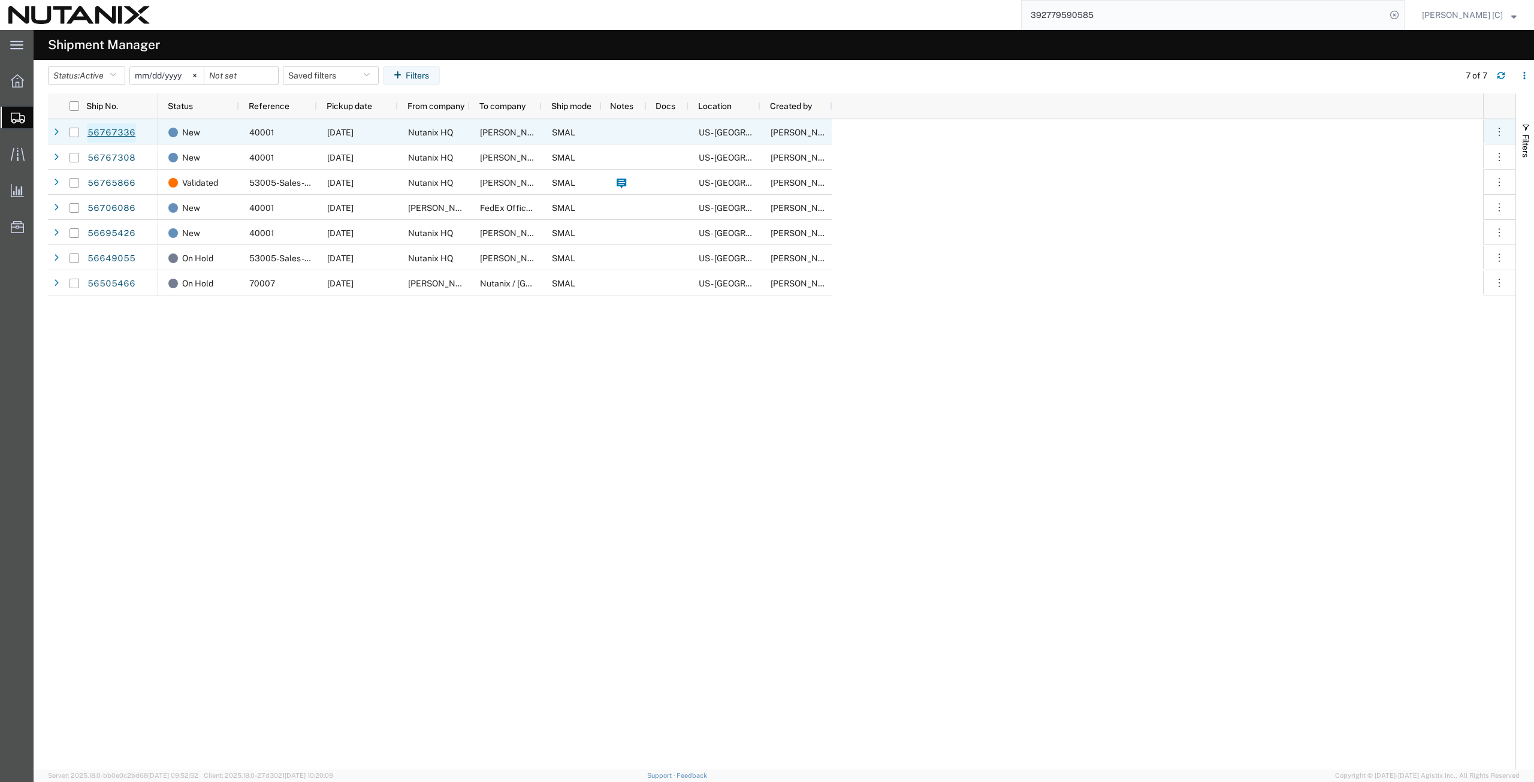
click at [99, 135] on link "56767336" at bounding box center [111, 132] width 49 height 19
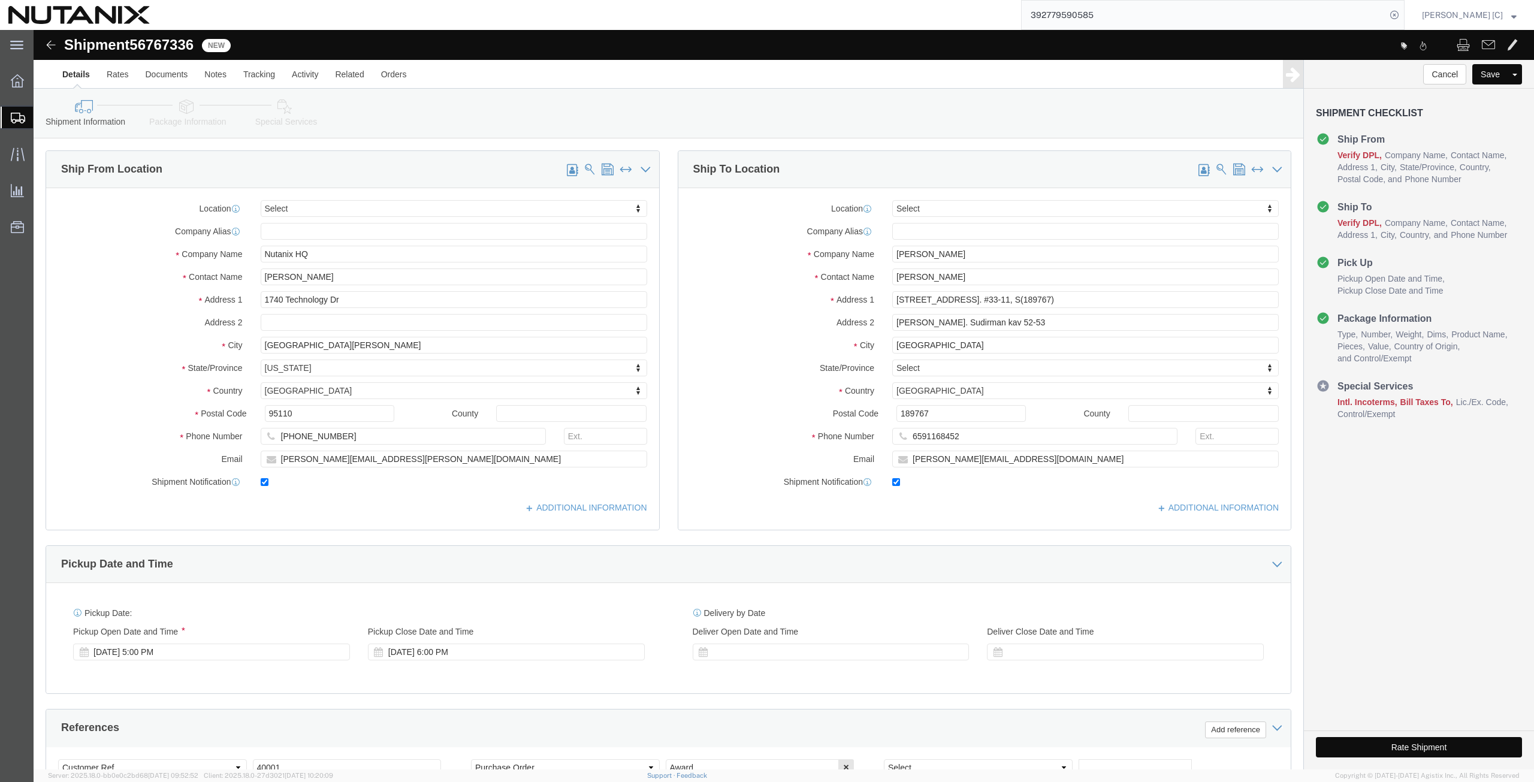
select select
